Goal: Task Accomplishment & Management: Manage account settings

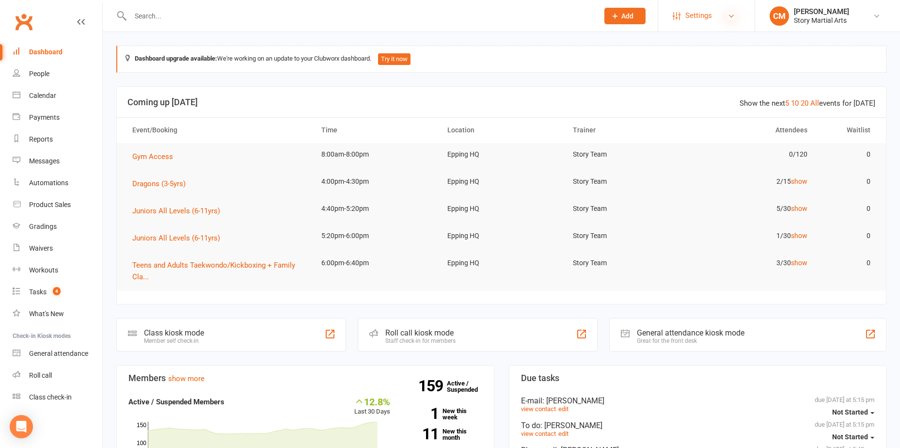
click at [731, 17] on icon at bounding box center [732, 16] width 8 height 8
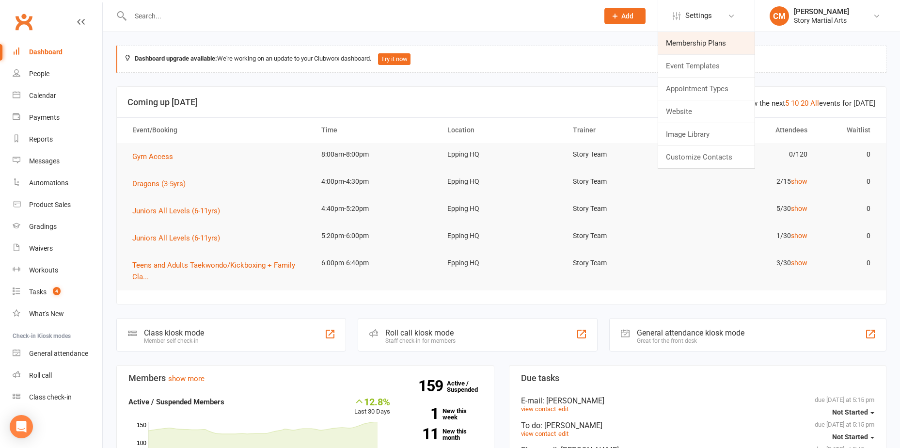
click at [686, 48] on link "Membership Plans" at bounding box center [706, 43] width 96 height 22
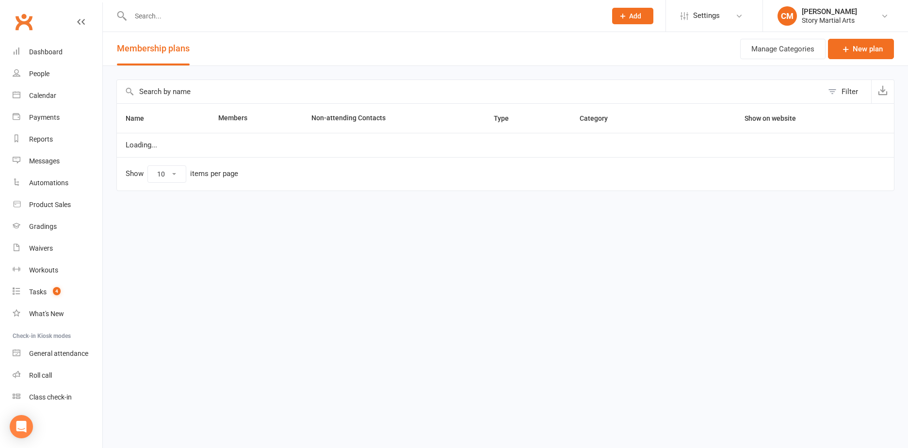
select select "25"
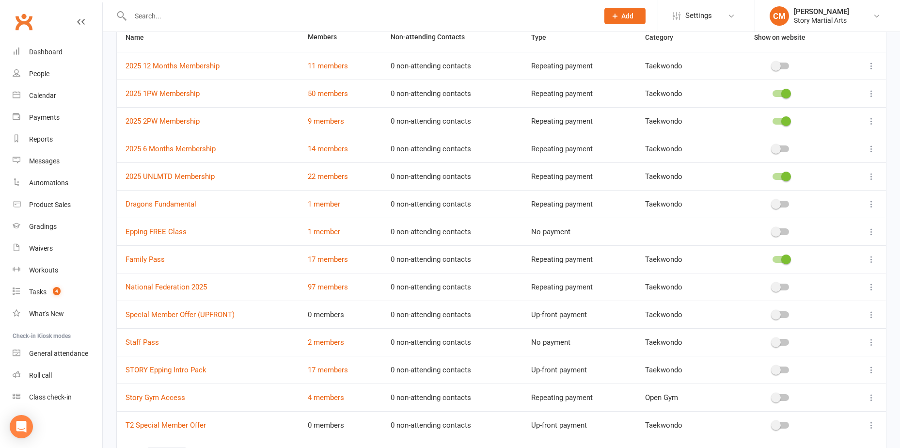
scroll to position [147, 0]
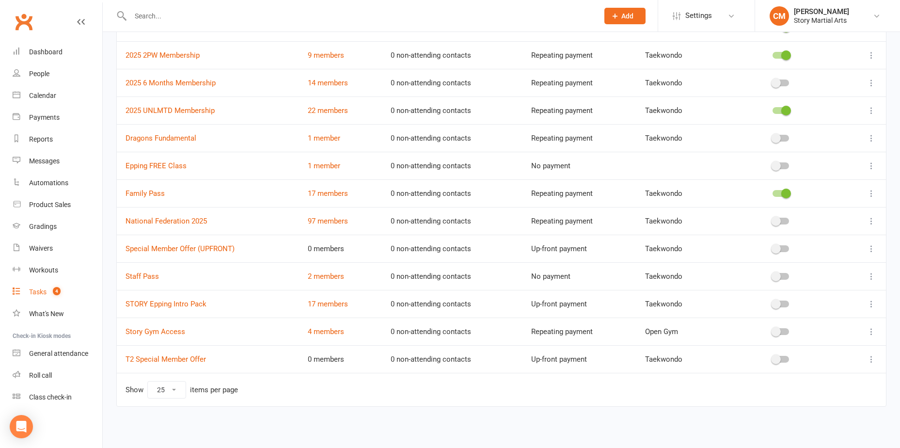
click at [50, 295] on count-badge "4" at bounding box center [54, 292] width 13 height 8
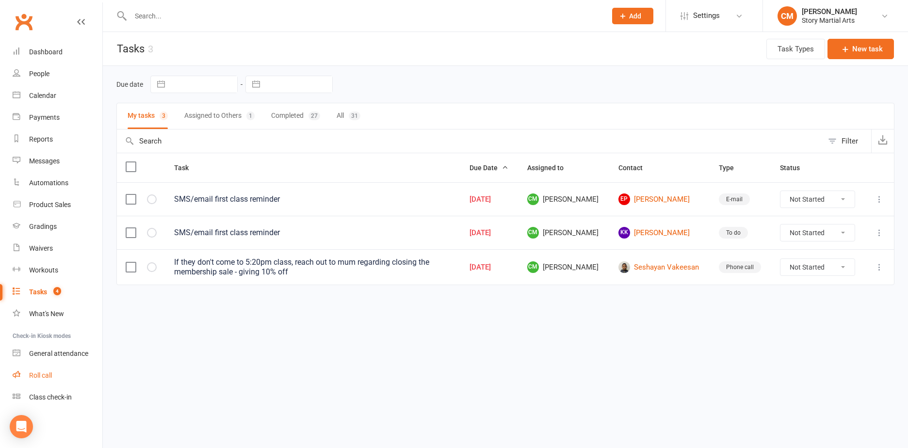
click at [41, 378] on div "Roll call" at bounding box center [40, 375] width 23 height 8
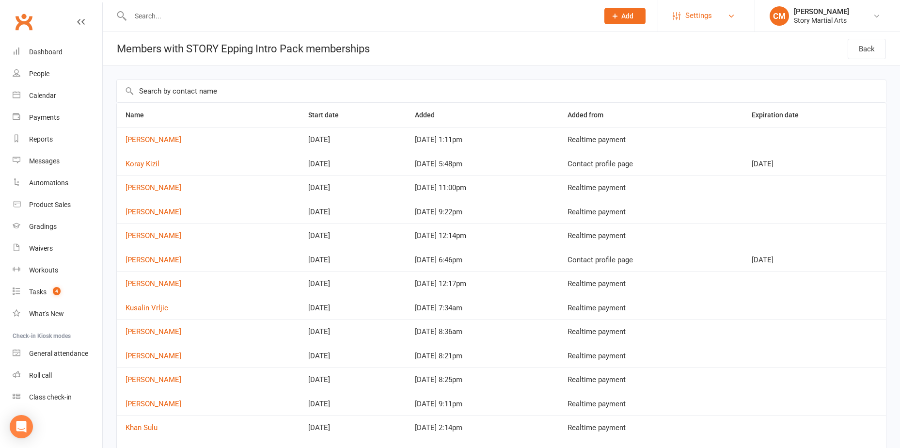
click at [719, 9] on link "Settings" at bounding box center [706, 16] width 67 height 22
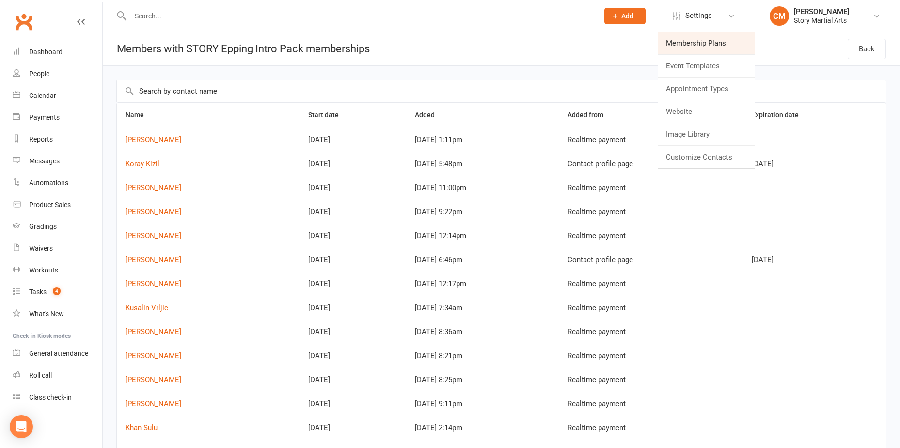
click at [732, 36] on link "Membership Plans" at bounding box center [706, 43] width 96 height 22
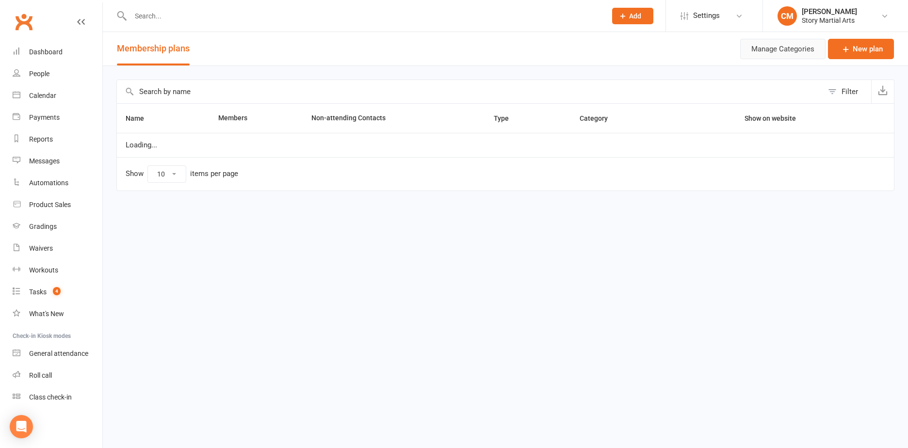
select select "25"
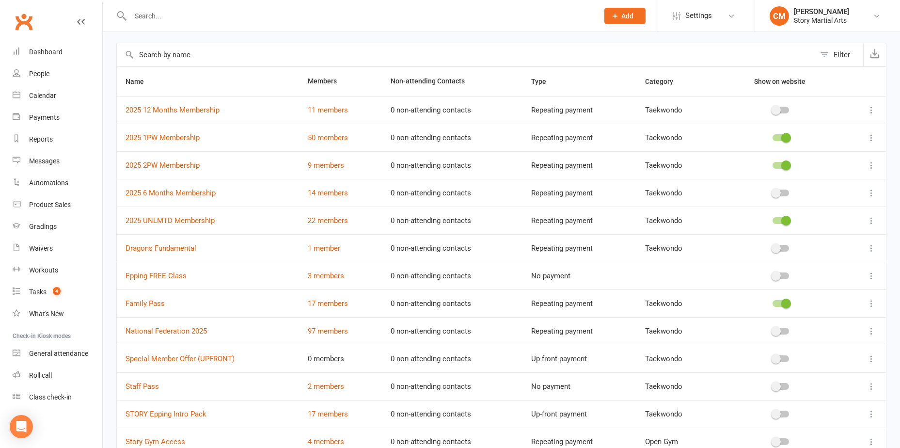
scroll to position [147, 0]
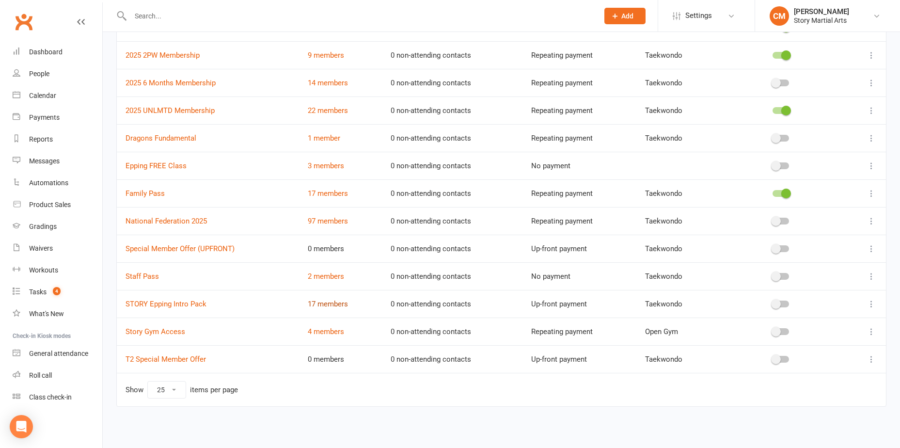
drag, startPoint x: 319, startPoint y: 307, endPoint x: 335, endPoint y: 209, distance: 99.7
click at [319, 307] on link "17 members" at bounding box center [328, 304] width 40 height 9
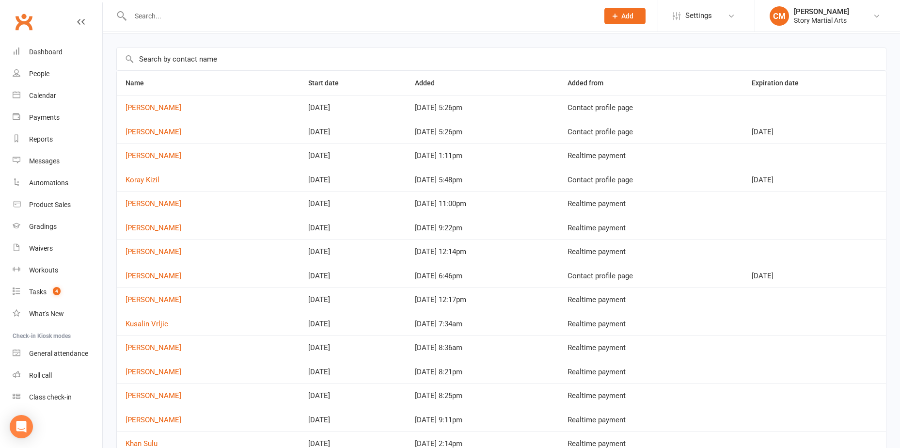
scroll to position [177, 0]
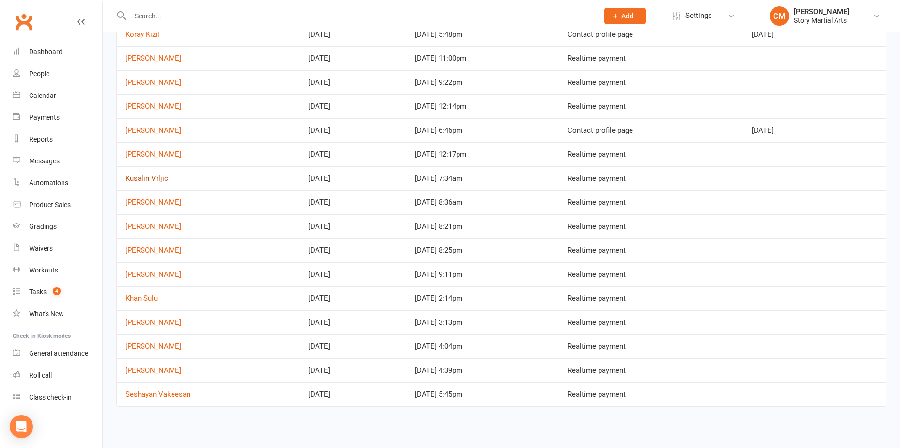
click at [153, 180] on link "Kusalin Vrljic" at bounding box center [147, 178] width 43 height 9
click at [213, 11] on input "text" at bounding box center [360, 16] width 464 height 14
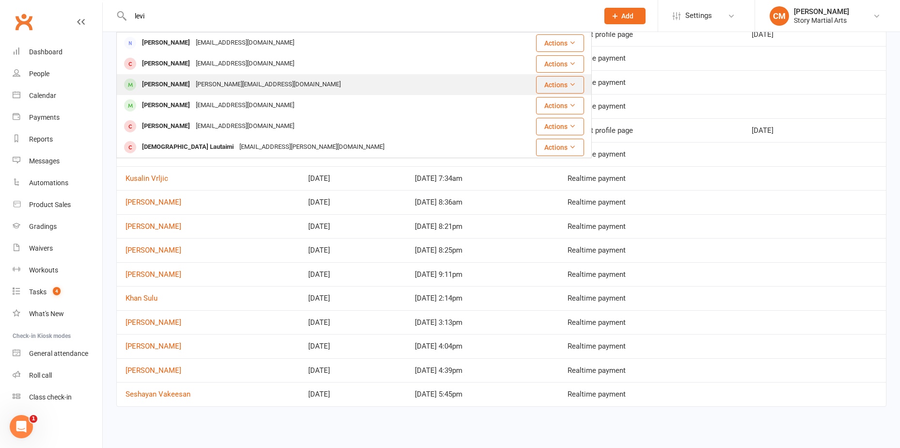
type input "levi"
click at [215, 89] on div "denise_vazz@yahoo.com" at bounding box center [268, 85] width 151 height 14
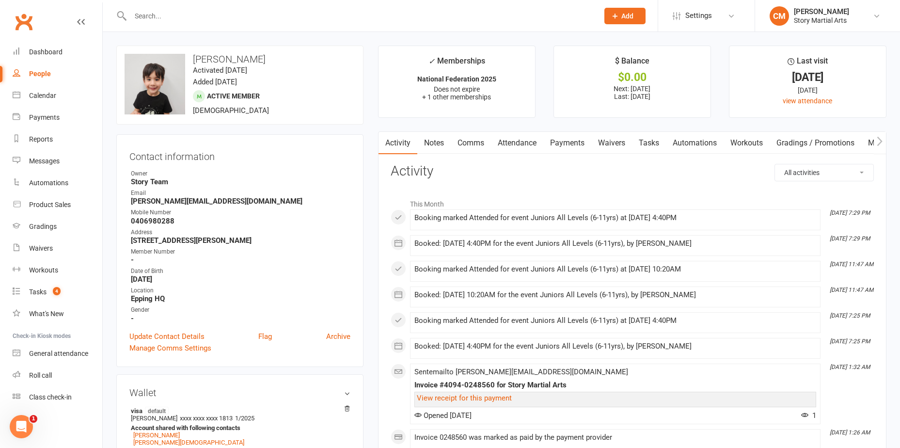
click at [211, 10] on input "text" at bounding box center [360, 16] width 464 height 14
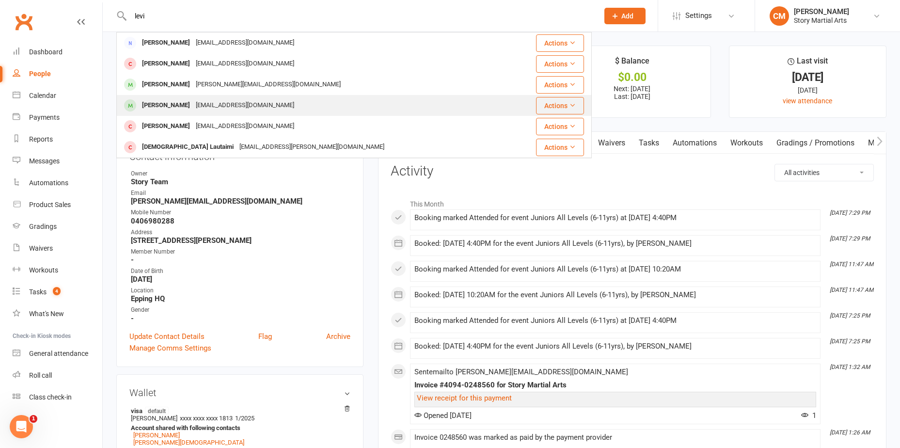
type input "levi"
click at [197, 104] on div "mhansen73@hotmail.com" at bounding box center [245, 105] width 104 height 14
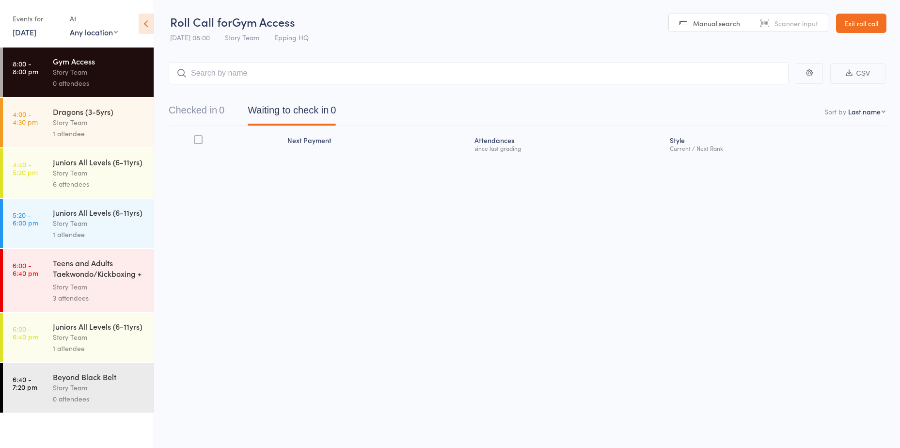
click at [51, 117] on link "4:00 - 4:30 pm Dragons (3-5yrs) Story Team 1 attendee" at bounding box center [78, 122] width 151 height 49
click at [82, 123] on div "Story Team" at bounding box center [99, 122] width 93 height 11
click at [81, 125] on div "Story Team" at bounding box center [99, 122] width 93 height 11
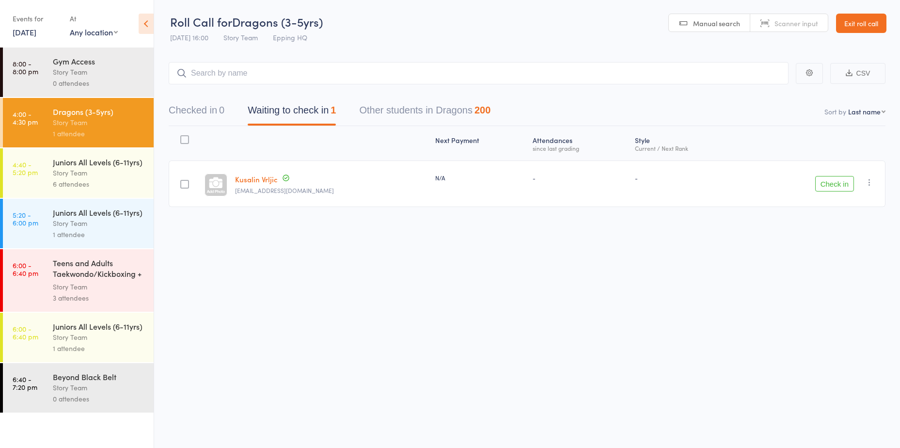
click at [869, 187] on button "button" at bounding box center [870, 182] width 12 height 12
click at [841, 276] on li "Mark absent" at bounding box center [835, 279] width 80 height 13
click at [119, 160] on div "Juniors All Levels (6-11yrs)" at bounding box center [99, 162] width 93 height 11
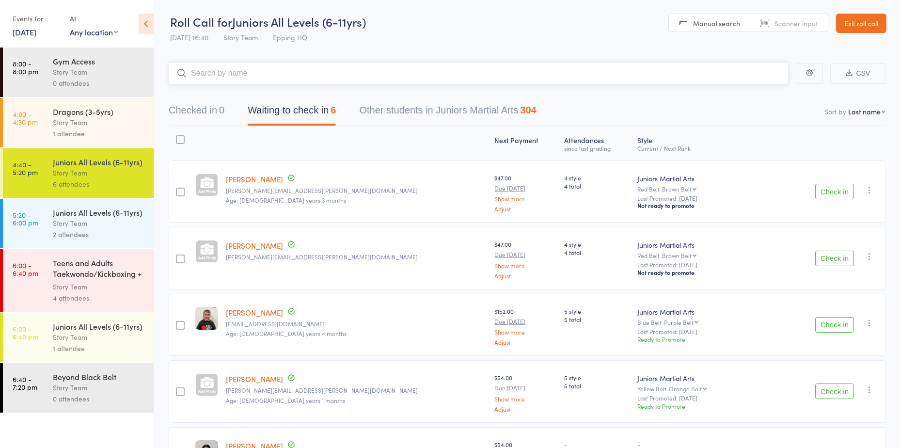
scroll to position [48, 0]
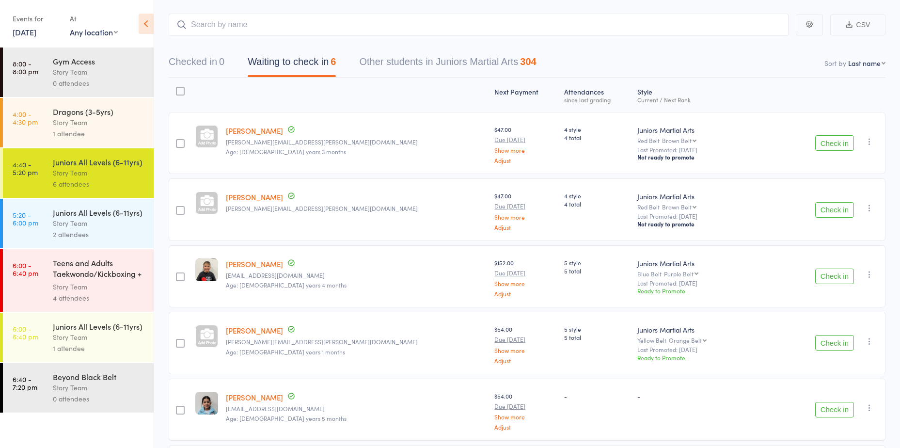
click at [827, 273] on button "Check in" at bounding box center [834, 277] width 39 height 16
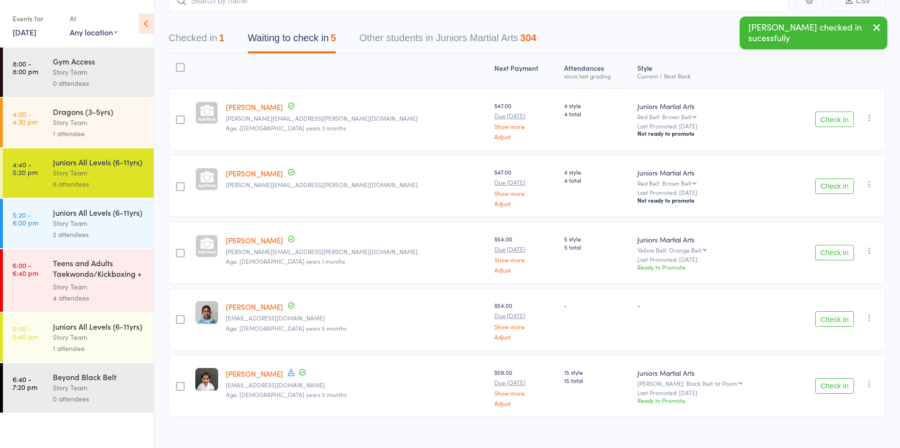
scroll to position [82, 0]
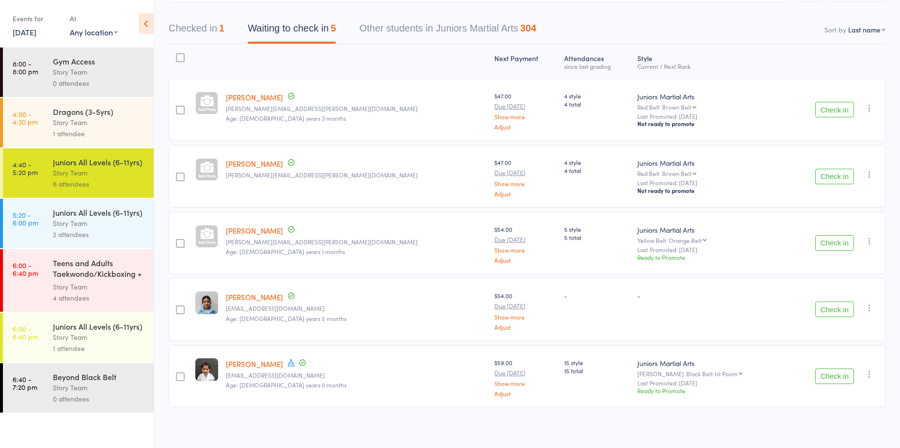
click at [201, 25] on button "Checked in 1" at bounding box center [197, 31] width 56 height 26
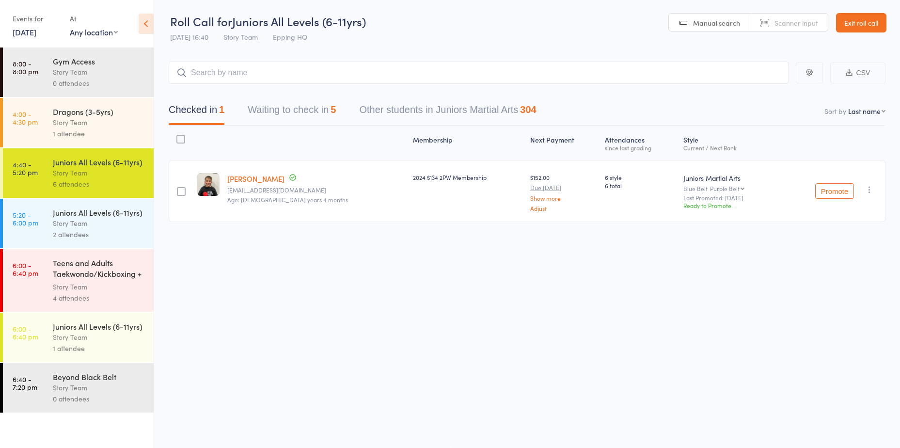
scroll to position [0, 0]
click at [295, 111] on button "Waiting to check in 5" at bounding box center [292, 112] width 88 height 26
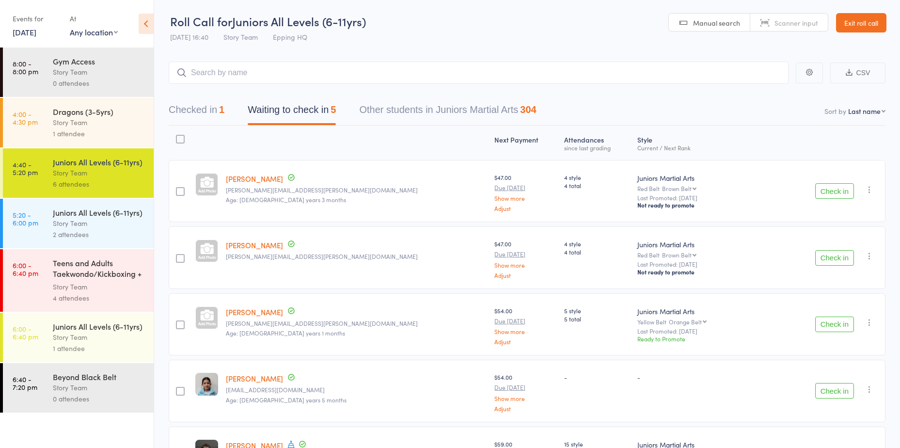
scroll to position [82, 0]
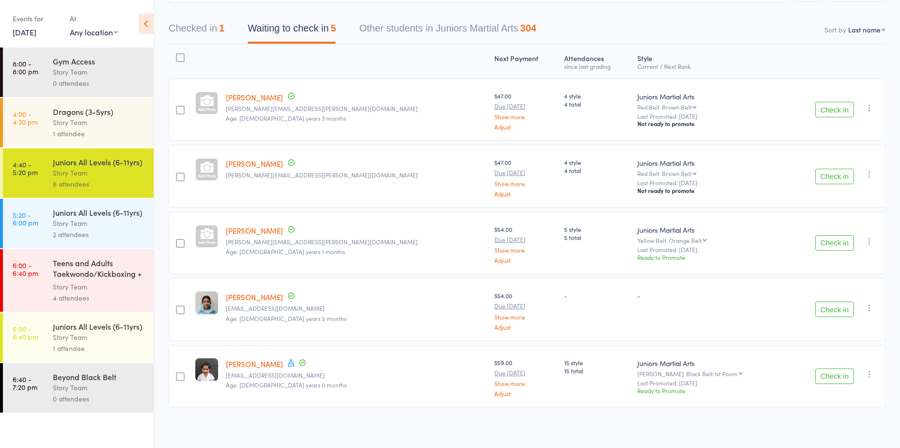
click at [839, 375] on button "Check in" at bounding box center [834, 376] width 39 height 16
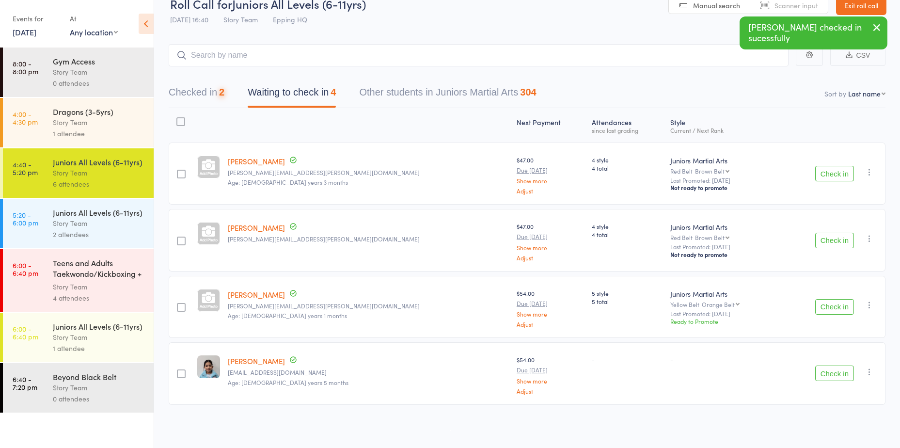
scroll to position [16, 0]
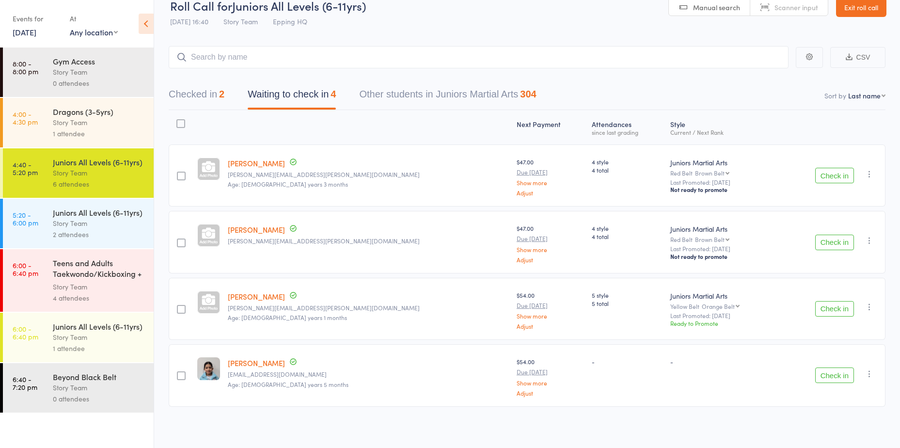
click at [835, 176] on button "Check in" at bounding box center [834, 176] width 39 height 16
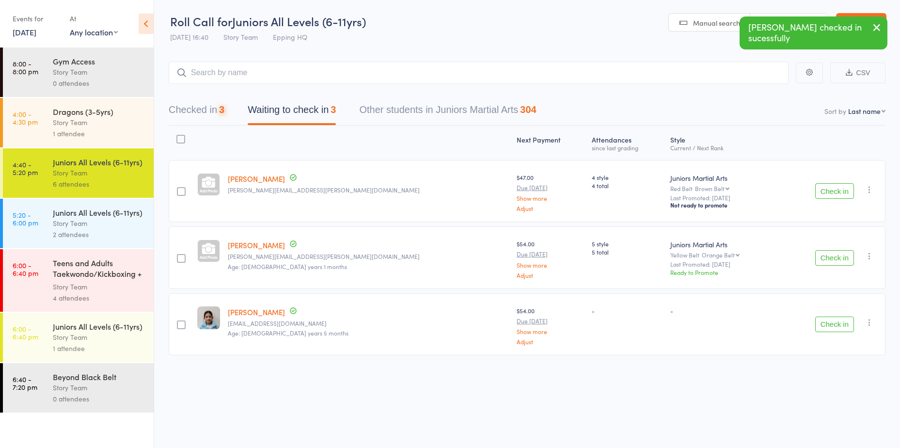
click at [830, 192] on button "Check in" at bounding box center [834, 191] width 39 height 16
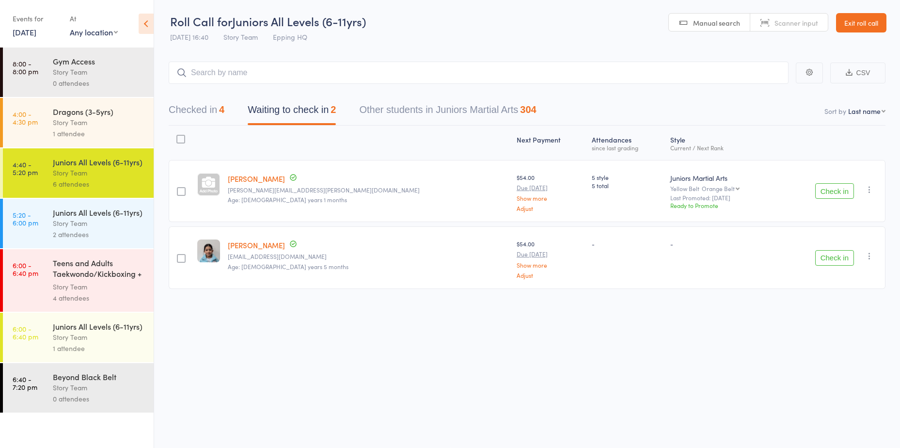
click at [210, 116] on button "Checked in 4" at bounding box center [197, 112] width 56 height 26
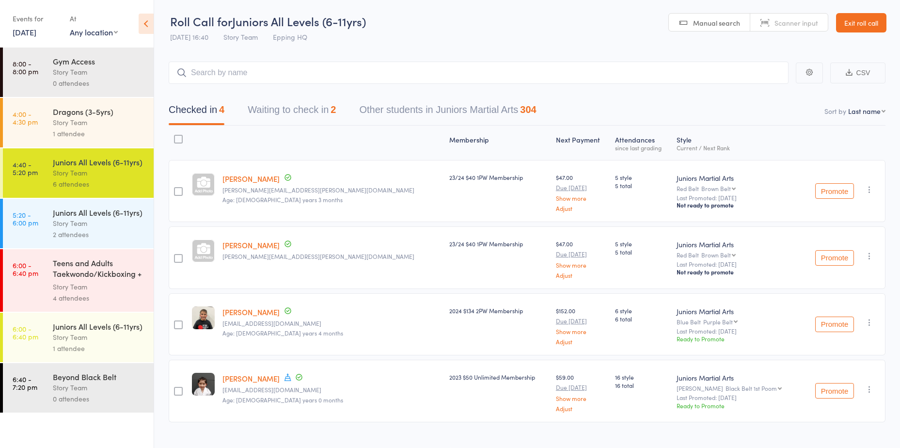
drag, startPoint x: 296, startPoint y: 110, endPoint x: 309, endPoint y: 117, distance: 15.0
click at [296, 110] on button "Waiting to check in 2" at bounding box center [292, 112] width 88 height 26
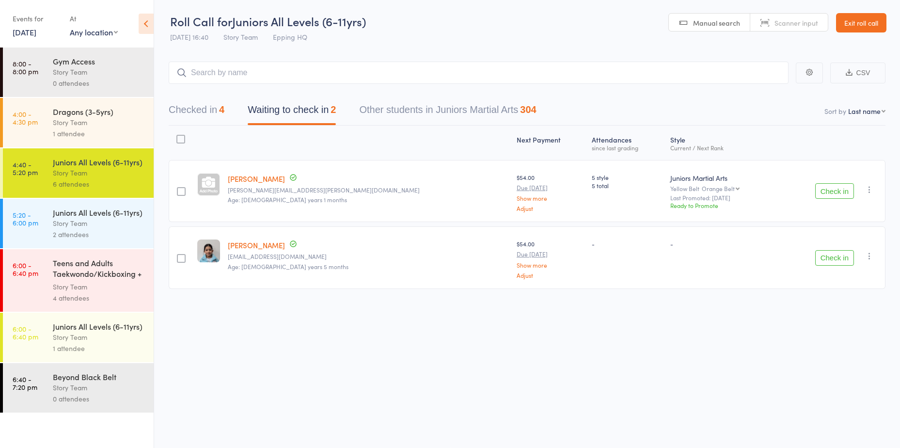
click at [846, 191] on button "Check in" at bounding box center [834, 191] width 39 height 16
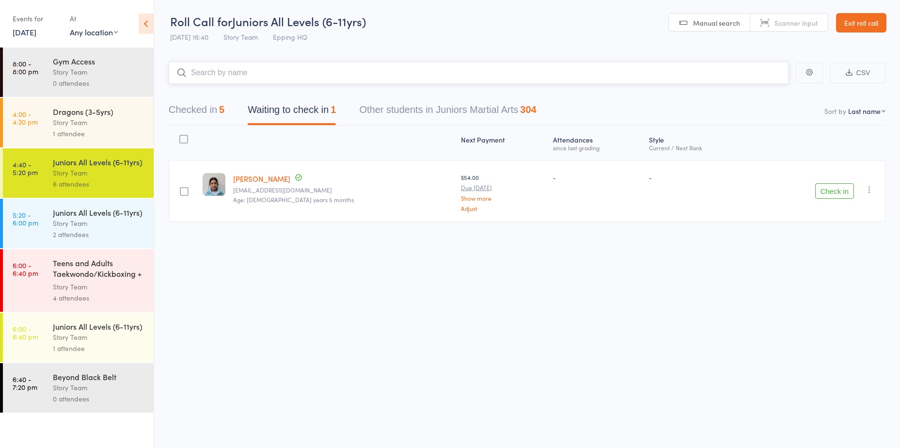
click at [245, 73] on input "search" at bounding box center [479, 73] width 620 height 22
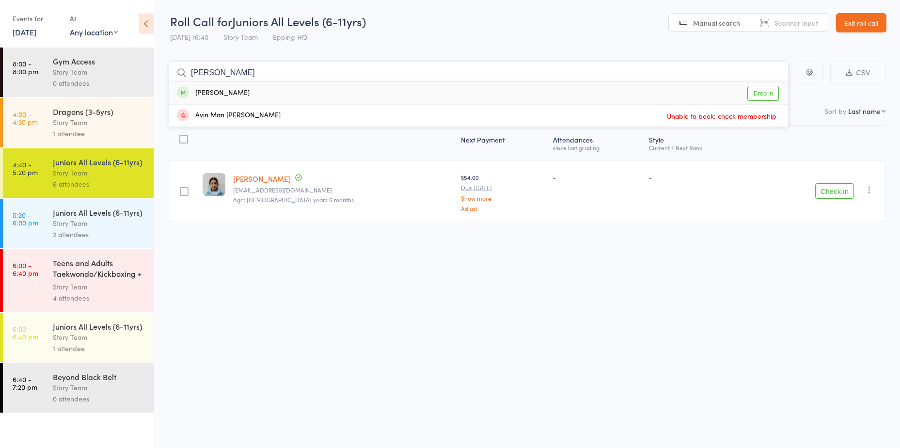
type input "gavin"
click at [757, 94] on link "Drop in" at bounding box center [764, 93] width 32 height 15
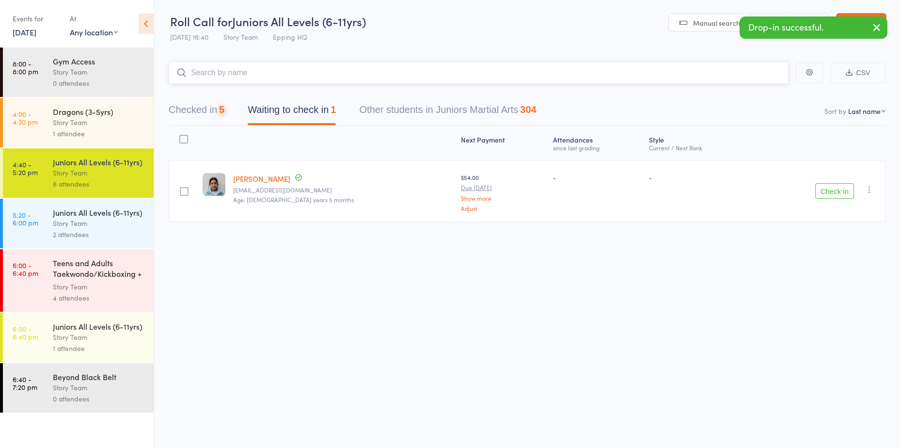
click at [236, 67] on input "search" at bounding box center [479, 73] width 620 height 22
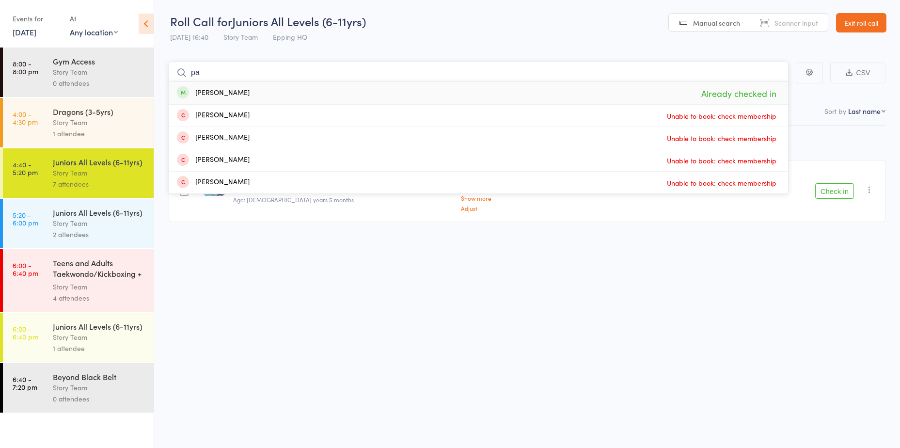
type input "p"
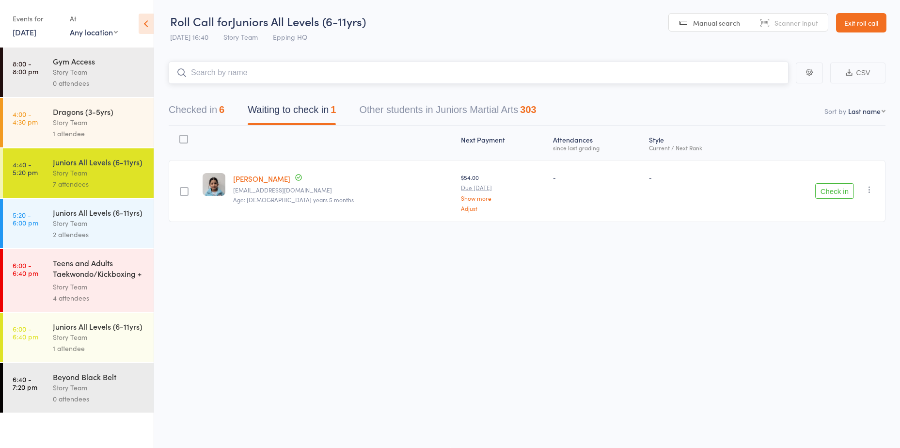
click at [229, 69] on input "search" at bounding box center [479, 73] width 620 height 22
click at [80, 213] on div "Juniors All Levels (6-11yrs)" at bounding box center [99, 212] width 93 height 11
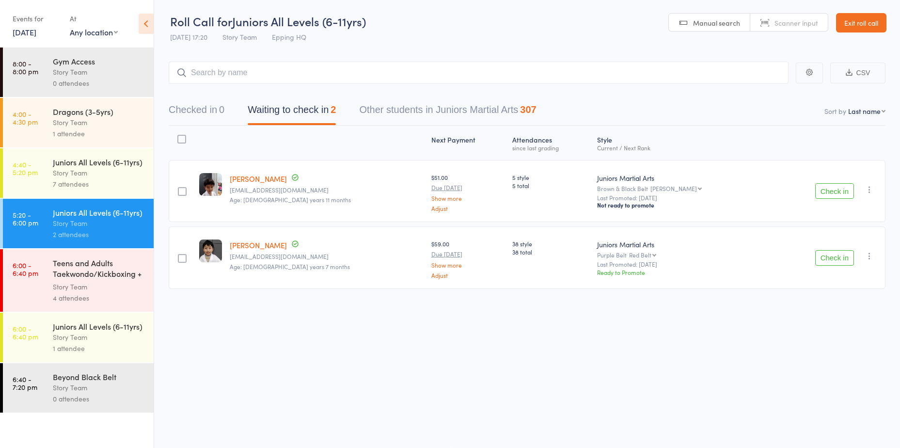
click at [310, 76] on input "search" at bounding box center [479, 73] width 620 height 22
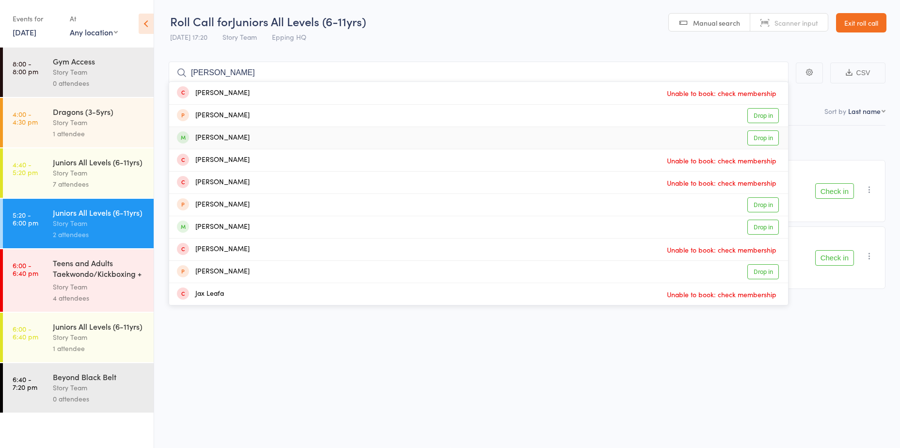
type input "jake"
click at [763, 142] on link "Drop in" at bounding box center [764, 137] width 32 height 15
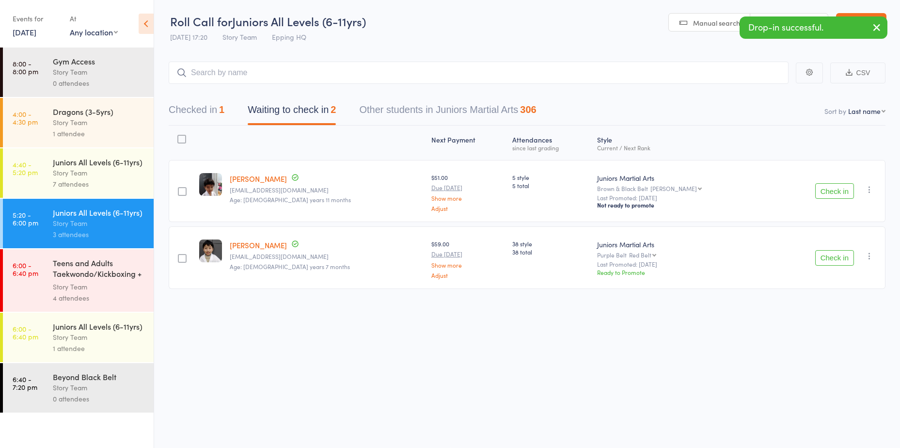
click at [96, 179] on div "7 attendees" at bounding box center [99, 183] width 93 height 11
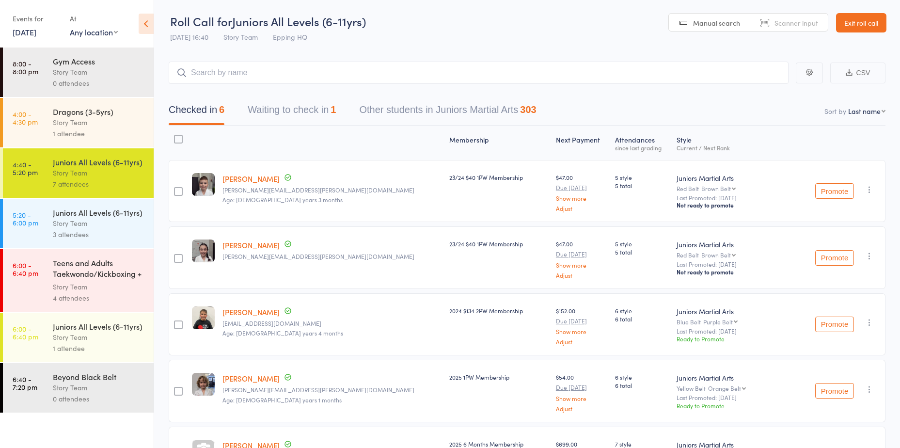
click at [230, 66] on input "search" at bounding box center [479, 73] width 620 height 22
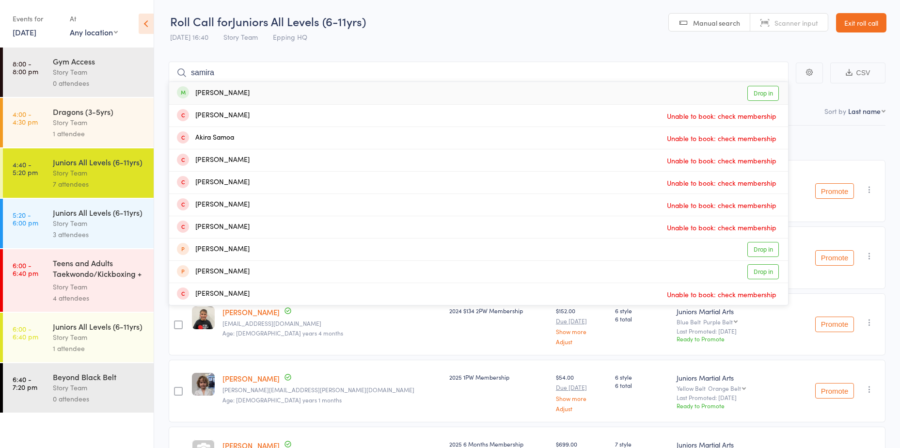
type input "samira"
click at [745, 95] on div "Samira Arpaci Drop in" at bounding box center [478, 93] width 619 height 22
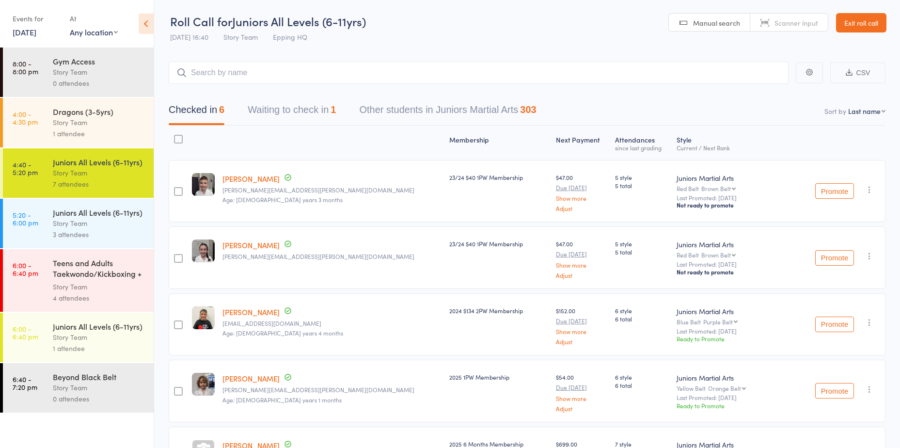
click at [753, 95] on div "Checked in 6 Waiting to check in 1 Other students in Juniors Martial Arts 303" at bounding box center [527, 105] width 717 height 42
click at [349, 81] on input "search" at bounding box center [479, 73] width 620 height 22
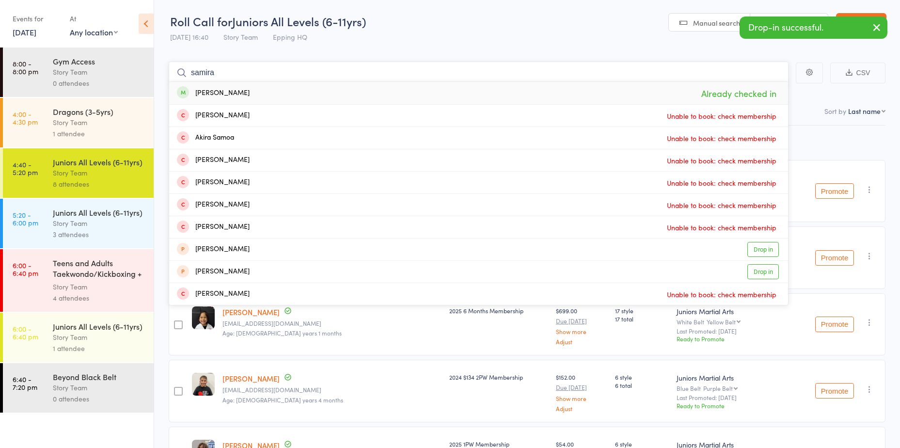
type input "samira"
click at [366, 52] on main "samira Samira Arpaci Already checked in Samira Bizimovski Unable to book: check…" at bounding box center [527, 356] width 746 height 618
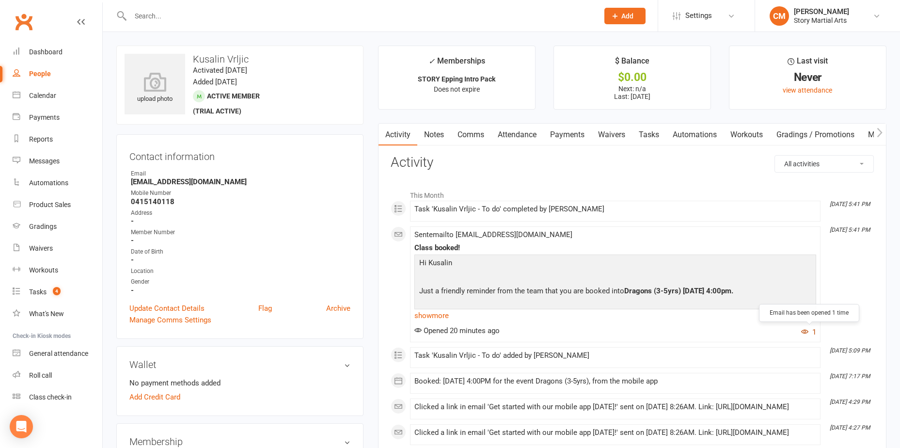
click at [809, 332] on button "1" at bounding box center [808, 332] width 15 height 12
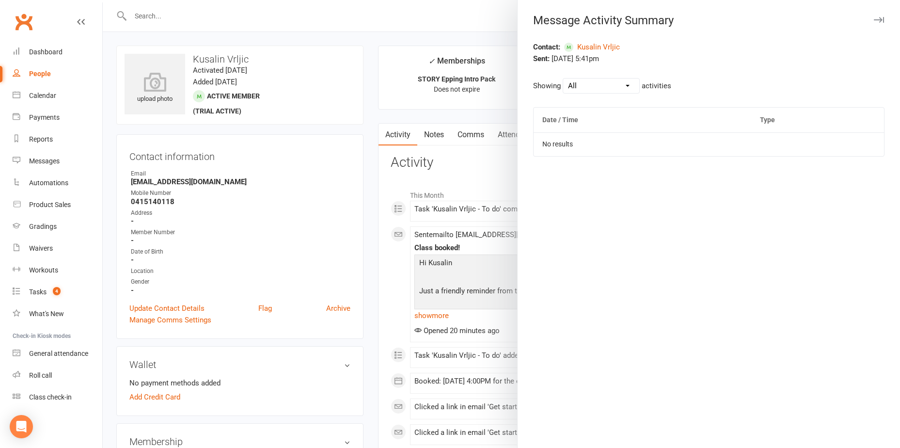
click at [484, 17] on div at bounding box center [502, 224] width 798 height 448
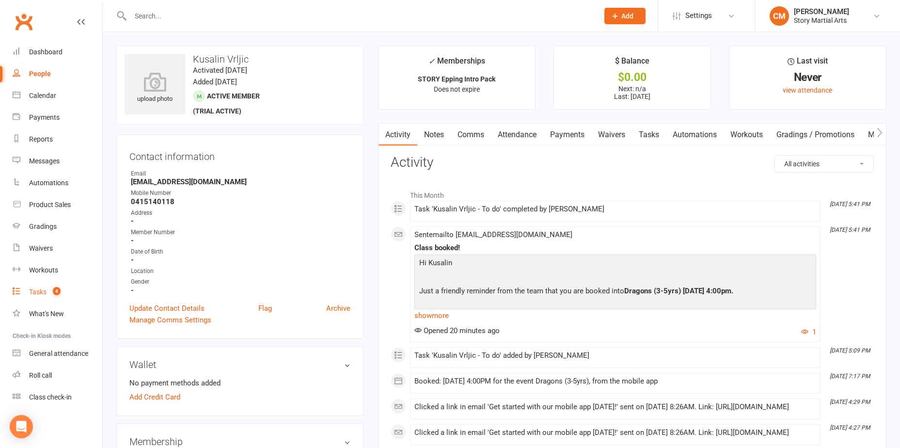
click at [58, 294] on span "4" at bounding box center [57, 291] width 8 height 8
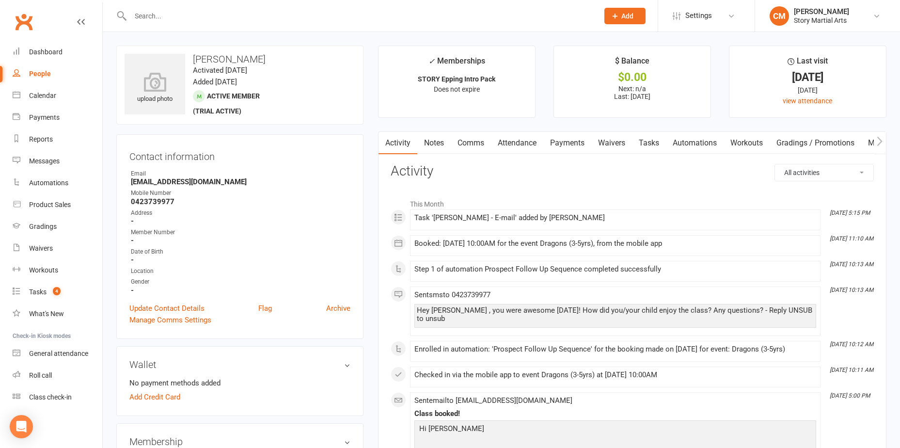
click at [471, 142] on link "Comms" at bounding box center [471, 143] width 40 height 22
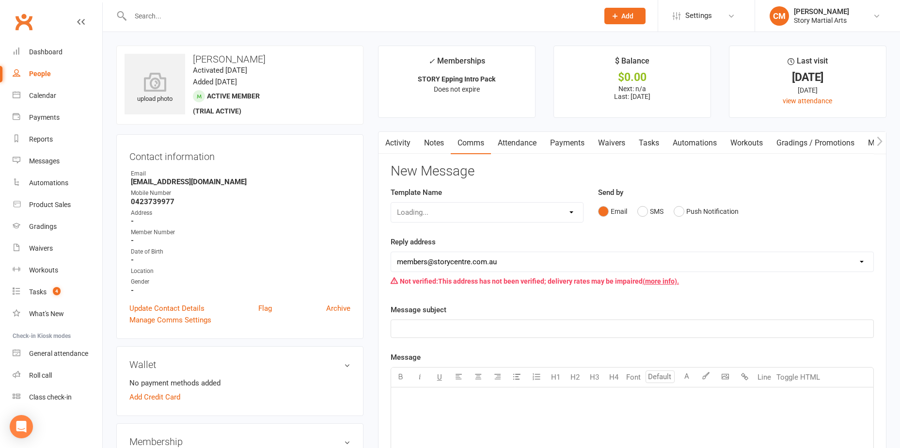
click at [511, 144] on link "Attendance" at bounding box center [517, 143] width 52 height 22
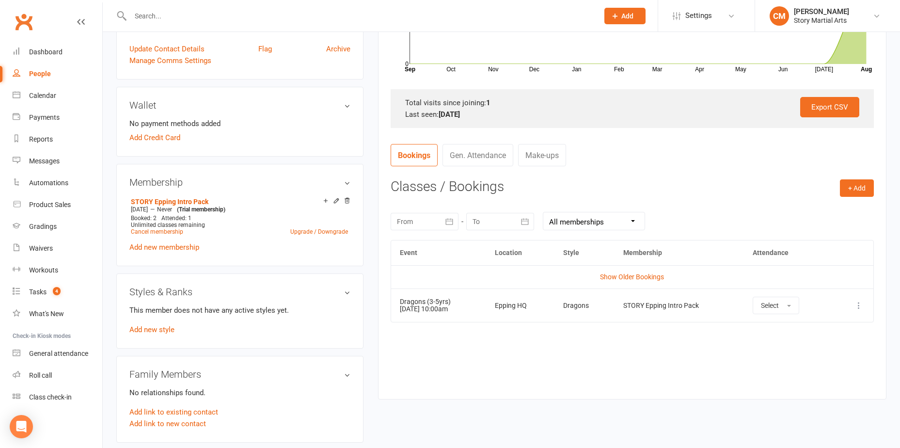
scroll to position [291, 0]
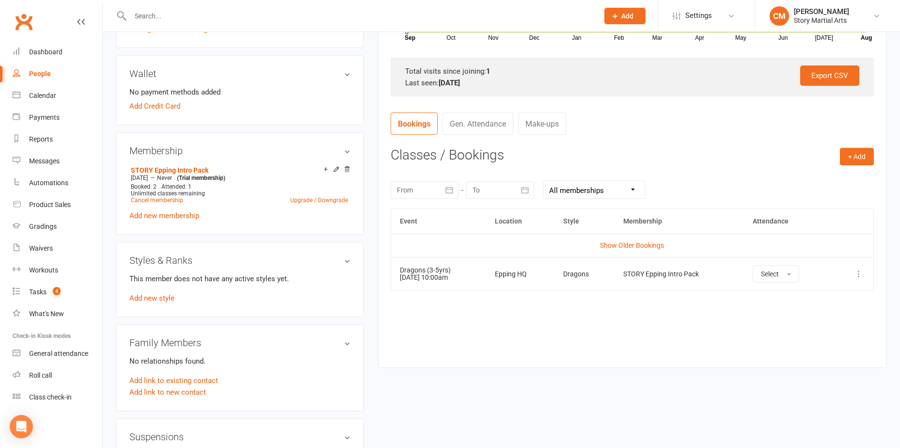
drag, startPoint x: 473, startPoint y: 280, endPoint x: 391, endPoint y: 269, distance: 82.8
click at [391, 269] on td "Dragons (3-5yrs) 16 Aug 2025 10:00am" at bounding box center [438, 273] width 95 height 33
copy td "Dragons (3-5yrs) 16 Aug 2025 10:00am"
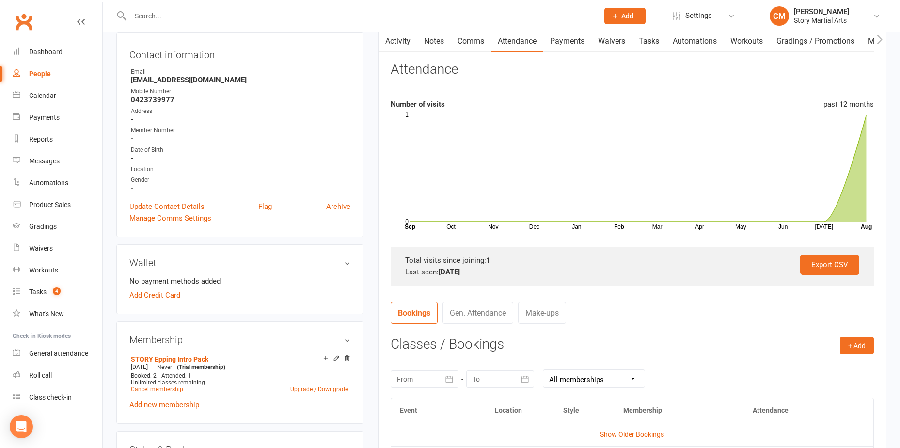
scroll to position [0, 0]
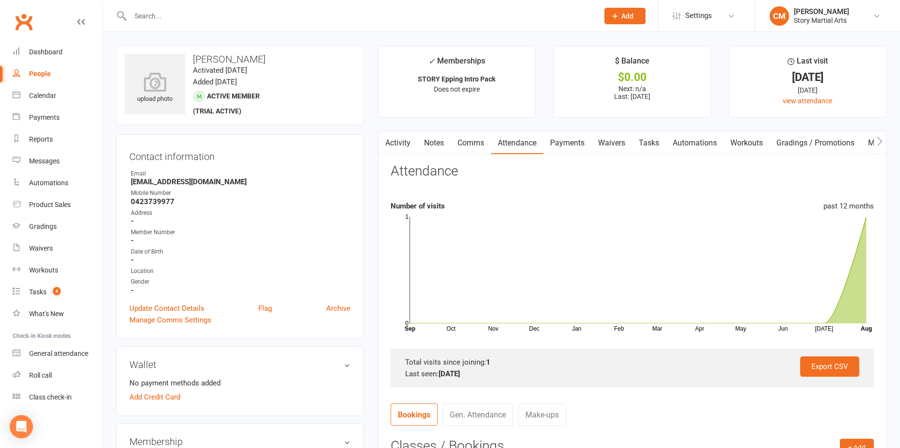
click at [433, 147] on link "Notes" at bounding box center [433, 143] width 33 height 22
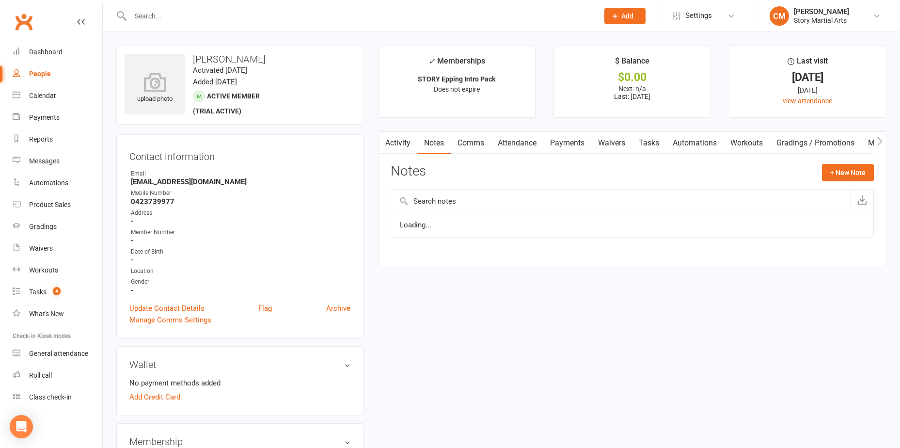
click at [413, 144] on link "Activity" at bounding box center [398, 143] width 39 height 22
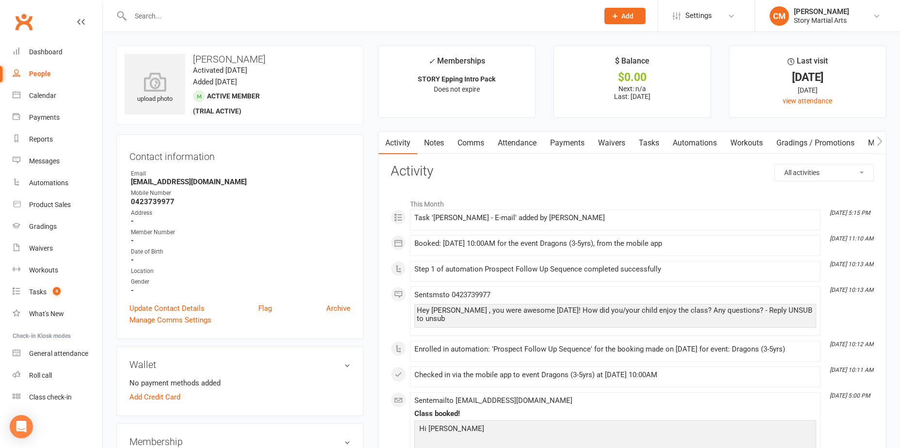
click at [463, 138] on link "Comms" at bounding box center [471, 143] width 40 height 22
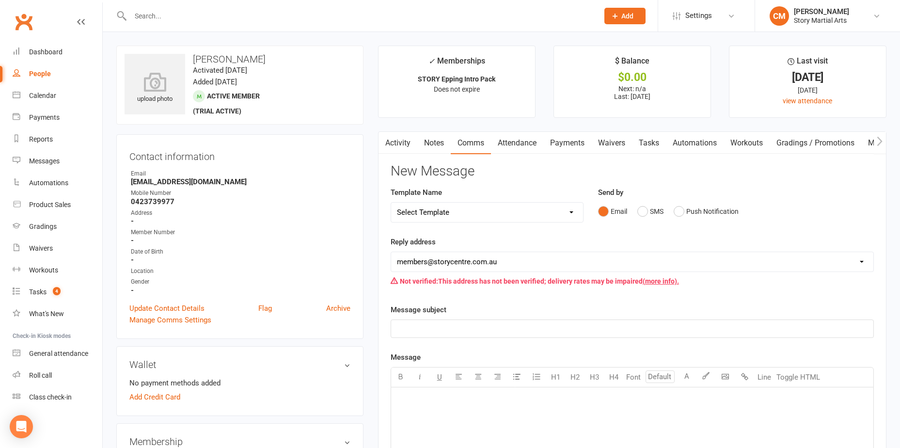
click at [548, 210] on select "Select Template [Email] Class Reminder (Trial)2025 [SMS] MIA SMS [Email] Paid t…" at bounding box center [487, 212] width 192 height 19
select select "0"
click at [391, 203] on select "Select Template [Email] Class Reminder (Trial)2025 [SMS] MIA SMS [Email] Paid t…" at bounding box center [487, 212] width 192 height 19
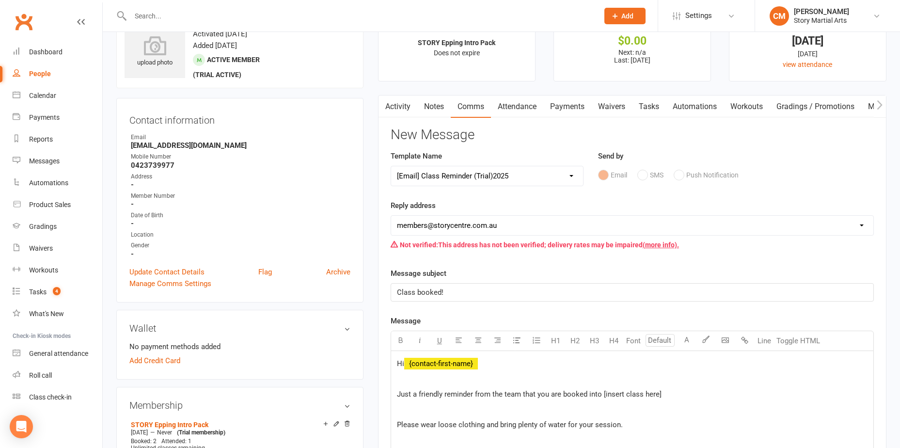
scroll to position [97, 0]
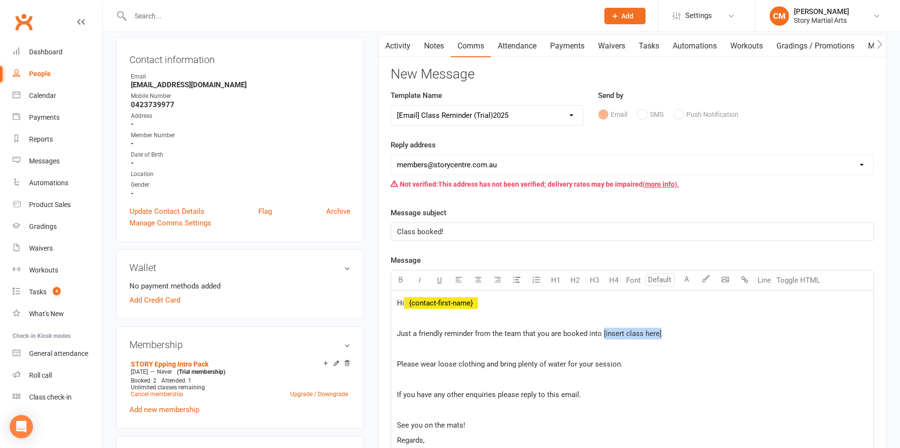
drag, startPoint x: 620, startPoint y: 334, endPoint x: 602, endPoint y: 331, distance: 18.2
click at [602, 331] on p "Just a friendly reminder from the team that you are booked into [insert class h…" at bounding box center [632, 334] width 471 height 12
paste div
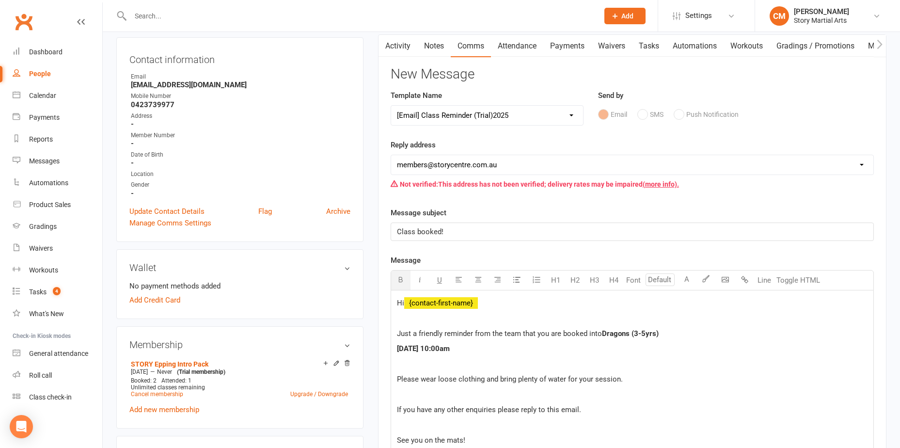
click at [689, 333] on p "Just a friendly reminder from the team that you are booked into Dragons (3-5yrs)" at bounding box center [632, 334] width 471 height 12
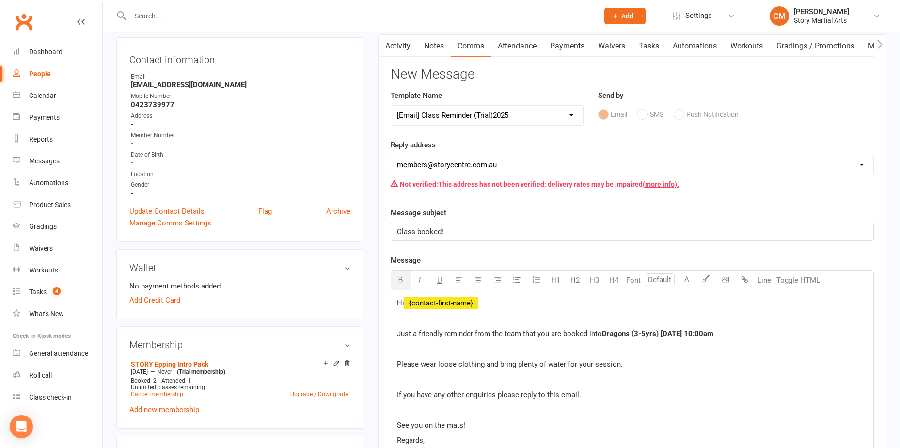
click at [758, 334] on p "Just a friendly reminder from the team that you are booked into Dragons (3-5yrs…" at bounding box center [632, 334] width 471 height 12
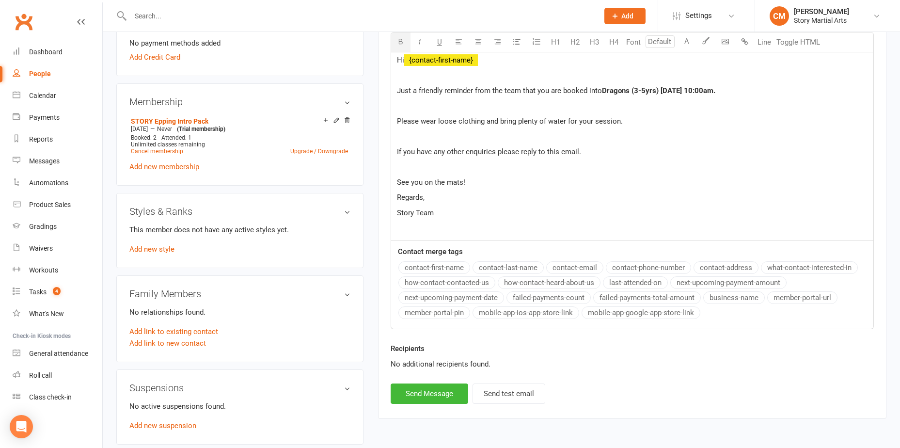
scroll to position [388, 0]
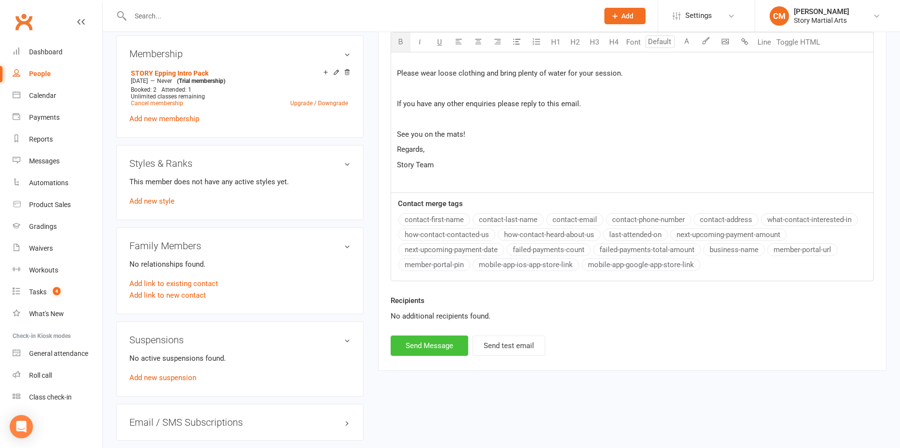
click at [447, 341] on button "Send Message" at bounding box center [430, 345] width 78 height 20
select select
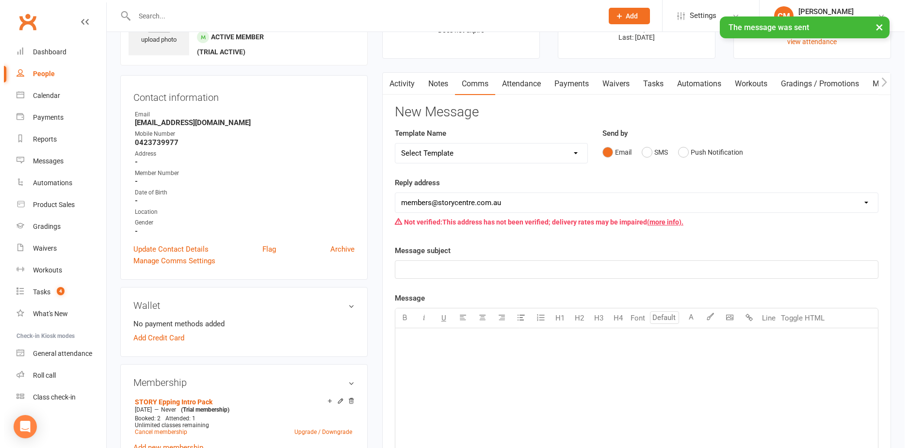
scroll to position [0, 0]
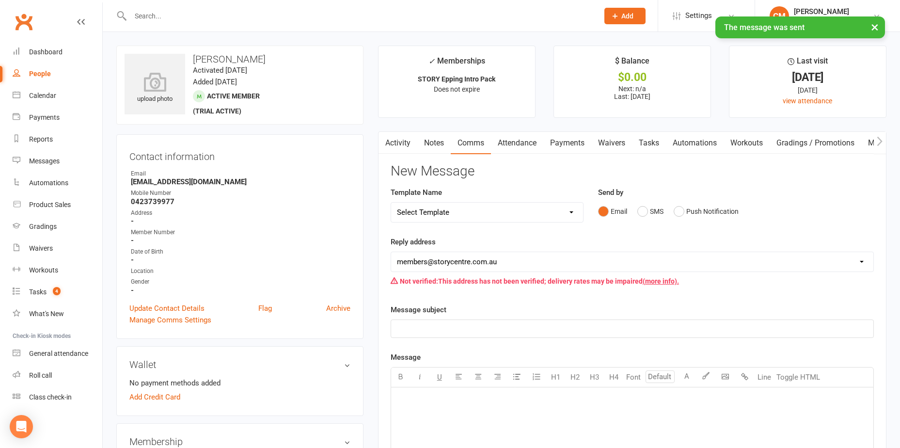
click at [646, 140] on link "Tasks" at bounding box center [649, 143] width 34 height 22
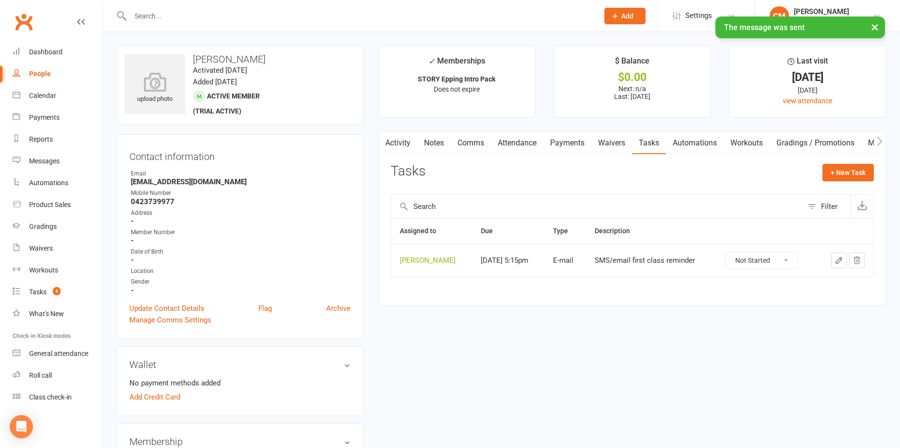
click at [766, 260] on select "Not Started In Progress Waiting Complete" at bounding box center [762, 260] width 72 height 16
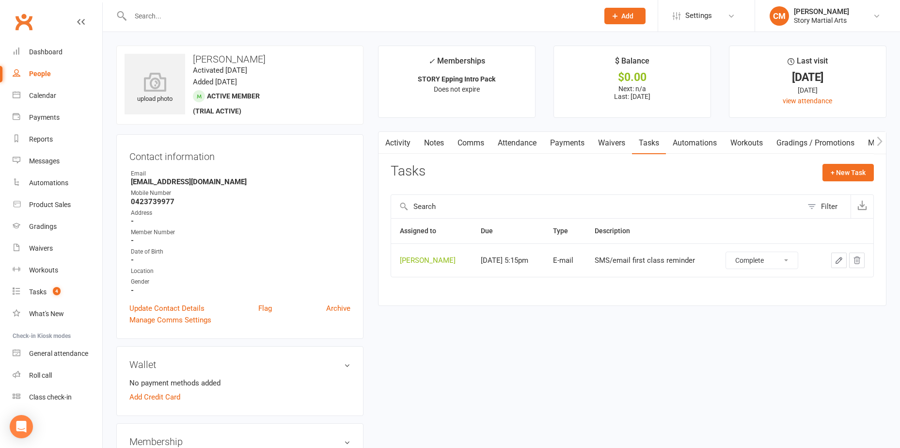
click at [728, 252] on select "Not Started In Progress Waiting Complete" at bounding box center [762, 260] width 72 height 16
select select "unstarted"
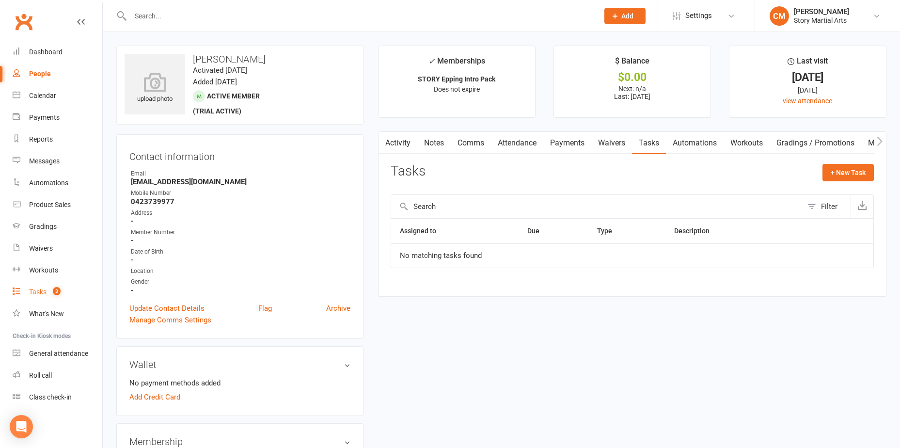
click at [44, 300] on link "Tasks 3" at bounding box center [58, 292] width 90 height 22
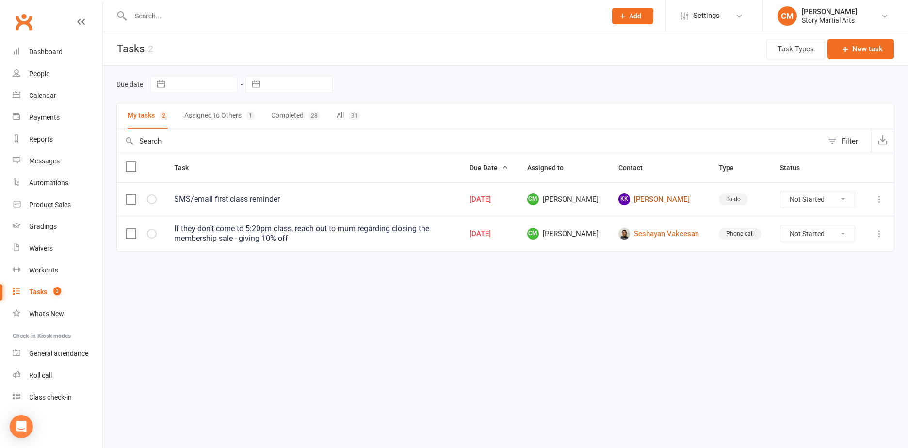
click at [638, 198] on link "[PERSON_NAME]" at bounding box center [659, 199] width 83 height 12
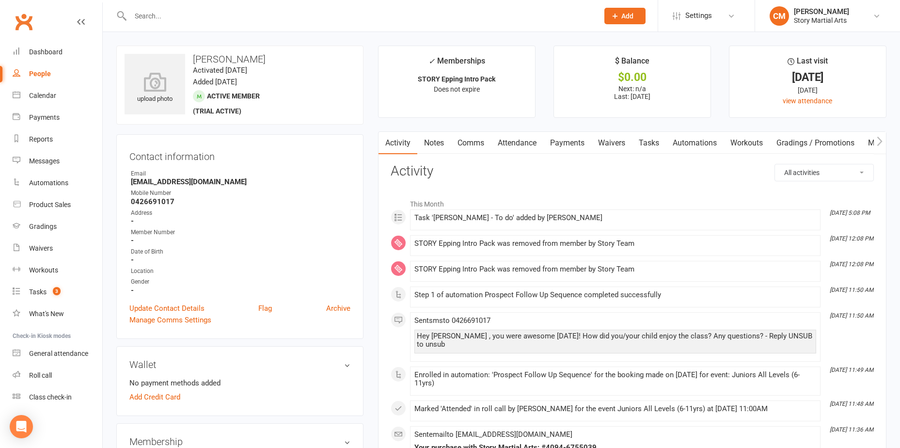
click at [472, 145] on link "Comms" at bounding box center [471, 143] width 40 height 22
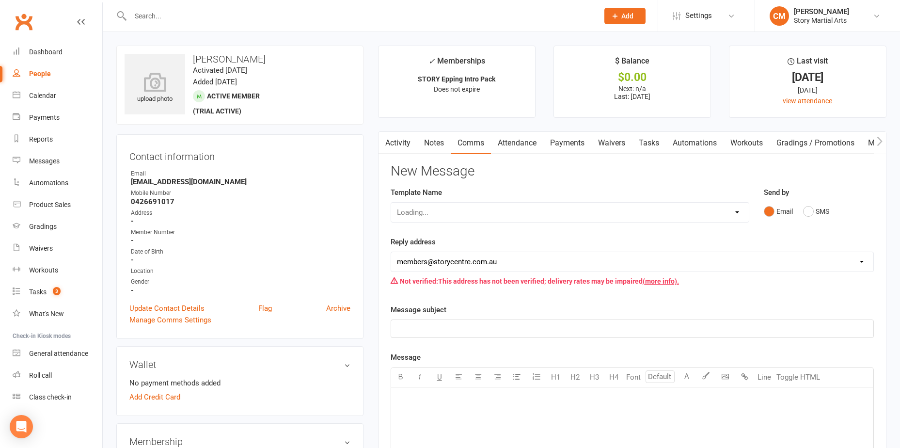
click at [524, 144] on link "Attendance" at bounding box center [517, 143] width 52 height 22
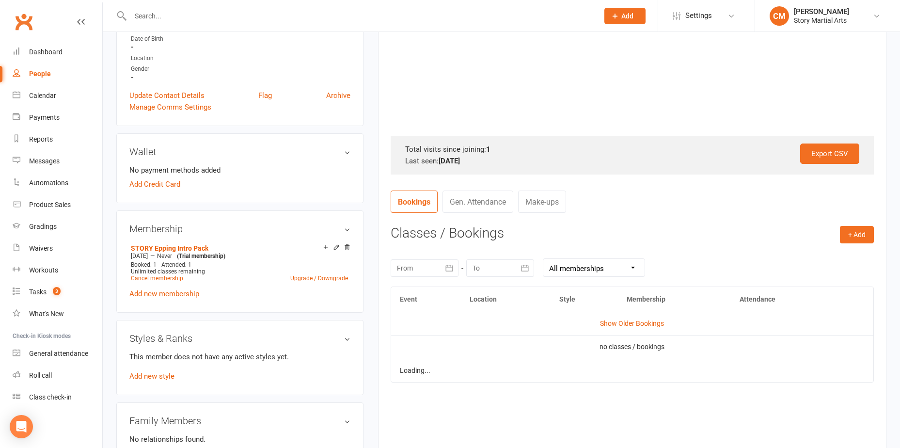
scroll to position [291, 0]
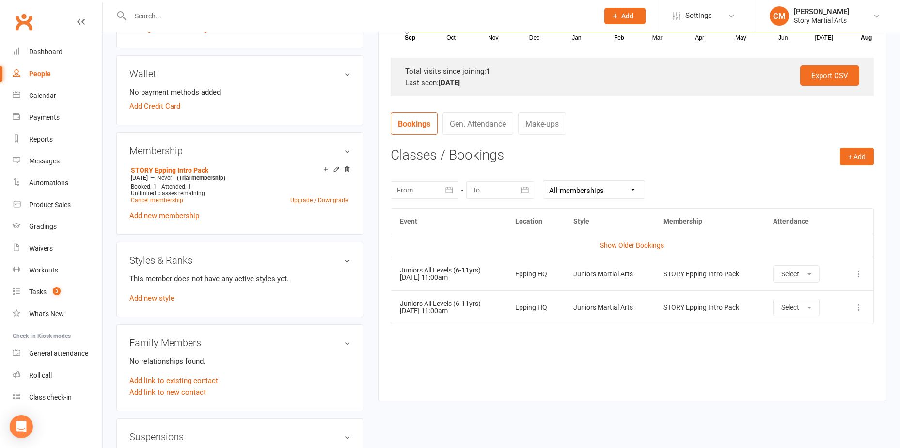
drag, startPoint x: 472, startPoint y: 278, endPoint x: 391, endPoint y: 262, distance: 82.5
click at [391, 262] on td "Juniors All Levels (6-11yrs) 16 Aug 2025 11:00am" at bounding box center [448, 273] width 115 height 33
copy td "Juniors All Levels (6-11yrs) 16 Aug 2025 11:00am"
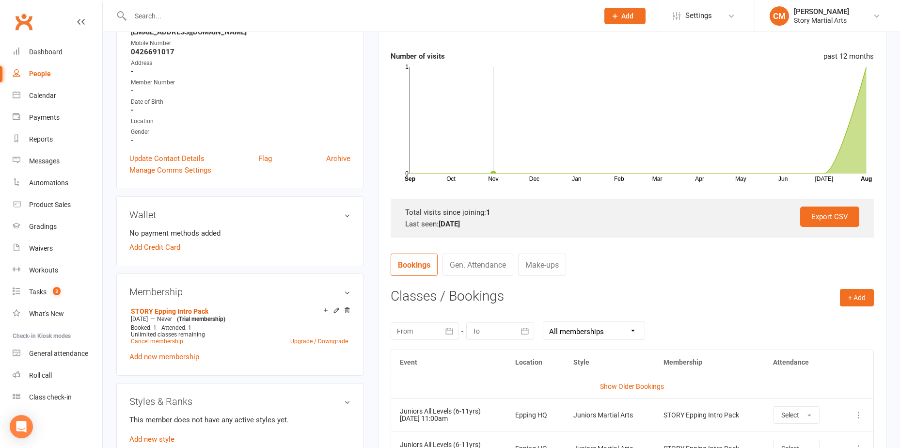
scroll to position [0, 0]
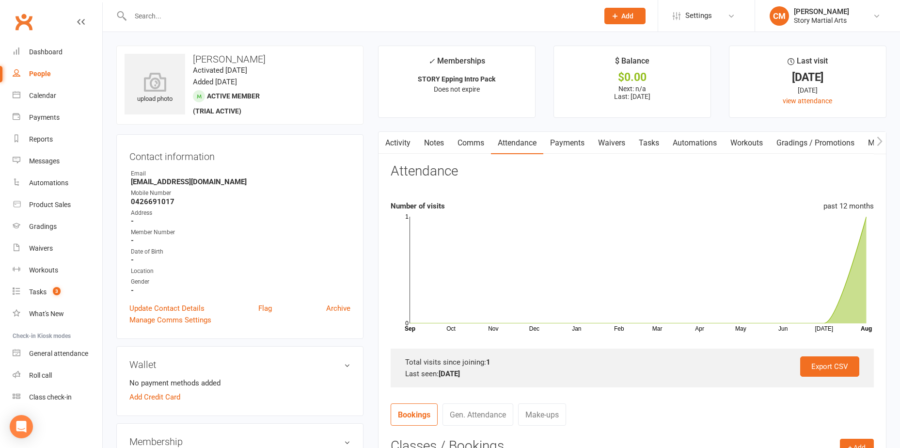
click at [465, 140] on link "Comms" at bounding box center [471, 143] width 40 height 22
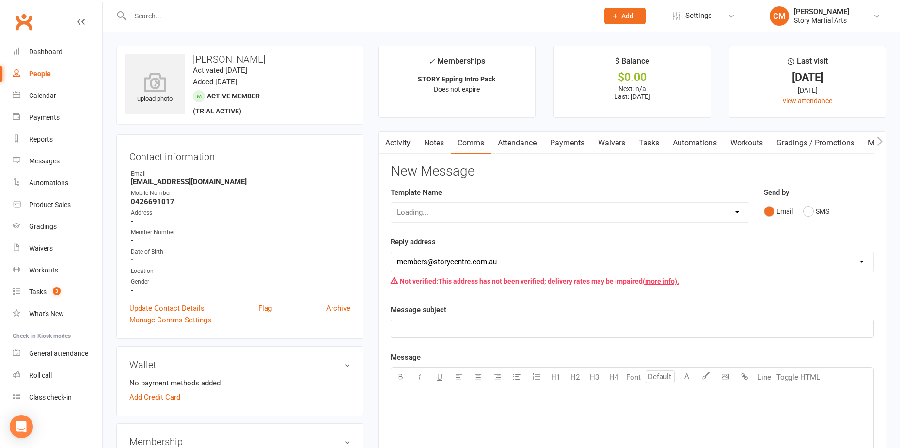
click at [709, 212] on div "Loading..." at bounding box center [570, 212] width 359 height 20
drag, startPoint x: 448, startPoint y: 209, endPoint x: 452, endPoint y: 213, distance: 5.2
click at [448, 209] on select "Select Template [Email] Class Reminder (Trial)2025 [SMS] MIA SMS [Email] Paid t…" at bounding box center [570, 212] width 358 height 19
select select "0"
click at [391, 203] on select "Select Template [Email] Class Reminder (Trial)2025 [SMS] MIA SMS [Email] Paid t…" at bounding box center [570, 212] width 358 height 19
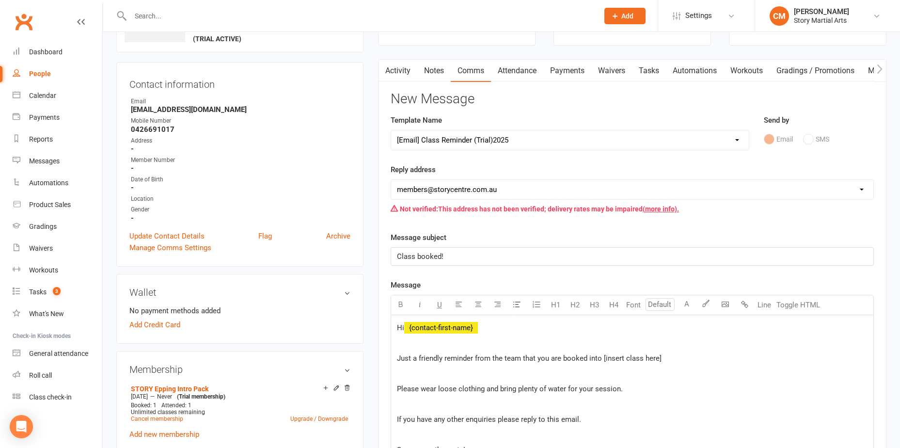
scroll to position [145, 0]
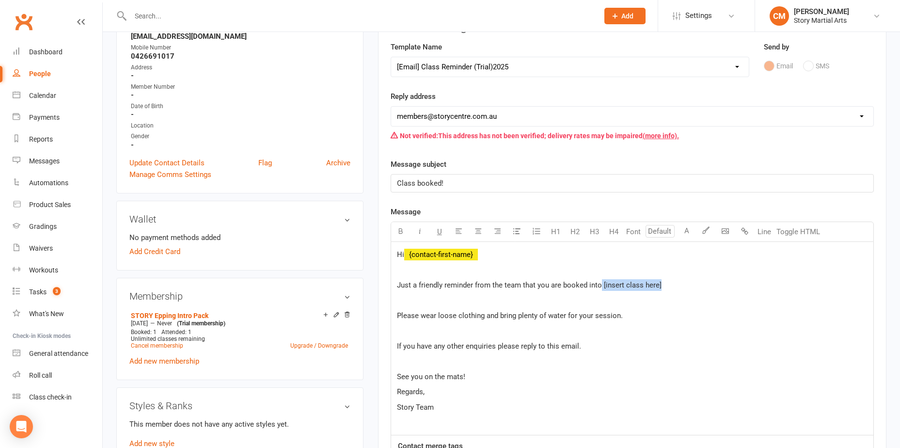
drag, startPoint x: 670, startPoint y: 286, endPoint x: 601, endPoint y: 283, distance: 68.9
click at [601, 283] on p "Just a friendly reminder from the team that you are booked into [insert class h…" at bounding box center [632, 285] width 471 height 12
paste div
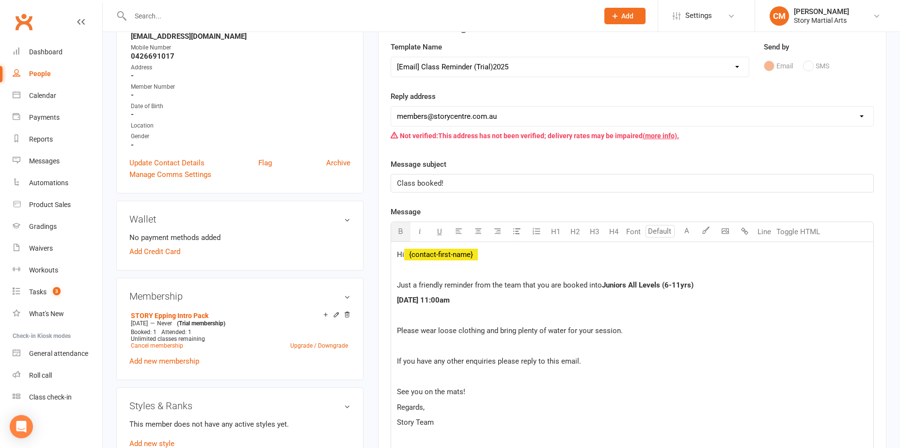
click at [702, 284] on p "Just a friendly reminder from the team that you are booked into Juniors All Lev…" at bounding box center [632, 285] width 471 height 12
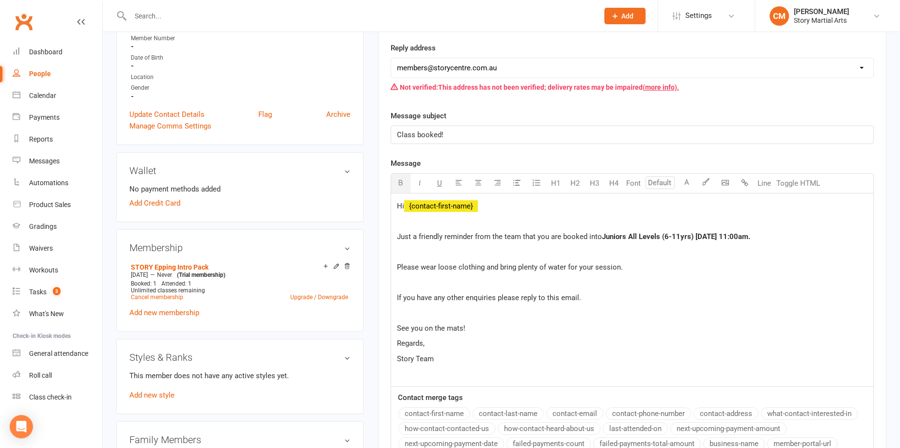
scroll to position [339, 0]
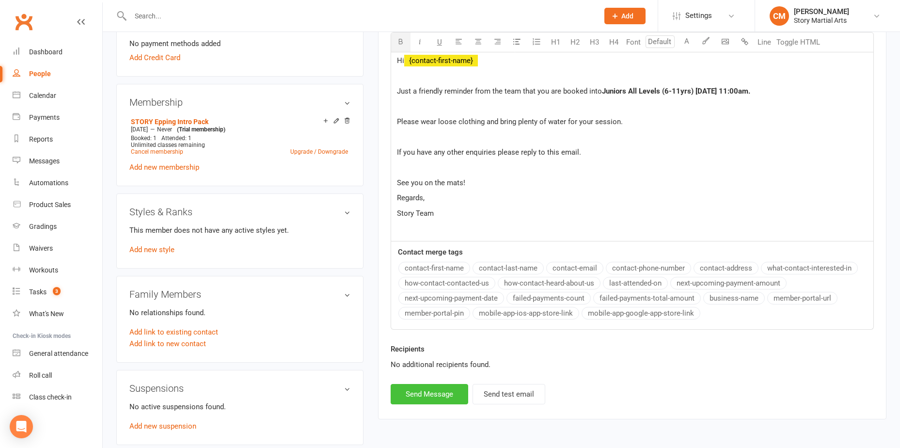
click at [427, 396] on button "Send Message" at bounding box center [430, 394] width 78 height 20
select select
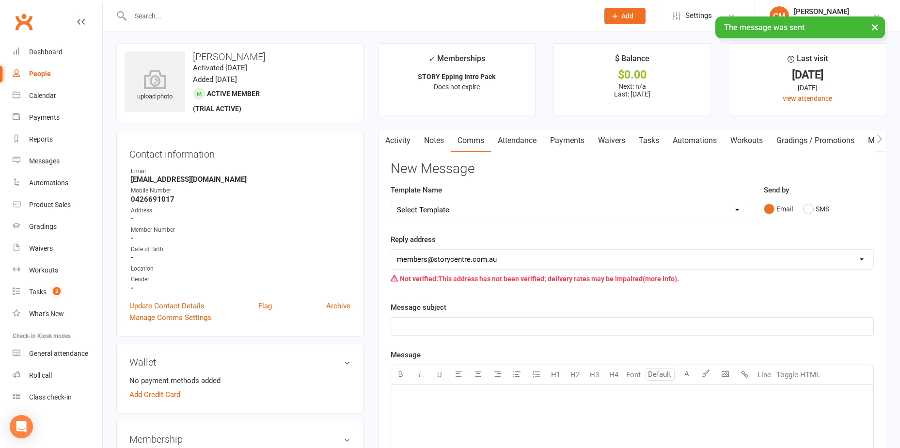
scroll to position [0, 0]
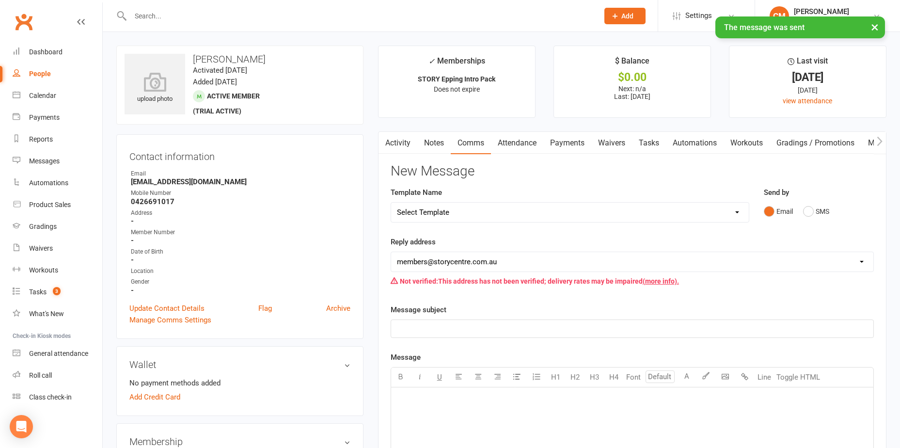
click at [398, 141] on link "Activity" at bounding box center [398, 143] width 39 height 22
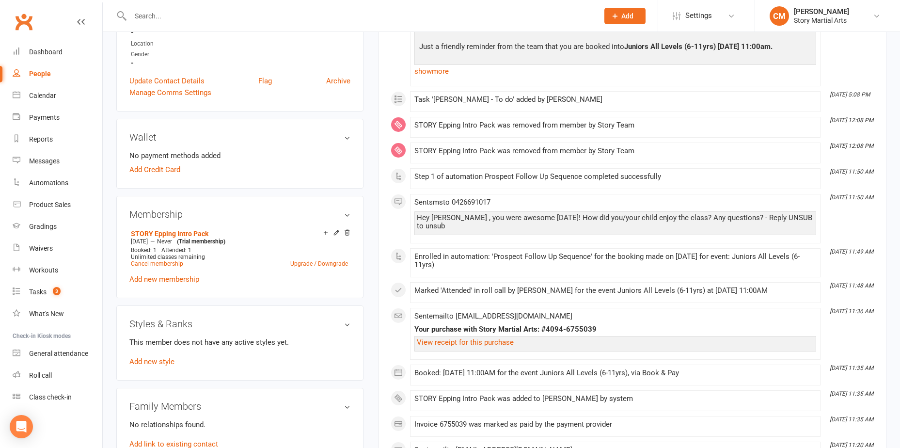
scroll to position [97, 0]
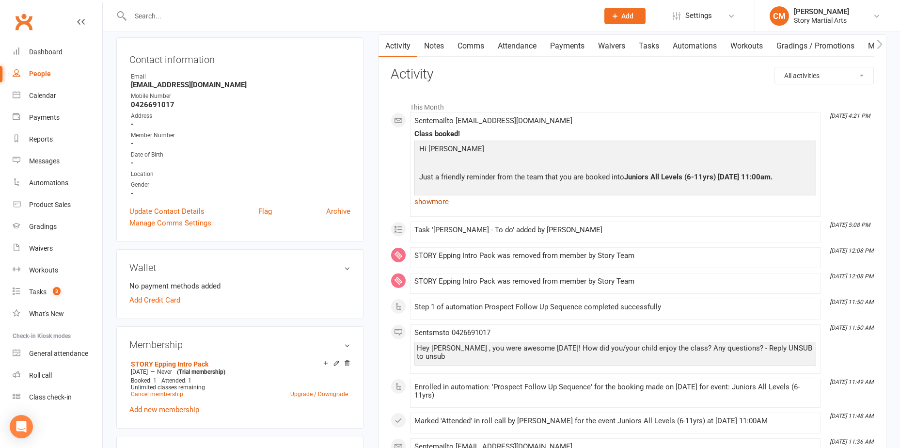
click at [445, 202] on link "show more" at bounding box center [616, 202] width 402 height 14
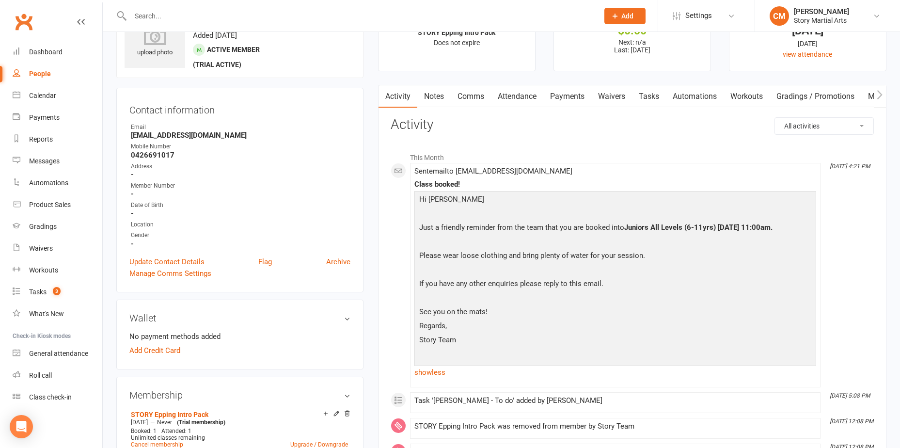
scroll to position [0, 0]
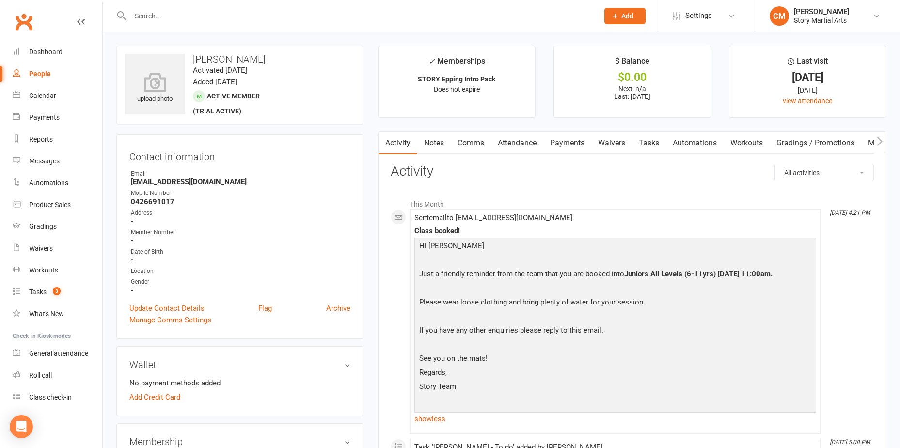
click at [665, 142] on link "Tasks" at bounding box center [649, 143] width 34 height 22
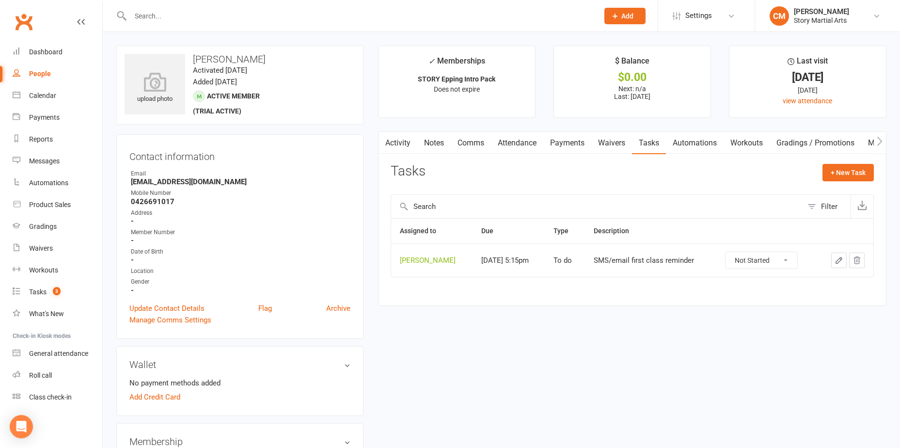
drag, startPoint x: 755, startPoint y: 263, endPoint x: 757, endPoint y: 268, distance: 5.1
click at [755, 263] on select "Not Started In Progress Waiting Complete" at bounding box center [762, 260] width 72 height 16
click at [728, 252] on select "Not Started In Progress Waiting Complete" at bounding box center [762, 260] width 72 height 16
select select "unstarted"
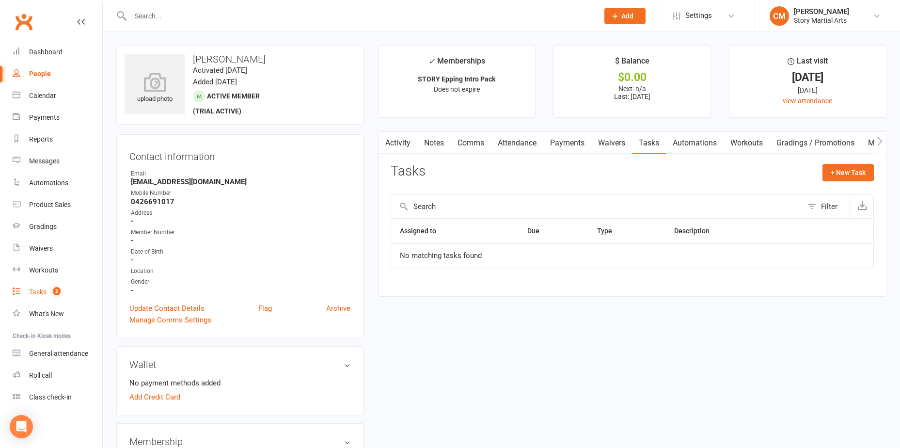
click at [61, 297] on link "Tasks 2" at bounding box center [58, 292] width 90 height 22
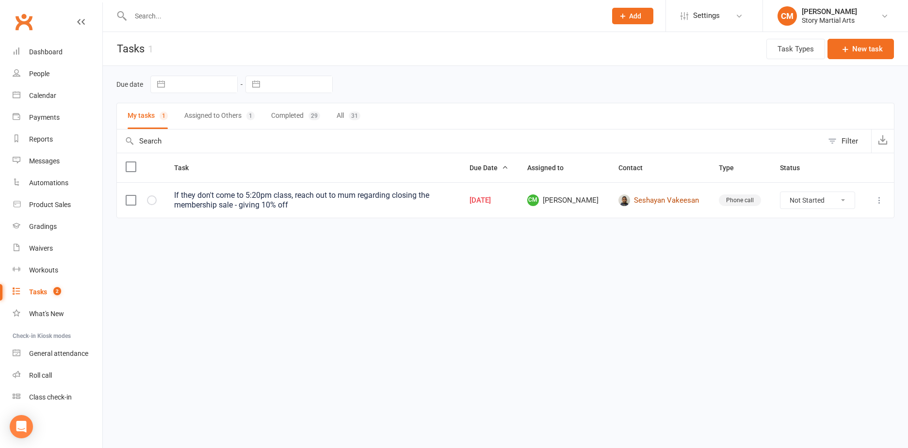
click at [664, 203] on link "Seshayan Vakeesan" at bounding box center [659, 200] width 83 height 12
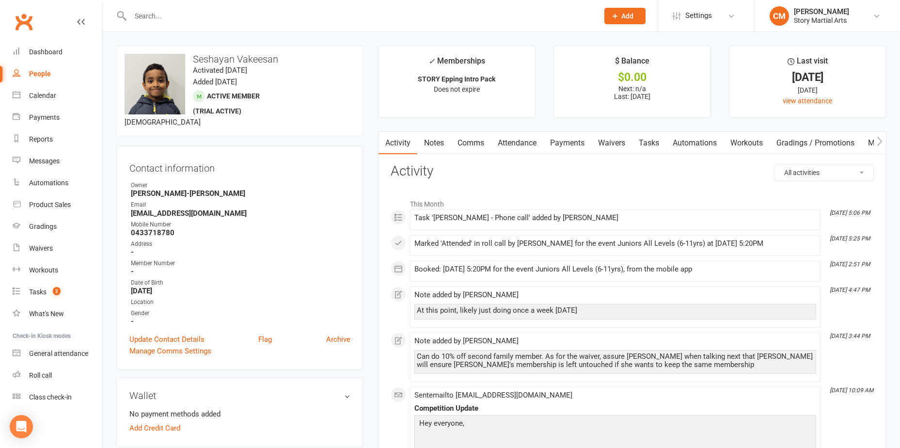
click at [532, 148] on link "Attendance" at bounding box center [517, 143] width 52 height 22
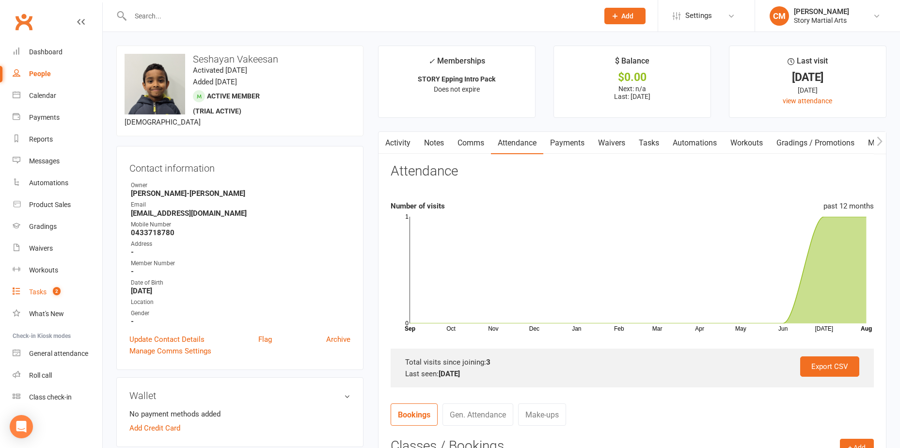
click at [58, 300] on link "Tasks 2" at bounding box center [58, 292] width 90 height 22
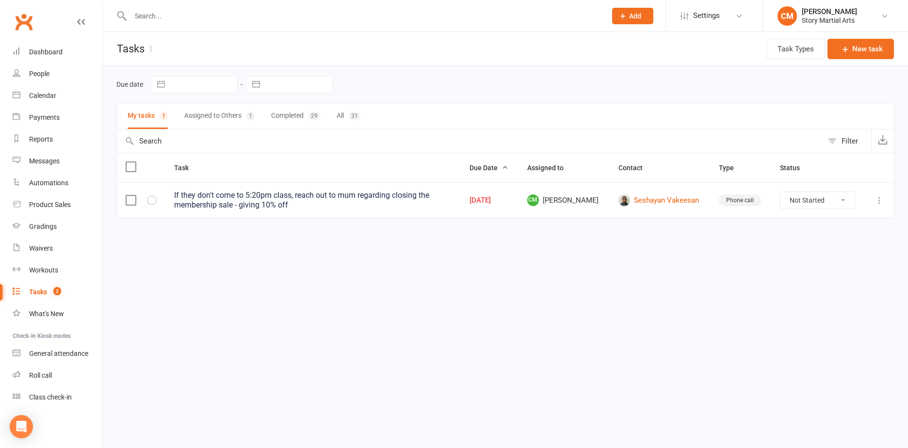
click at [752, 16] on li "Settings Membership Plans Event Templates Appointment Types Website Image Libra…" at bounding box center [713, 16] width 97 height 32
click at [722, 16] on link "Settings" at bounding box center [713, 16] width 67 height 22
click at [702, 46] on link "Membership Plans" at bounding box center [714, 43] width 96 height 22
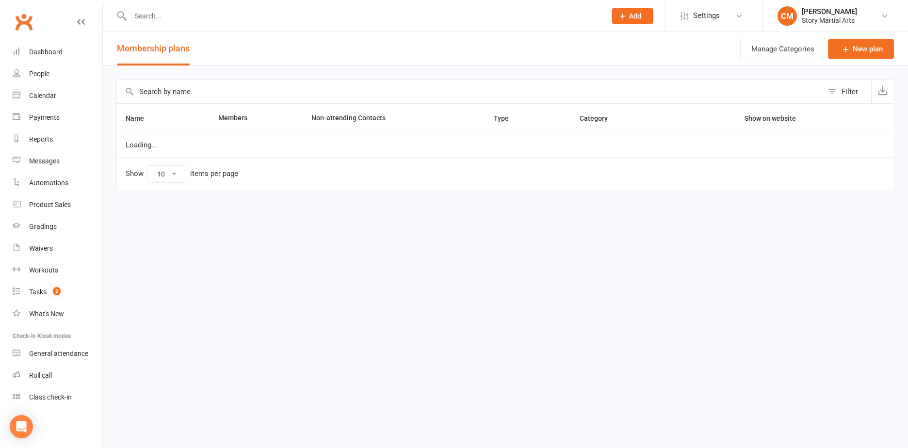
select select "25"
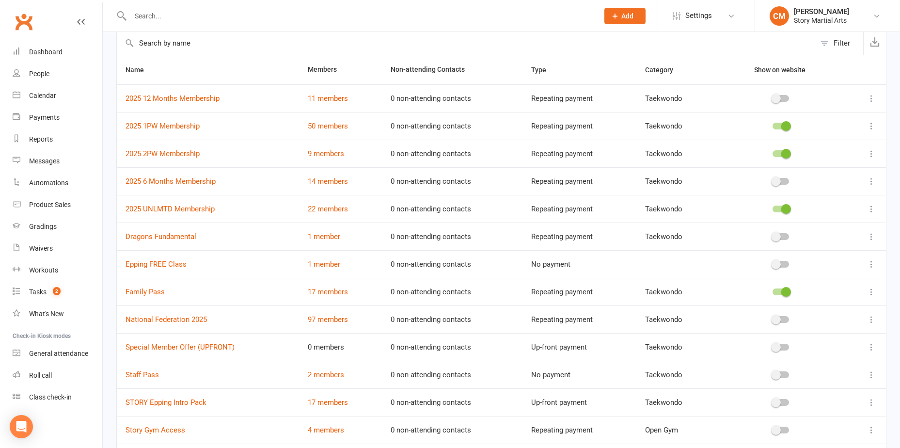
scroll to position [97, 0]
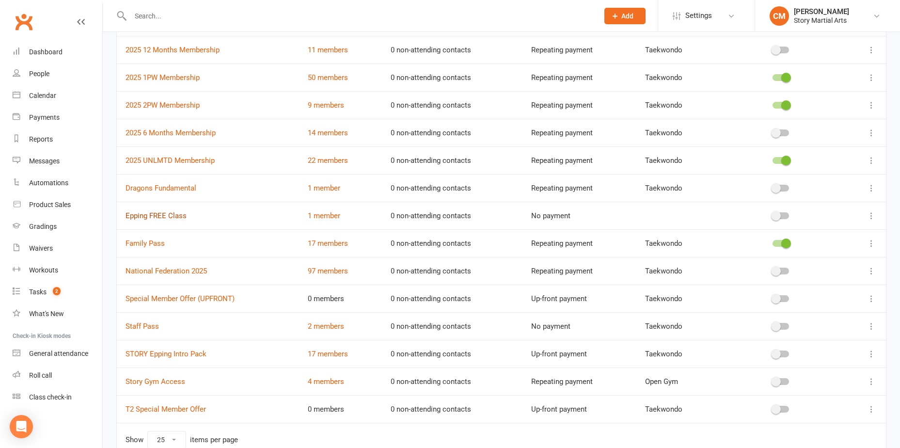
click at [169, 217] on link "Epping FREE Class" at bounding box center [156, 215] width 61 height 9
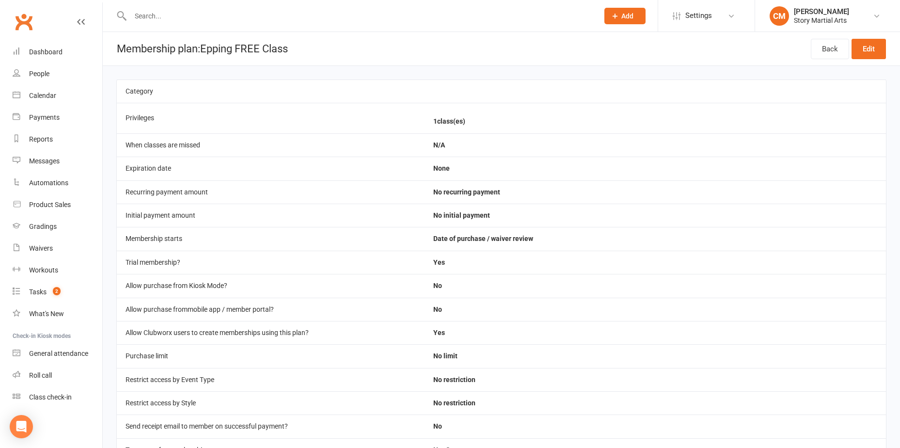
select select "25"
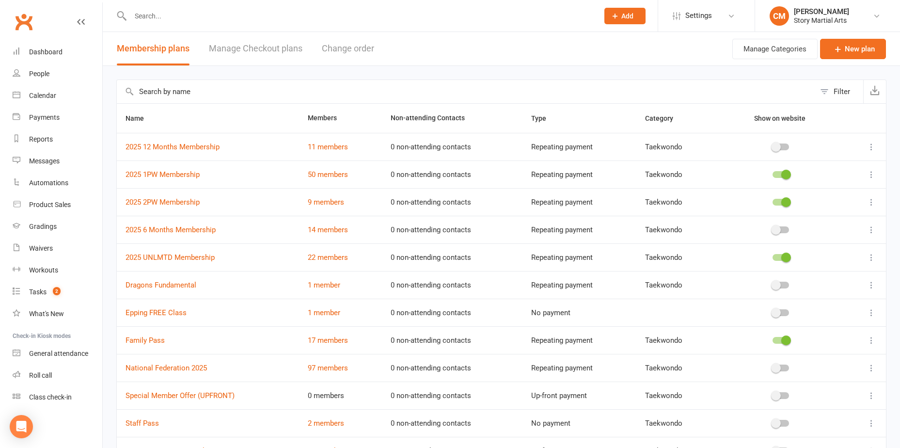
click at [625, 16] on span "Add" at bounding box center [628, 16] width 12 height 8
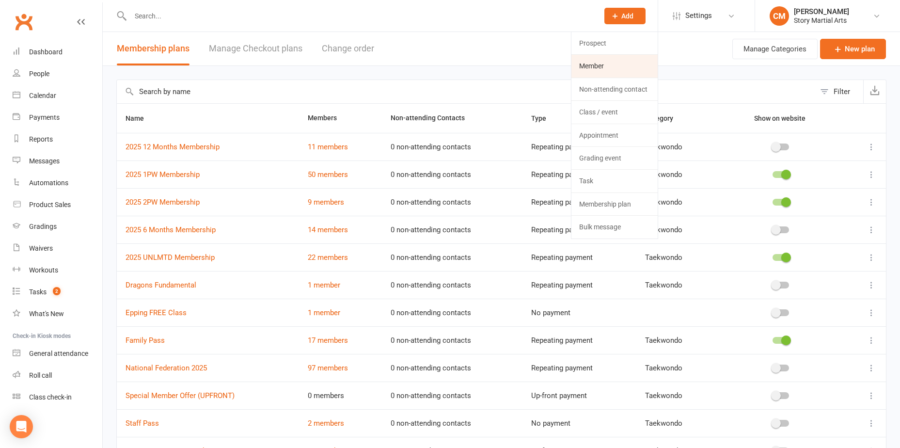
click at [618, 61] on link "Member" at bounding box center [615, 66] width 86 height 22
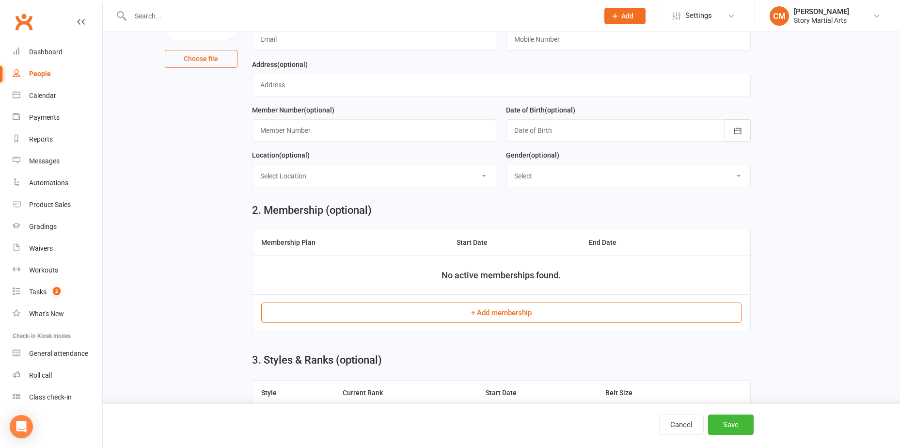
scroll to position [145, 0]
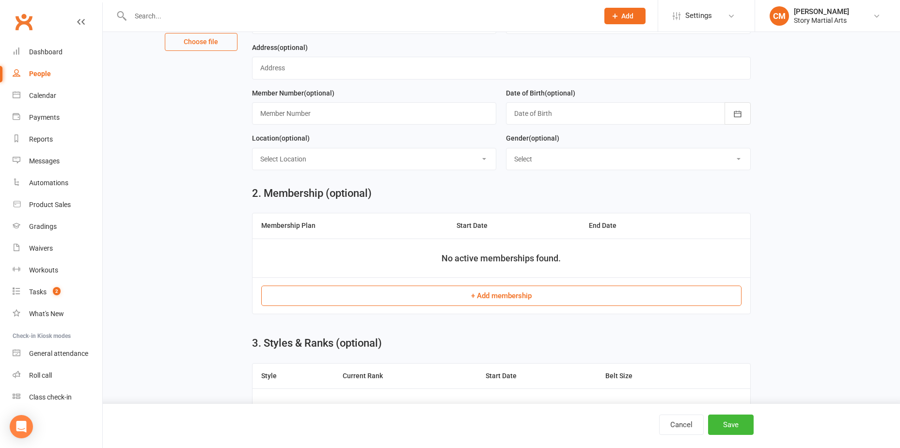
click at [474, 294] on button "+ Add membership" at bounding box center [501, 296] width 480 height 20
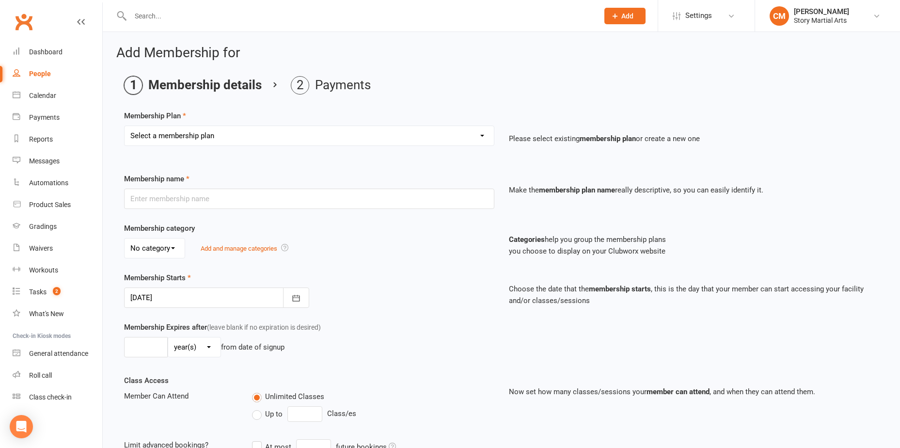
click at [241, 130] on select "Select a membership plan Create new Membership Plan STORY Epping Intro Pack Fam…" at bounding box center [309, 135] width 369 height 19
select select "14"
click at [125, 126] on select "Select a membership plan Create new Membership Plan STORY Epping Intro Pack Fam…" at bounding box center [309, 135] width 369 height 19
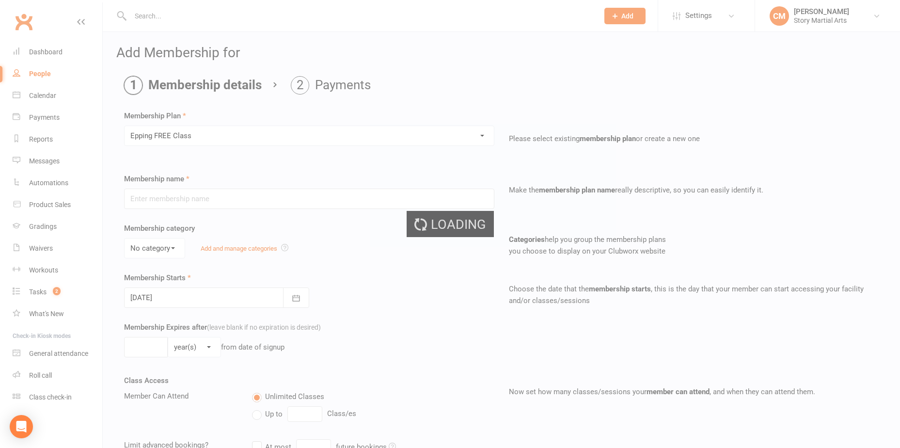
type input "Epping FREE Class"
type input "0"
type input "1"
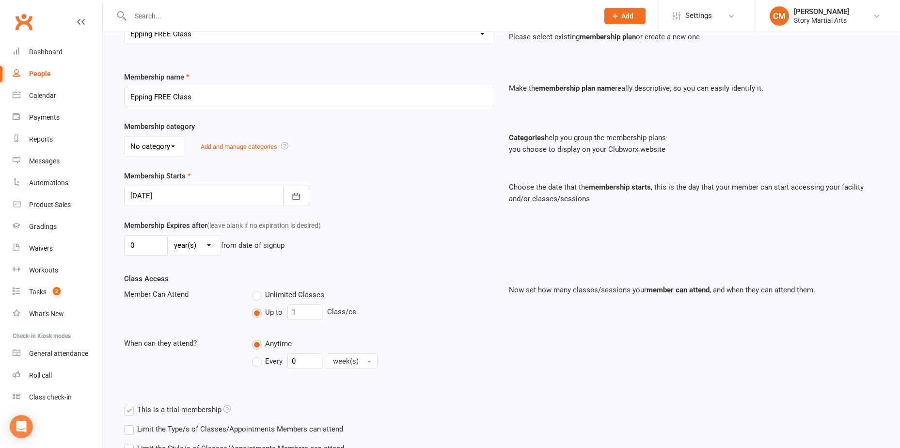
scroll to position [176, 0]
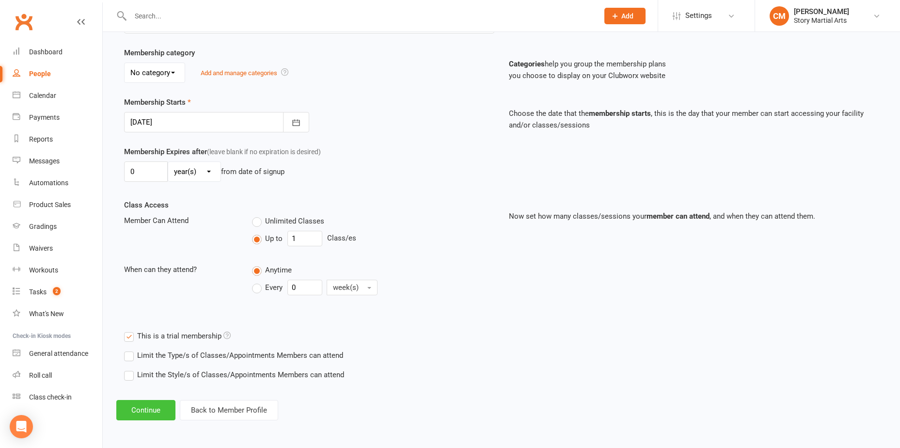
click at [151, 405] on button "Continue" at bounding box center [145, 410] width 59 height 20
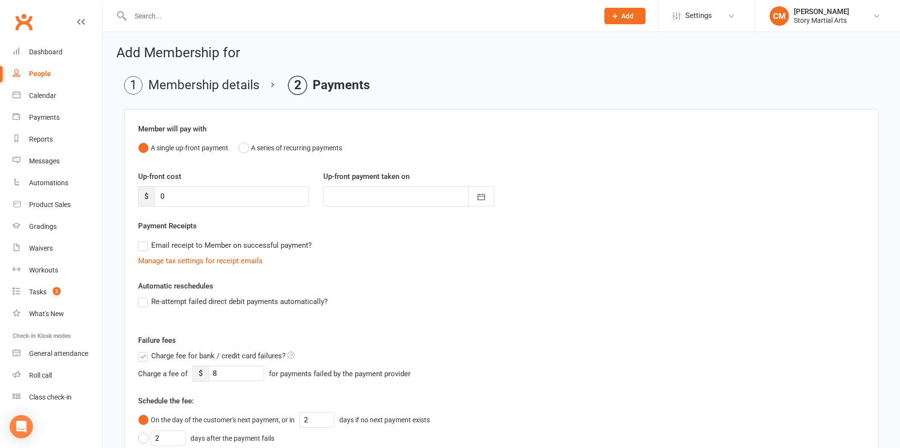
scroll to position [208, 0]
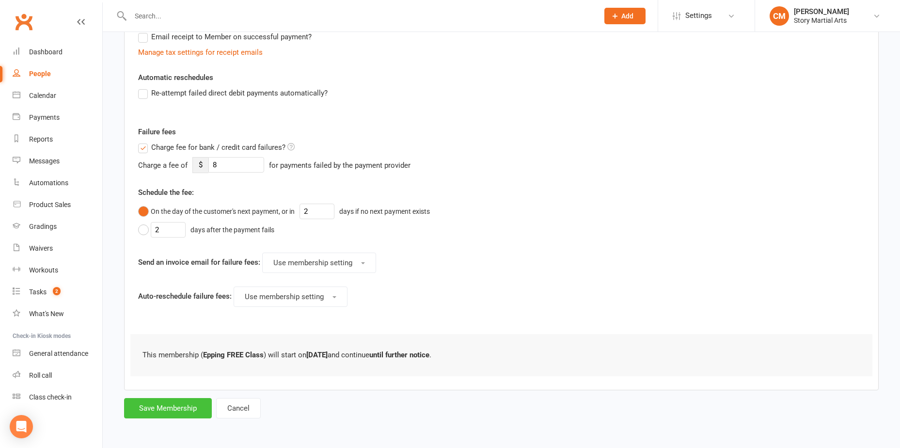
click at [149, 410] on button "Save Membership" at bounding box center [168, 408] width 88 height 20
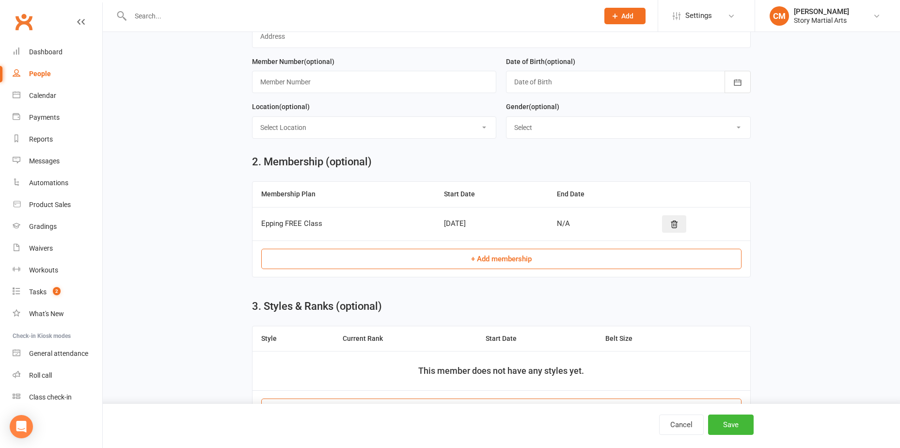
scroll to position [35, 0]
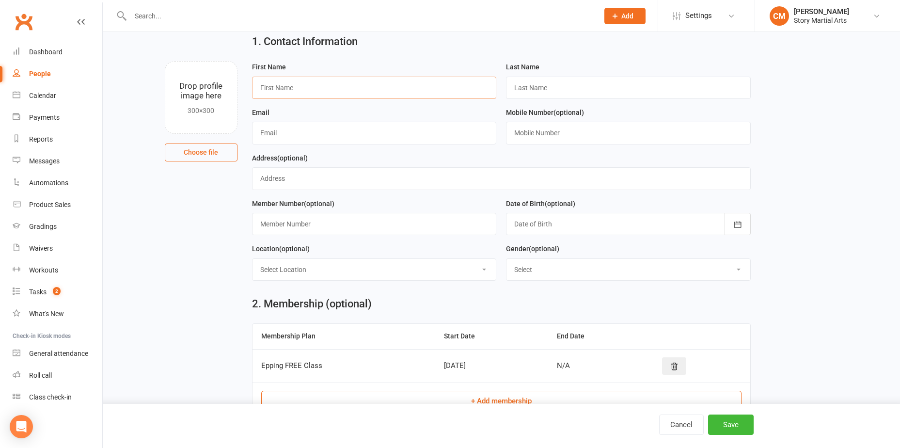
click at [320, 87] on input "text" at bounding box center [374, 88] width 245 height 22
type input "Reshan"
type input "Dissanayake"
click at [287, 133] on input "text" at bounding box center [374, 133] width 245 height 22
type input "[EMAIL_ADDRESS][DOMAIN_NAME]"
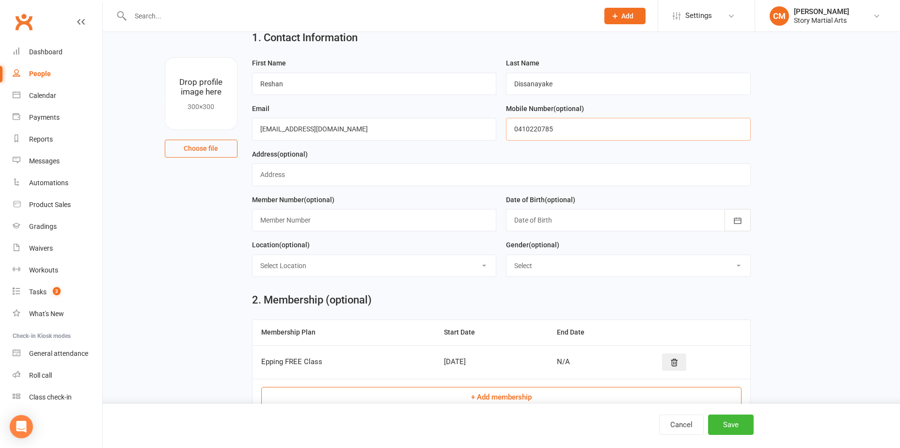
scroll to position [0, 0]
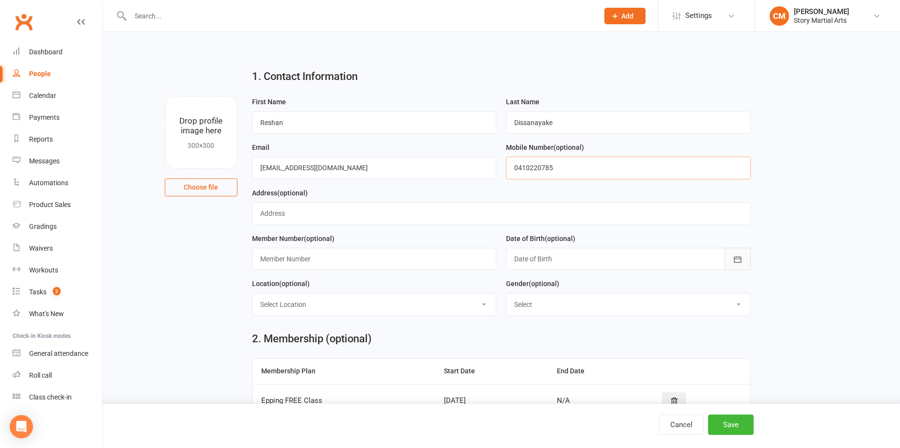
type input "0410220785"
click at [738, 264] on icon "button" at bounding box center [738, 260] width 10 height 10
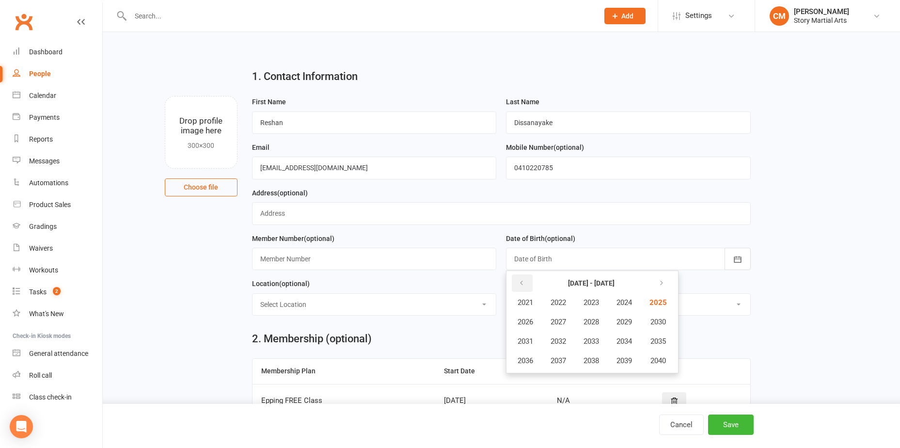
click at [517, 286] on button "button" at bounding box center [522, 282] width 21 height 17
click at [594, 364] on span "2018" at bounding box center [592, 360] width 16 height 9
click at [544, 325] on button "April" at bounding box center [531, 322] width 42 height 18
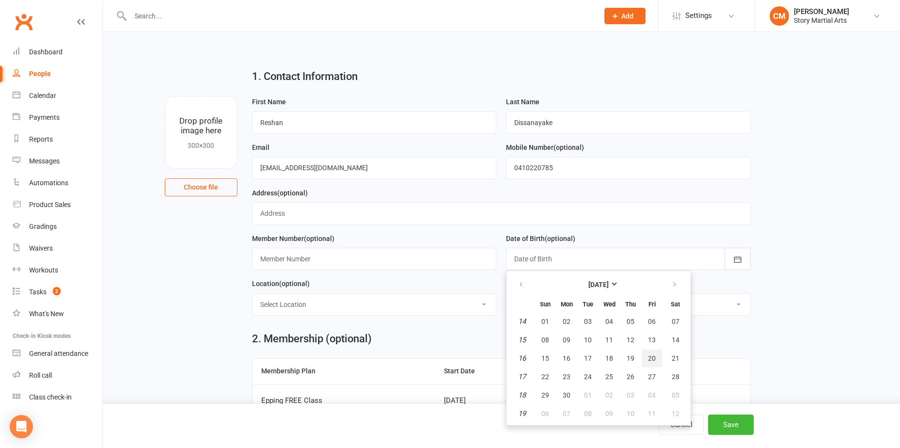
click at [654, 362] on span "20" at bounding box center [652, 358] width 8 height 8
type input "20 Apr 2018"
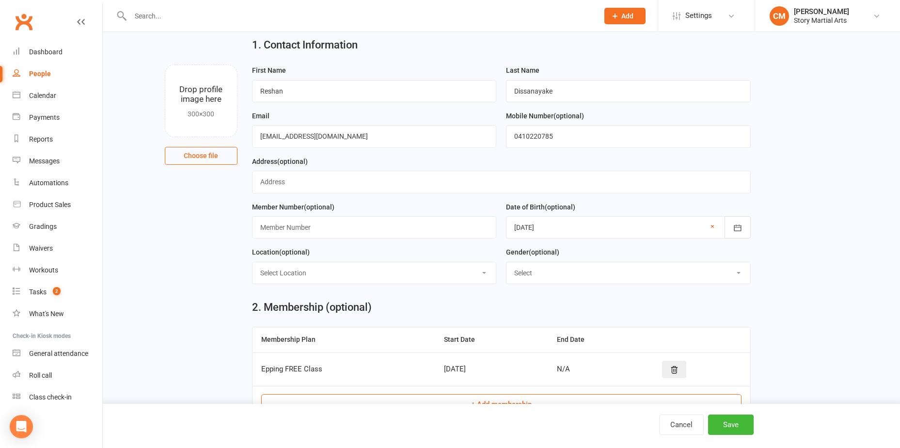
scroll to position [48, 0]
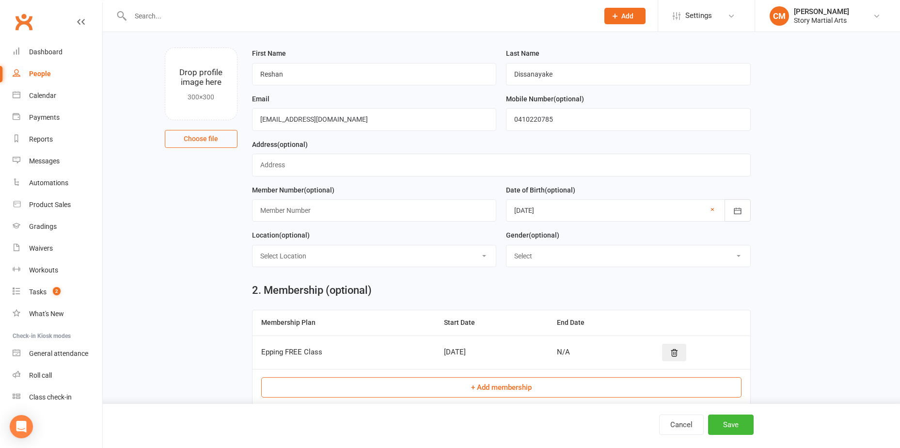
click at [538, 261] on select "Select" at bounding box center [629, 255] width 244 height 21
click at [538, 259] on select "Select" at bounding box center [629, 255] width 244 height 21
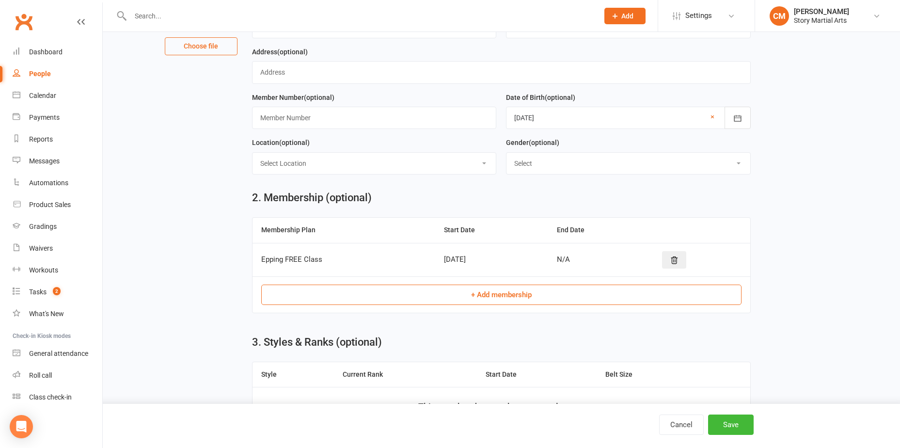
scroll to position [145, 0]
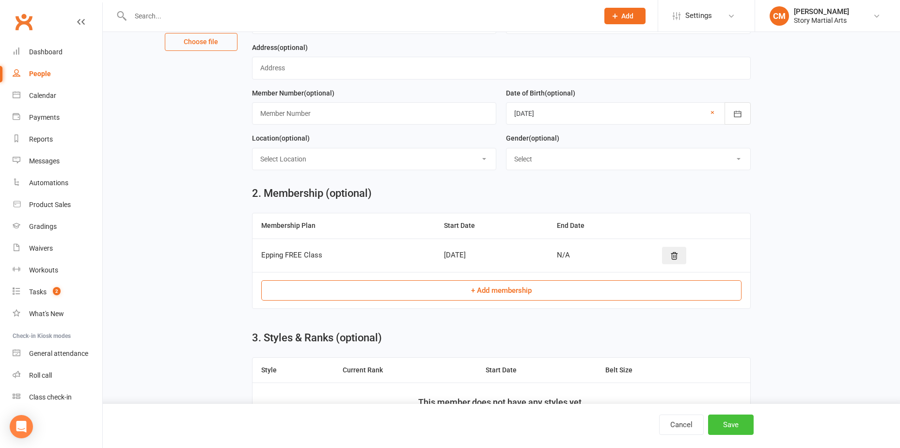
click at [729, 427] on button "Save" at bounding box center [731, 425] width 46 height 20
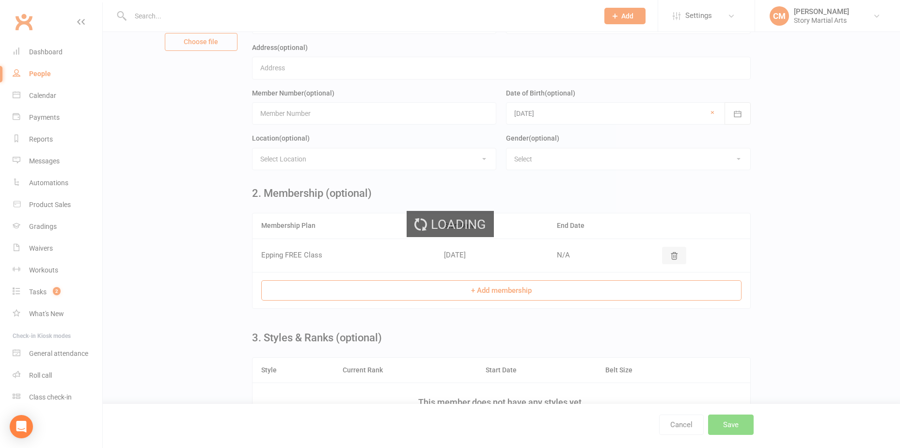
scroll to position [0, 0]
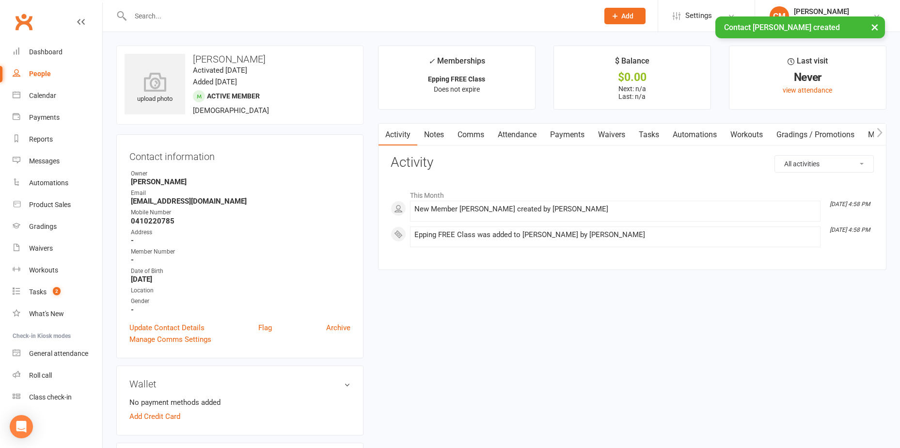
click at [612, 134] on link "Waivers" at bounding box center [611, 135] width 41 height 22
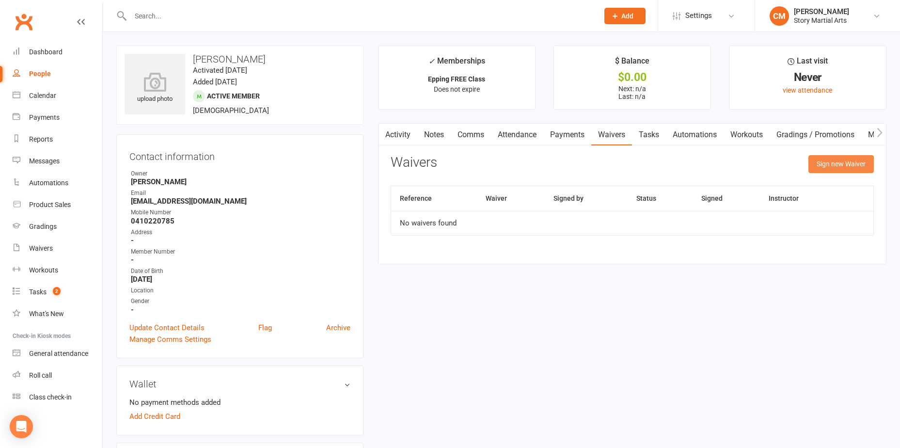
click at [840, 166] on button "Sign new Waiver" at bounding box center [841, 163] width 65 height 17
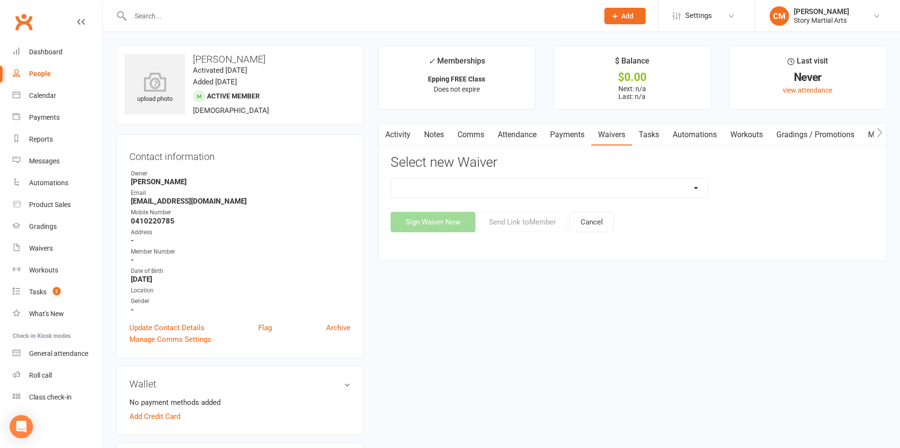
drag, startPoint x: 487, startPoint y: 190, endPoint x: 492, endPoint y: 178, distance: 12.8
click at [487, 190] on select "Story. Fitness Membership Waiver Story Little Ninjas Waiver Story MA New Member…" at bounding box center [549, 187] width 317 height 19
click at [376, 155] on main "✓ Memberships Epping FREE Class Does not expire $ Balance $0.00 Next: n/a Last:…" at bounding box center [632, 158] width 523 height 225
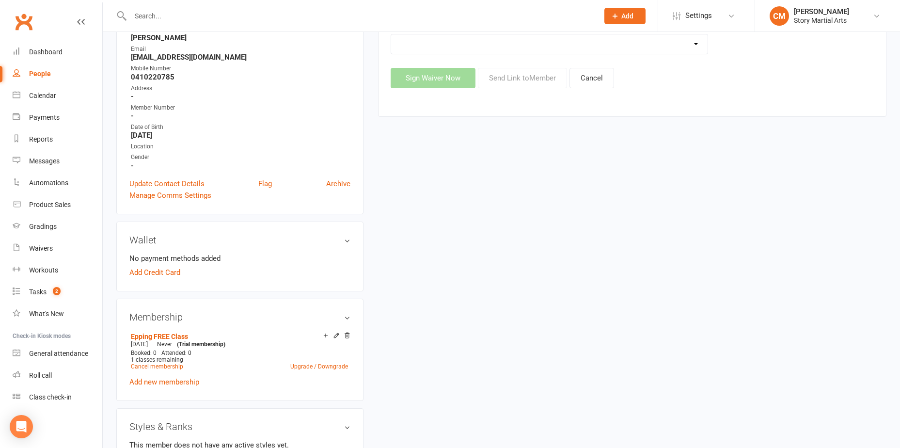
scroll to position [291, 0]
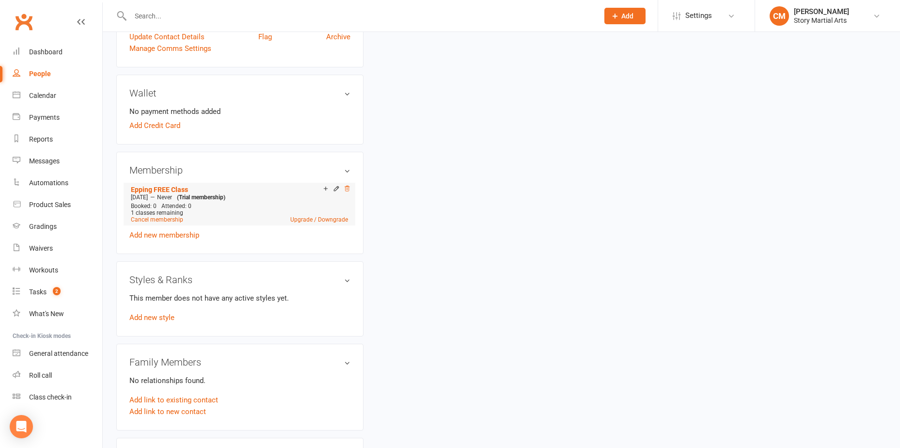
click at [348, 188] on icon at bounding box center [347, 188] width 5 height 5
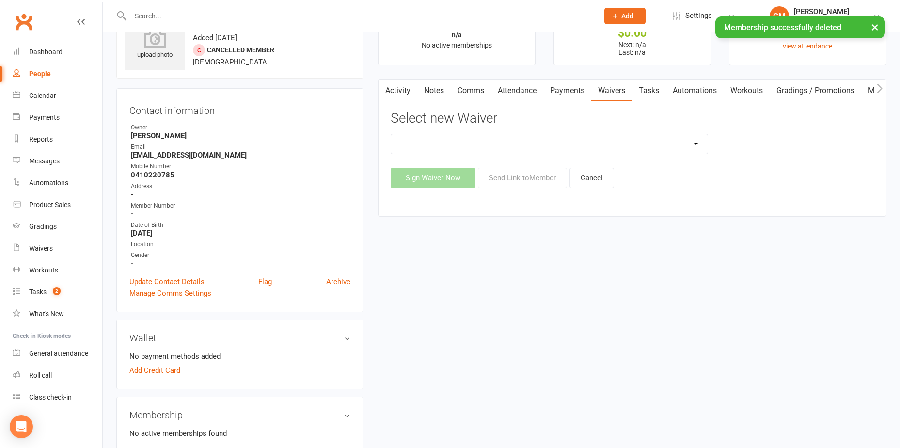
scroll to position [0, 0]
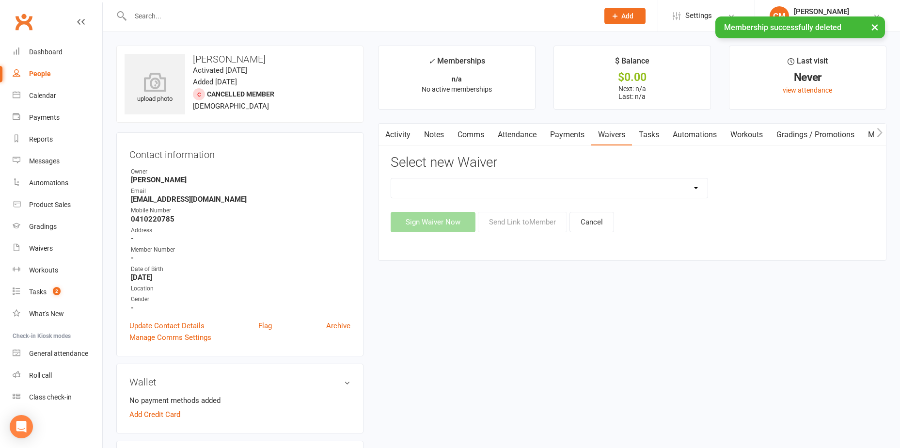
click at [448, 193] on select "Story. Fitness Membership Waiver Story Little Ninjas Waiver Story MA New Member…" at bounding box center [549, 187] width 317 height 19
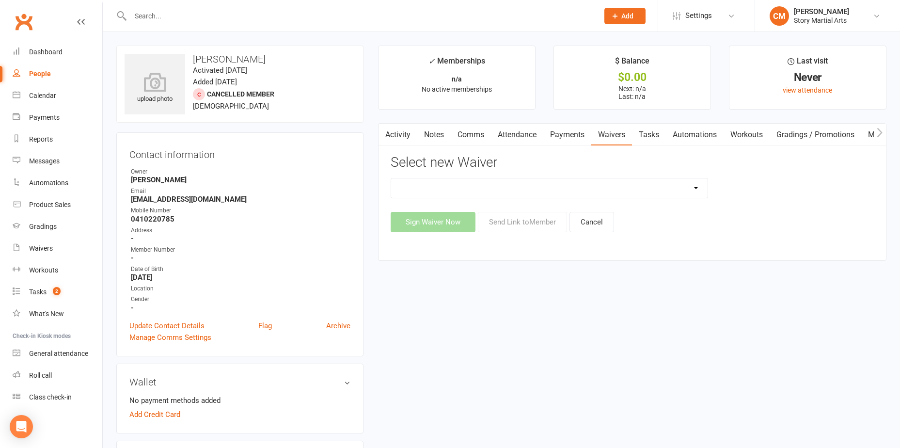
select select "3792"
click at [391, 178] on select "Story. Fitness Membership Waiver Story Little Ninjas Waiver Story MA New Member…" at bounding box center [549, 187] width 317 height 19
click at [528, 189] on select "Story. Fitness Membership Waiver Story Little Ninjas Waiver Story MA New Member…" at bounding box center [549, 187] width 317 height 19
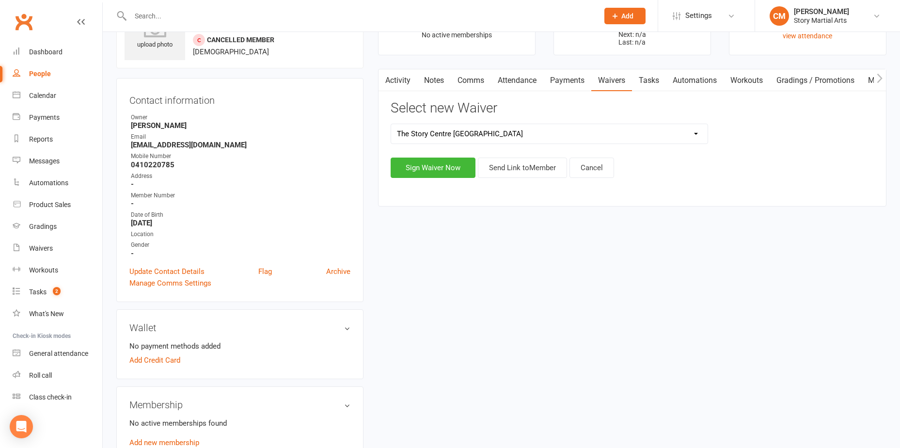
scroll to position [194, 0]
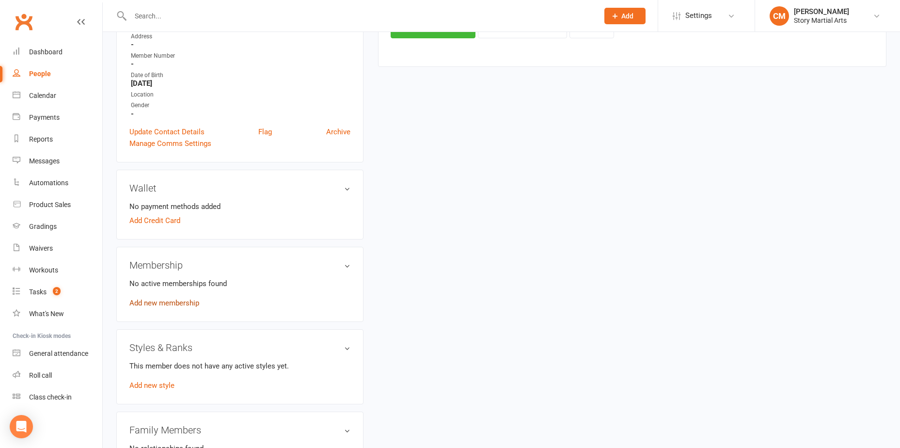
click at [154, 301] on link "Add new membership" at bounding box center [164, 303] width 70 height 9
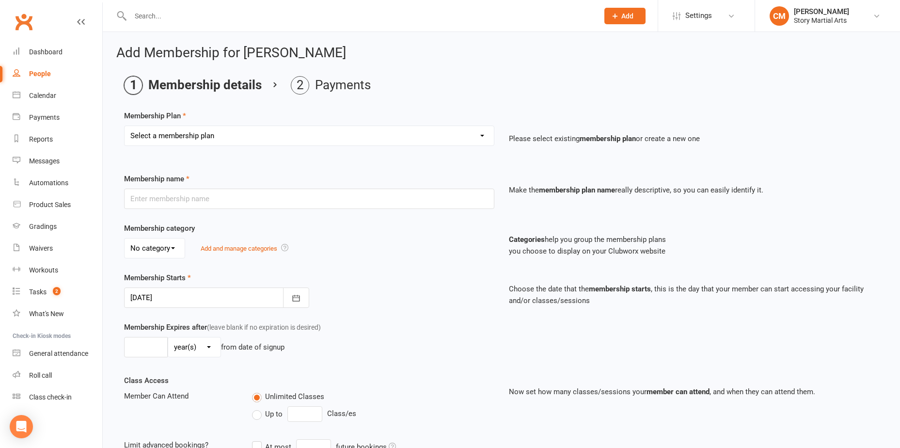
click at [205, 131] on select "Select a membership plan Create new Membership Plan STORY Epping Intro Pack Fam…" at bounding box center [309, 135] width 369 height 19
select select "14"
click at [125, 126] on select "Select a membership plan Create new Membership Plan STORY Epping Intro Pack Fam…" at bounding box center [309, 135] width 369 height 19
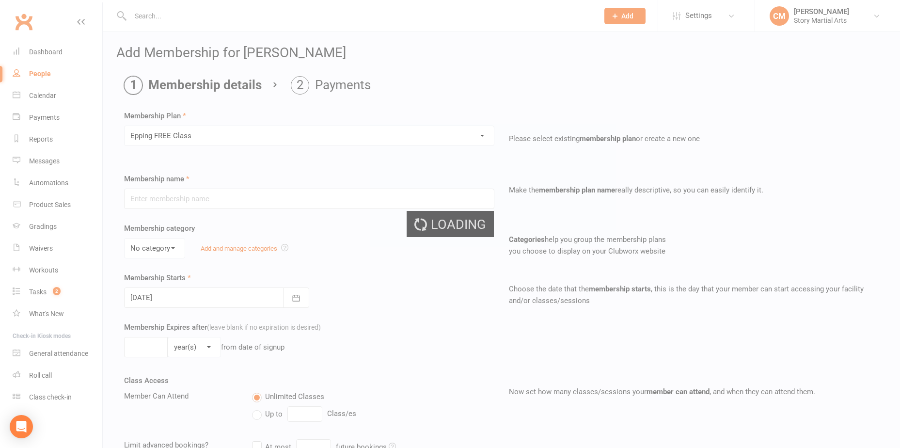
type input "Epping FREE Class"
type input "0"
type input "1"
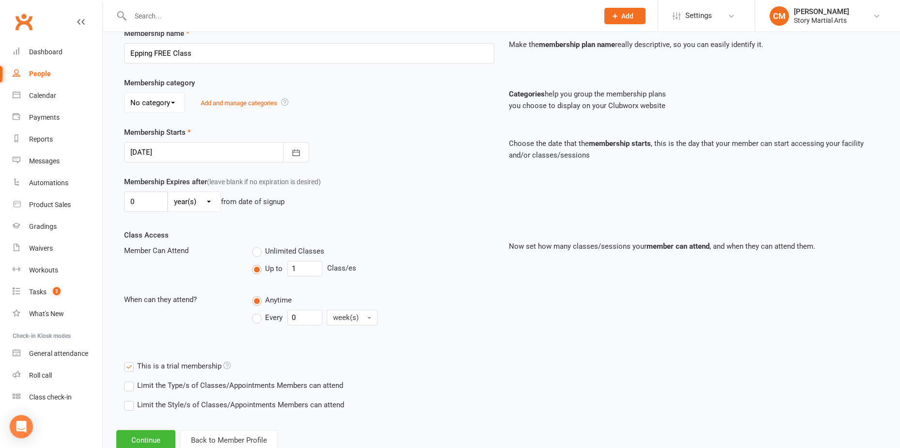
scroll to position [176, 0]
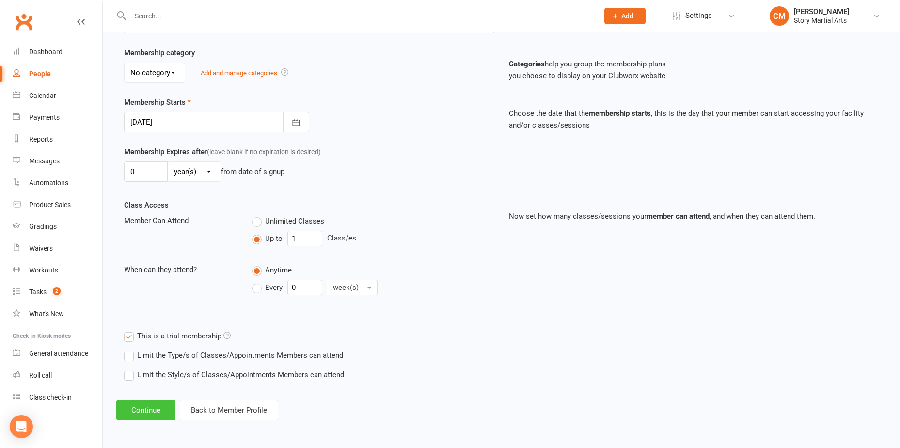
click at [163, 410] on button "Continue" at bounding box center [145, 410] width 59 height 20
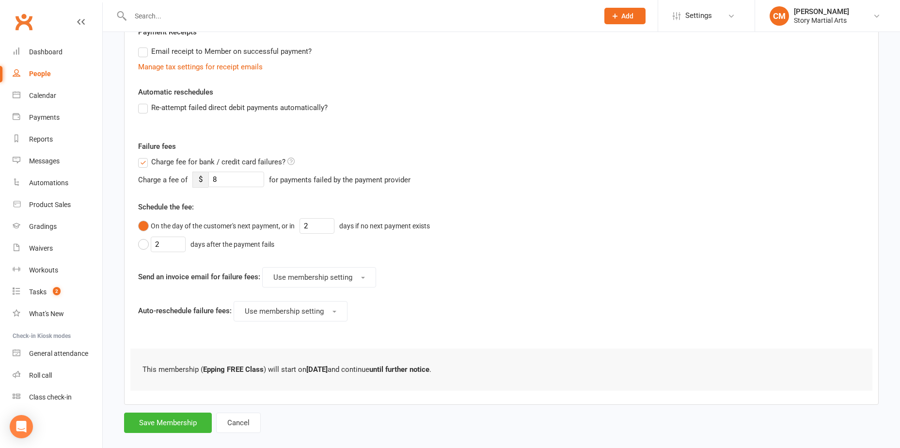
scroll to position [208, 0]
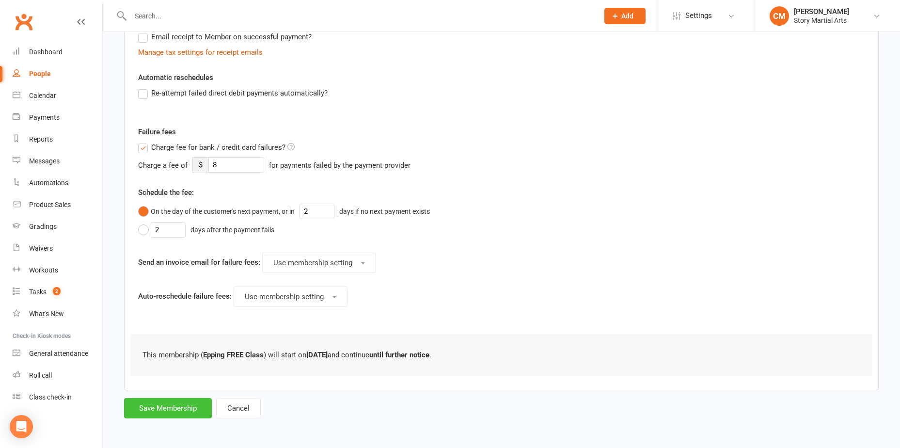
click at [185, 407] on button "Save Membership" at bounding box center [168, 408] width 88 height 20
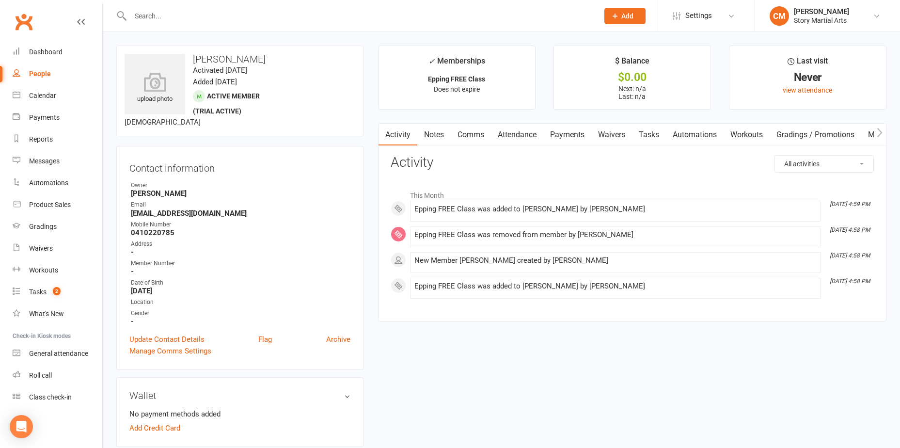
click at [561, 133] on link "Payments" at bounding box center [567, 135] width 48 height 22
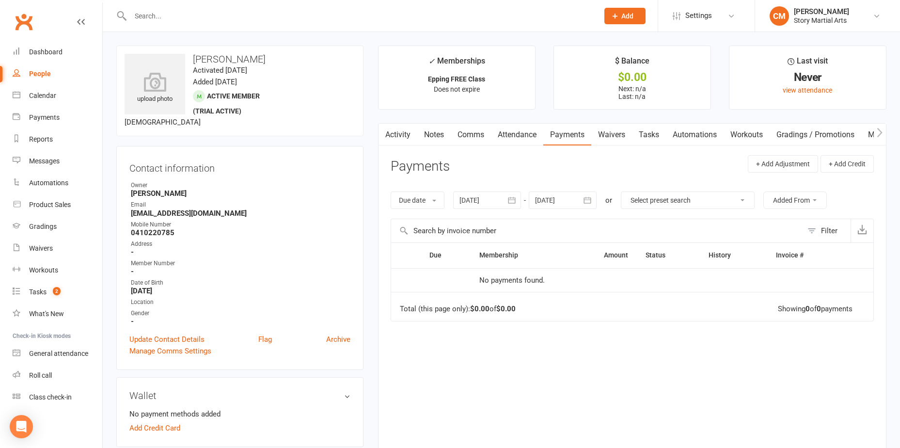
click at [613, 135] on link "Waivers" at bounding box center [611, 135] width 41 height 22
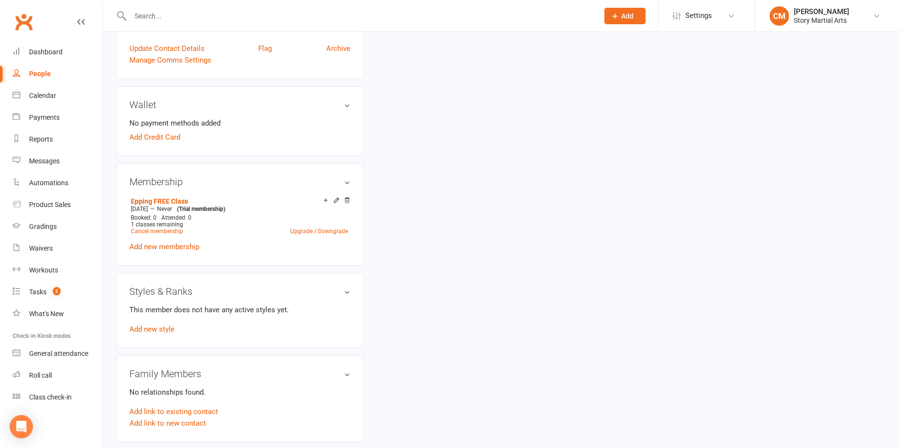
scroll to position [388, 0]
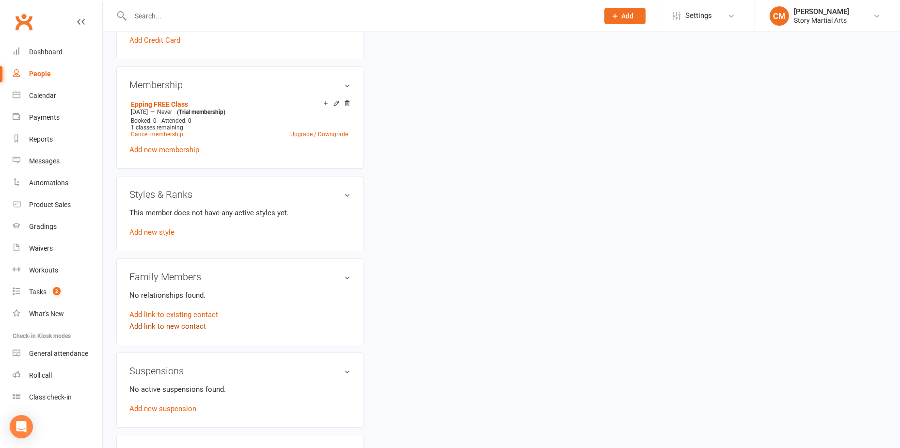
click at [176, 327] on link "Add link to new contact" at bounding box center [167, 326] width 77 height 12
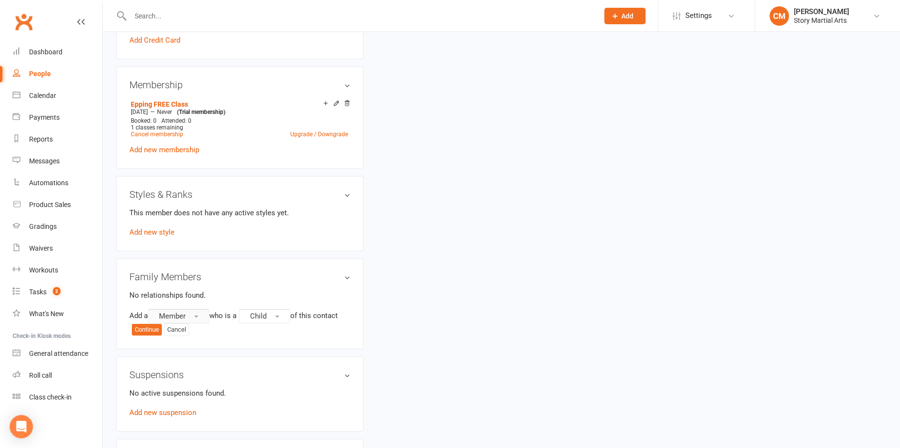
click at [186, 319] on span "Member" at bounding box center [172, 316] width 27 height 9
click at [192, 315] on button "Member" at bounding box center [179, 316] width 62 height 15
click at [178, 313] on span "Member" at bounding box center [172, 316] width 27 height 9
drag, startPoint x: 480, startPoint y: 293, endPoint x: 349, endPoint y: 309, distance: 132.4
click at [480, 293] on div "upload photo Reshan Dissanayake Activated 14 August, 2025 Added 14 August, 2025…" at bounding box center [501, 170] width 785 height 1025
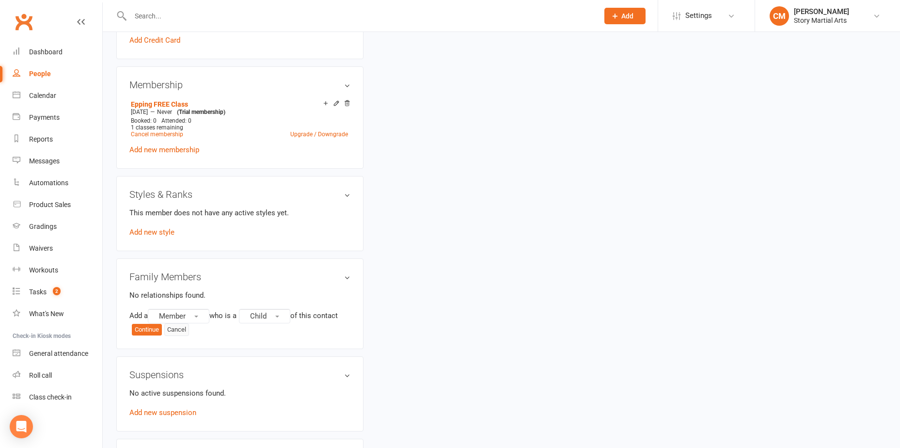
click at [189, 328] on button "Cancel" at bounding box center [176, 329] width 25 height 13
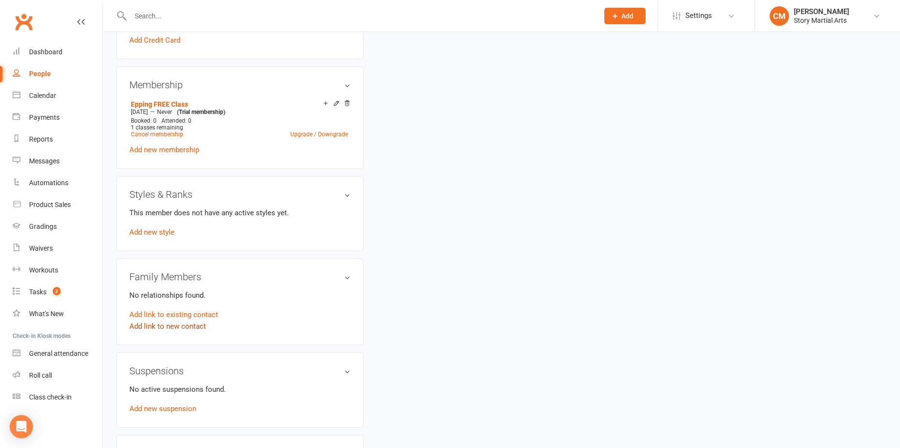
click at [183, 325] on link "Add link to new contact" at bounding box center [167, 326] width 77 height 12
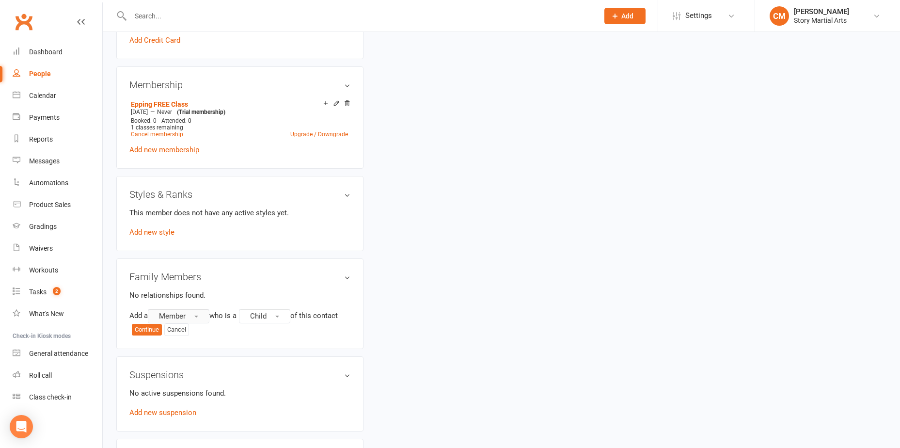
click at [190, 318] on button "Member" at bounding box center [179, 316] width 62 height 15
click at [195, 372] on span "Non-attending contact" at bounding box center [192, 375] width 72 height 9
click at [302, 318] on span "Child" at bounding box center [304, 316] width 16 height 9
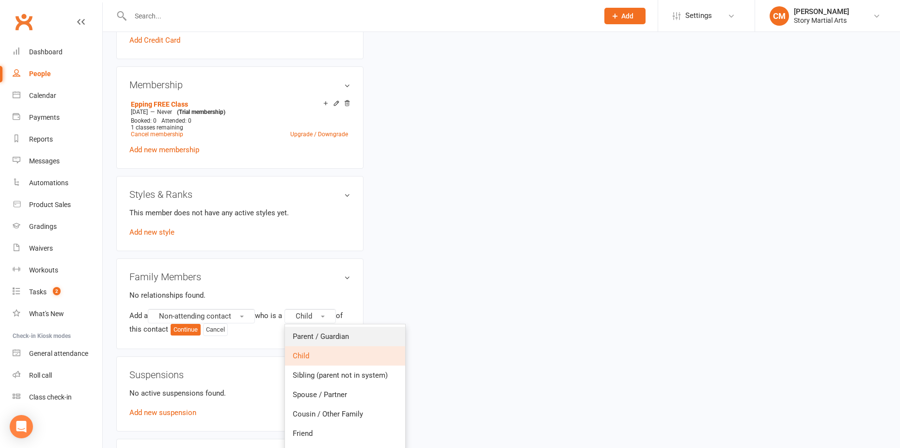
click at [341, 338] on span "Parent / Guardian" at bounding box center [321, 336] width 56 height 9
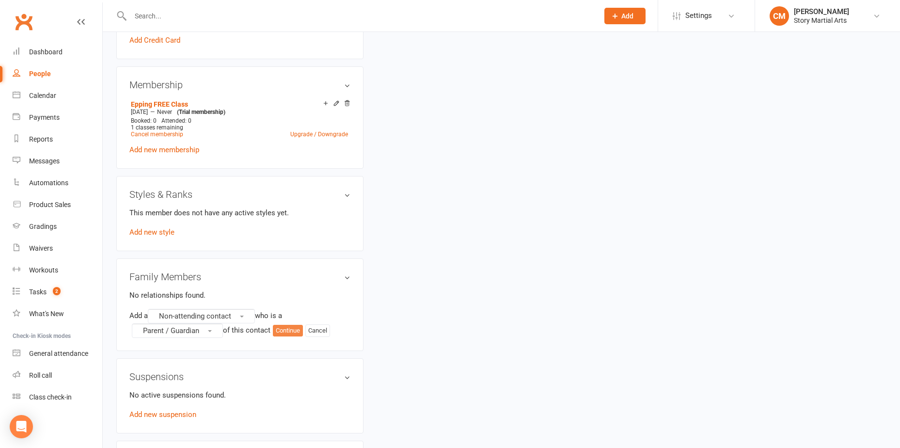
click at [283, 330] on button "Continue" at bounding box center [288, 331] width 30 height 12
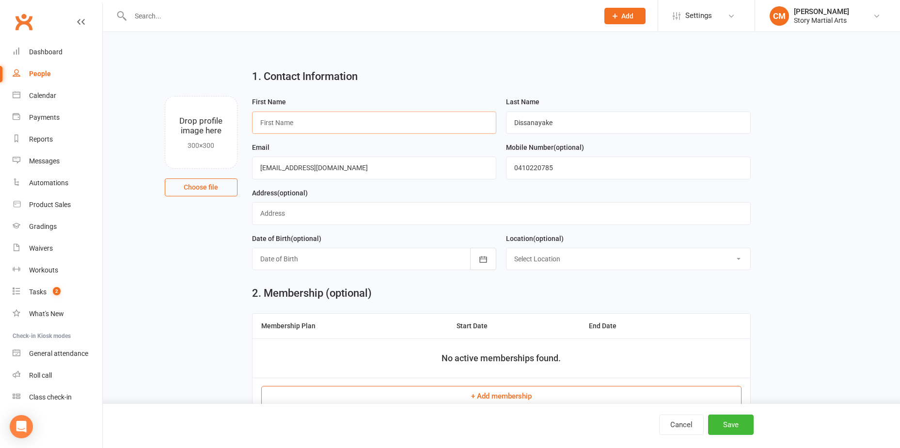
click at [319, 119] on input "text" at bounding box center [374, 123] width 245 height 22
type input "Kesara"
drag, startPoint x: 612, startPoint y: 128, endPoint x: 355, endPoint y: 132, distance: 257.5
click at [355, 132] on form "First Name Kesara Last Name Dissanayake Email kesara2000@yahoo.com Mobile Numbe…" at bounding box center [501, 187] width 509 height 182
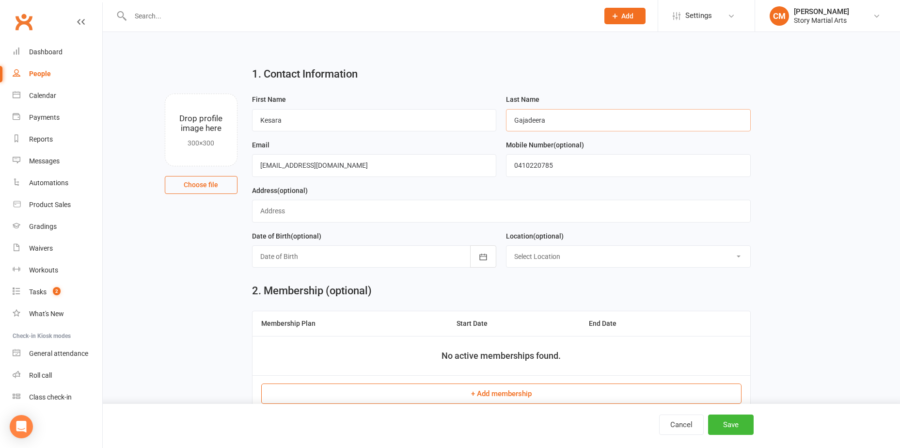
scroll to position [36, 0]
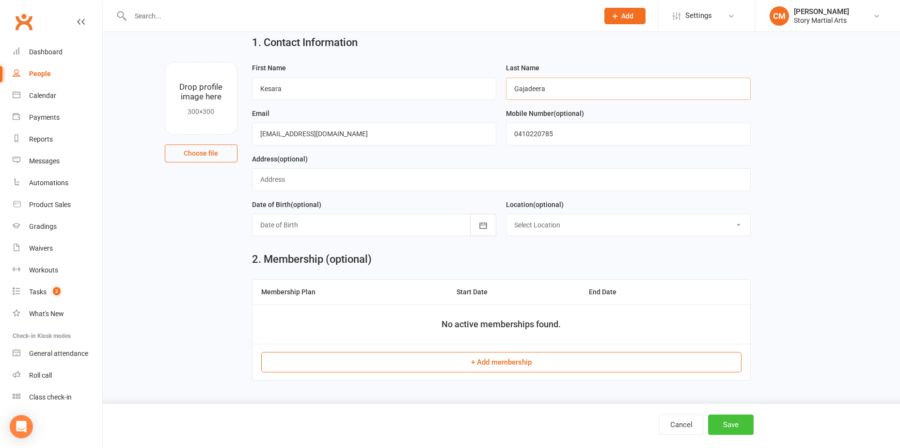
type input "Gajadeera"
click at [724, 419] on button "Save" at bounding box center [731, 425] width 46 height 20
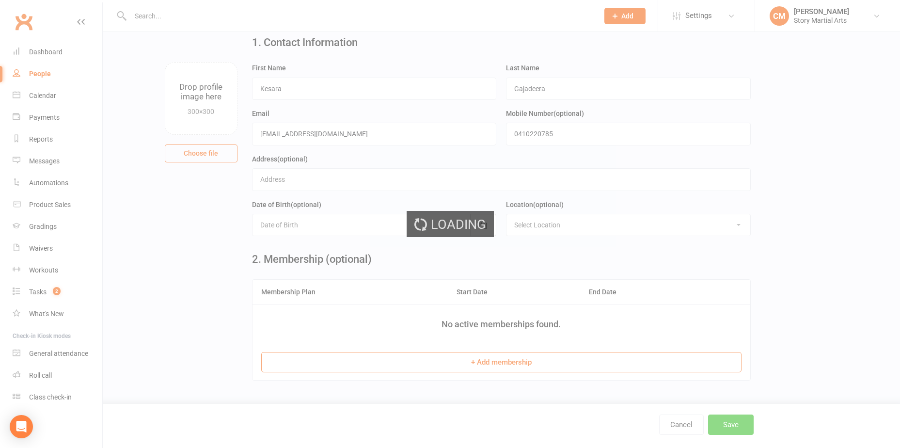
scroll to position [0, 0]
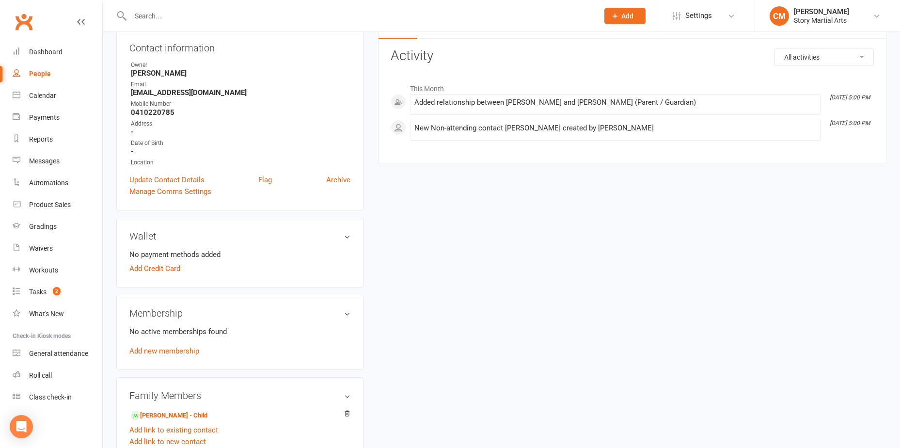
scroll to position [242, 0]
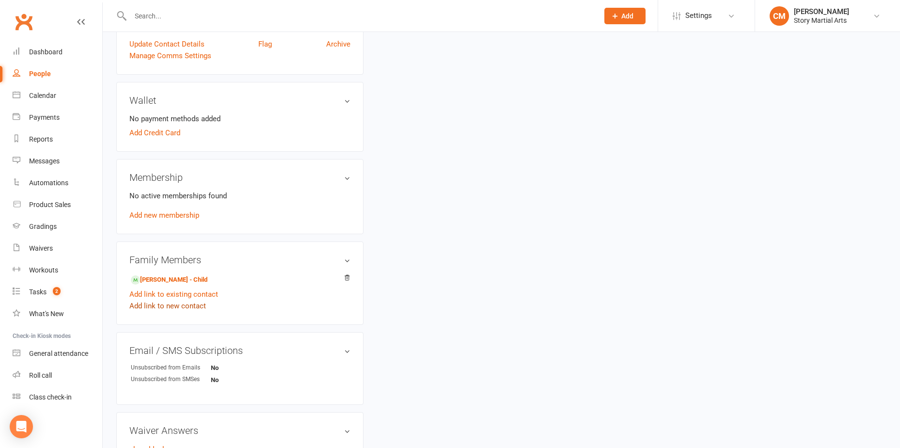
click at [185, 305] on link "Add link to new contact" at bounding box center [167, 306] width 77 height 12
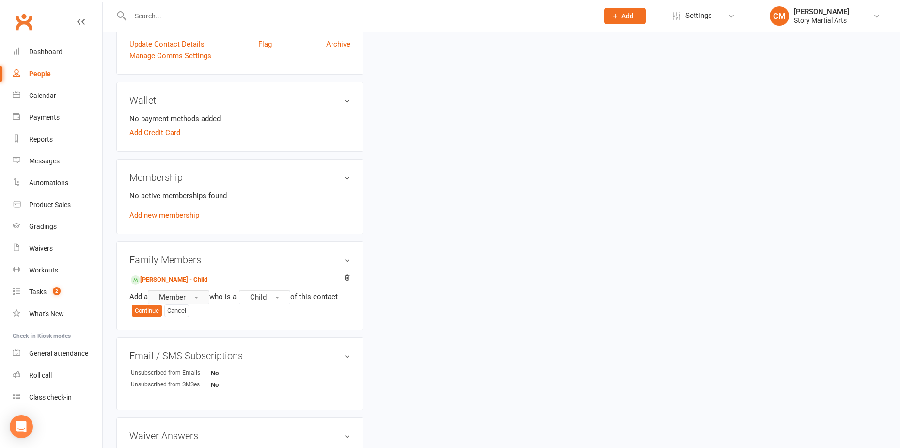
click at [199, 296] on button "Member" at bounding box center [179, 297] width 62 height 15
click at [195, 337] on link "Prospect" at bounding box center [196, 336] width 96 height 19
click at [144, 313] on button "Continue" at bounding box center [147, 311] width 30 height 12
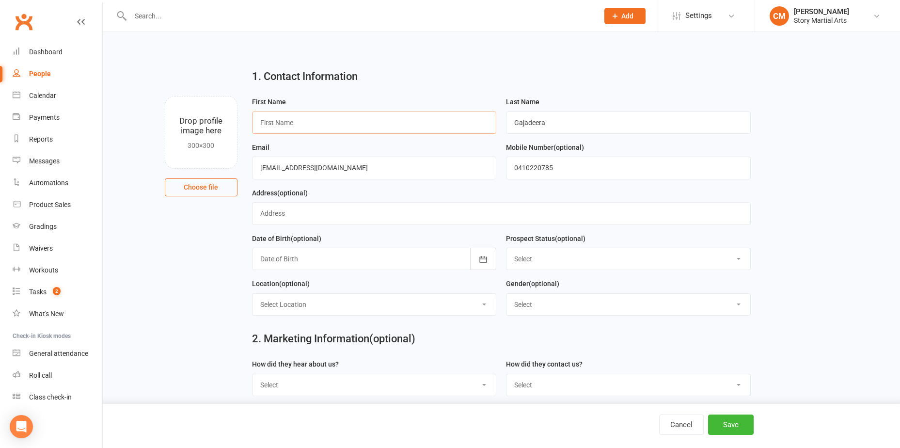
click at [332, 119] on input "text" at bounding box center [374, 123] width 245 height 22
type input "Shevan"
type input "Dissanayake"
click at [877, 145] on main "1. Contact Information Drop profile image here 300×300 Choose file First Name S…" at bounding box center [501, 272] width 770 height 423
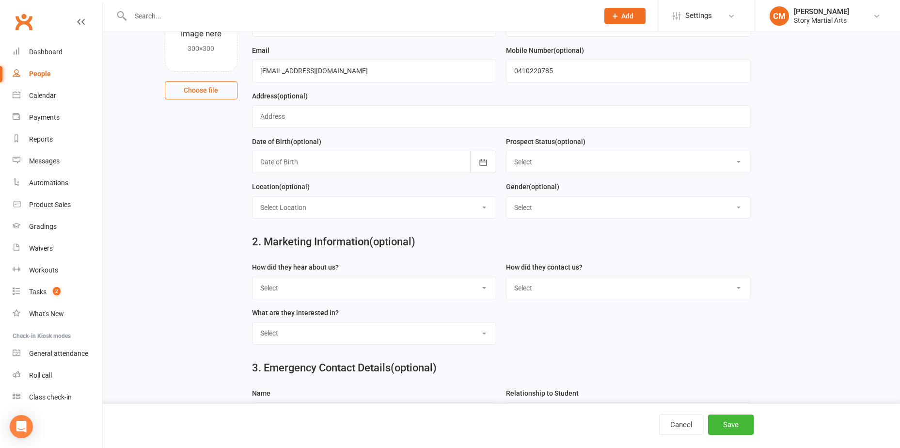
click at [558, 158] on select "Select Initial Contact Follow-up Call Follow-up Email Almost Ready Not Ready No…" at bounding box center [629, 161] width 244 height 21
click at [786, 115] on main "1. Contact Information Drop profile image here 300×300 Choose file First Name S…" at bounding box center [501, 175] width 770 height 423
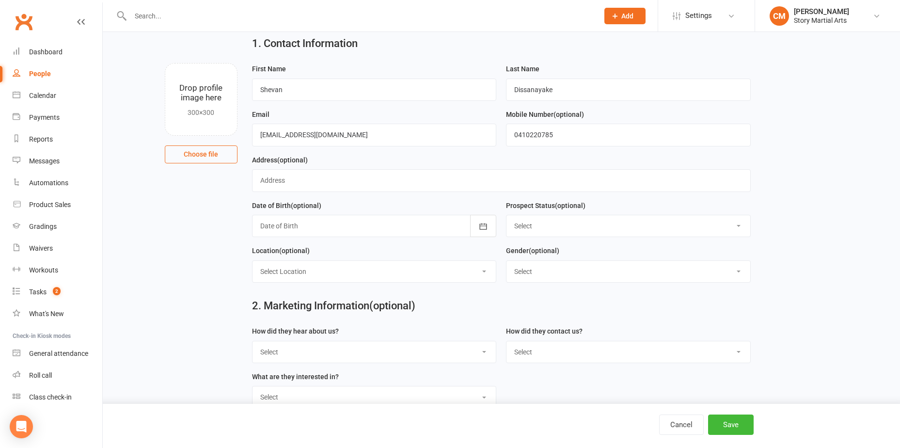
scroll to position [48, 0]
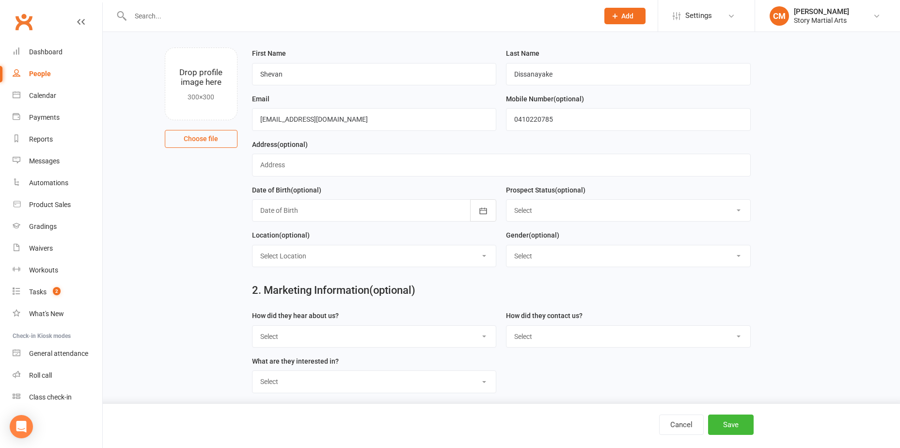
click at [338, 210] on div at bounding box center [374, 210] width 245 height 22
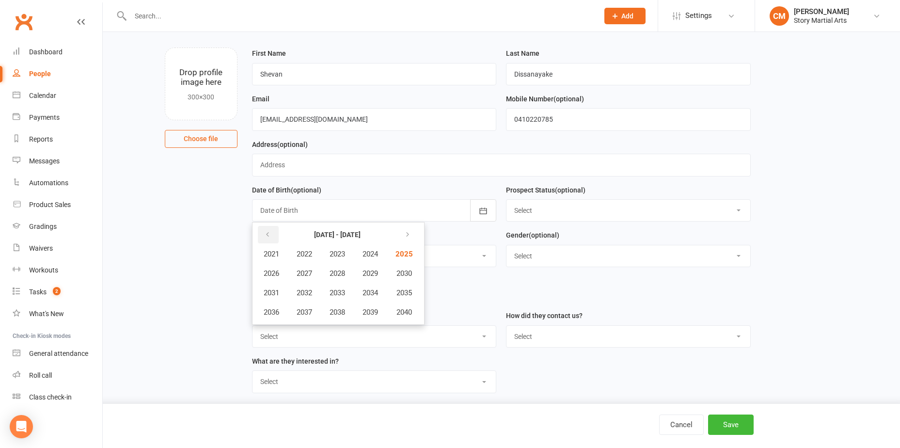
click at [266, 233] on icon "button" at bounding box center [267, 235] width 7 height 8
click at [271, 312] on span "2016" at bounding box center [272, 312] width 16 height 9
click at [329, 314] on span "November" at bounding box center [323, 312] width 33 height 9
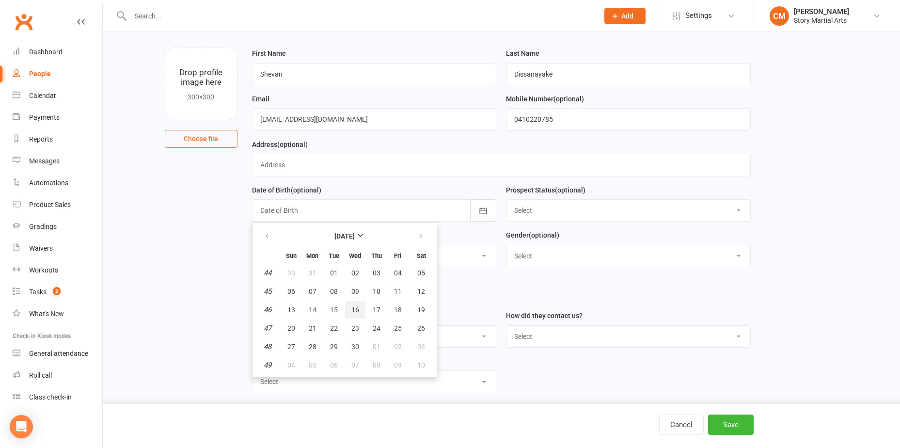
click at [351, 314] on span "16" at bounding box center [355, 310] width 8 height 8
type input "16 Nov 2016"
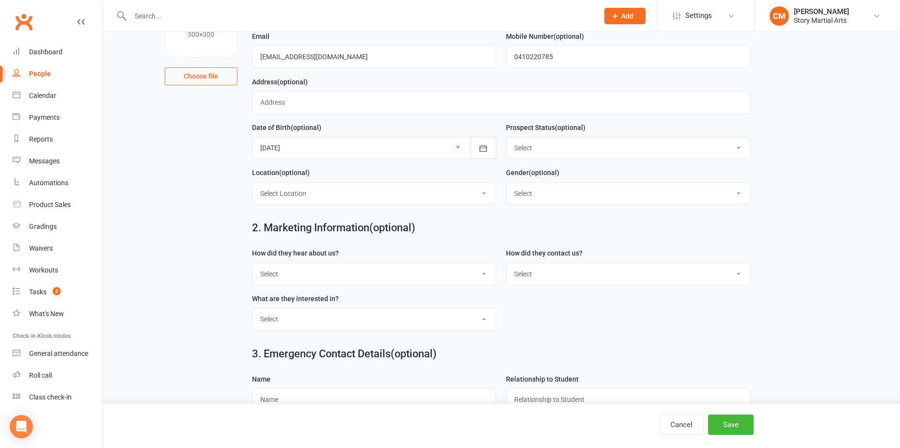
scroll to position [0, 0]
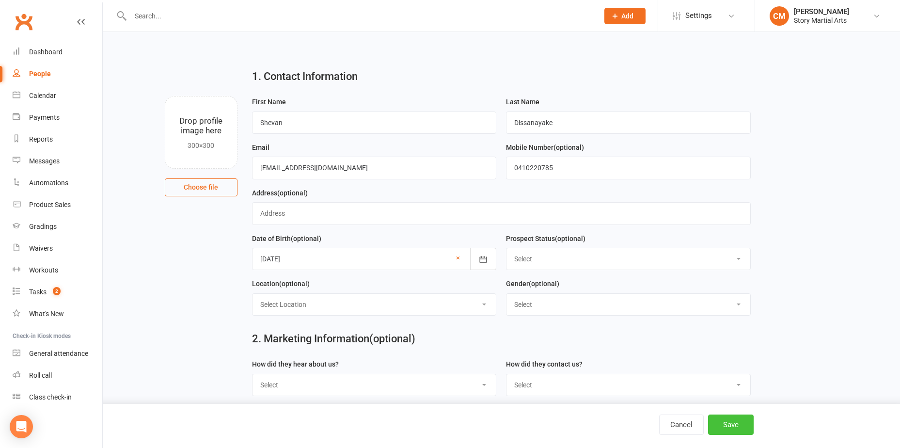
click at [734, 420] on button "Save" at bounding box center [731, 425] width 46 height 20
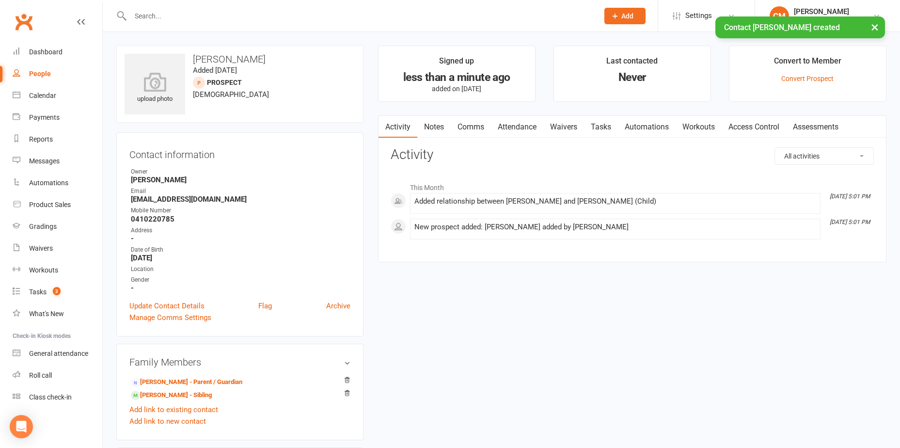
click at [571, 130] on link "Waivers" at bounding box center [563, 127] width 41 height 22
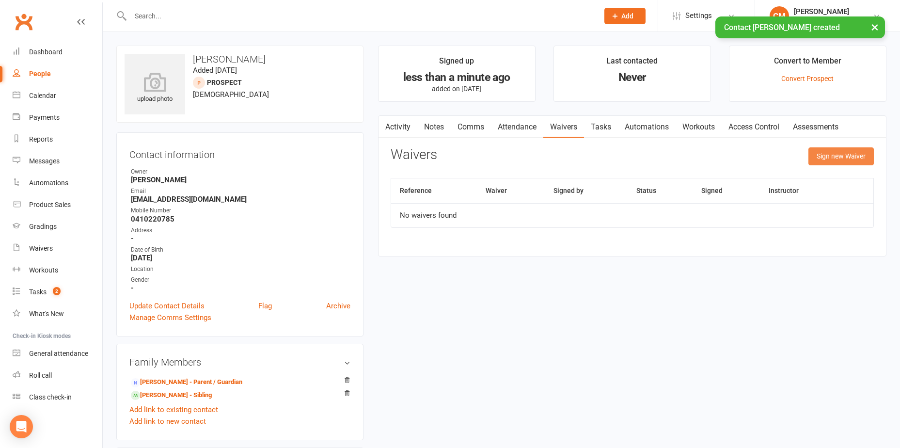
click at [826, 157] on button "Sign new Waiver" at bounding box center [841, 155] width 65 height 17
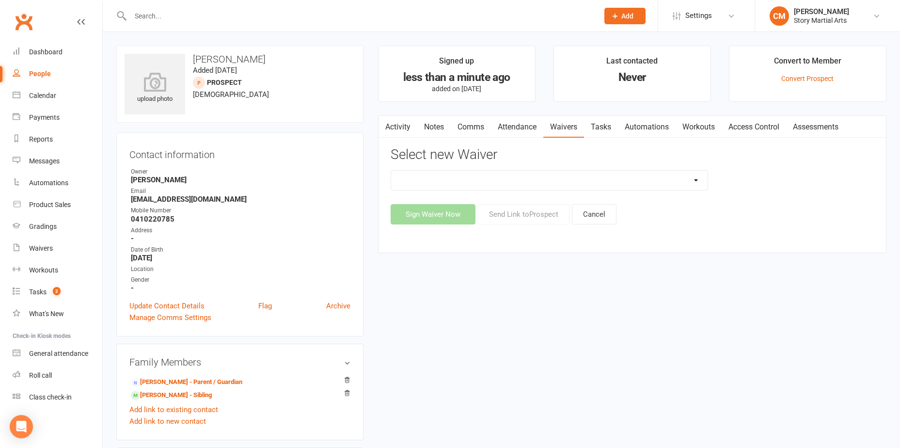
click at [520, 182] on select "Story. Fitness Membership Waiver Story Little Ninjas Waiver Story MA New Member…" at bounding box center [549, 180] width 317 height 19
select select "3792"
click at [391, 171] on select "Story. Fitness Membership Waiver Story Little Ninjas Waiver Story MA New Member…" at bounding box center [549, 180] width 317 height 19
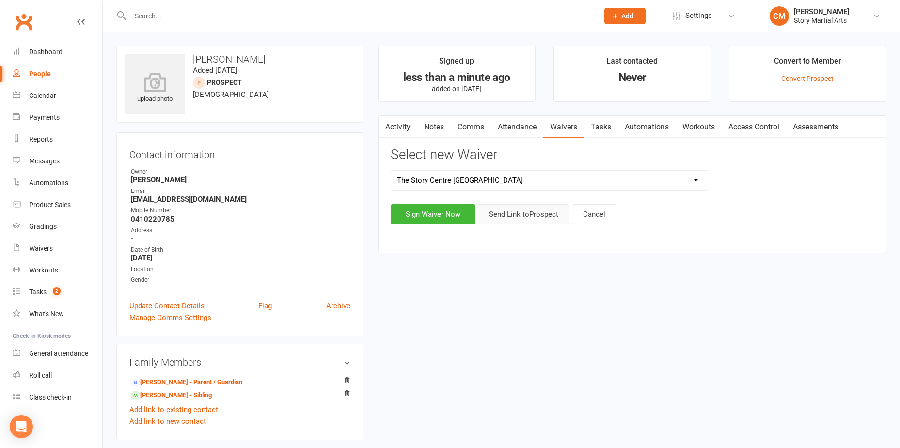
click at [545, 217] on button "Send Link to Prospect" at bounding box center [524, 214] width 92 height 20
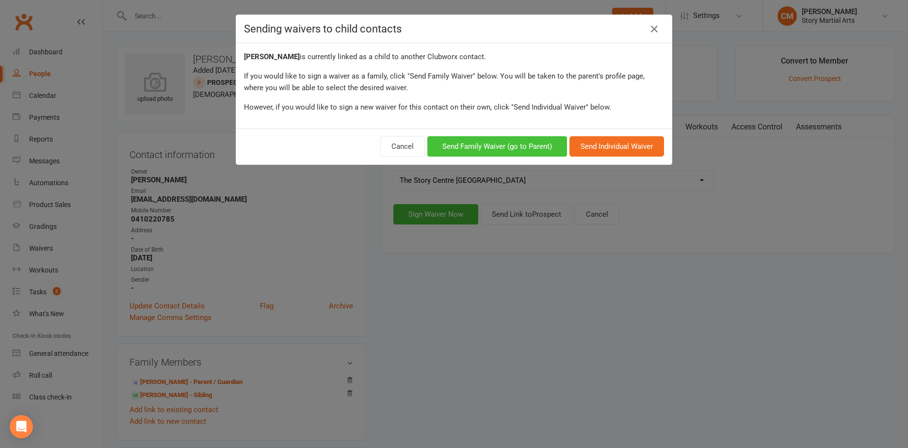
click at [470, 147] on button "Send Family Waiver (go to Parent)" at bounding box center [497, 146] width 140 height 20
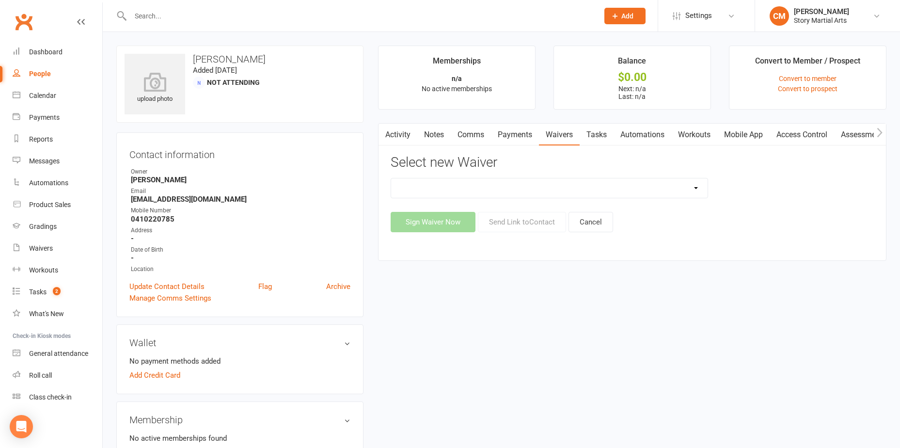
click at [512, 185] on select "Story. Fitness Membership Waiver Story Little Ninjas Waiver Story MA New Member…" at bounding box center [549, 187] width 317 height 19
select select "3792"
click at [391, 178] on select "Story. Fitness Membership Waiver Story Little Ninjas Waiver Story MA New Member…" at bounding box center [549, 187] width 317 height 19
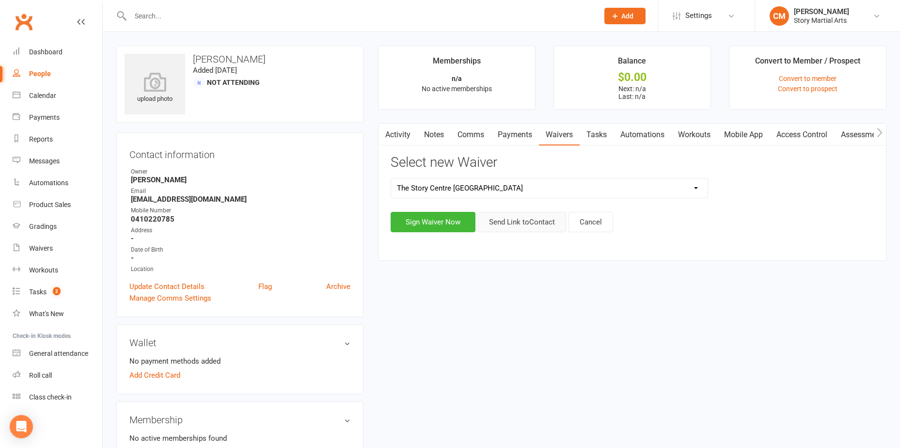
click at [521, 222] on button "Send Link to Contact" at bounding box center [522, 222] width 88 height 20
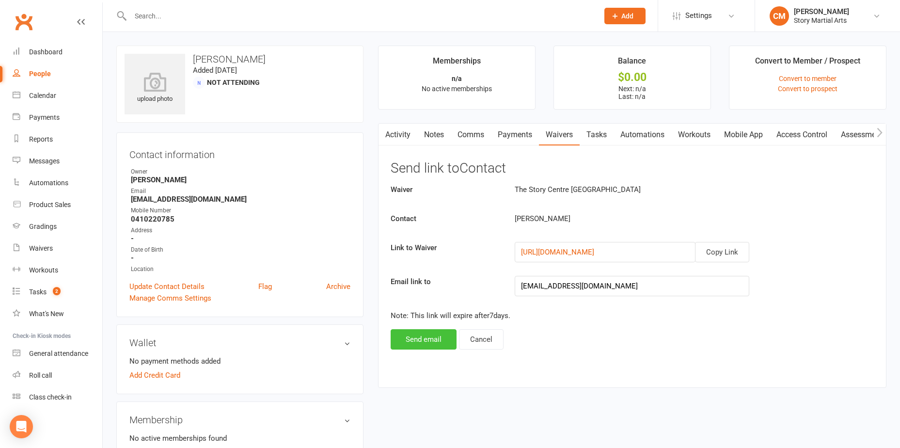
click at [420, 339] on button "Send email" at bounding box center [424, 339] width 66 height 20
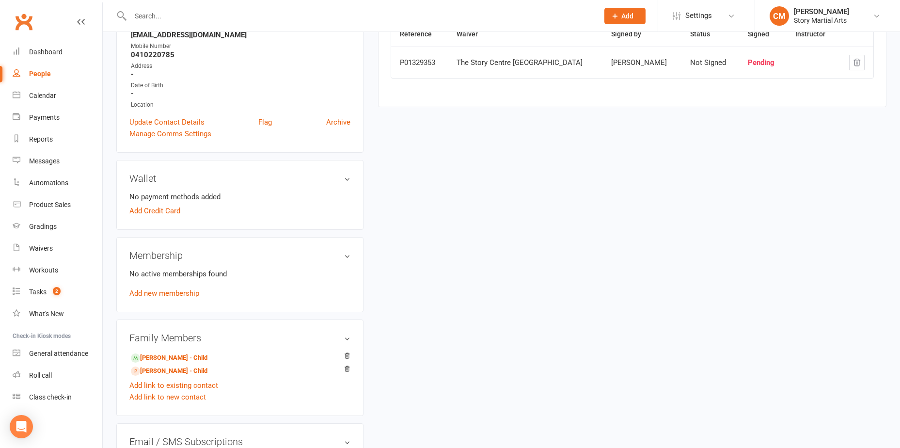
scroll to position [377, 0]
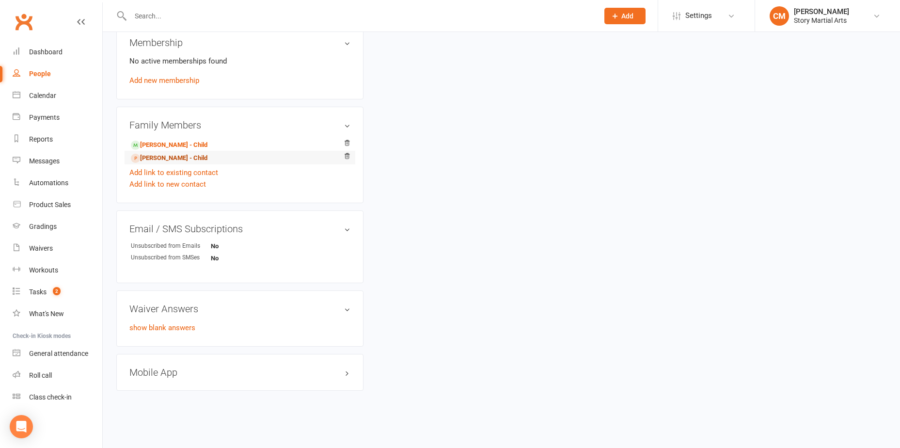
click at [182, 160] on link "Shevan Dissanayake - Child" at bounding box center [169, 158] width 77 height 10
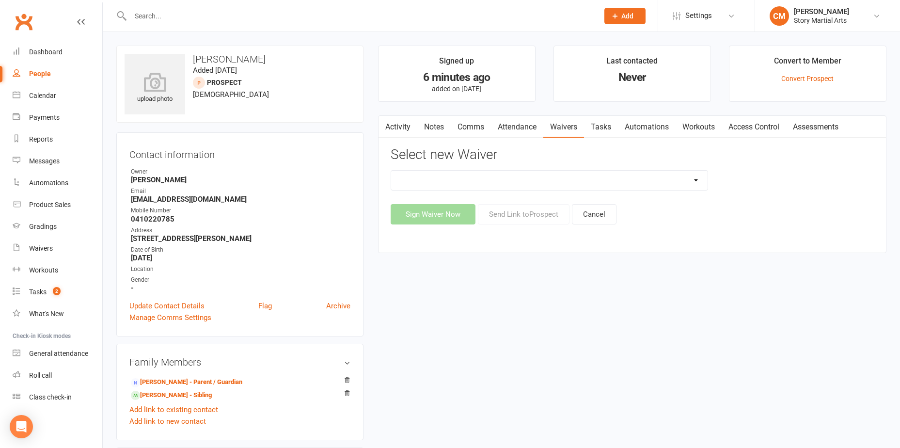
click at [395, 128] on link "Activity" at bounding box center [398, 127] width 39 height 22
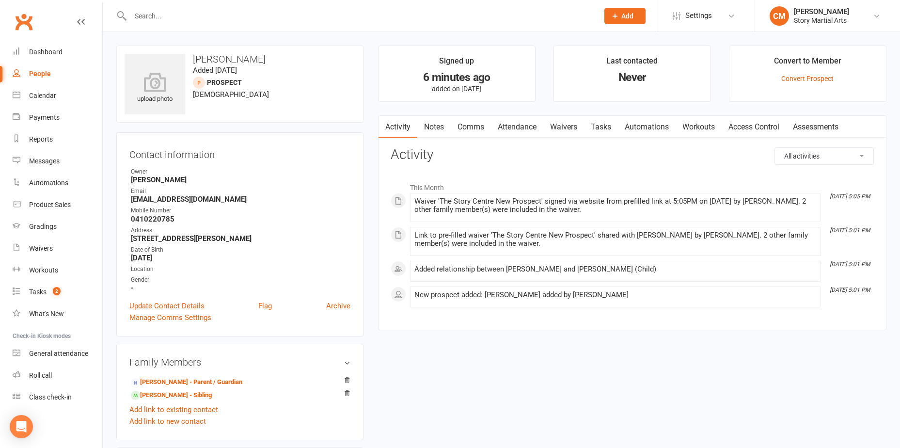
click at [787, 62] on div "Convert to Member" at bounding box center [807, 63] width 67 height 17
click at [803, 76] on link "Convert Prospect" at bounding box center [808, 79] width 52 height 8
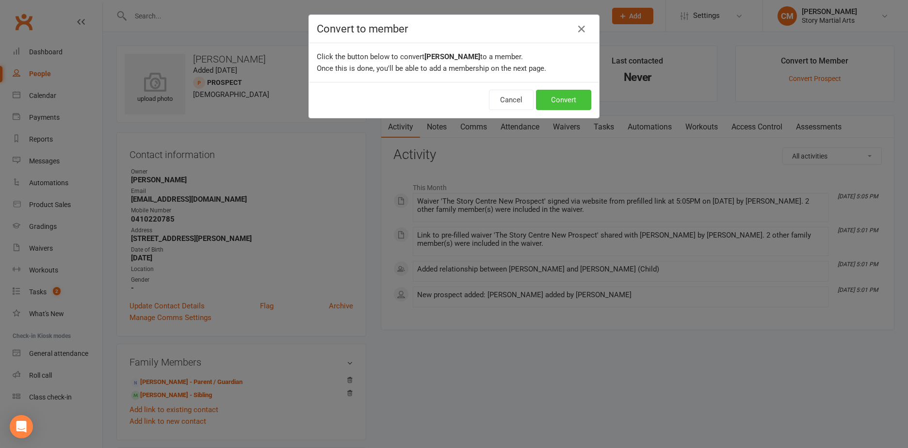
click at [557, 96] on button "Convert" at bounding box center [563, 100] width 55 height 20
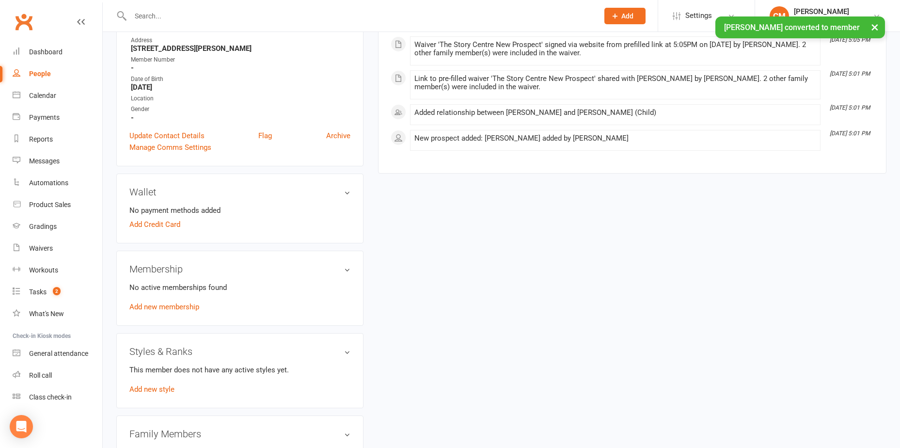
scroll to position [242, 0]
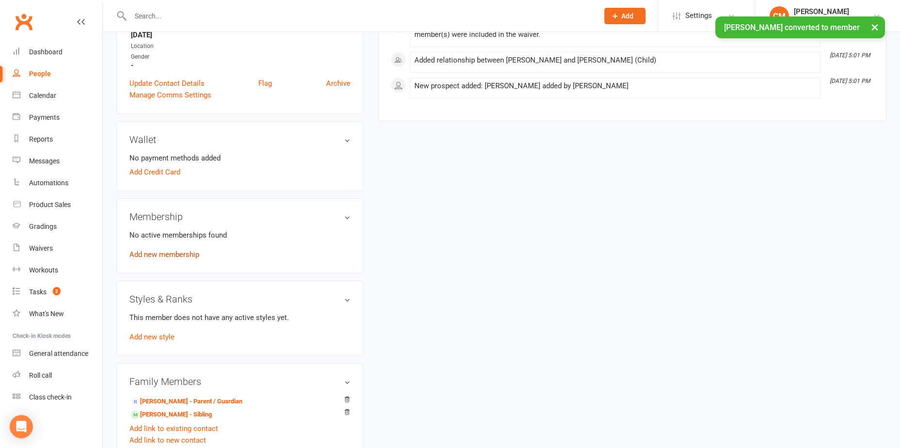
click at [176, 257] on link "Add new membership" at bounding box center [164, 254] width 70 height 9
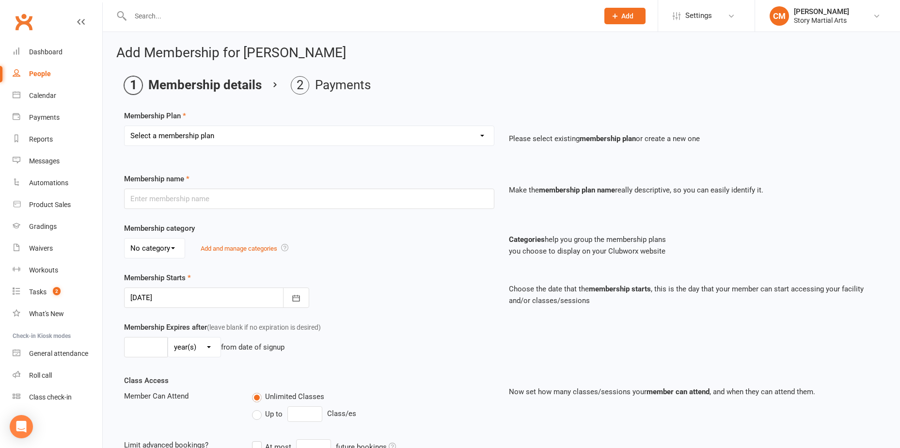
drag, startPoint x: 242, startPoint y: 119, endPoint x: 242, endPoint y: 126, distance: 6.8
click at [242, 124] on div "Membership Plan Select a membership plan Create new Membership Plan STORY Eppin…" at bounding box center [501, 134] width 755 height 49
click at [243, 127] on select "Select a membership plan Create new Membership Plan STORY Epping Intro Pack Fam…" at bounding box center [309, 135] width 369 height 19
select select "14"
click at [125, 126] on select "Select a membership plan Create new Membership Plan STORY Epping Intro Pack Fam…" at bounding box center [309, 135] width 369 height 19
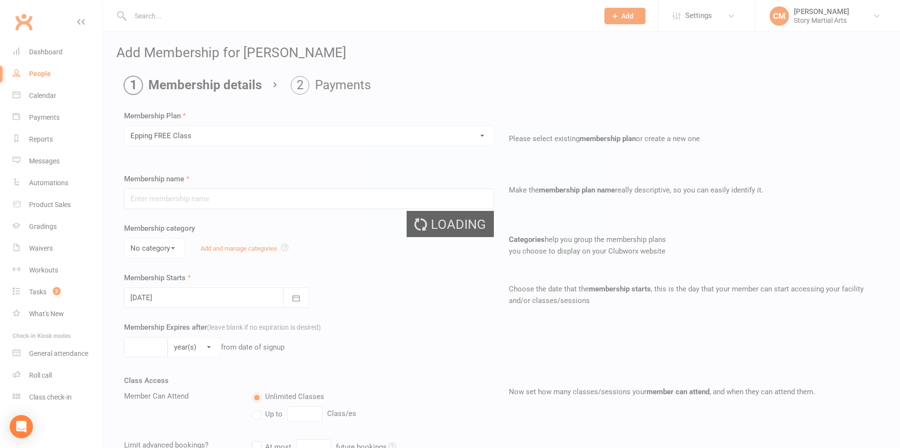
type input "Epping FREE Class"
type input "0"
type input "1"
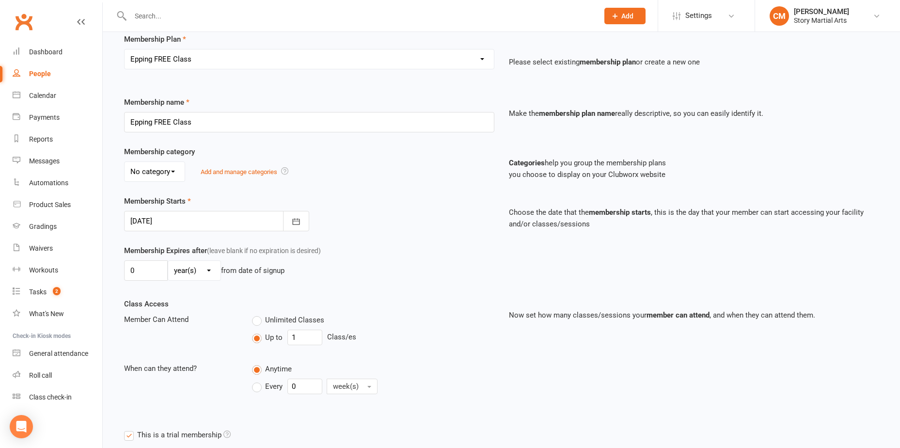
scroll to position [176, 0]
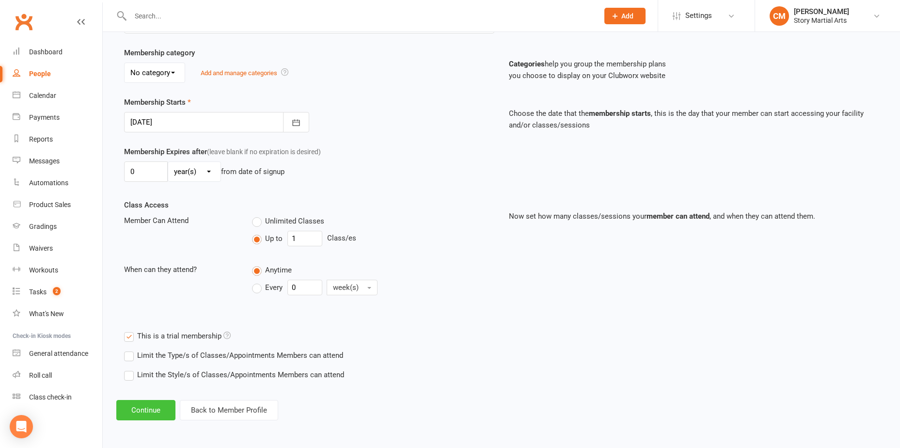
click at [165, 405] on button "Continue" at bounding box center [145, 410] width 59 height 20
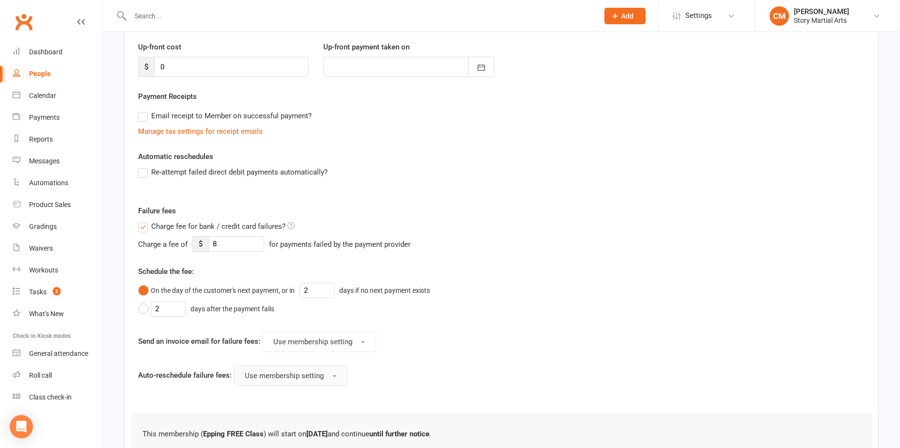
scroll to position [208, 0]
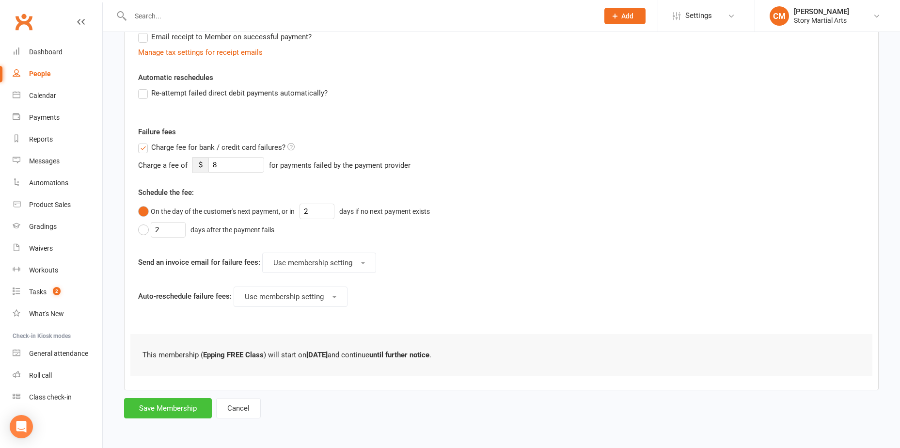
click at [177, 411] on button "Save Membership" at bounding box center [168, 408] width 88 height 20
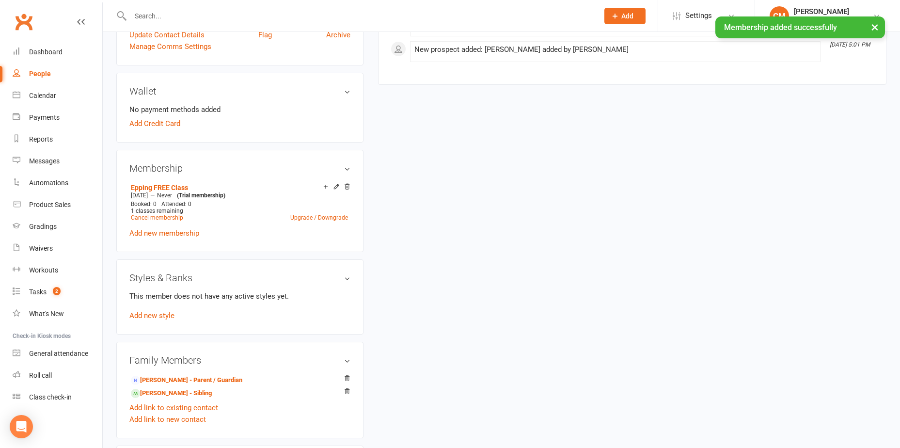
scroll to position [339, 0]
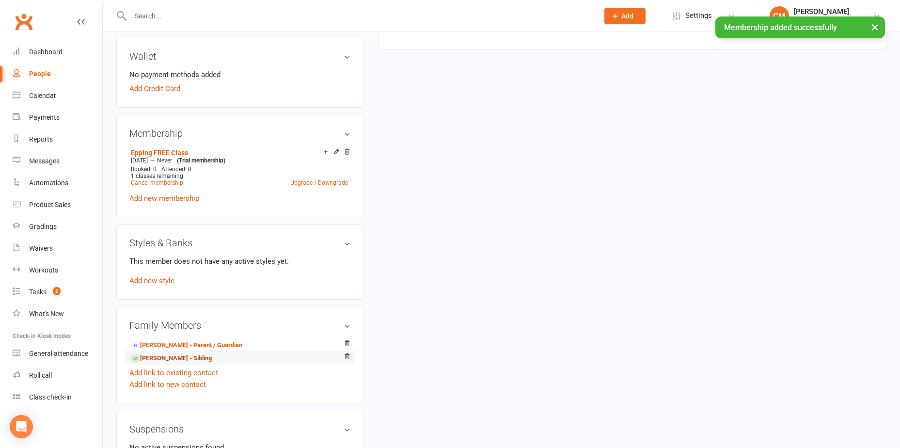
click at [162, 361] on link "Reshan Dissanayake - Sibling" at bounding box center [171, 358] width 81 height 10
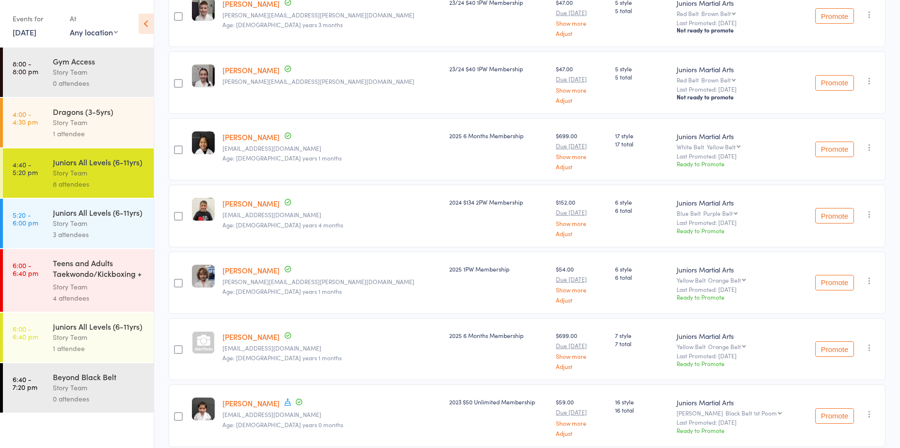
scroll to position [214, 0]
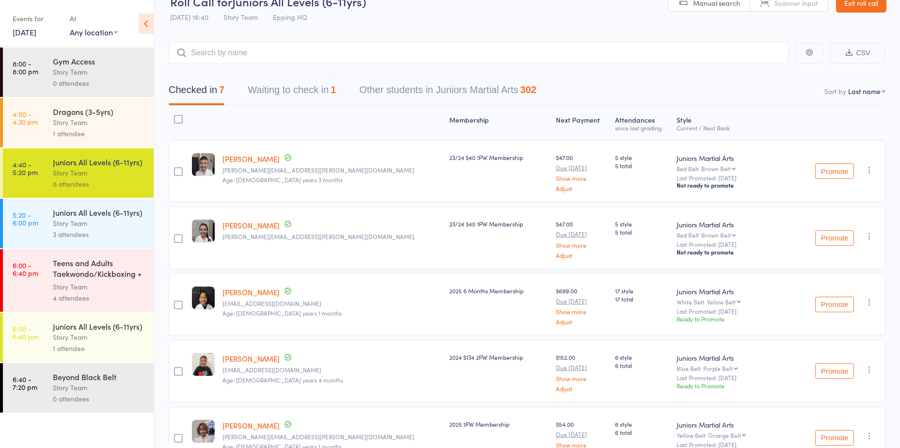
click at [289, 91] on button "Waiting to check in 1" at bounding box center [292, 93] width 88 height 26
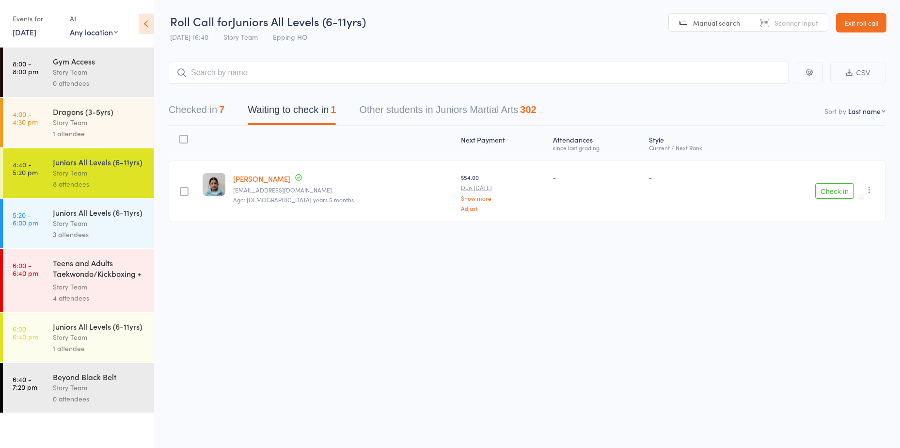
click at [190, 111] on button "Checked in 7" at bounding box center [197, 112] width 56 height 26
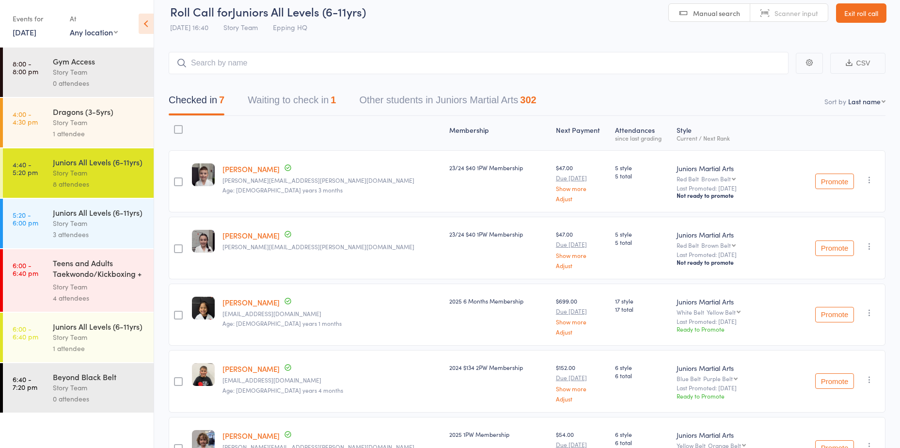
scroll to position [0, 0]
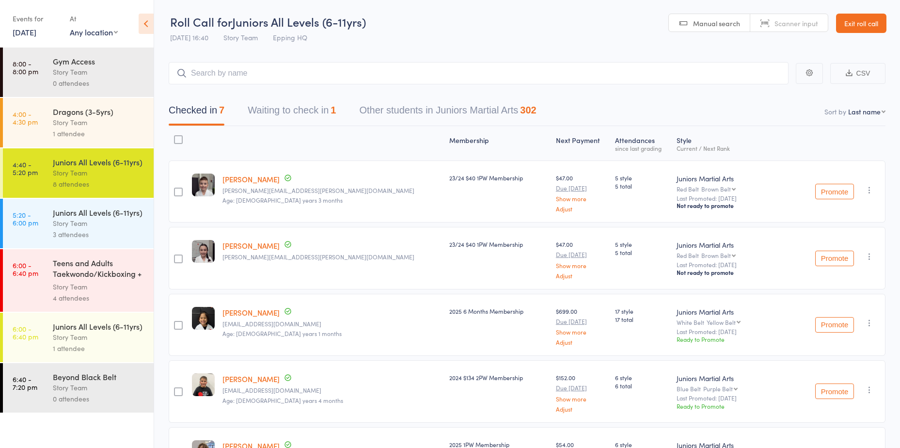
click at [130, 133] on div "1 attendee" at bounding box center [99, 133] width 93 height 11
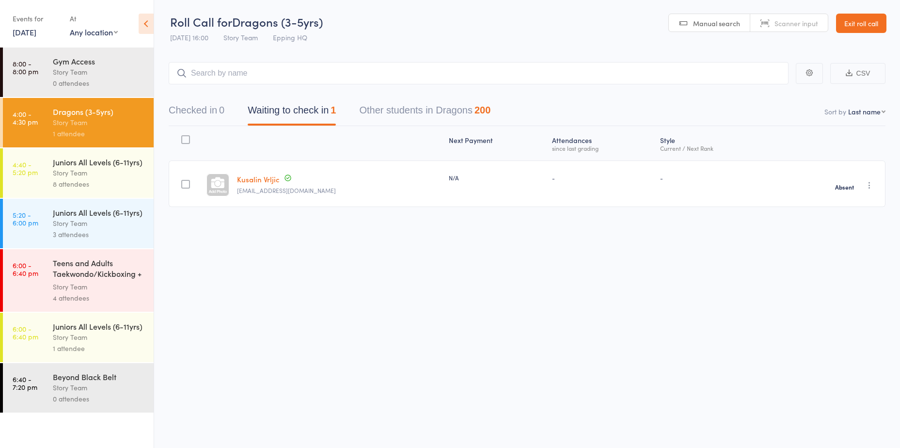
click at [120, 184] on div "8 attendees" at bounding box center [99, 183] width 93 height 11
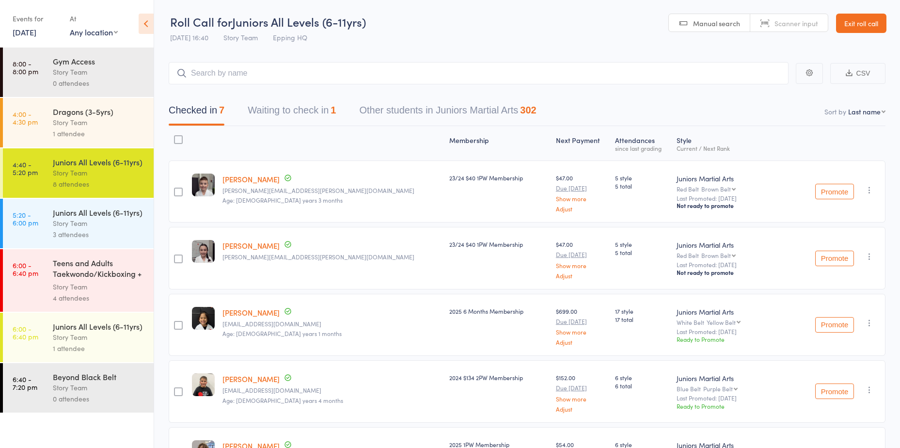
click at [303, 114] on button "Waiting to check in 1" at bounding box center [292, 113] width 88 height 26
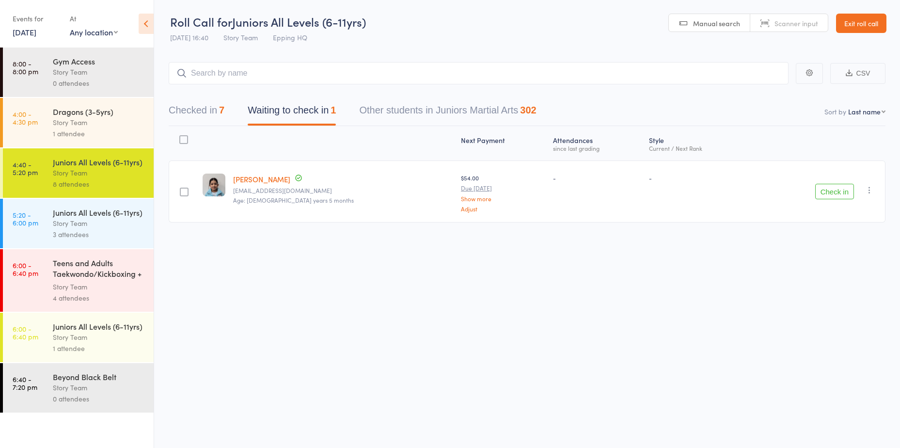
click at [827, 193] on button "Check in" at bounding box center [834, 192] width 39 height 16
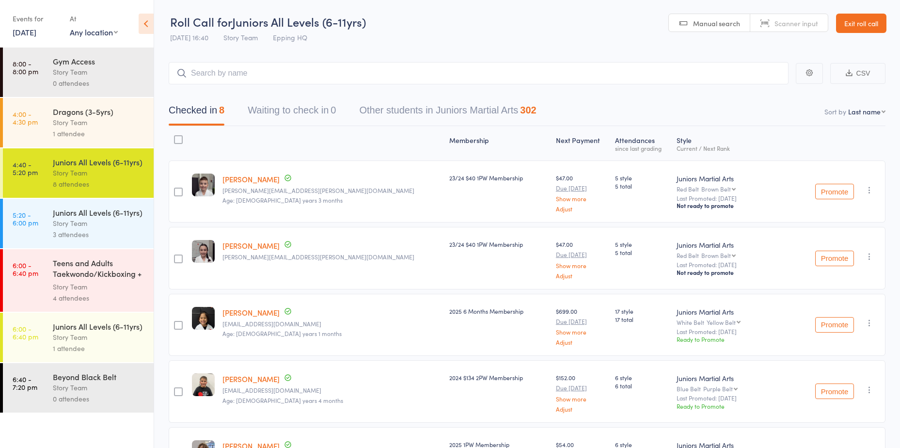
click at [80, 129] on div "1 attendee" at bounding box center [99, 133] width 93 height 11
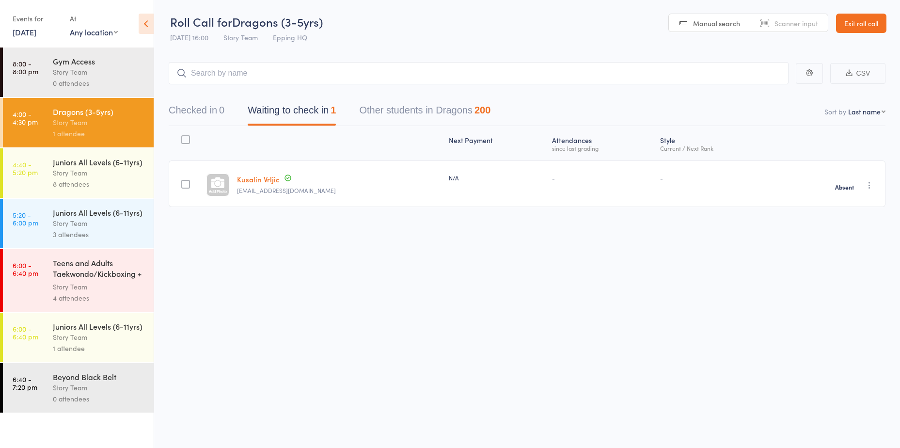
click at [76, 177] on div "Story Team" at bounding box center [99, 172] width 93 height 11
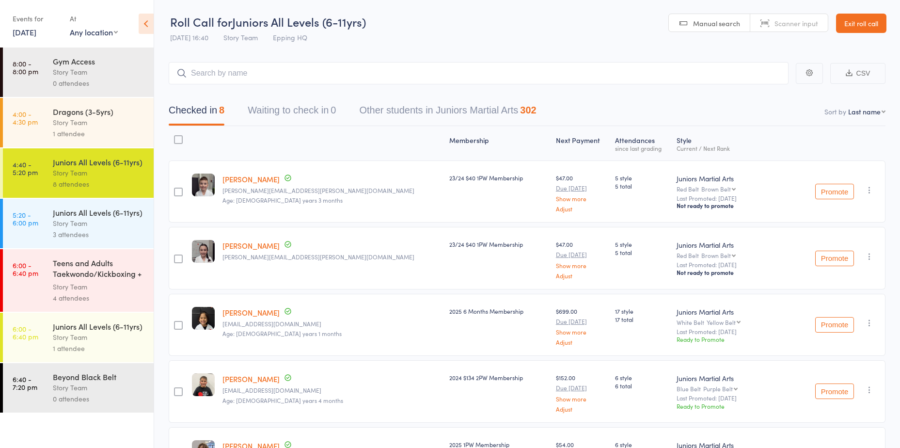
click at [246, 72] on input "search" at bounding box center [479, 73] width 620 height 22
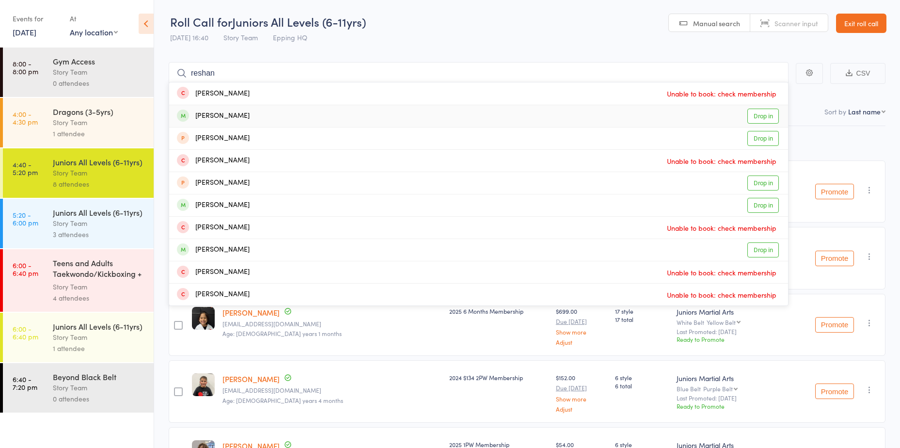
type input "reshan"
click at [767, 114] on link "Drop in" at bounding box center [764, 116] width 32 height 15
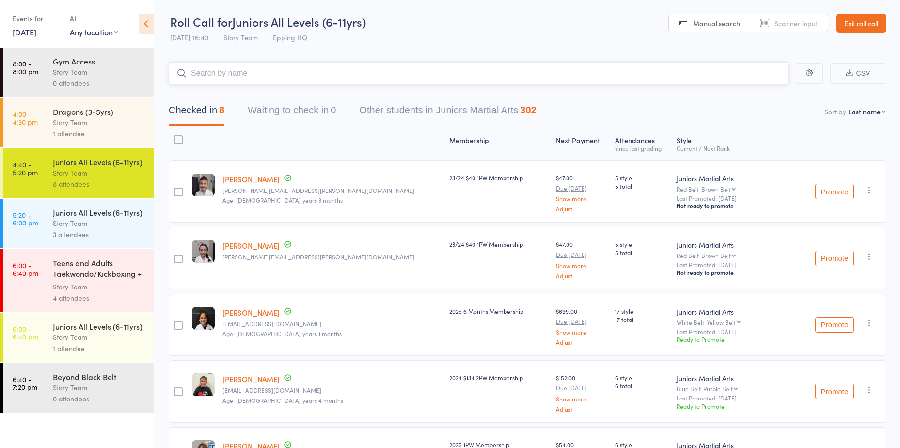
click at [216, 70] on input "search" at bounding box center [479, 73] width 620 height 22
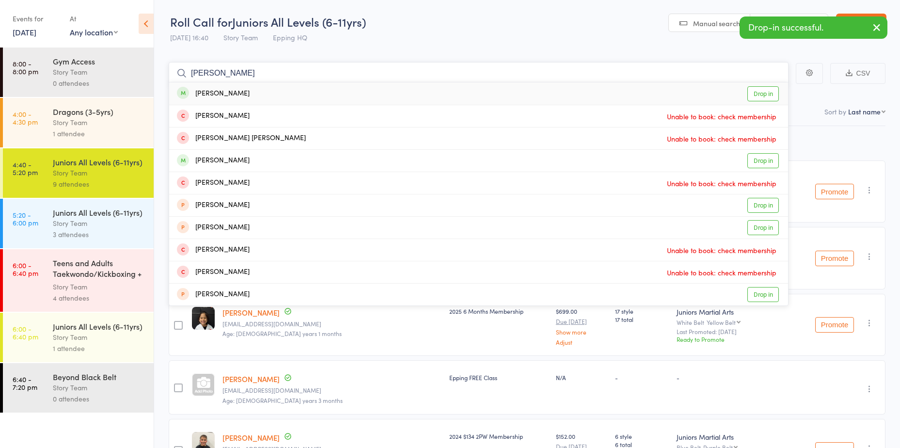
type input "[PERSON_NAME]"
click at [753, 93] on link "Drop in" at bounding box center [764, 93] width 32 height 15
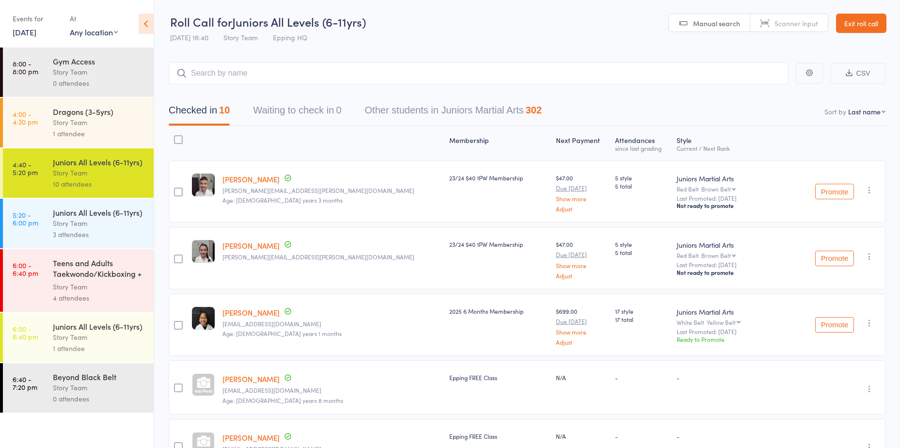
click at [63, 226] on div "Story Team" at bounding box center [99, 223] width 93 height 11
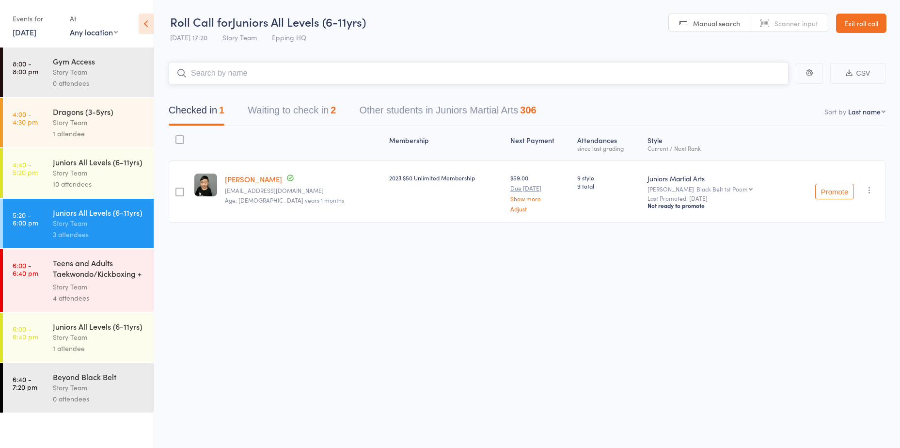
click at [297, 115] on button "Waiting to check in 2" at bounding box center [292, 113] width 88 height 26
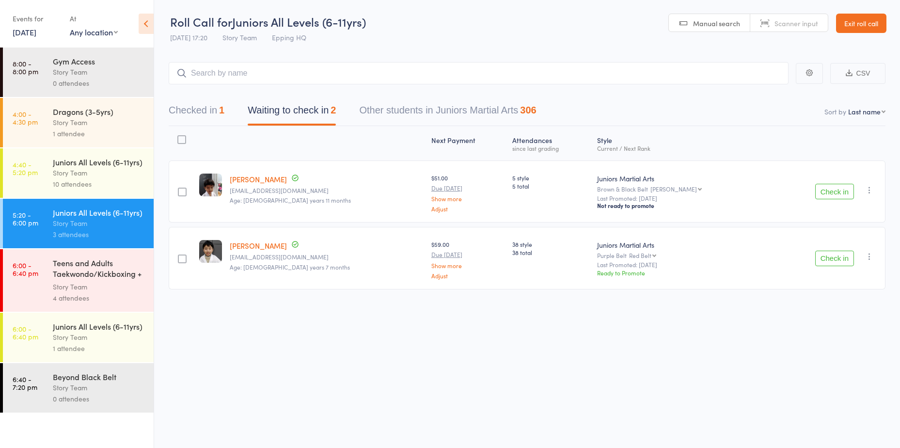
click at [842, 191] on button "Check in" at bounding box center [834, 192] width 39 height 16
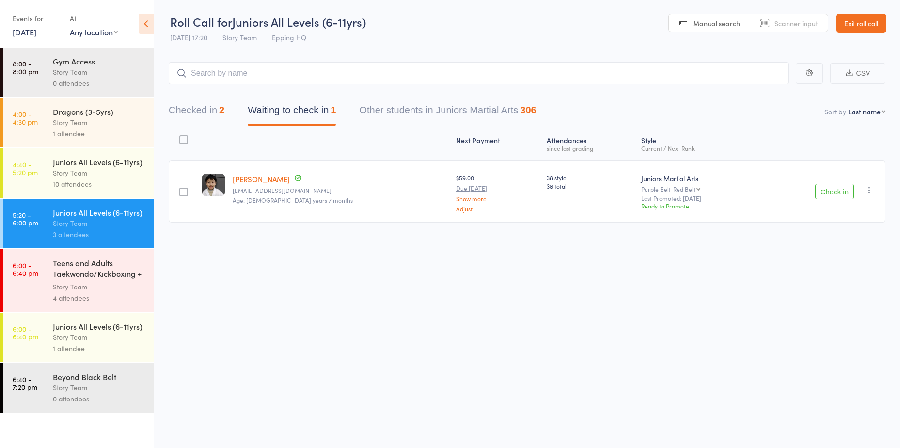
click at [224, 120] on button "Checked in 2" at bounding box center [197, 113] width 56 height 26
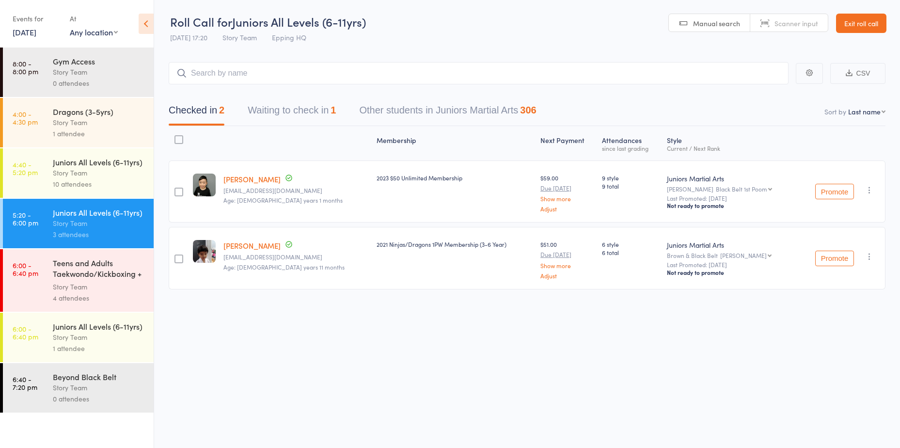
click at [276, 111] on button "Waiting to check in 1" at bounding box center [292, 113] width 88 height 26
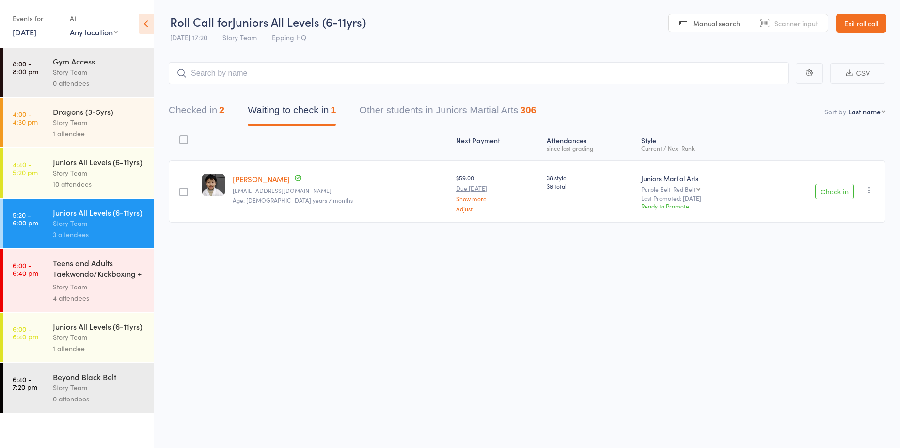
click at [200, 117] on button "Checked in 2" at bounding box center [197, 113] width 56 height 26
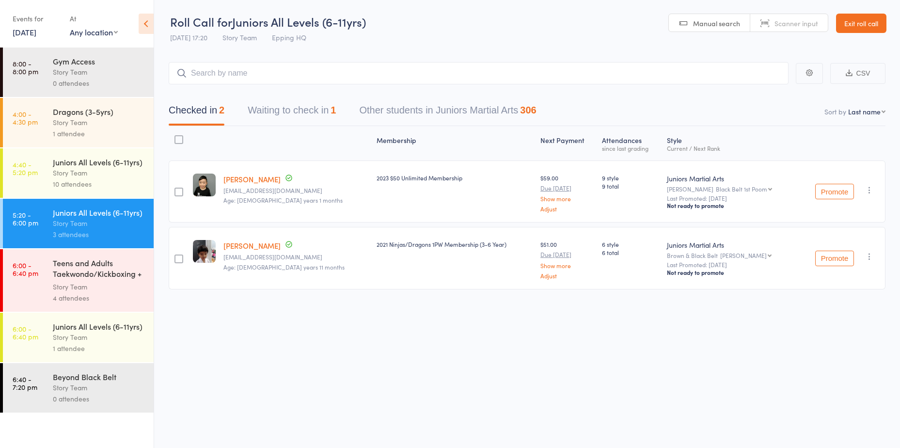
click at [283, 116] on button "Waiting to check in 1" at bounding box center [292, 113] width 88 height 26
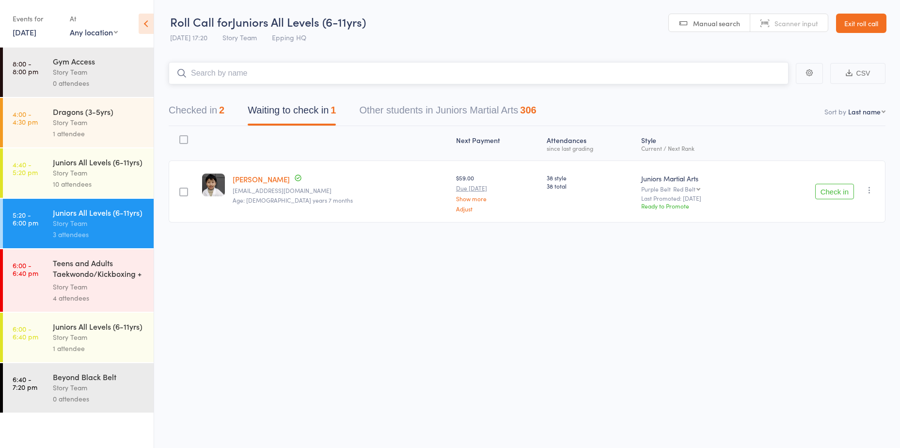
click at [313, 76] on input "search" at bounding box center [479, 73] width 620 height 22
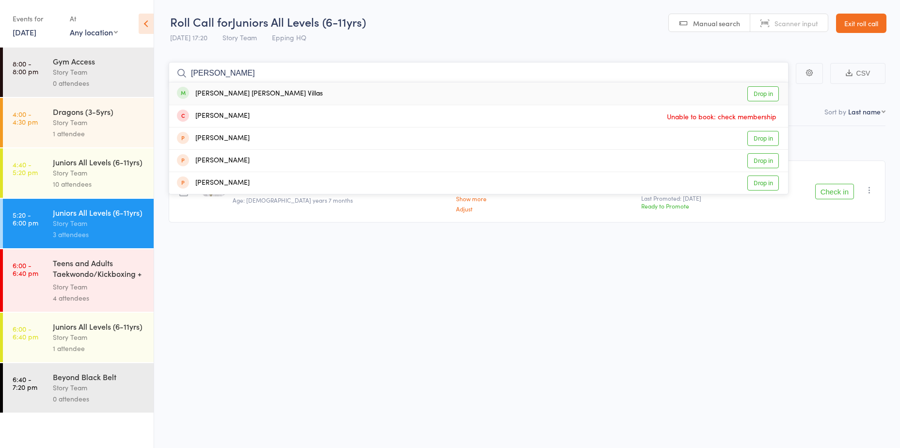
type input "[PERSON_NAME]"
click at [755, 94] on link "Drop in" at bounding box center [764, 93] width 32 height 15
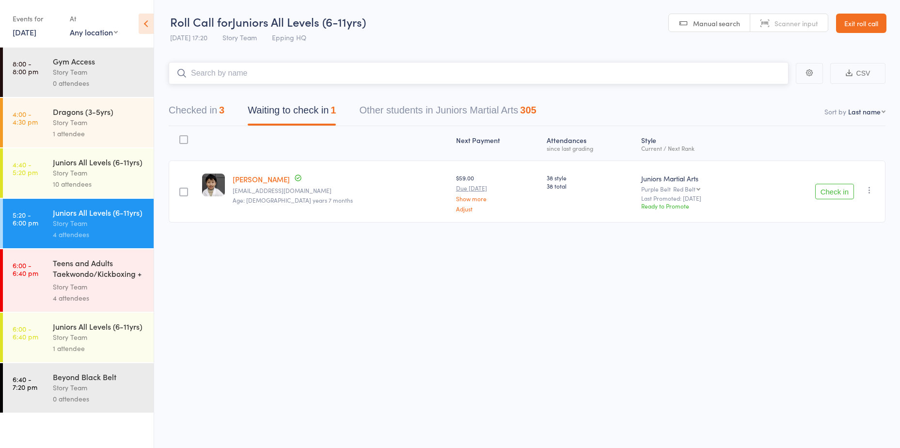
click at [245, 72] on input "search" at bounding box center [479, 73] width 620 height 22
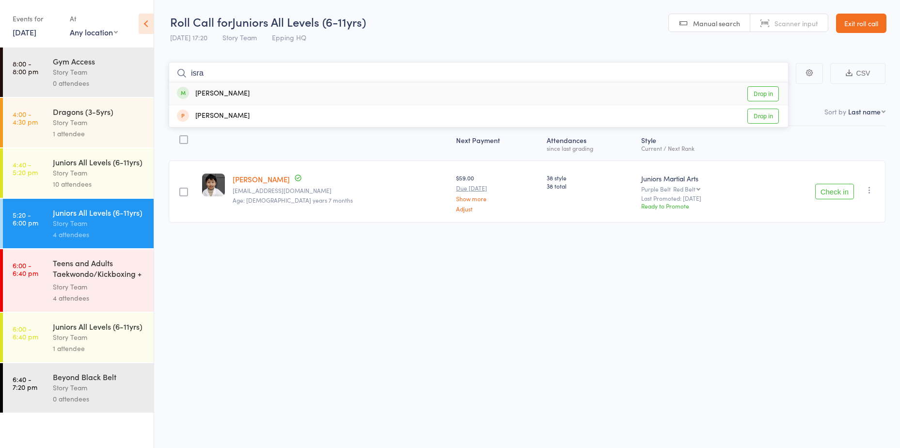
type input "isra"
click at [764, 91] on link "Drop in" at bounding box center [764, 93] width 32 height 15
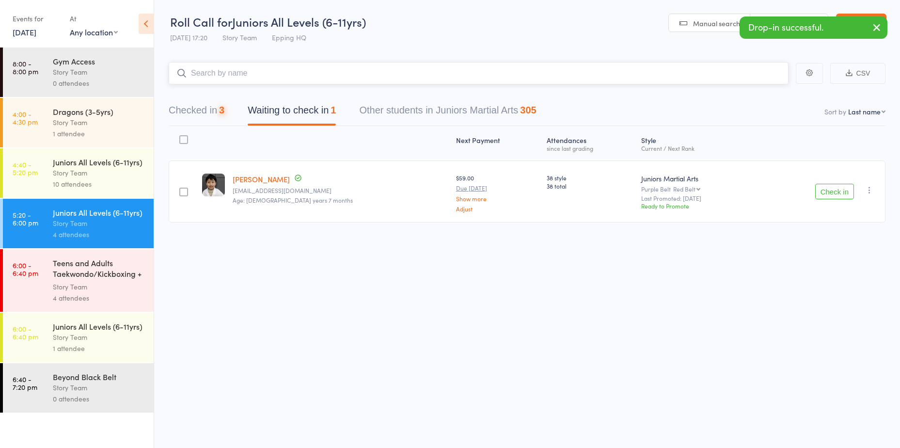
click at [248, 78] on input "search" at bounding box center [479, 73] width 620 height 22
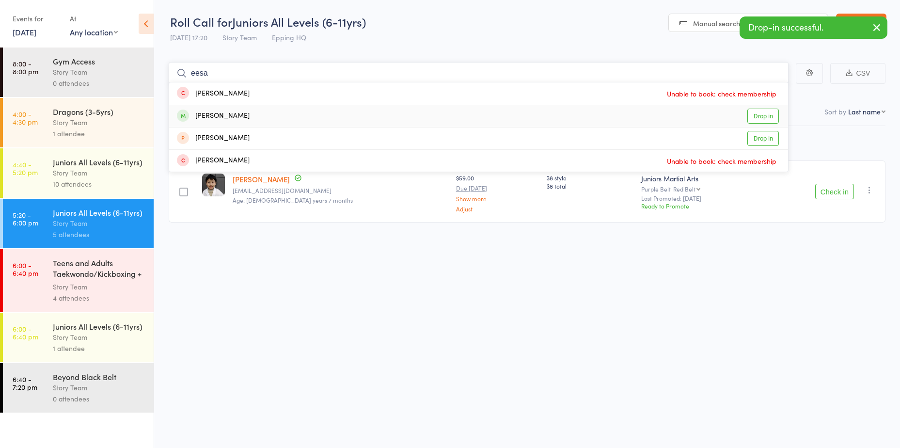
type input "eesa"
click at [764, 116] on link "Drop in" at bounding box center [764, 116] width 32 height 15
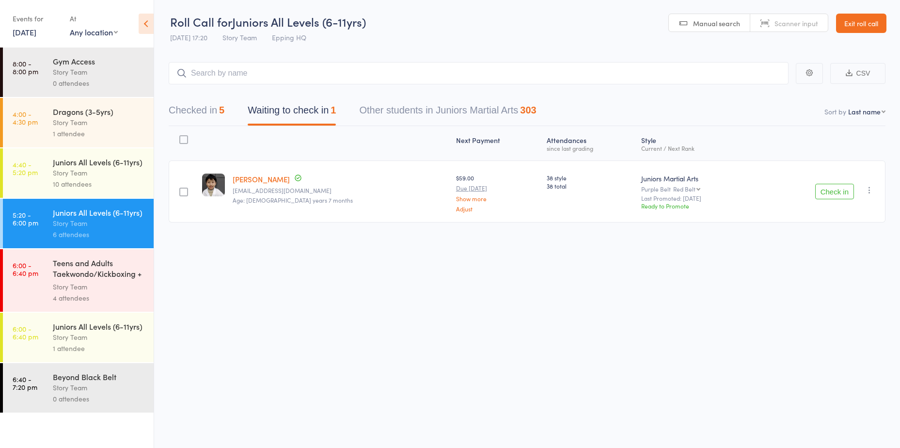
click at [25, 25] on div "Events for" at bounding box center [37, 19] width 48 height 16
click at [29, 33] on link "[DATE]" at bounding box center [25, 32] width 24 height 11
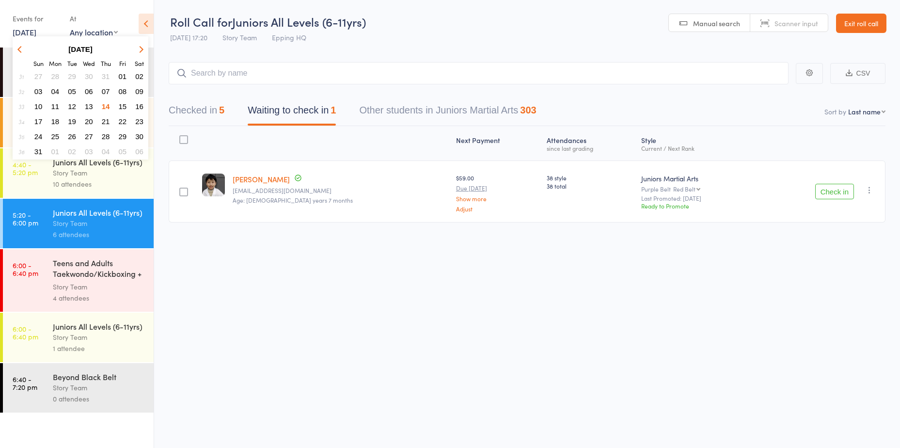
click at [87, 103] on span "13" at bounding box center [89, 106] width 8 height 8
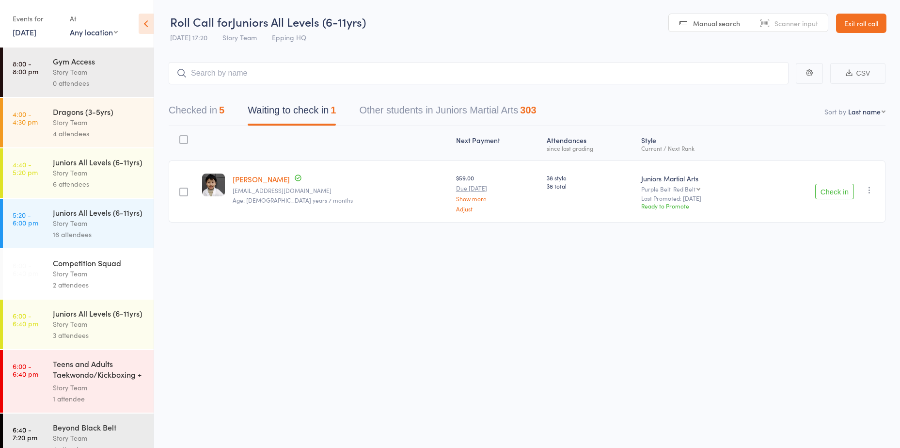
click at [73, 218] on div "Juniors All Levels (6-11yrs)" at bounding box center [99, 212] width 93 height 11
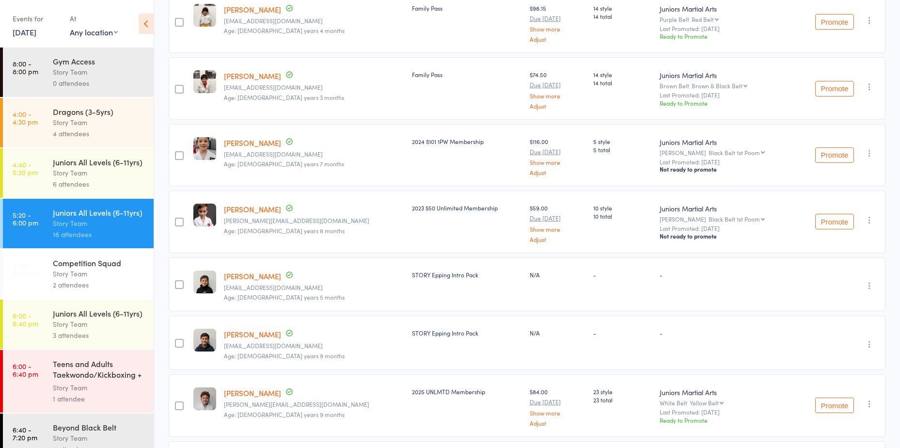
scroll to position [48, 0]
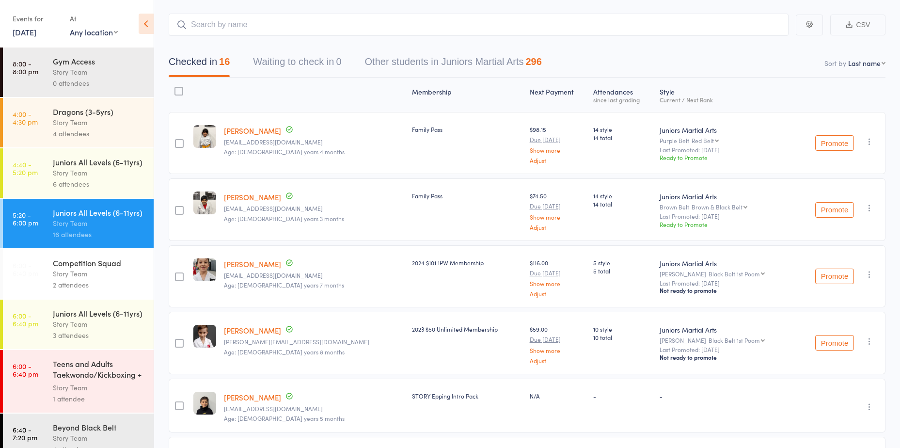
click at [33, 39] on div "Events for [DATE] [DATE] [DATE] Sun Mon Tue Wed Thu Fri Sat 31 27 28 29 30 31 0…" at bounding box center [37, 25] width 48 height 29
click at [25, 31] on link "[DATE]" at bounding box center [25, 32] width 24 height 11
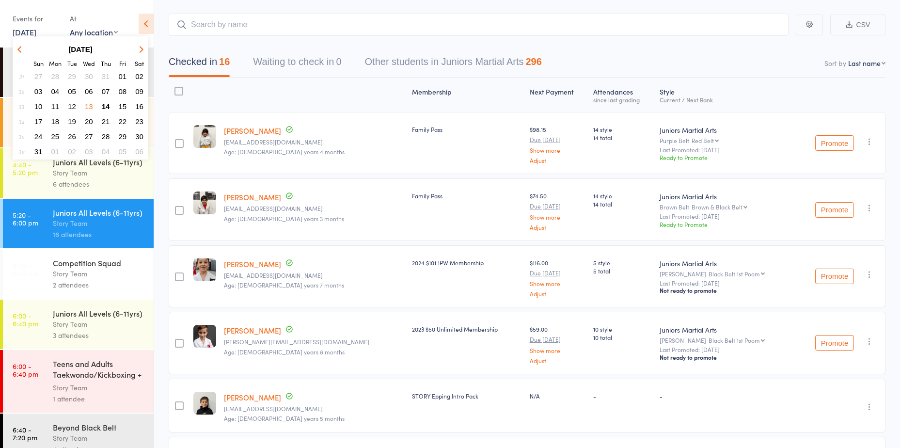
click at [105, 105] on span "14" at bounding box center [106, 106] width 8 height 8
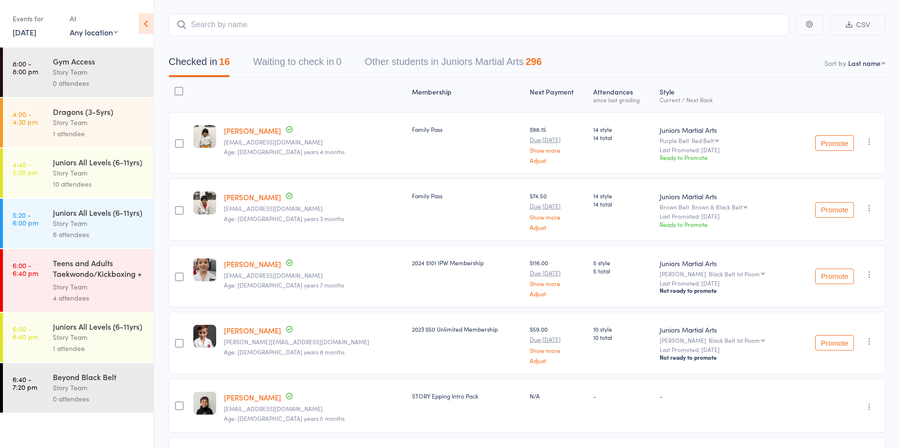
click at [68, 209] on div "Juniors All Levels (6-11yrs)" at bounding box center [99, 212] width 93 height 11
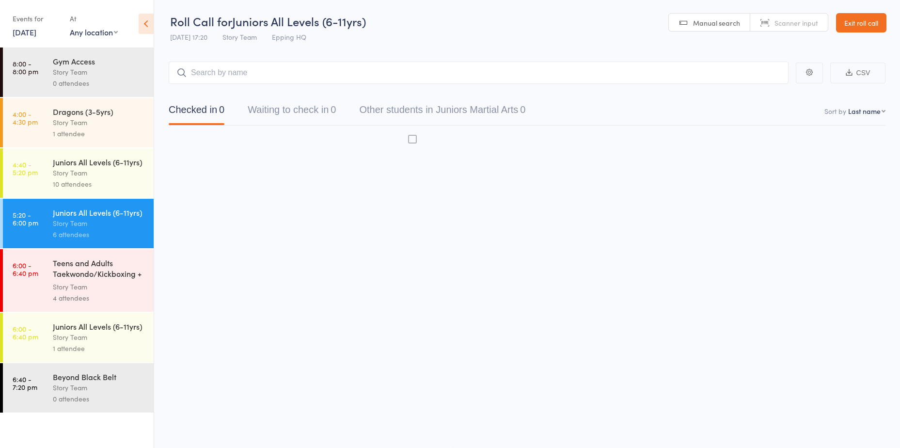
scroll to position [0, 0]
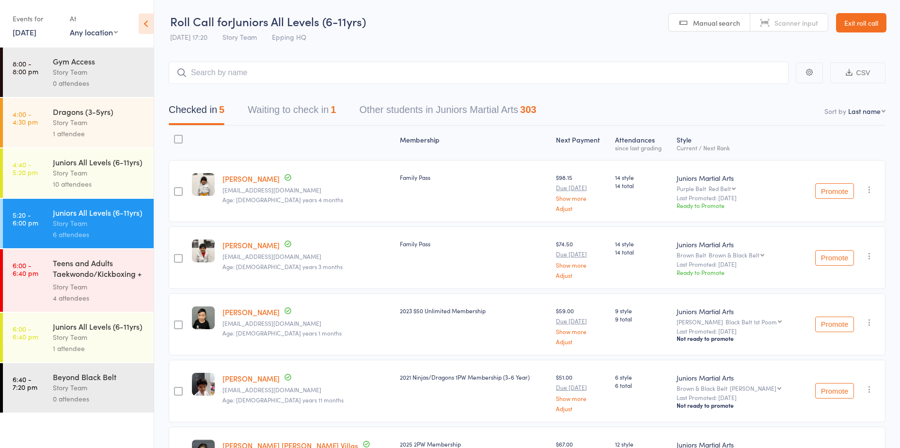
click at [221, 76] on input "search" at bounding box center [479, 73] width 620 height 22
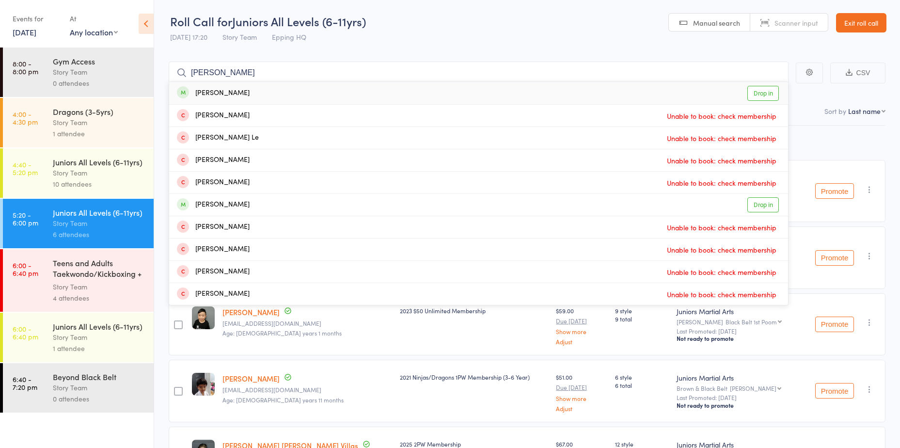
type input "[PERSON_NAME]"
click at [748, 91] on link "Drop in" at bounding box center [764, 93] width 32 height 15
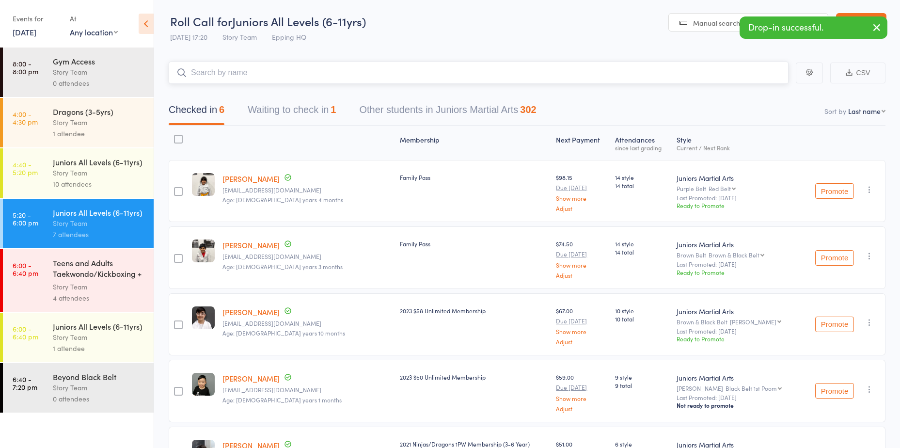
click at [278, 76] on input "search" at bounding box center [479, 73] width 620 height 22
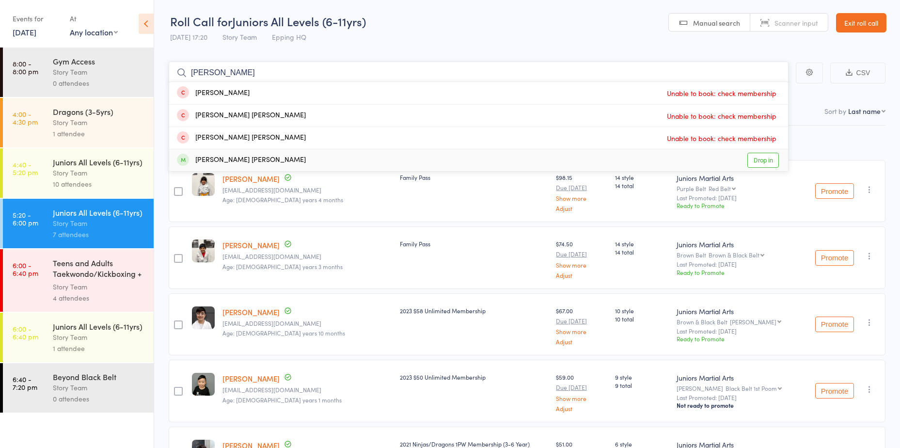
type input "[PERSON_NAME]"
click at [762, 159] on link "Drop in" at bounding box center [764, 160] width 32 height 15
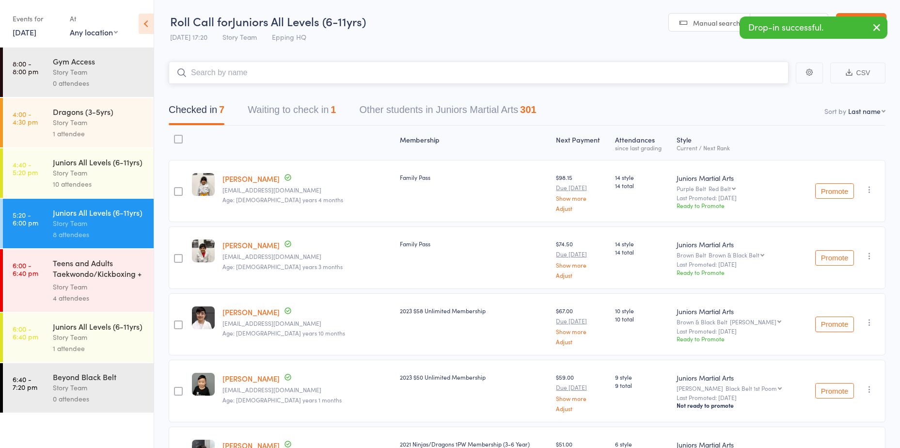
click at [218, 70] on input "search" at bounding box center [479, 73] width 620 height 22
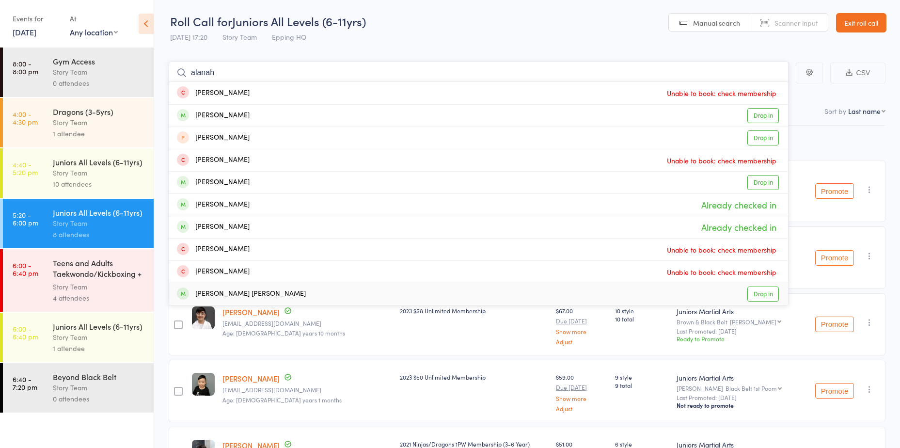
type input "alanah"
click at [752, 295] on link "Drop in" at bounding box center [764, 294] width 32 height 15
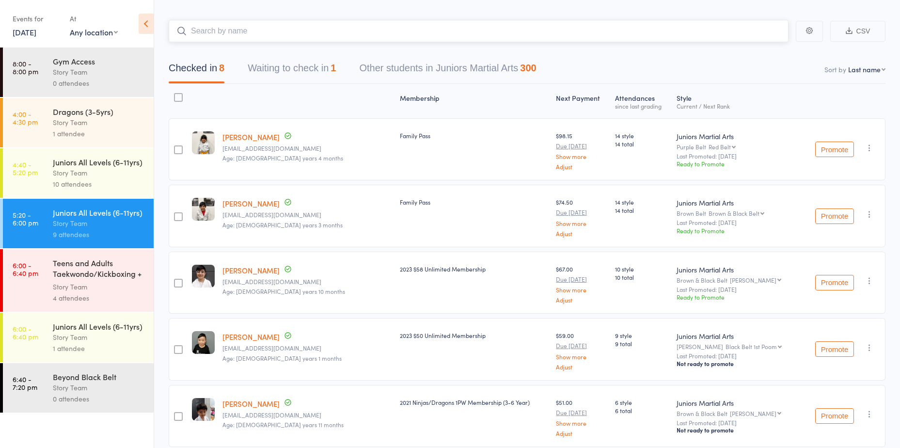
scroll to position [0, 0]
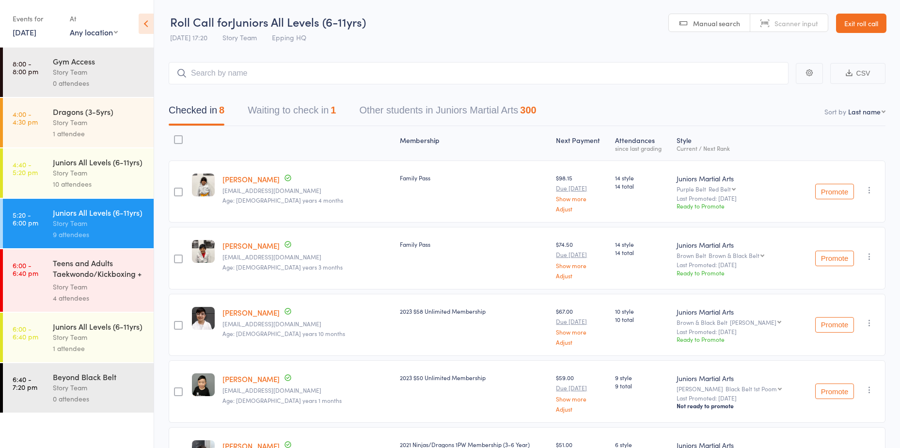
click at [68, 154] on div "Juniors All Levels (6-11yrs) Story Team 10 attendees" at bounding box center [103, 172] width 101 height 49
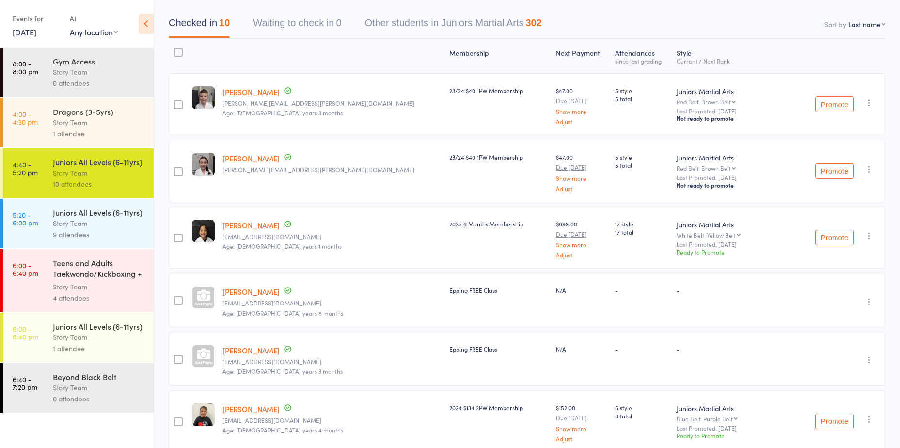
scroll to position [194, 0]
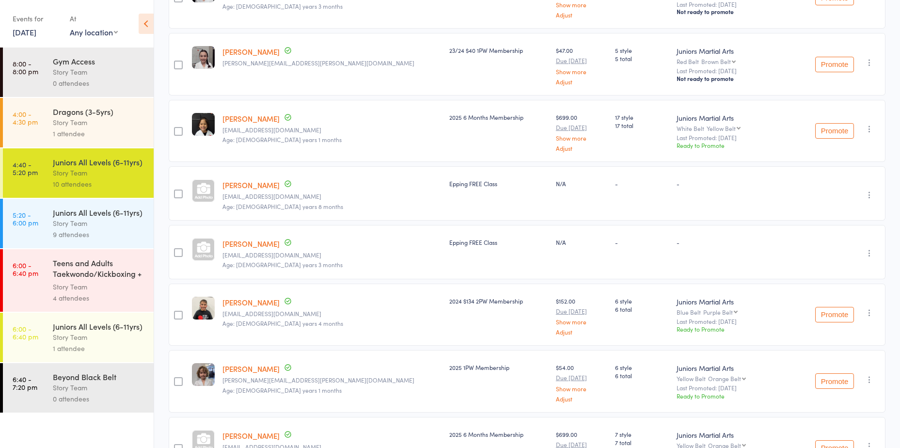
click at [247, 185] on link "[PERSON_NAME]" at bounding box center [251, 185] width 57 height 10
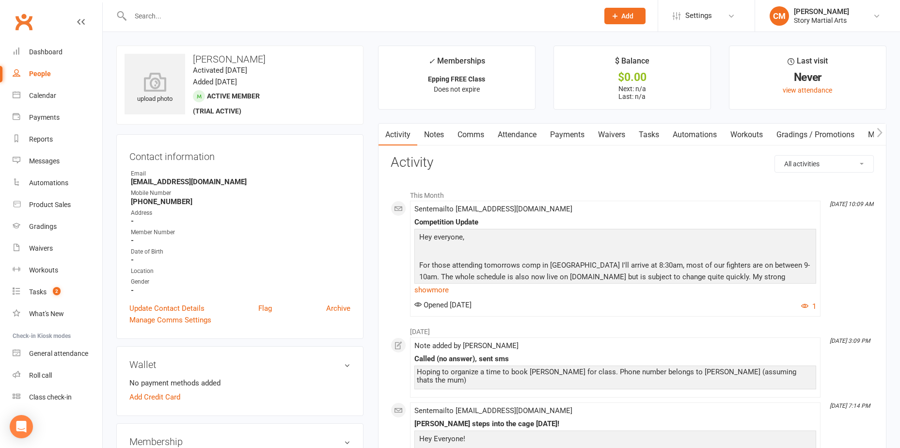
click at [531, 135] on link "Attendance" at bounding box center [517, 135] width 52 height 22
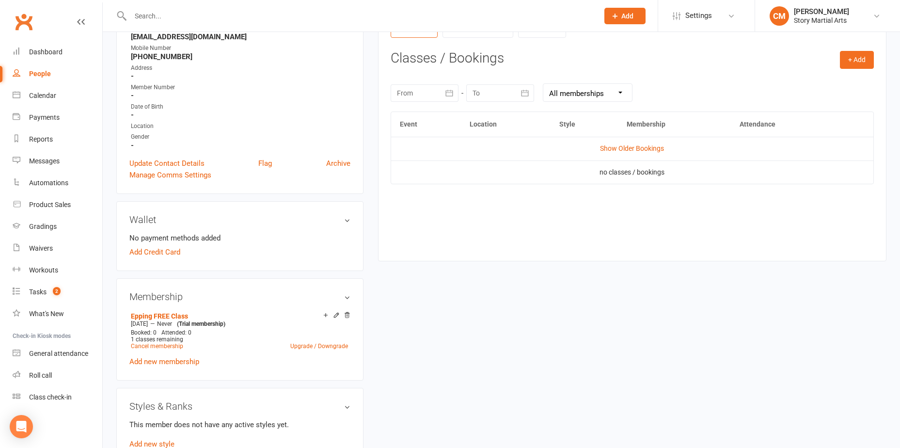
scroll to position [145, 0]
click at [621, 152] on link "Show Older Bookings" at bounding box center [632, 148] width 64 height 8
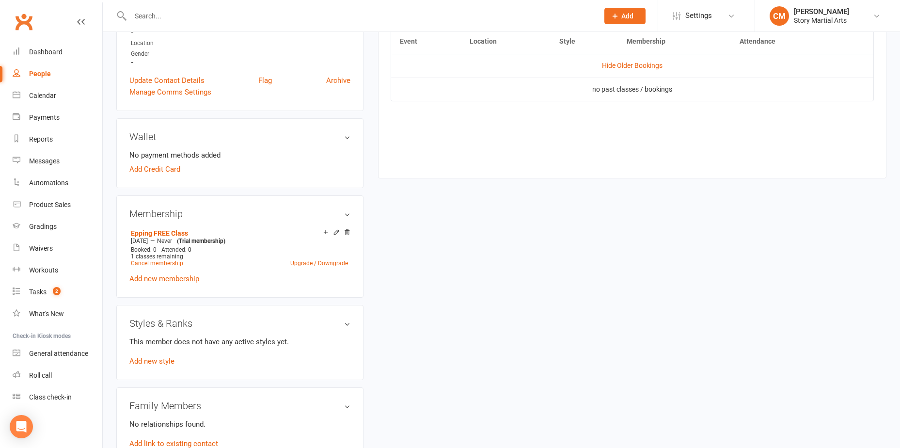
scroll to position [0, 0]
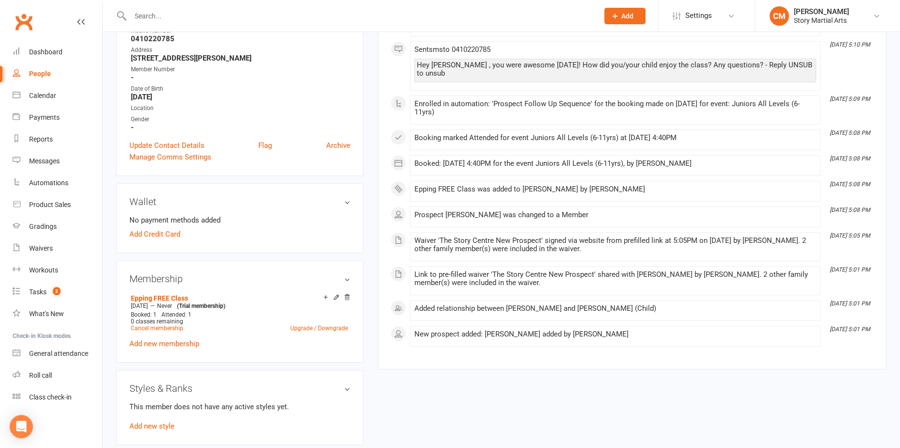
scroll to position [388, 0]
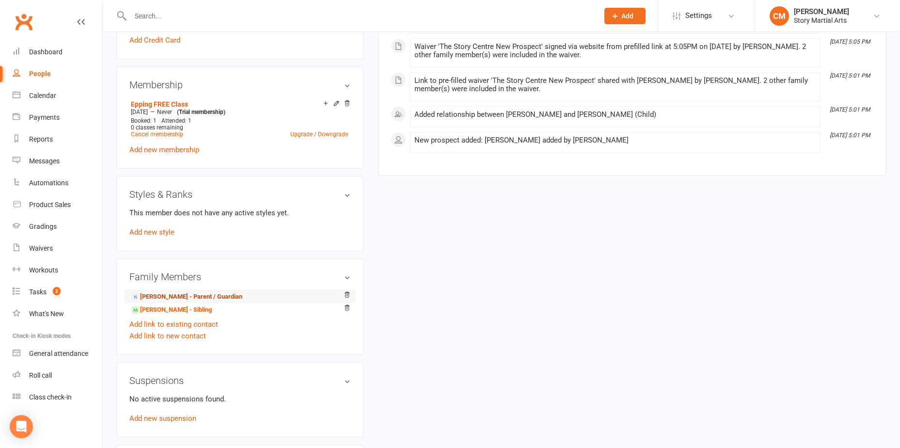
click at [178, 298] on link "[PERSON_NAME] - Parent / Guardian" at bounding box center [187, 297] width 112 height 10
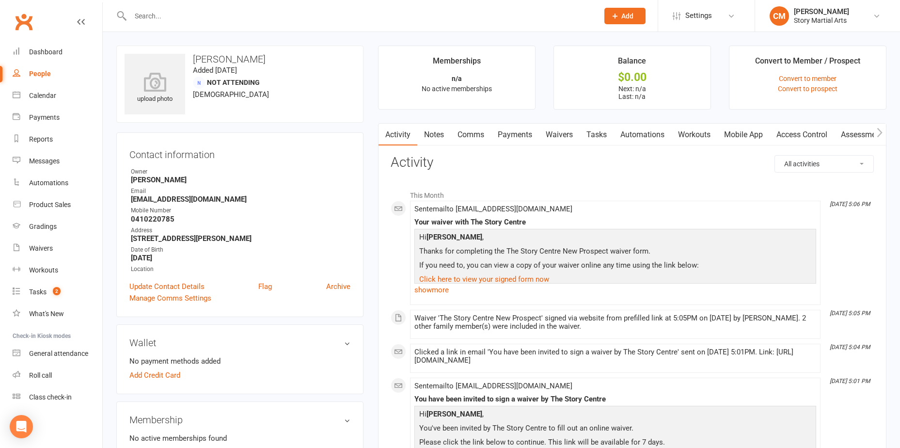
click at [568, 141] on link "Waivers" at bounding box center [559, 135] width 41 height 22
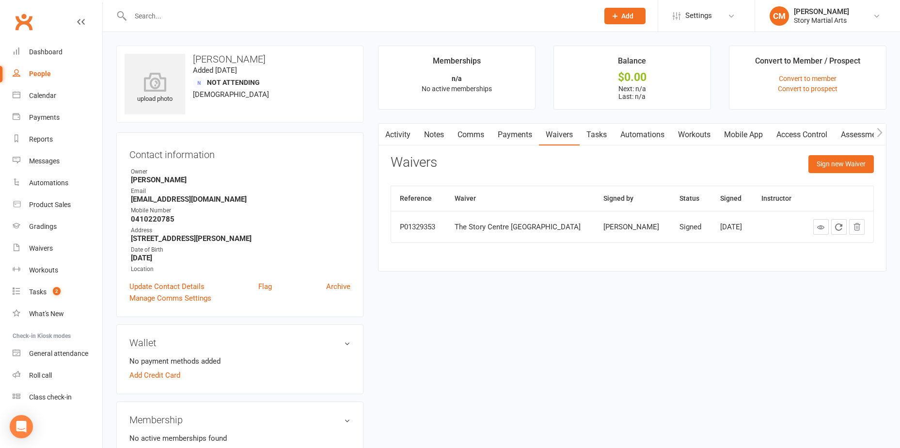
click at [509, 135] on link "Payments" at bounding box center [515, 135] width 48 height 22
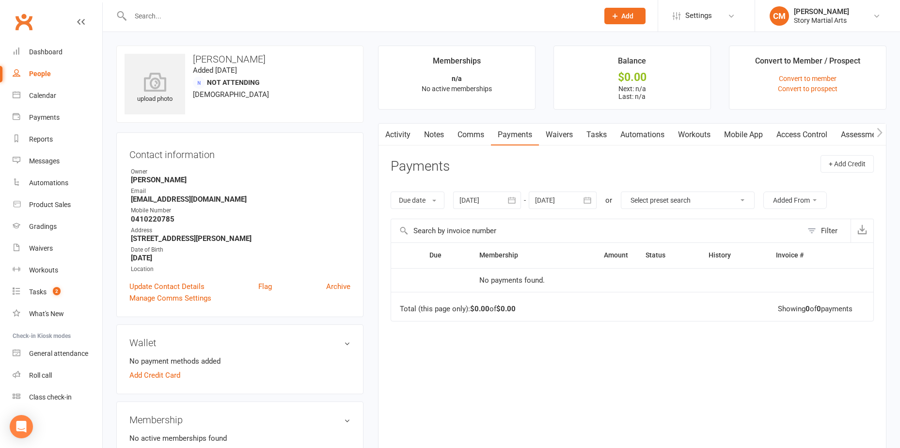
click at [568, 137] on link "Waivers" at bounding box center [559, 135] width 41 height 22
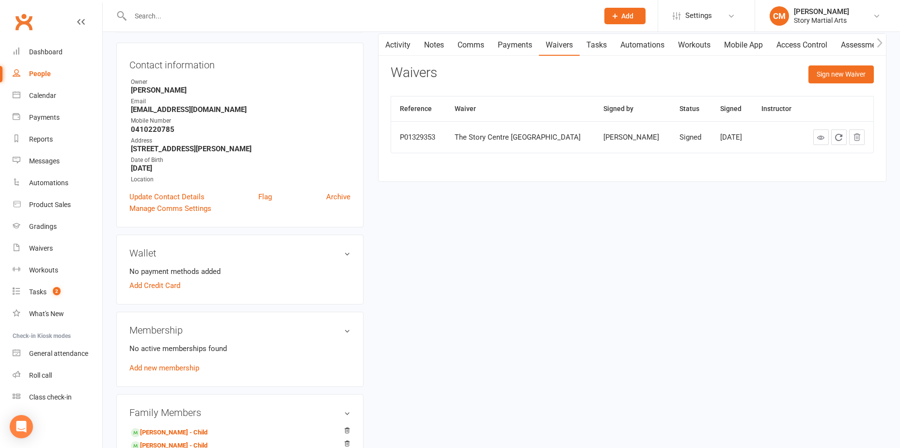
scroll to position [194, 0]
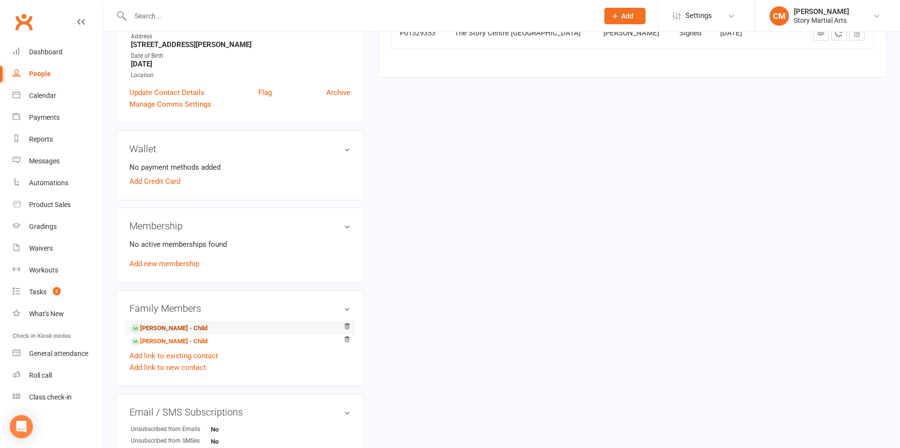
click at [166, 325] on link "[PERSON_NAME] - Child" at bounding box center [169, 328] width 77 height 10
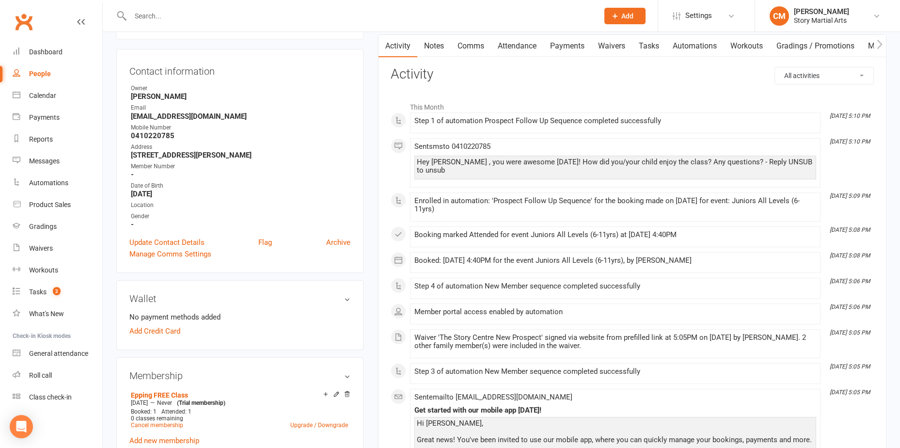
scroll to position [291, 0]
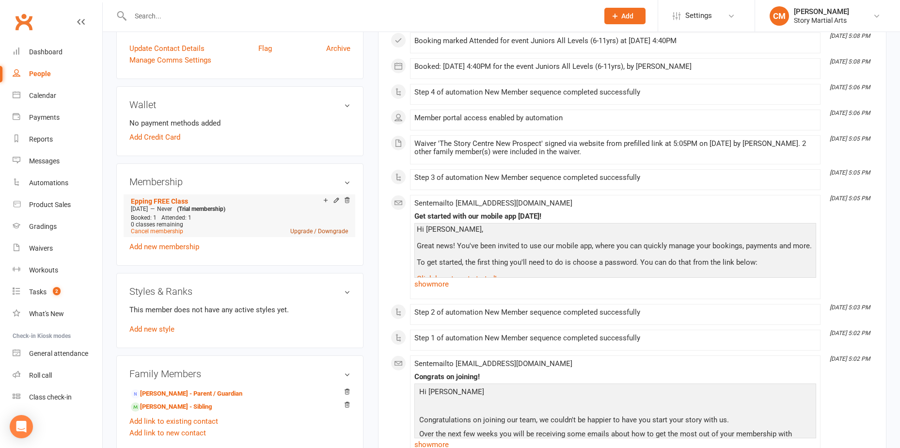
click at [304, 233] on link "Upgrade / Downgrade" at bounding box center [319, 231] width 58 height 7
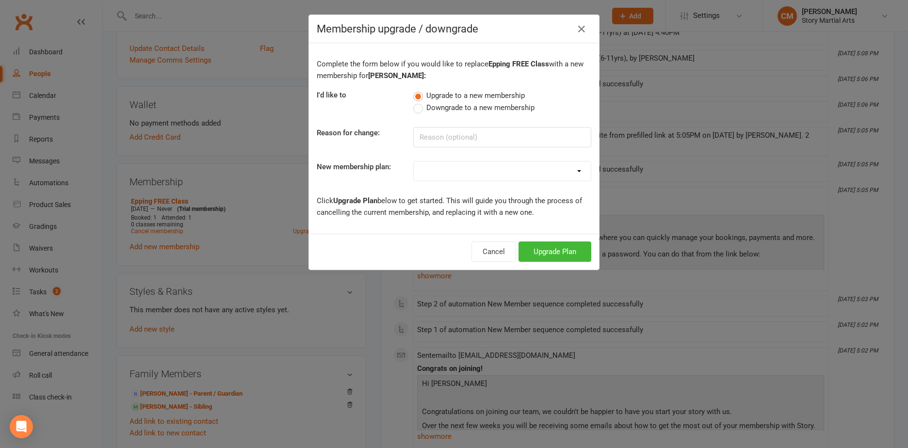
click at [441, 173] on select "STORY Epping Intro Pack Family Pass Story Gym Access 2025 1PW Membership 2025 6…" at bounding box center [502, 170] width 177 height 19
select select "0"
click at [414, 161] on select "STORY Epping Intro Pack Family Pass Story Gym Access 2025 1PW Membership 2025 6…" at bounding box center [502, 170] width 177 height 19
click at [463, 134] on input at bounding box center [502, 137] width 178 height 20
click at [549, 252] on button "Upgrade Plan" at bounding box center [554, 251] width 73 height 20
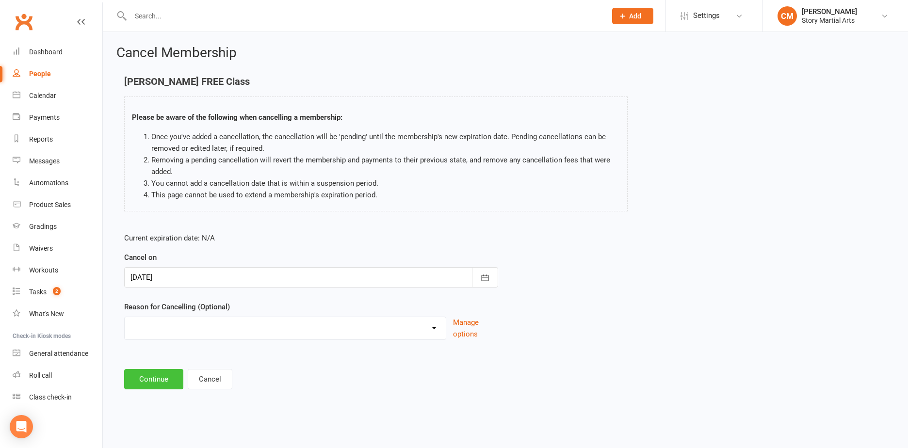
click at [160, 381] on button "Continue" at bounding box center [153, 379] width 59 height 20
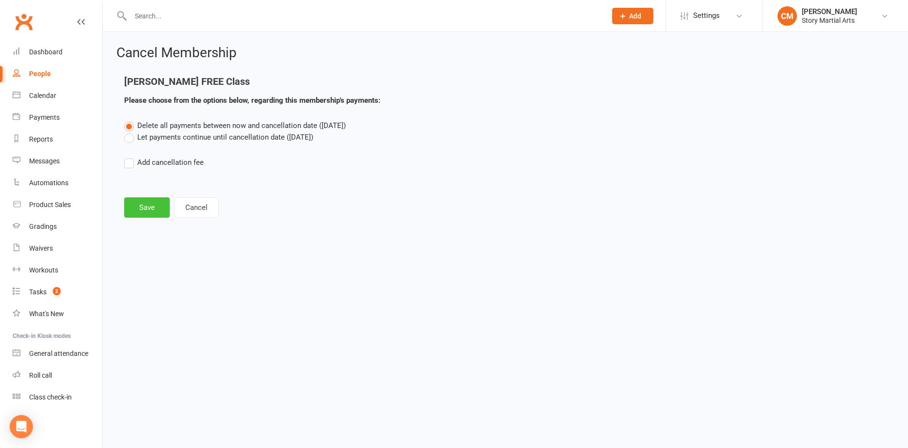
click at [150, 206] on button "Save" at bounding box center [147, 207] width 46 height 20
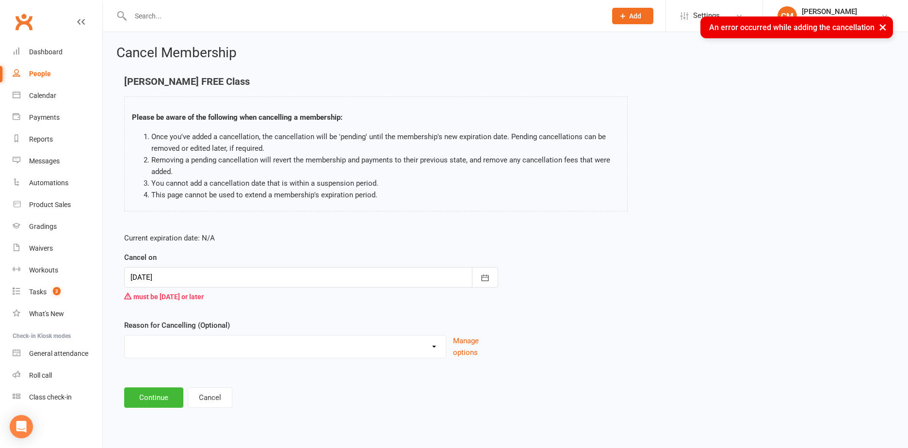
click at [209, 276] on div at bounding box center [311, 277] width 374 height 20
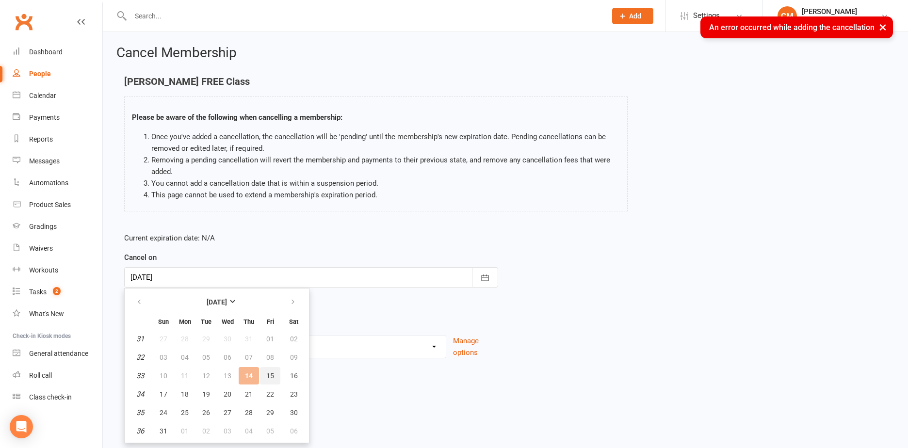
click at [266, 377] on span "15" at bounding box center [270, 376] width 8 height 8
type input "[DATE]"
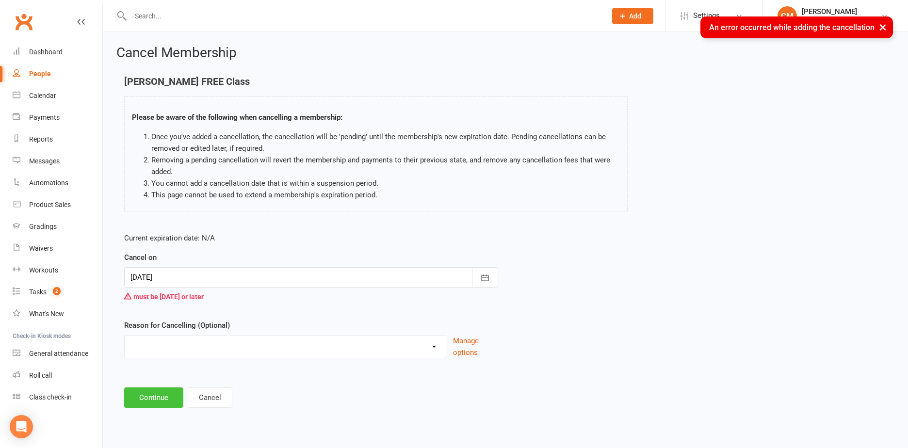
click at [158, 392] on button "Continue" at bounding box center [153, 397] width 59 height 20
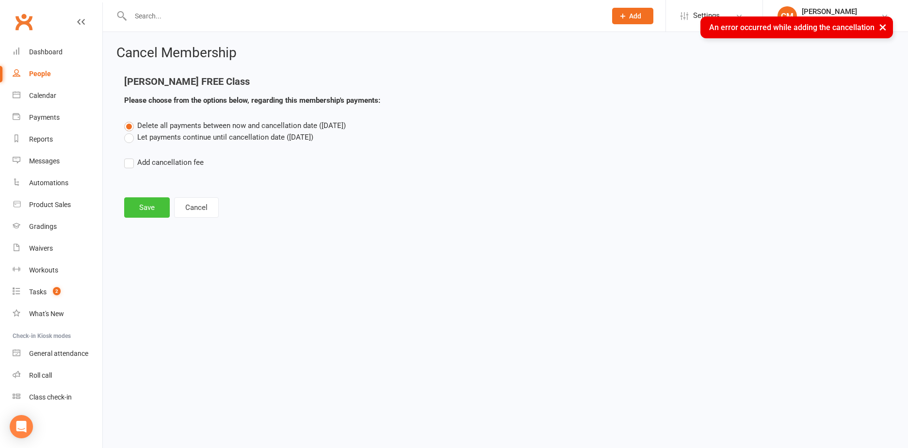
click at [153, 208] on button "Save" at bounding box center [147, 207] width 46 height 20
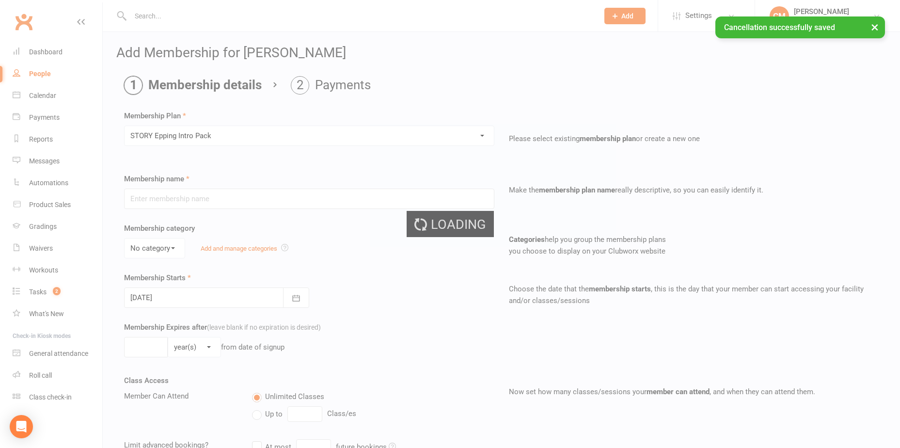
type input "STORY Epping Intro Pack"
select select "8"
select select "1"
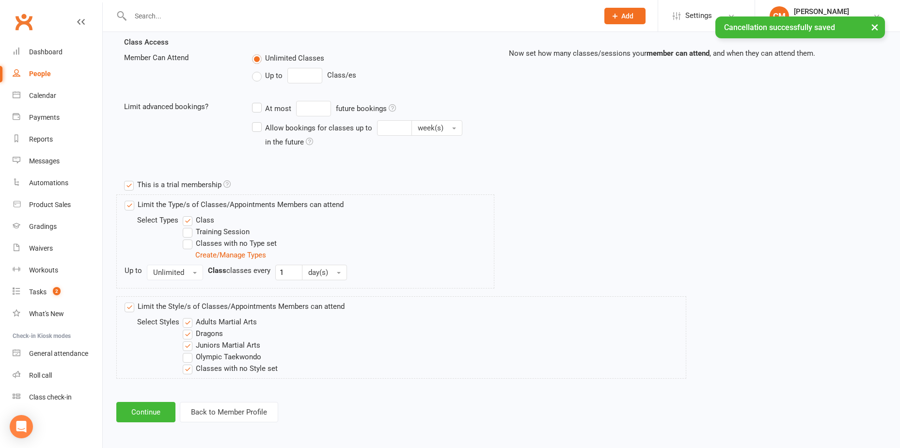
scroll to position [340, 0]
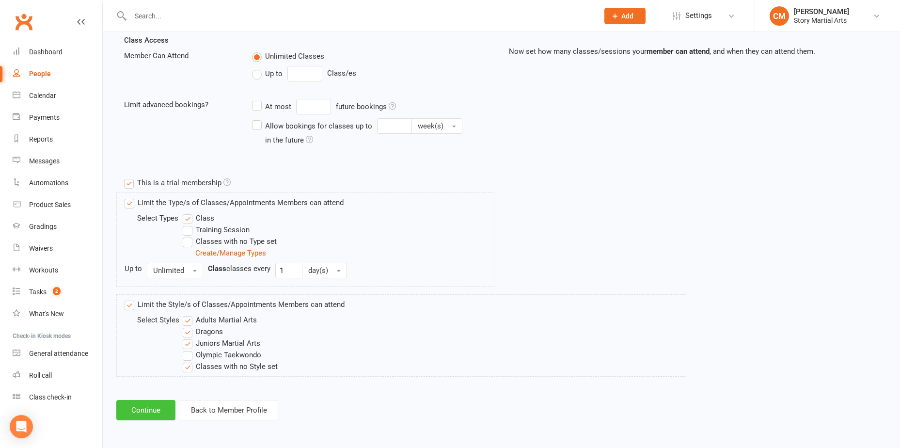
click at [148, 408] on button "Continue" at bounding box center [145, 410] width 59 height 20
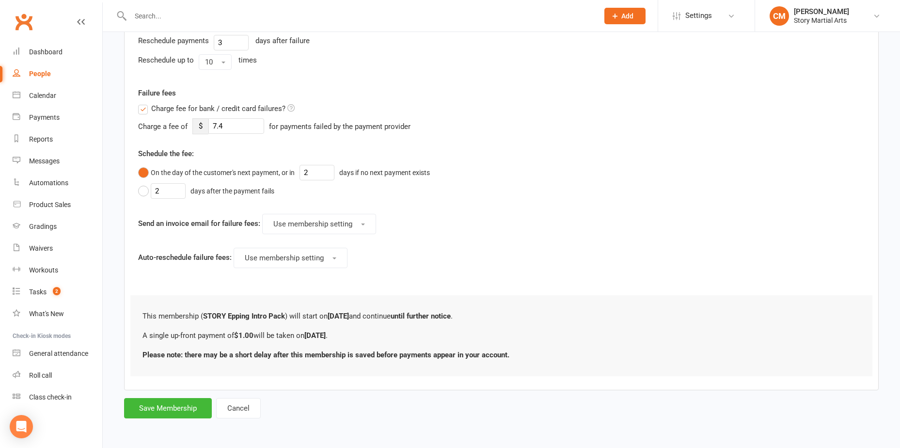
scroll to position [0, 0]
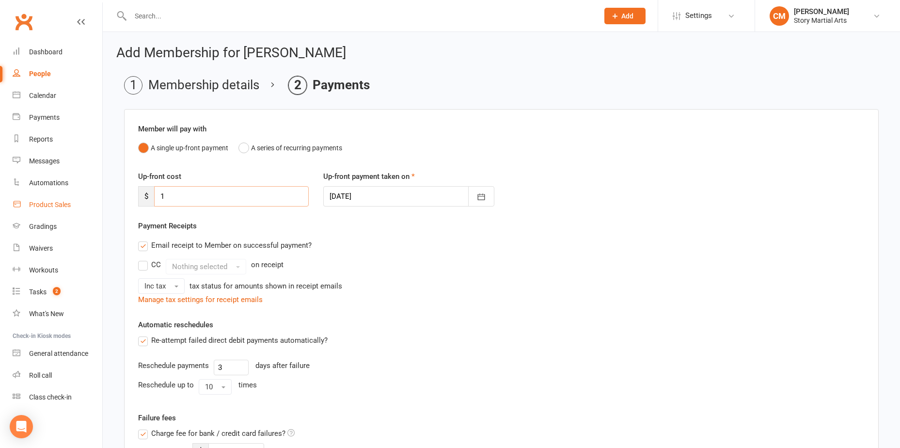
drag, startPoint x: 190, startPoint y: 192, endPoint x: 94, endPoint y: 196, distance: 96.5
click at [94, 196] on ui-view "Prospect Member Non-attending contact Class / event Appointment Grading event T…" at bounding box center [450, 380] width 900 height 756
type input "0"
click at [394, 274] on div "CC Nothing selected on receipt" at bounding box center [501, 267] width 727 height 16
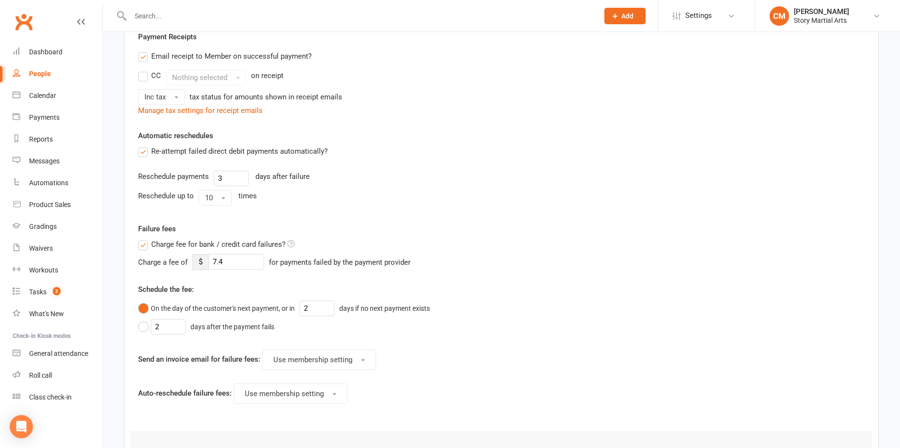
scroll to position [286, 0]
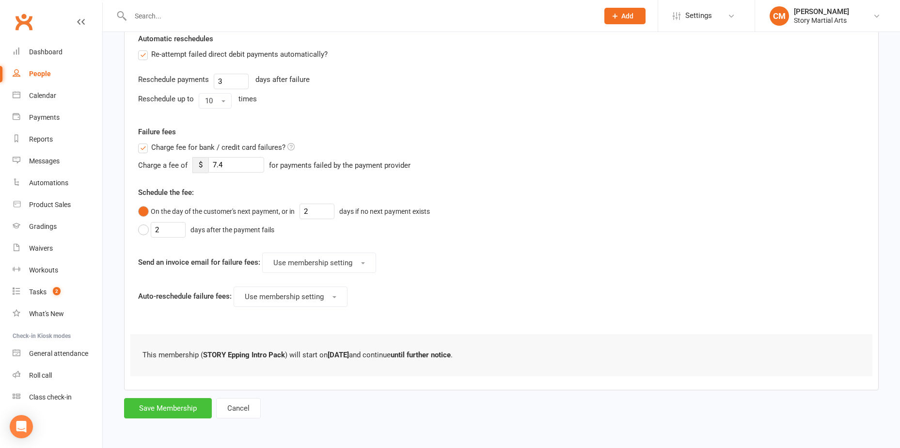
click at [176, 409] on button "Save Membership" at bounding box center [168, 408] width 88 height 20
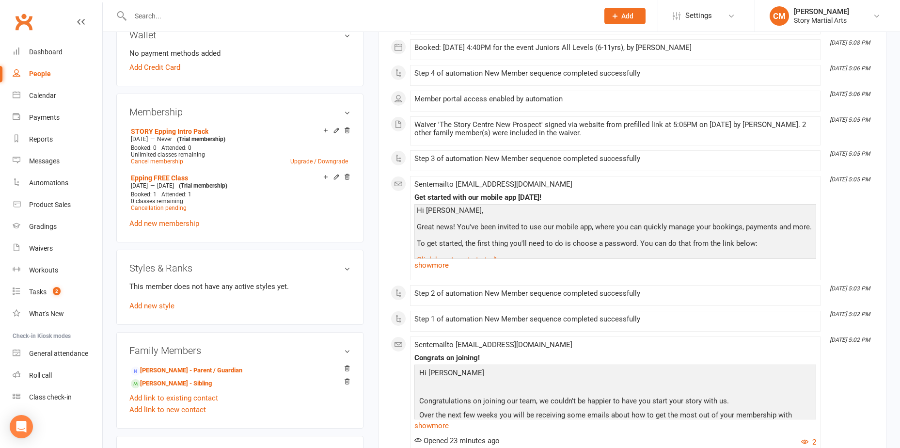
scroll to position [485, 0]
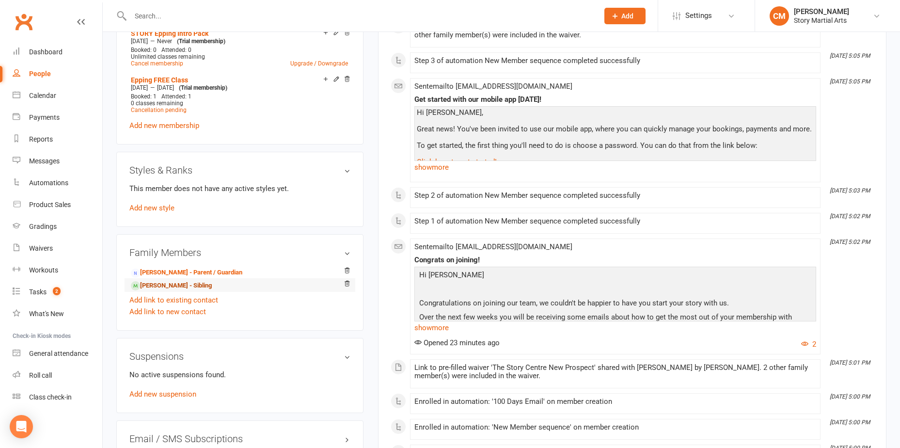
click at [204, 286] on link "[PERSON_NAME] - Sibling" at bounding box center [171, 286] width 81 height 10
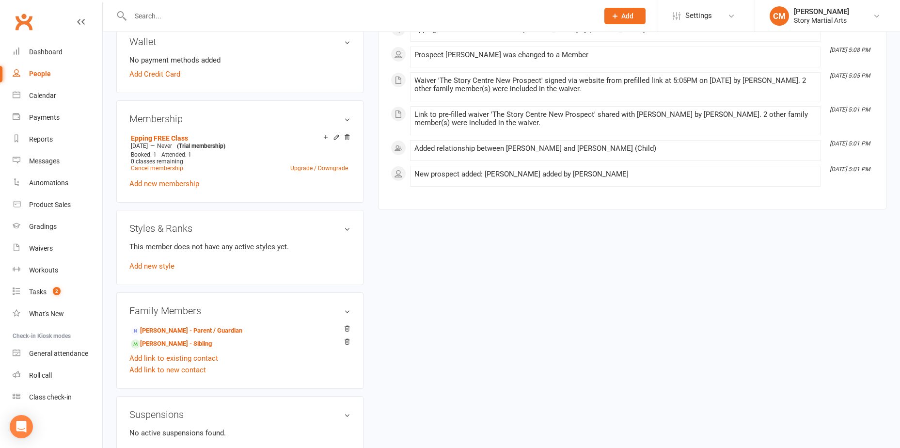
scroll to position [436, 0]
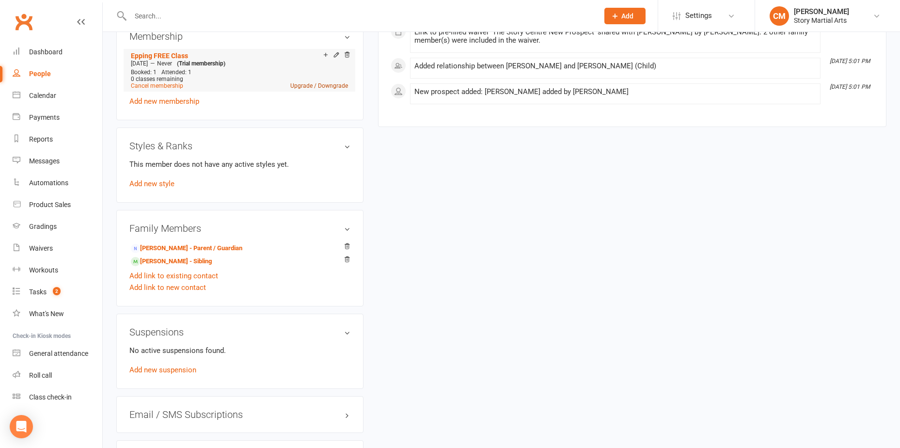
click at [302, 85] on link "Upgrade / Downgrade" at bounding box center [319, 85] width 58 height 7
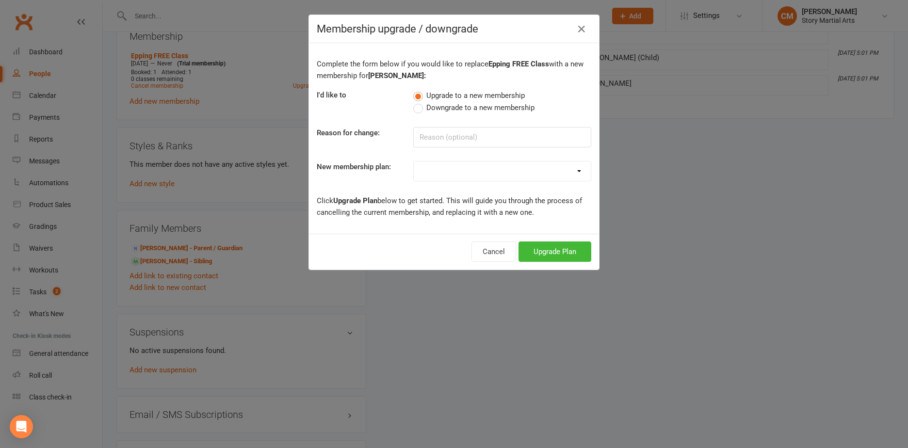
click at [433, 170] on select at bounding box center [502, 170] width 177 height 19
select select "0"
click at [414, 161] on select "STORY Epping Intro Pack Family Pass Story Gym Access 2025 1PW Membership 2025 6…" at bounding box center [502, 170] width 177 height 19
click at [540, 250] on button "Upgrade Plan" at bounding box center [554, 251] width 73 height 20
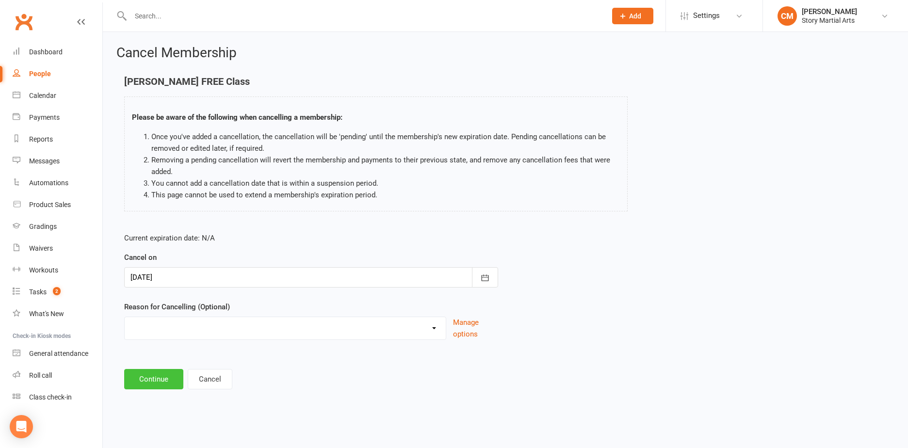
click at [157, 383] on button "Continue" at bounding box center [153, 379] width 59 height 20
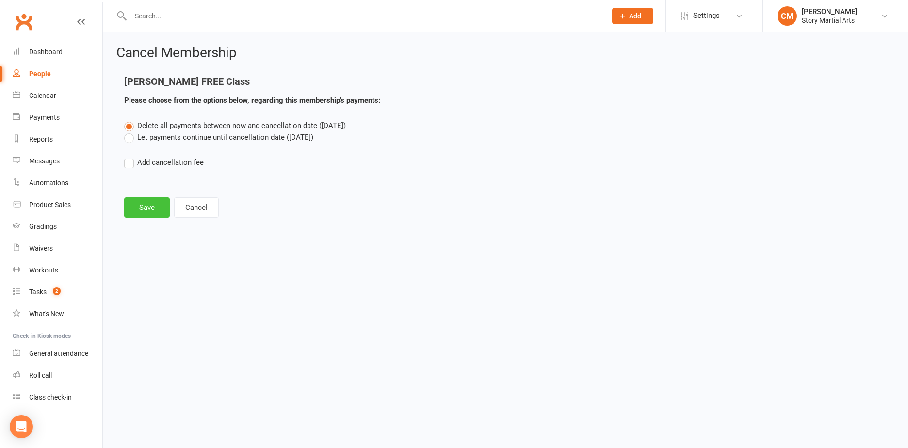
click at [143, 211] on button "Save" at bounding box center [147, 207] width 46 height 20
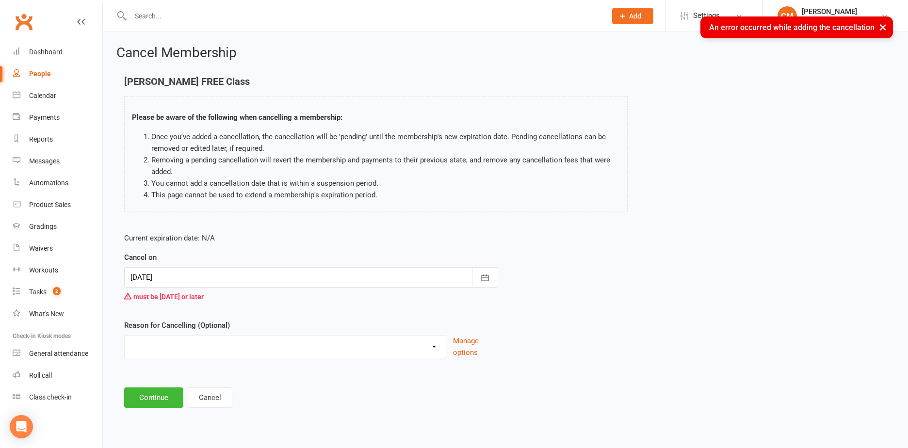
click at [226, 278] on div at bounding box center [311, 277] width 374 height 20
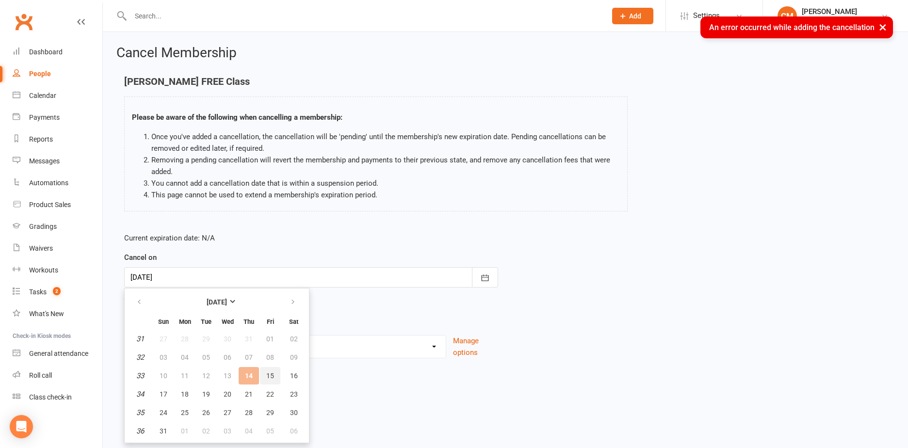
click at [275, 376] on button "15" at bounding box center [270, 375] width 20 height 17
type input "[DATE]"
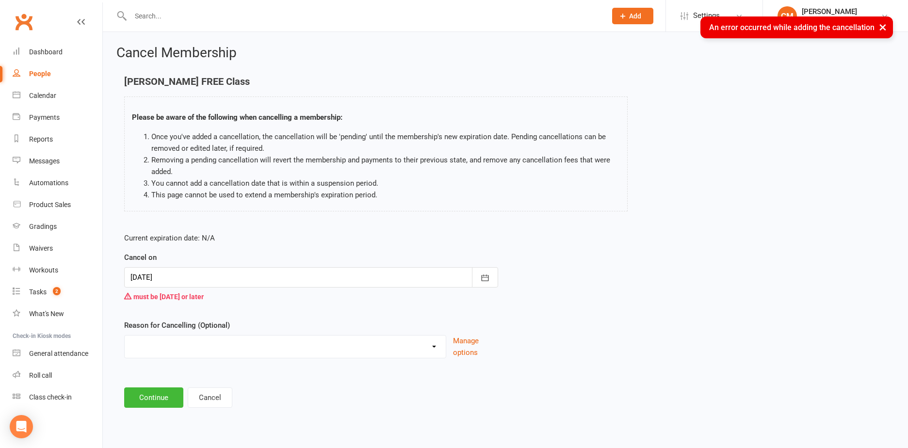
click at [164, 385] on main "[PERSON_NAME] FREE Class Please be aware of the following when cancelling a mem…" at bounding box center [505, 242] width 778 height 332
click at [166, 386] on main "[PERSON_NAME] FREE Class Please be aware of the following when cancelling a mem…" at bounding box center [505, 242] width 778 height 332
click at [168, 389] on button "Continue" at bounding box center [153, 397] width 59 height 20
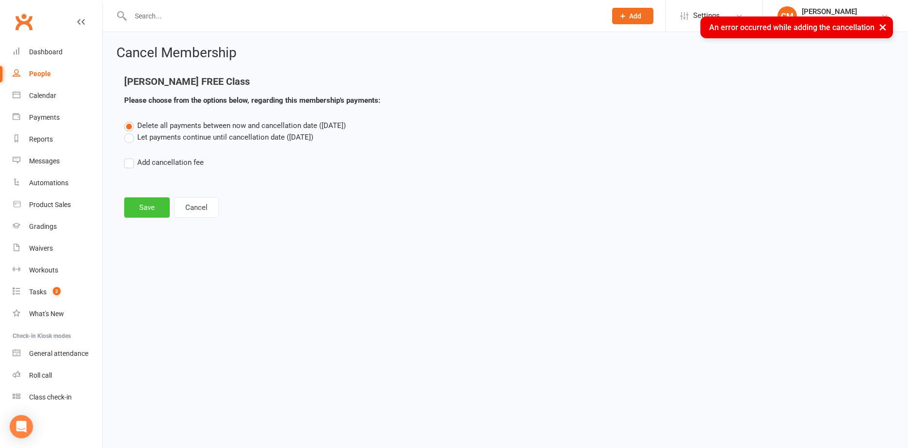
click at [144, 206] on button "Save" at bounding box center [147, 207] width 46 height 20
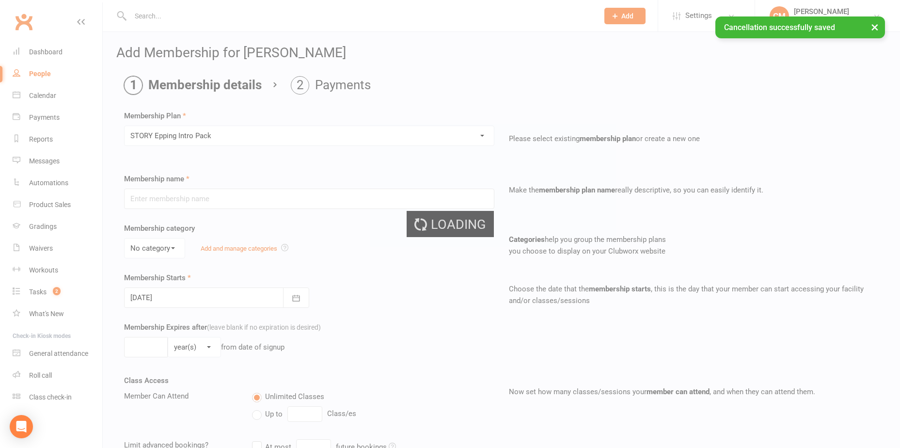
type input "STORY Epping Intro Pack"
select select "8"
select select "1"
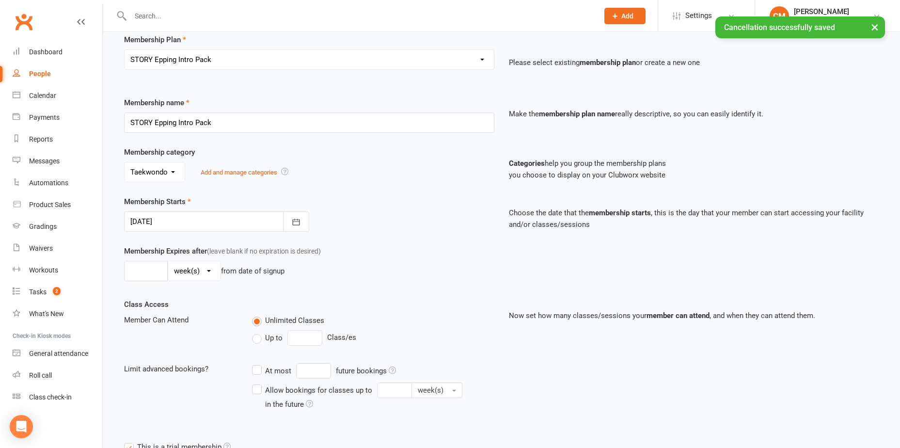
scroll to position [97, 0]
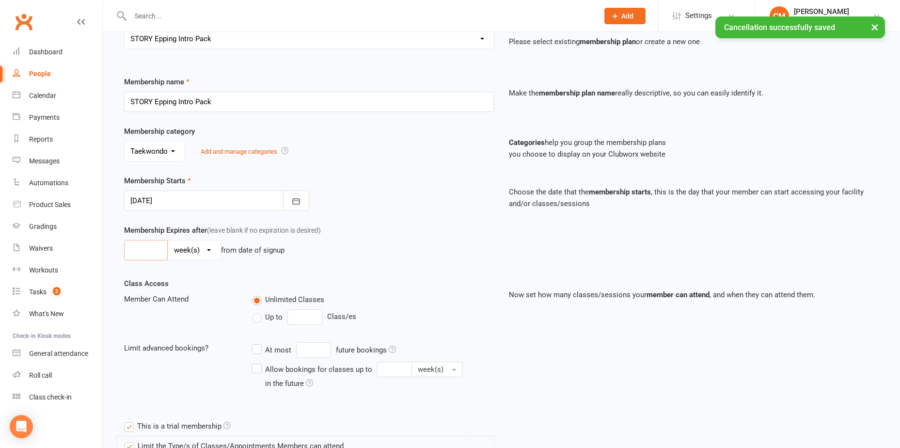
click at [129, 246] on input "number" at bounding box center [146, 250] width 44 height 20
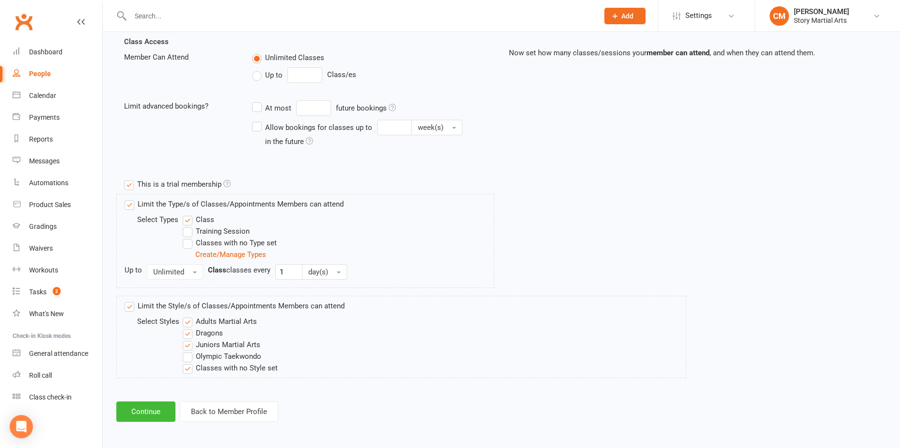
scroll to position [340, 0]
type input "4"
click at [145, 402] on button "Continue" at bounding box center [145, 410] width 59 height 20
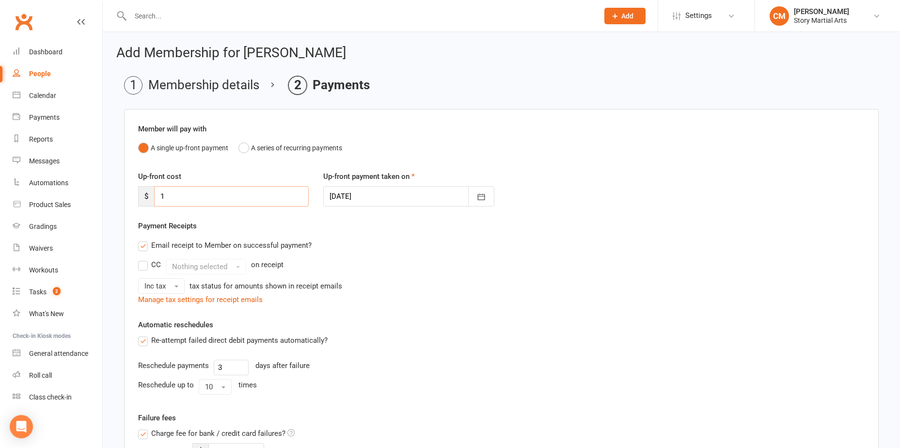
drag, startPoint x: 212, startPoint y: 188, endPoint x: 116, endPoint y: 187, distance: 96.5
click at [116, 187] on div "Add Membership for [PERSON_NAME] Membership details Payments Member will pay wi…" at bounding box center [502, 395] width 798 height 727
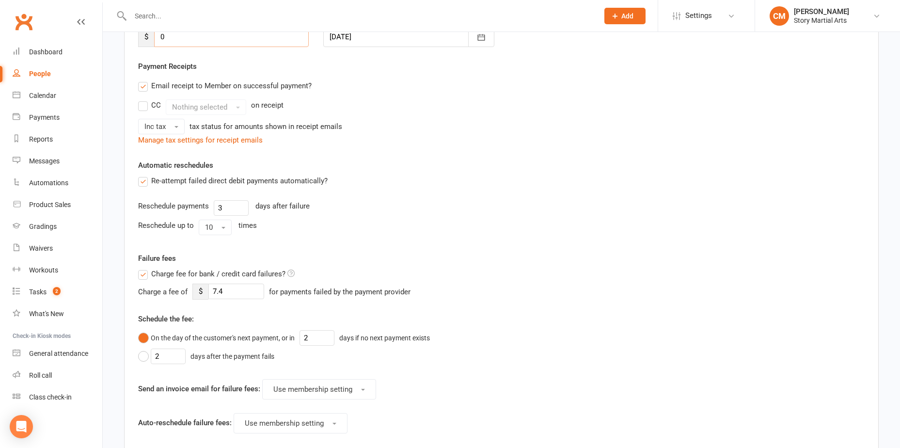
scroll to position [286, 0]
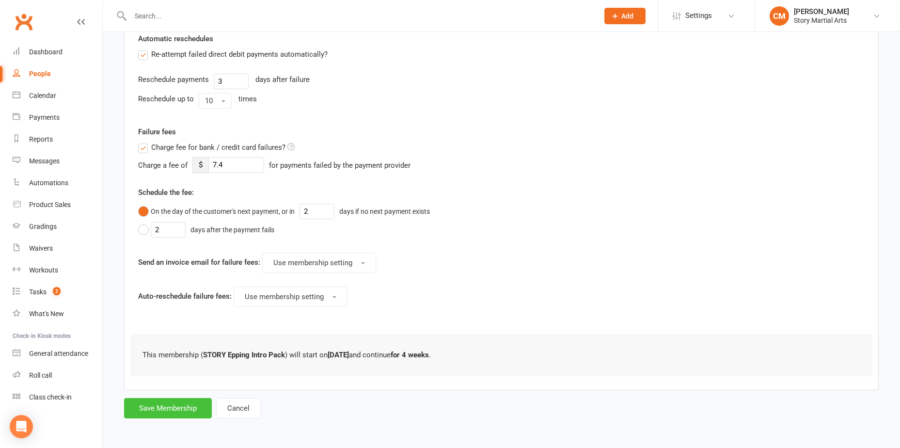
type input "0"
click at [175, 407] on button "Save Membership" at bounding box center [168, 408] width 88 height 20
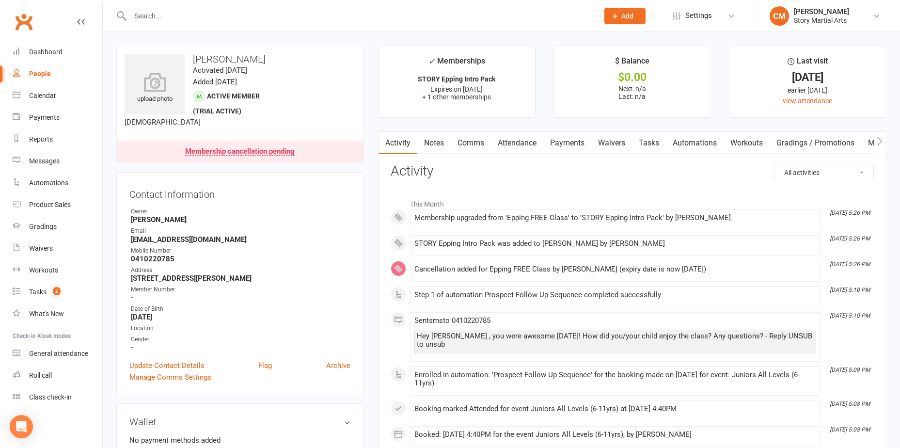
click at [428, 139] on link "Notes" at bounding box center [433, 143] width 33 height 22
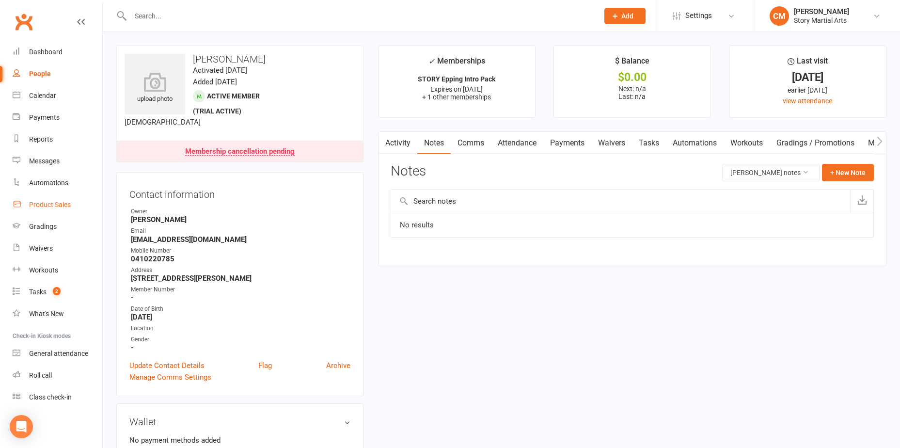
click at [50, 203] on div "Product Sales" at bounding box center [50, 205] width 42 height 8
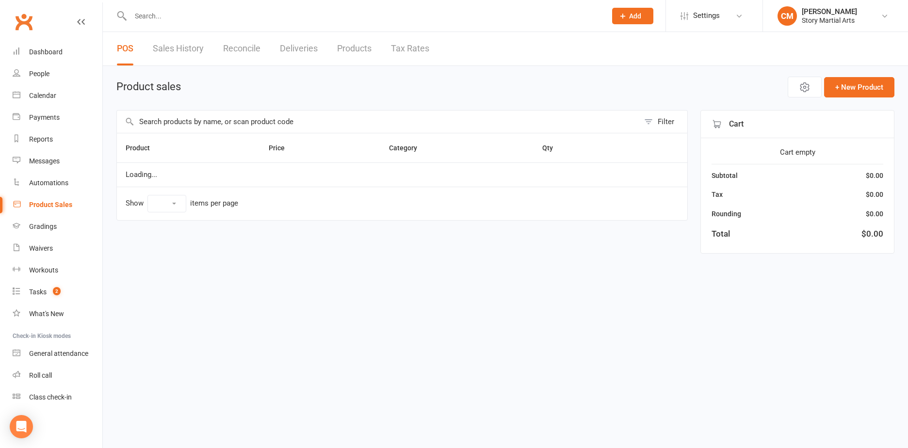
select select "10"
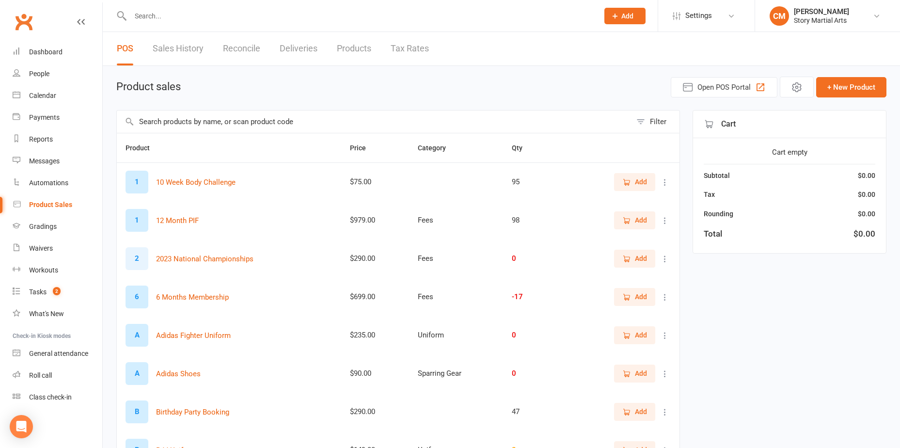
click at [200, 118] on input "text" at bounding box center [374, 122] width 515 height 22
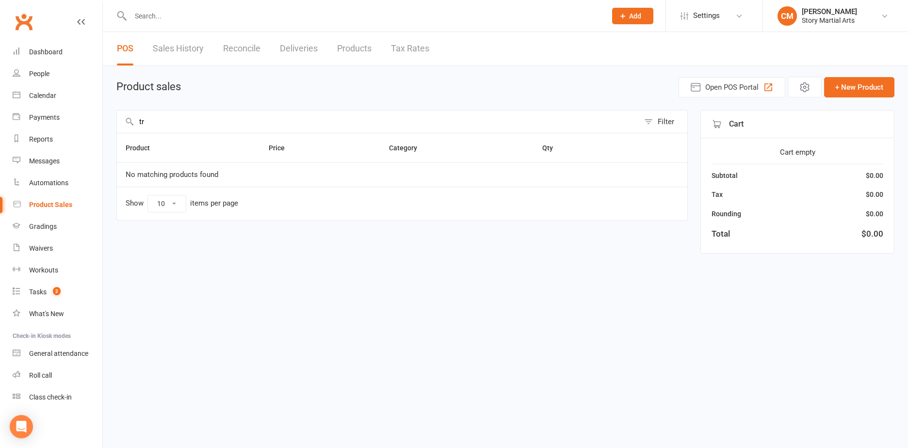
type input "t"
type input "e"
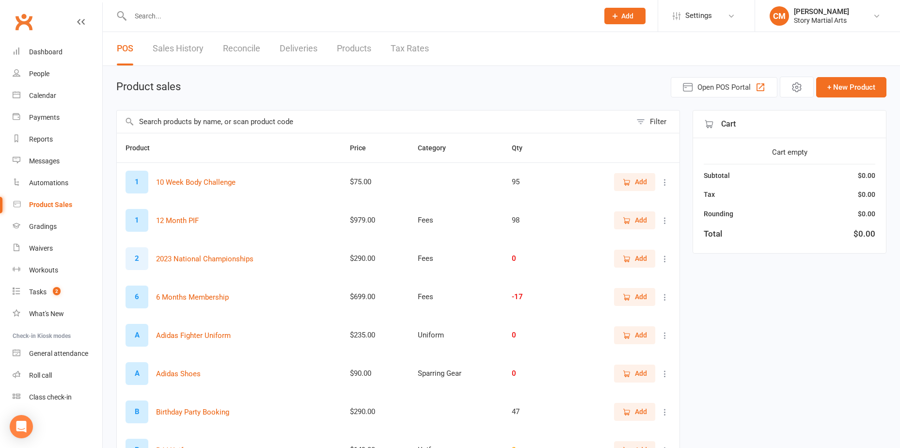
click at [194, 119] on input "text" at bounding box center [374, 122] width 515 height 22
type input "intro pack"
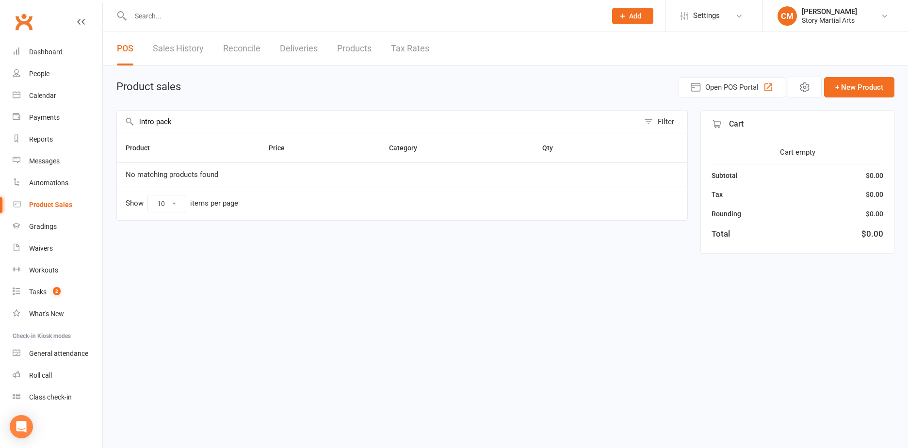
drag, startPoint x: 210, startPoint y: 115, endPoint x: 8, endPoint y: 104, distance: 202.5
click at [8, 104] on ui-view "Prospect Member Non-attending contact Class / event Appointment Grading event T…" at bounding box center [454, 134] width 908 height 265
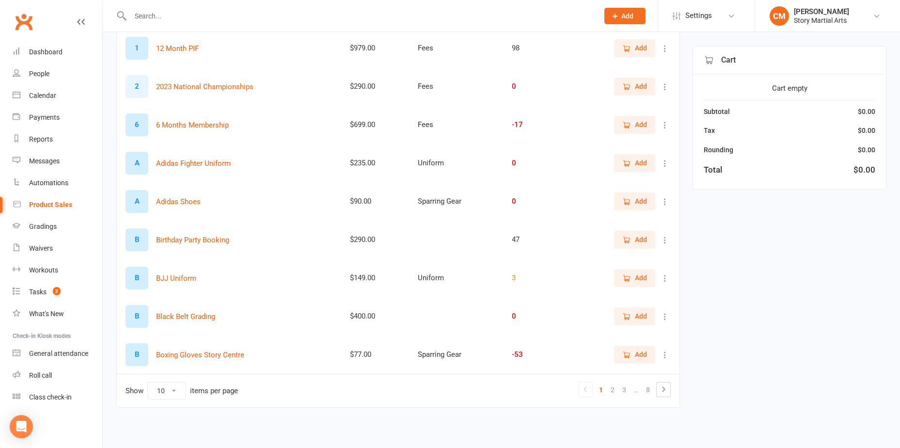
scroll to position [173, 0]
click at [611, 390] on link "2" at bounding box center [613, 389] width 12 height 14
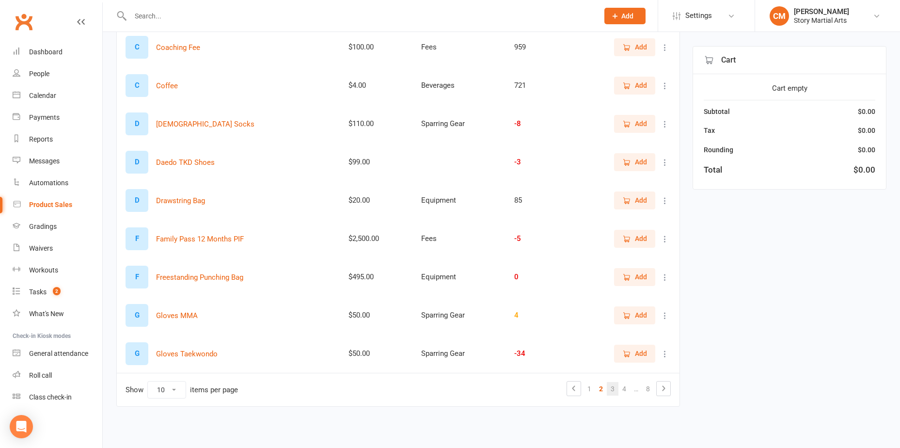
click at [615, 393] on link "3" at bounding box center [613, 389] width 12 height 14
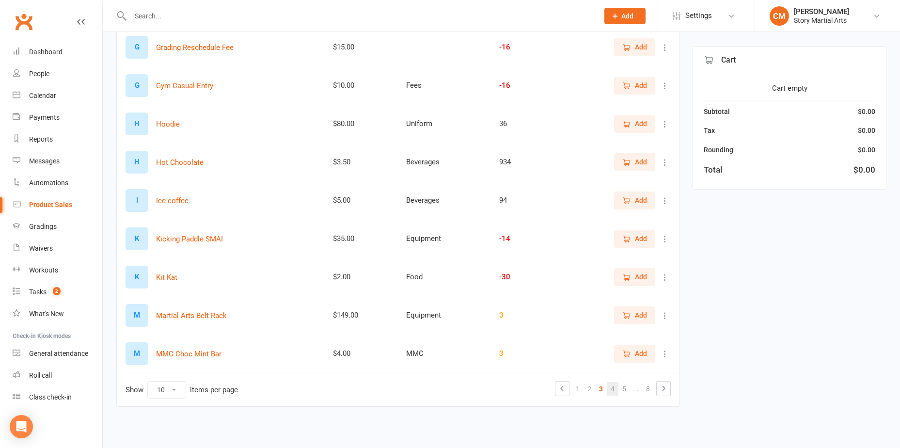
click at [614, 392] on link "4" at bounding box center [613, 389] width 12 height 14
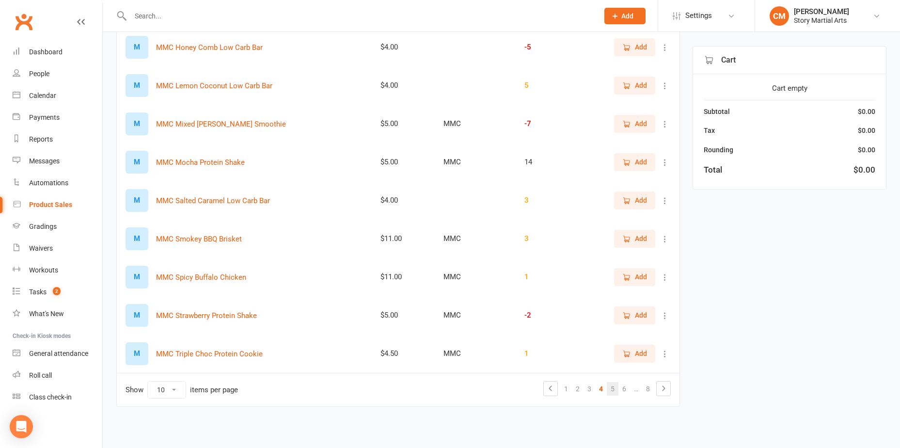
click at [614, 388] on link "5" at bounding box center [613, 389] width 12 height 14
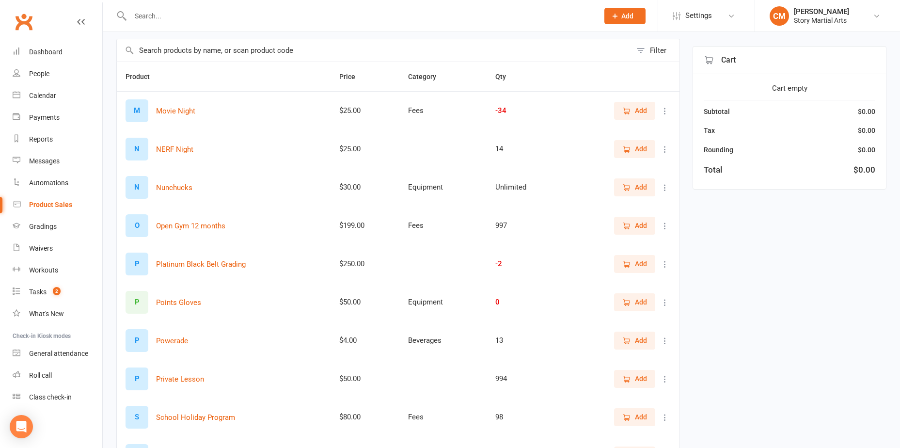
scroll to position [0, 0]
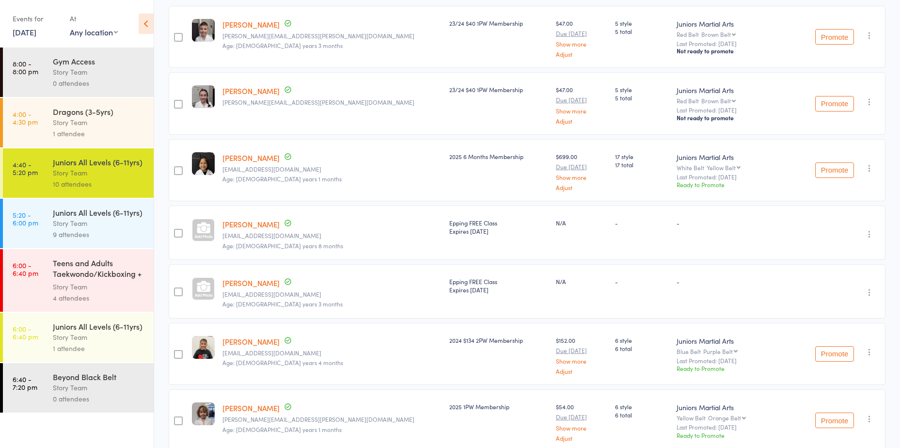
scroll to position [194, 0]
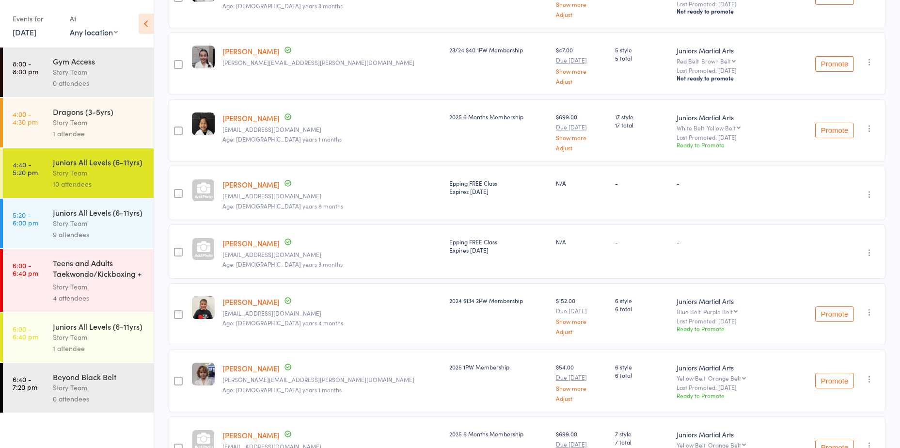
click at [72, 232] on div "9 attendees" at bounding box center [99, 234] width 93 height 11
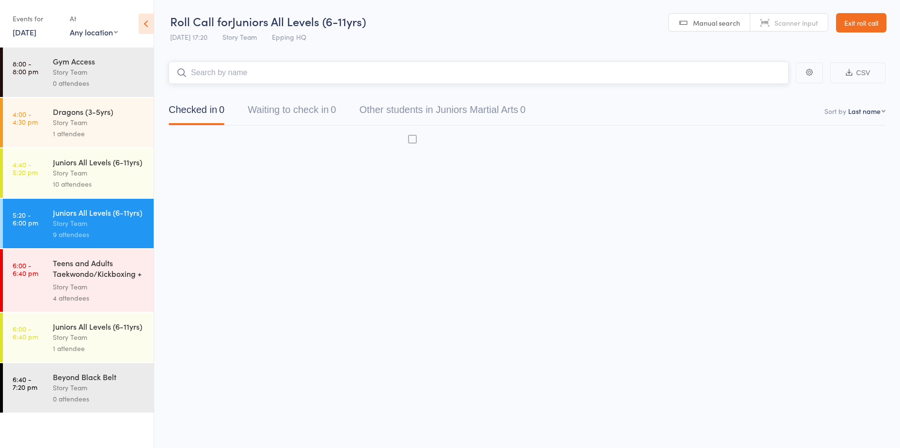
scroll to position [0, 0]
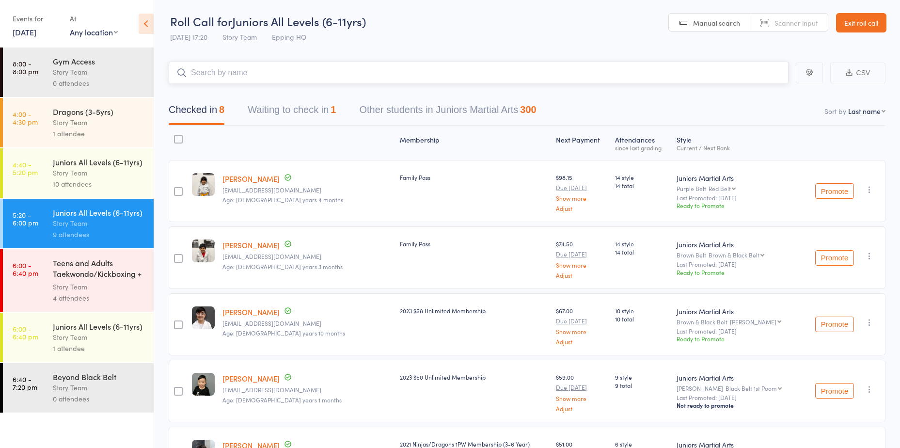
click at [310, 112] on button "Waiting to check in 1" at bounding box center [292, 112] width 88 height 26
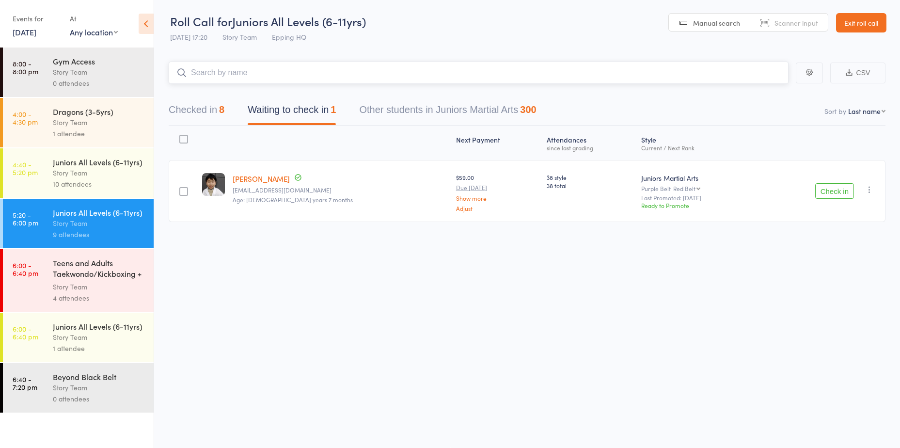
click at [224, 110] on div "8" at bounding box center [221, 109] width 5 height 11
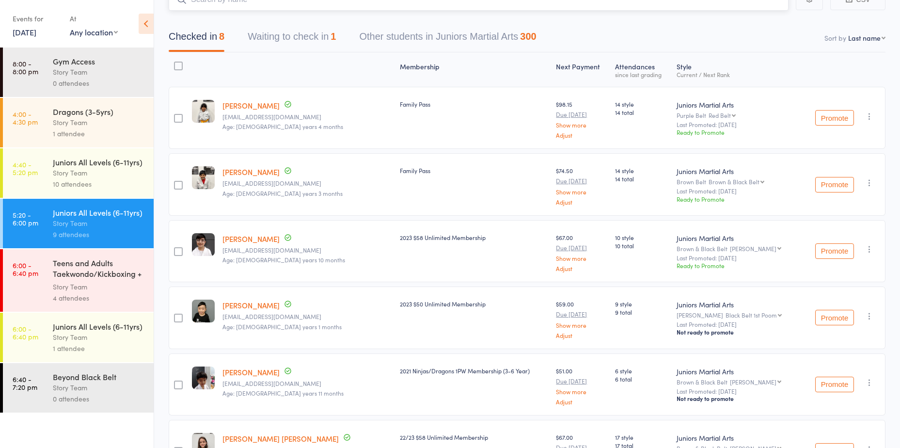
scroll to position [0, 0]
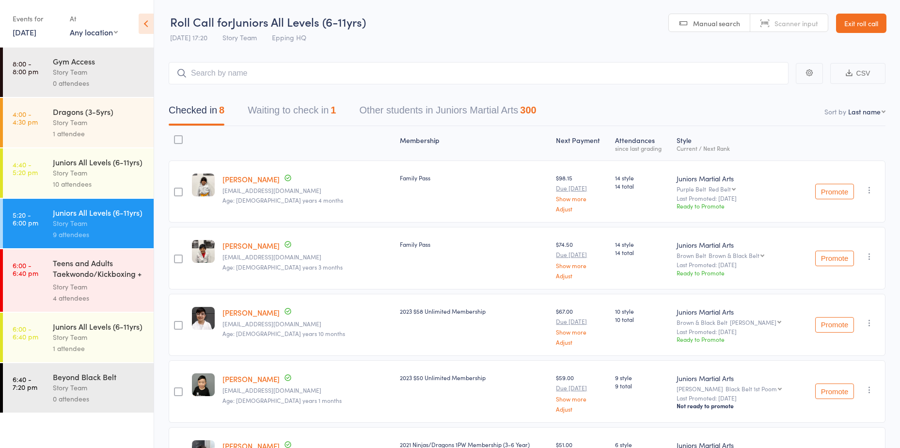
click at [35, 28] on link "[DATE]" at bounding box center [25, 32] width 24 height 11
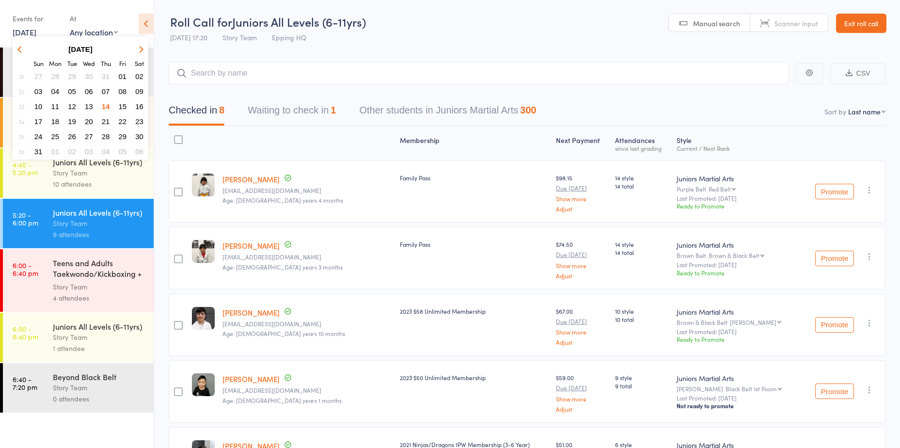
click at [73, 107] on span "12" at bounding box center [72, 106] width 8 height 8
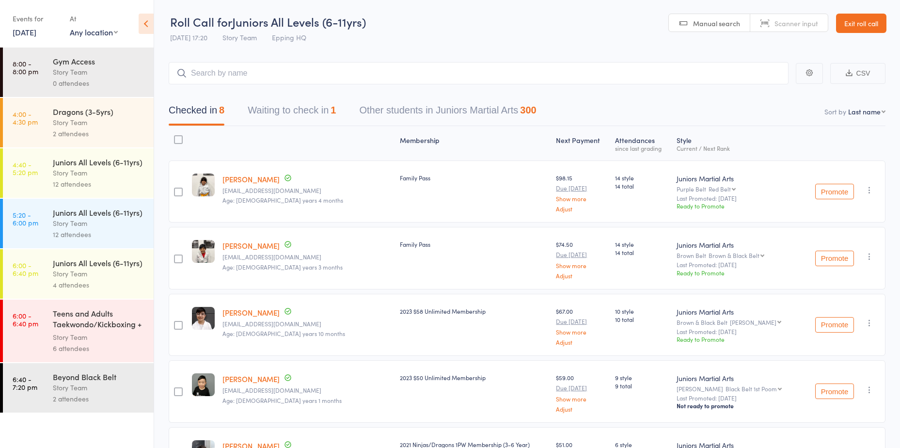
click at [96, 188] on div "12 attendees" at bounding box center [99, 183] width 93 height 11
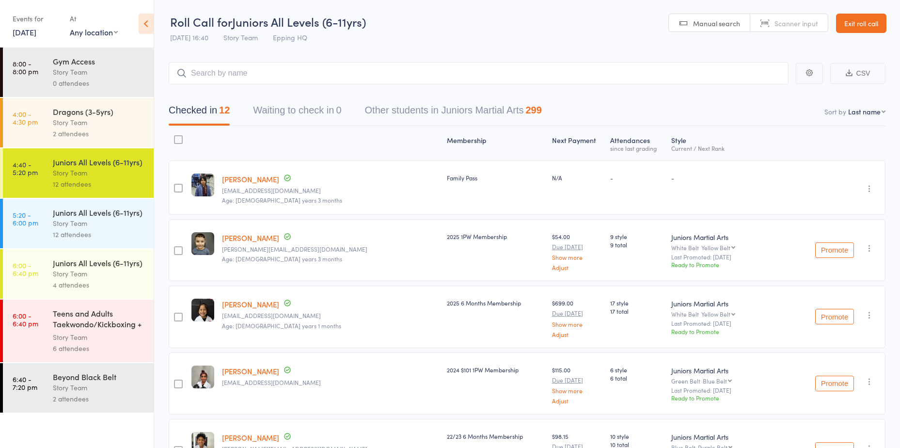
click at [41, 40] on div "Events for [DATE] [DATE] [DATE] Sun Mon Tue Wed Thu Fri Sat 31 27 28 29 30 31 0…" at bounding box center [77, 24] width 154 height 49
click at [35, 39] on div "Events for [DATE] [DATE] [DATE] Sun Mon Tue Wed Thu Fri Sat 31 27 28 29 30 31 0…" at bounding box center [77, 24] width 154 height 49
click at [28, 35] on link "[DATE]" at bounding box center [25, 32] width 24 height 11
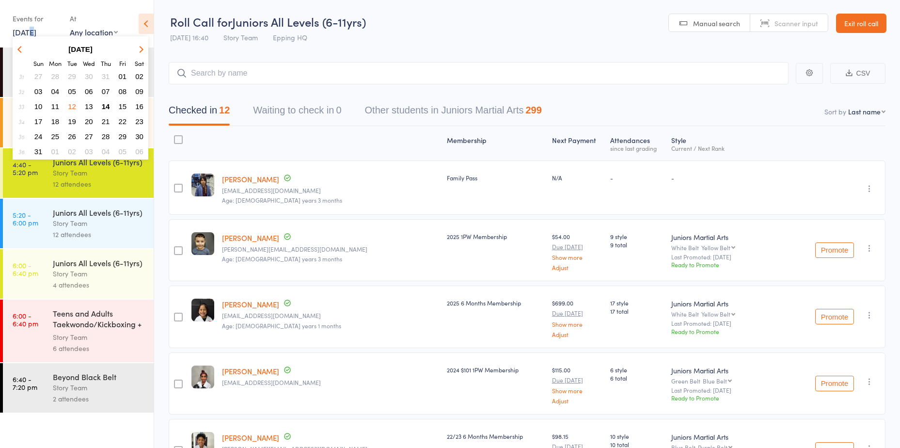
drag, startPoint x: 28, startPoint y: 35, endPoint x: 105, endPoint y: 91, distance: 95.4
click at [105, 91] on span "07" at bounding box center [106, 91] width 8 height 8
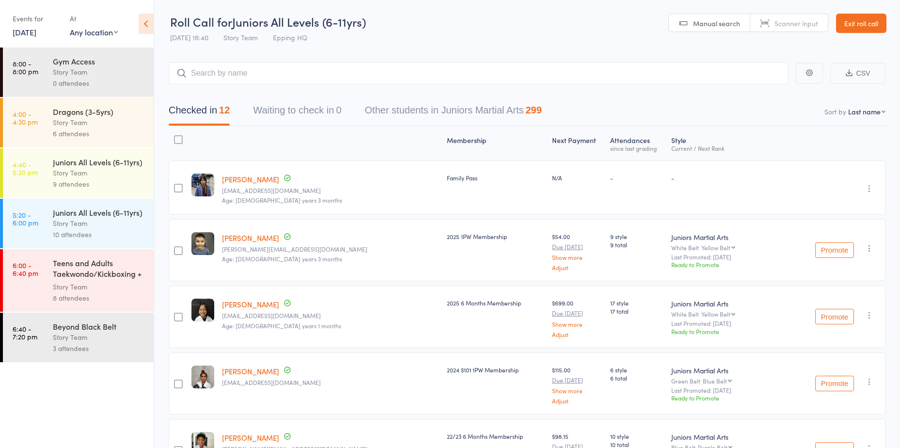
click at [28, 35] on link "[DATE]" at bounding box center [25, 32] width 24 height 11
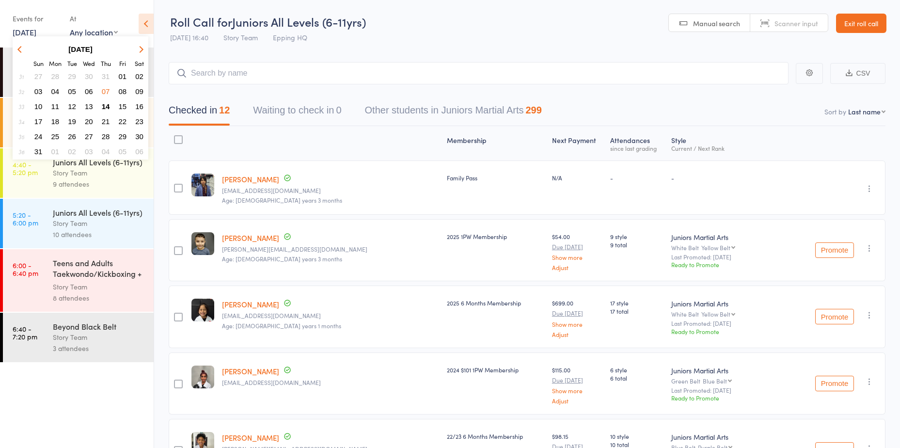
click at [106, 107] on span "14" at bounding box center [106, 106] width 8 height 8
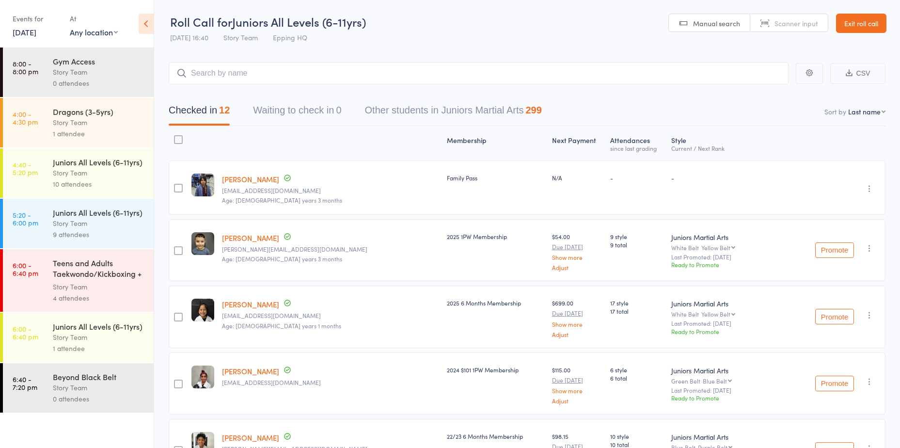
click at [80, 173] on div "Story Team" at bounding box center [99, 172] width 93 height 11
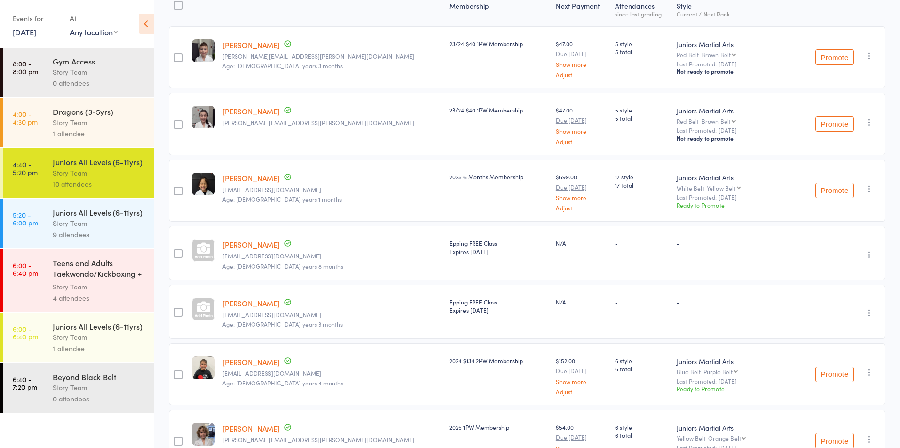
scroll to position [58, 0]
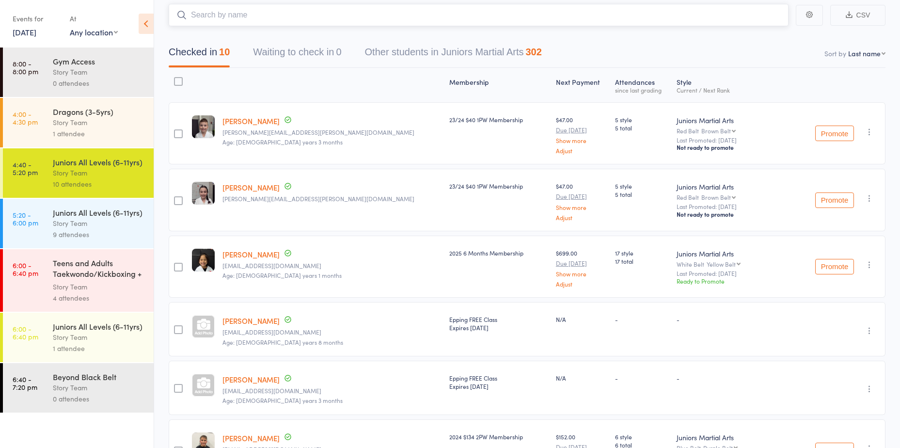
drag, startPoint x: 241, startPoint y: 17, endPoint x: 251, endPoint y: 19, distance: 9.4
click at [242, 17] on input "search" at bounding box center [479, 15] width 620 height 22
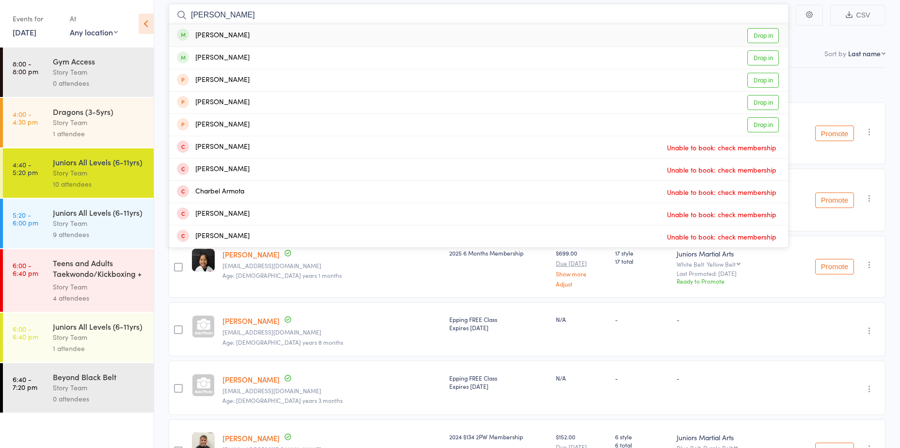
type input "[PERSON_NAME]"
click at [754, 29] on link "Drop in" at bounding box center [764, 35] width 32 height 15
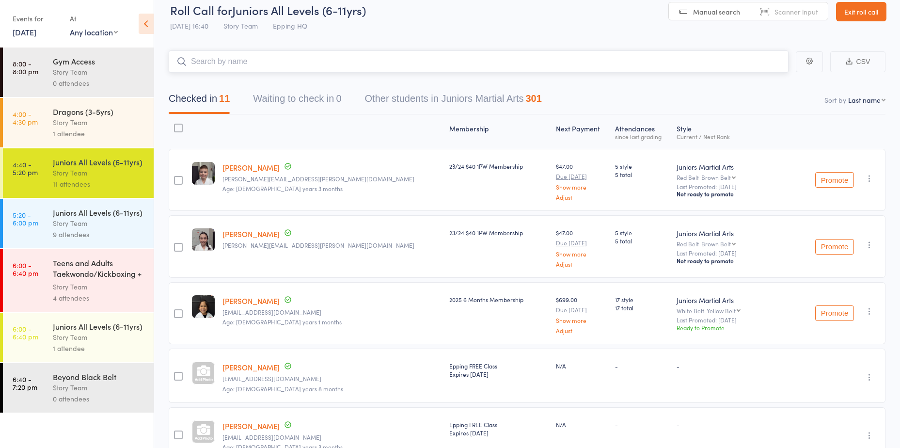
scroll to position [0, 0]
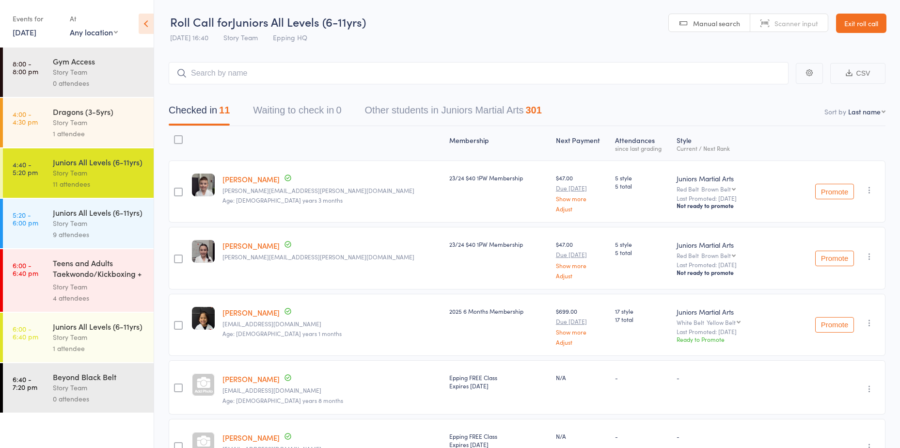
click at [107, 116] on div "Dragons (3-5yrs)" at bounding box center [99, 111] width 93 height 11
click at [82, 182] on div "11 attendees" at bounding box center [99, 183] width 93 height 11
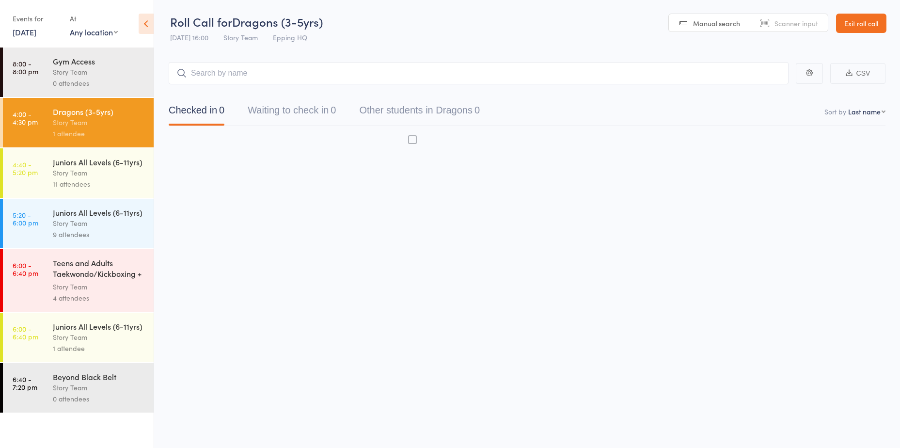
click at [84, 213] on div "Juniors All Levels (6-11yrs)" at bounding box center [99, 212] width 93 height 11
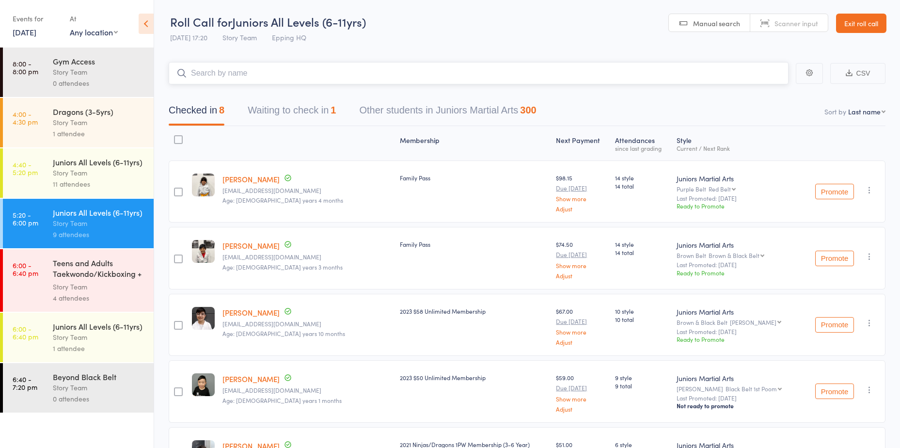
click at [313, 108] on button "Waiting to check in 1" at bounding box center [292, 113] width 88 height 26
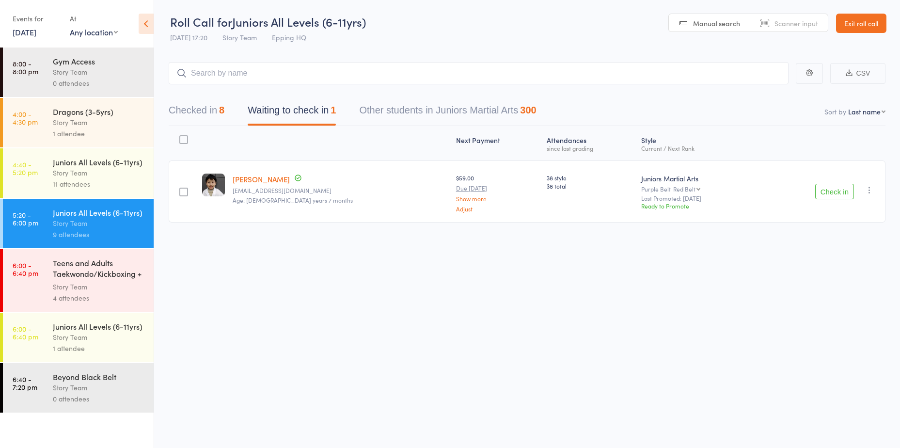
click at [828, 192] on button "Check in" at bounding box center [834, 192] width 39 height 16
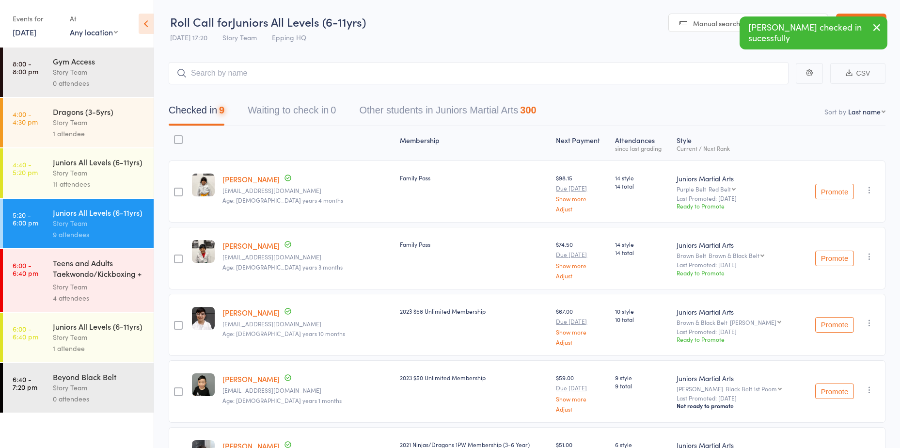
click at [201, 111] on button "Checked in 9" at bounding box center [197, 113] width 56 height 26
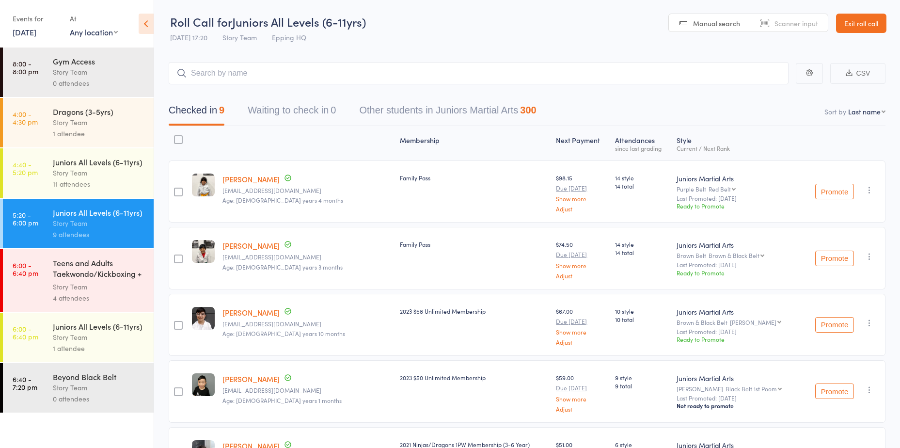
click at [95, 290] on div "Story Team" at bounding box center [99, 286] width 93 height 11
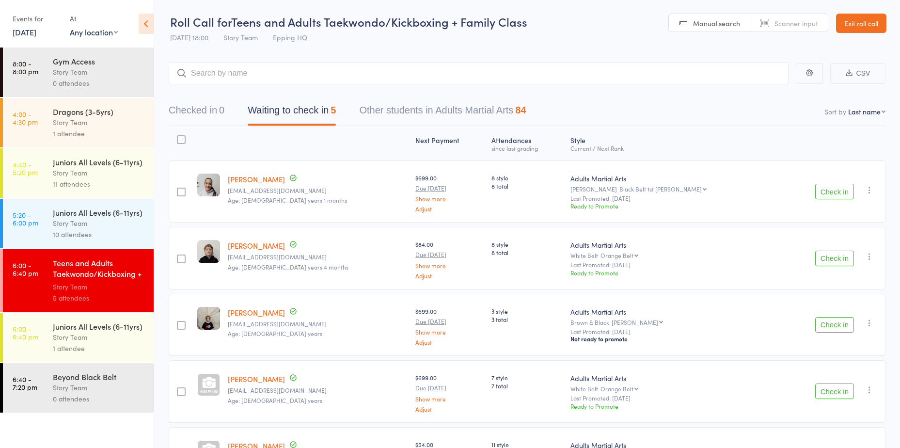
click at [825, 190] on button "Check in" at bounding box center [834, 192] width 39 height 16
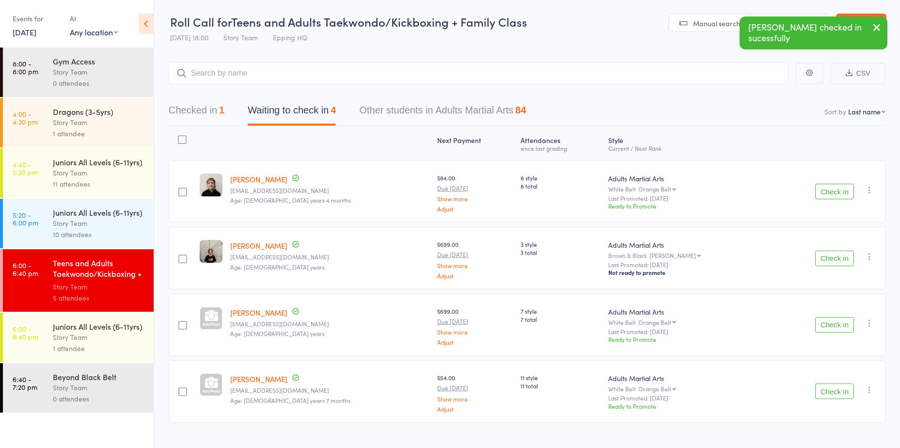
click at [838, 392] on button "Check in" at bounding box center [834, 391] width 39 height 16
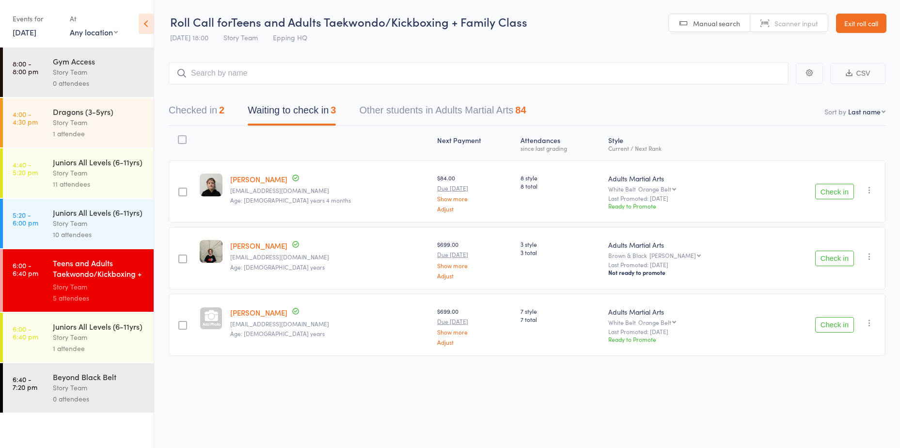
click at [56, 335] on div "Story Team" at bounding box center [99, 337] width 93 height 11
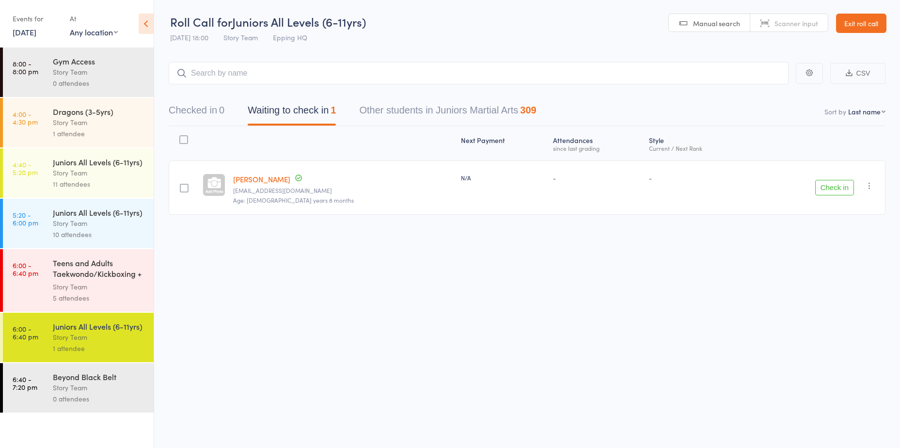
click at [99, 291] on div "Story Team" at bounding box center [99, 286] width 93 height 11
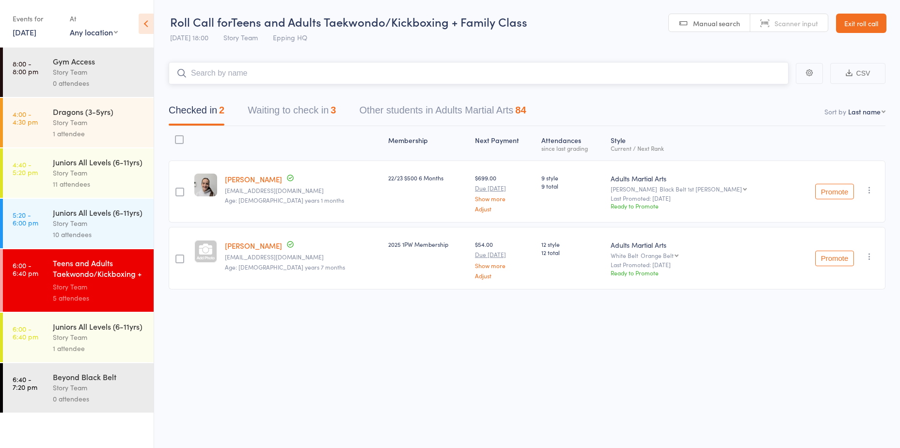
click at [284, 107] on button "Waiting to check in 3" at bounding box center [292, 113] width 88 height 26
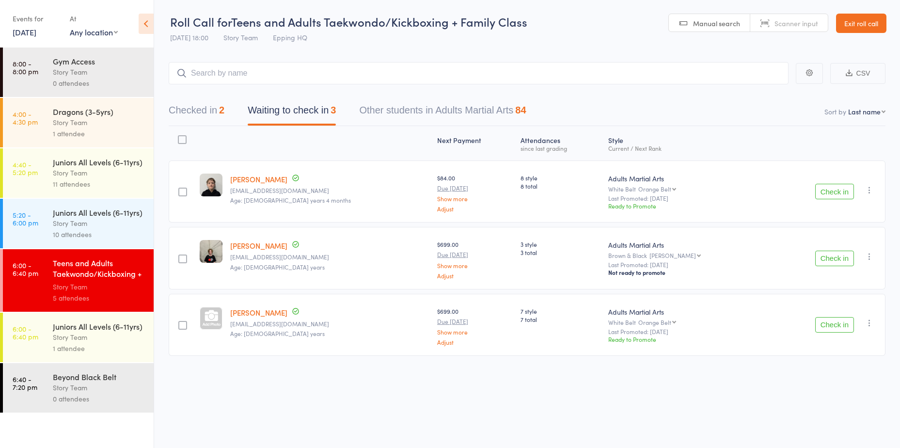
click at [837, 253] on button "Check in" at bounding box center [834, 259] width 39 height 16
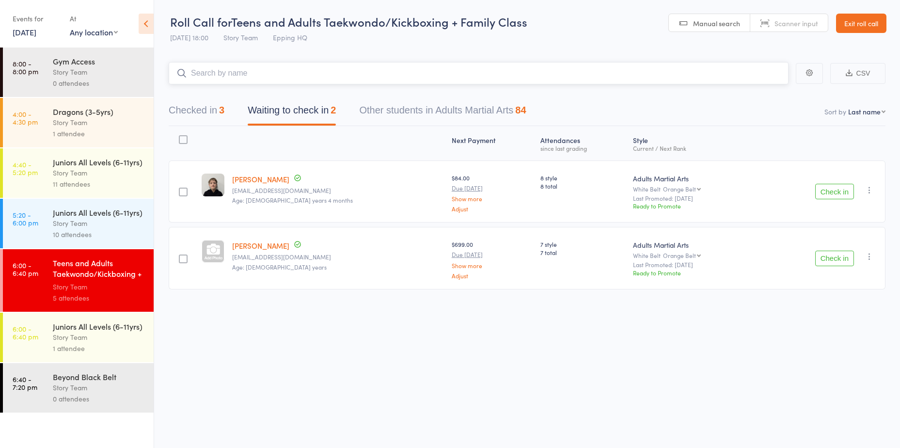
click at [261, 81] on input "search" at bounding box center [479, 73] width 620 height 22
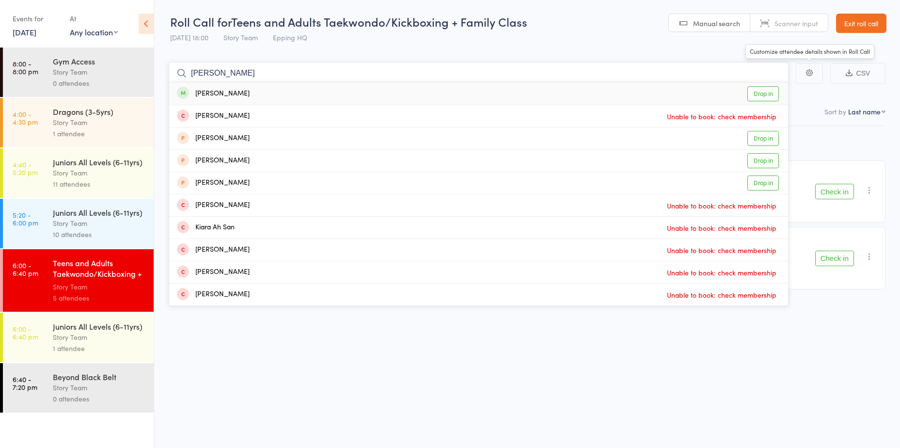
type input "[PERSON_NAME]"
click at [772, 93] on link "Drop in" at bounding box center [764, 93] width 32 height 15
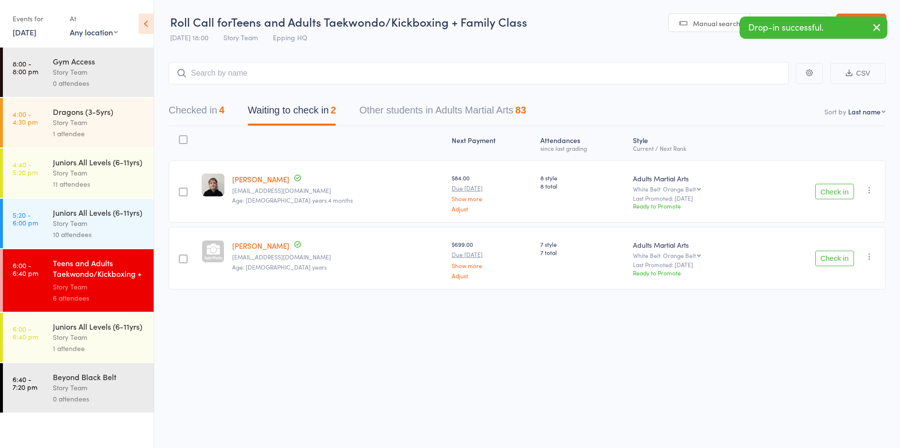
click at [842, 194] on button "Check in" at bounding box center [834, 192] width 39 height 16
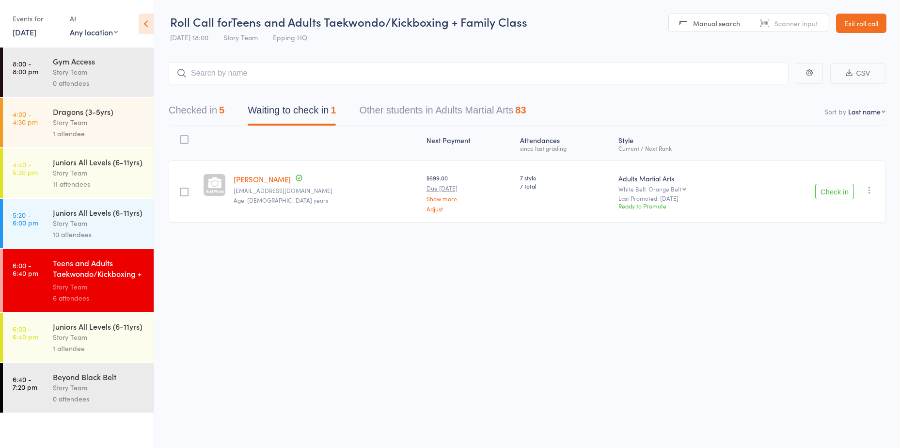
click at [827, 199] on button "Check in" at bounding box center [834, 192] width 39 height 16
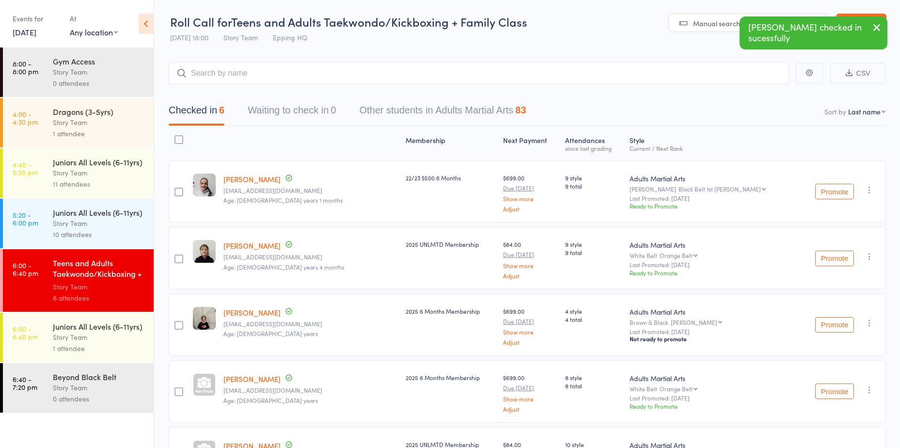
click at [82, 339] on div "Story Team" at bounding box center [99, 337] width 93 height 11
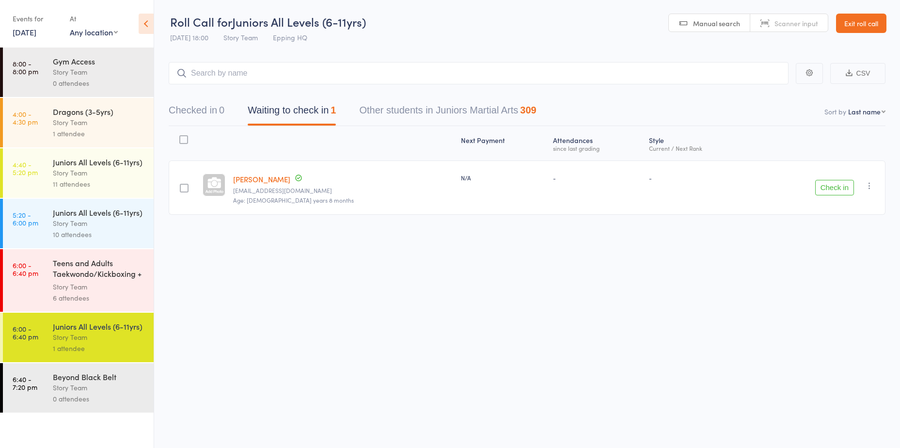
click at [831, 190] on button "Check in" at bounding box center [834, 188] width 39 height 16
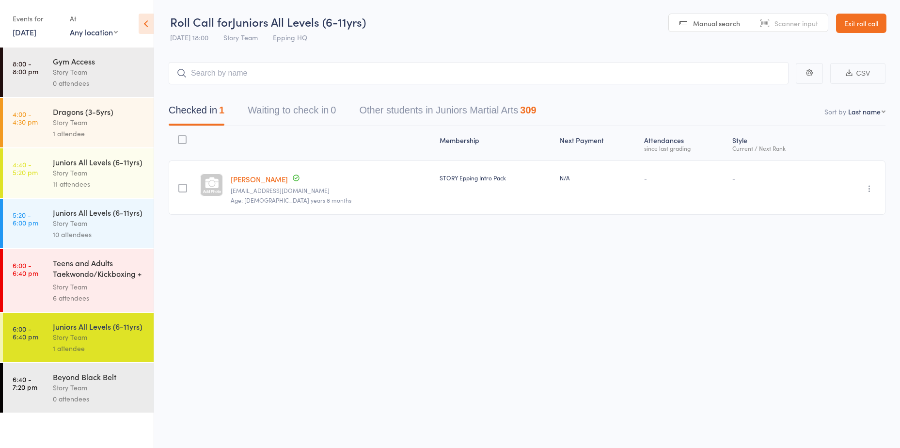
click at [111, 279] on div "Teens and Adults Taekwondo/Kickboxing + Family Cla..." at bounding box center [99, 269] width 93 height 24
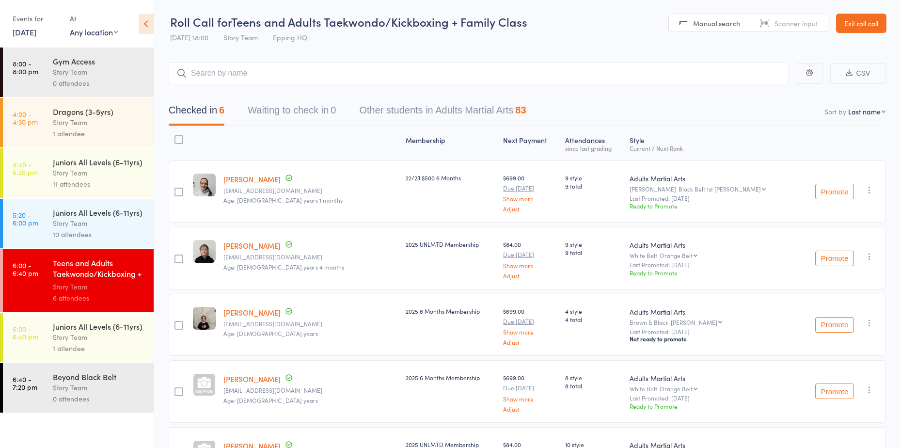
click at [289, 114] on button "Waiting to check in 0" at bounding box center [292, 113] width 88 height 26
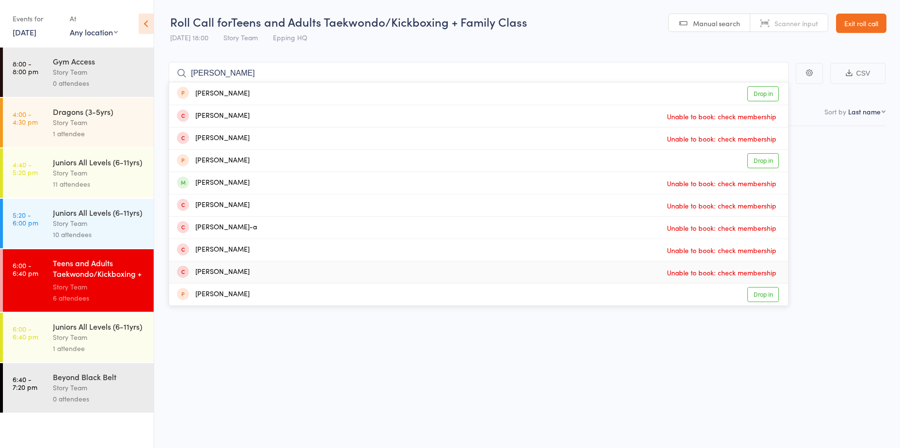
type input "[PERSON_NAME]"
click at [644, 348] on div "Roll Call for Teens and Adults Taekwondo/Kickboxing + Family Class 14 Aug 18:00…" at bounding box center [450, 224] width 900 height 448
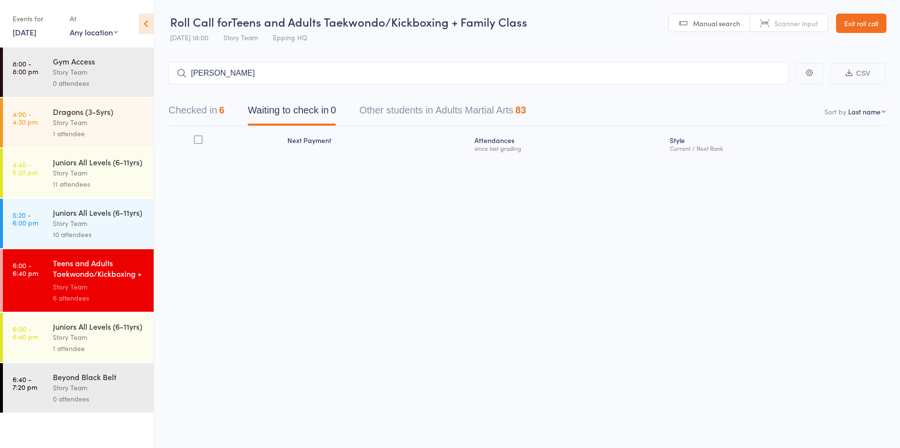
click at [104, 348] on div "1 attendee" at bounding box center [99, 348] width 93 height 11
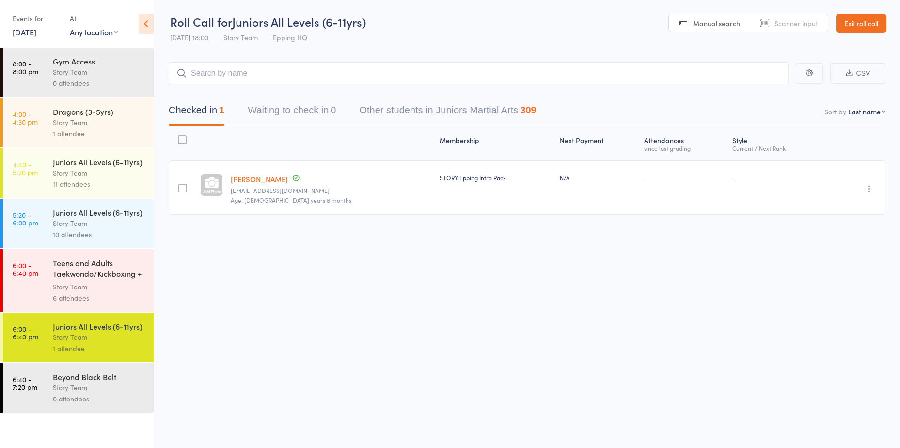
click at [79, 281] on div "Teens and Adults Taekwondo/Kickboxing + Family Cla..." at bounding box center [99, 269] width 93 height 24
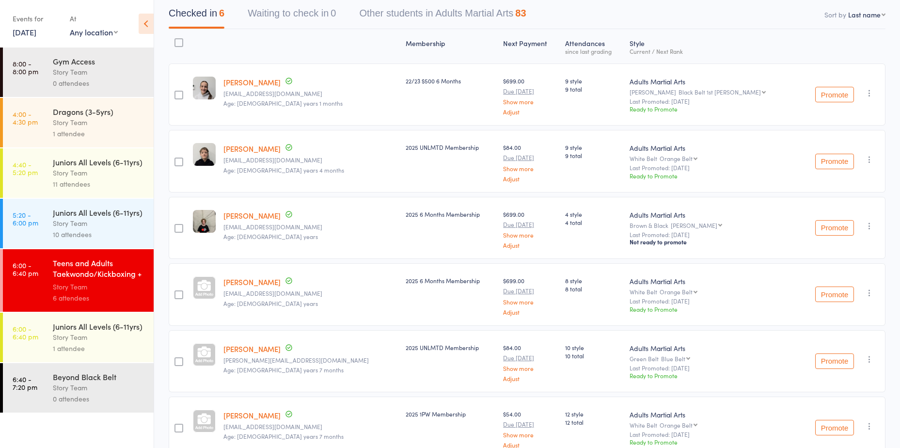
scroll to position [148, 0]
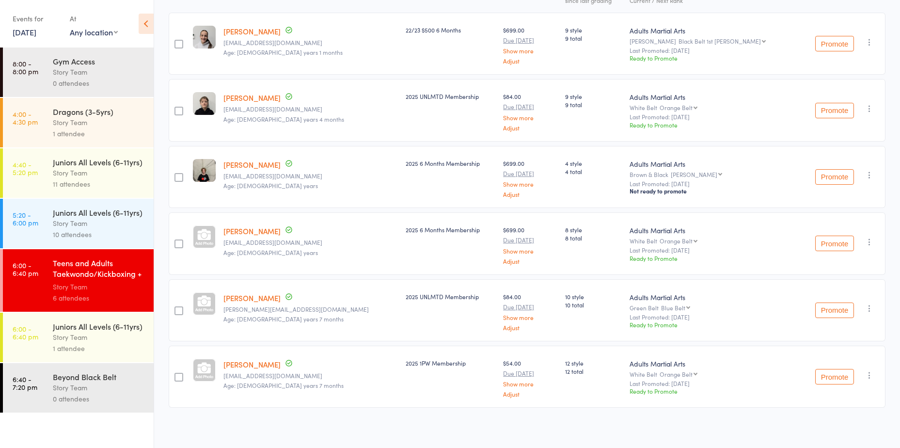
click at [65, 336] on div "Story Team" at bounding box center [99, 337] width 93 height 11
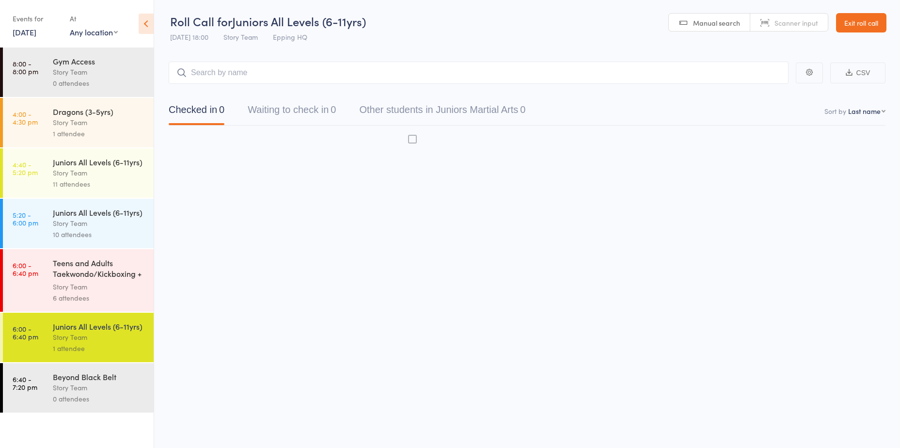
scroll to position [0, 0]
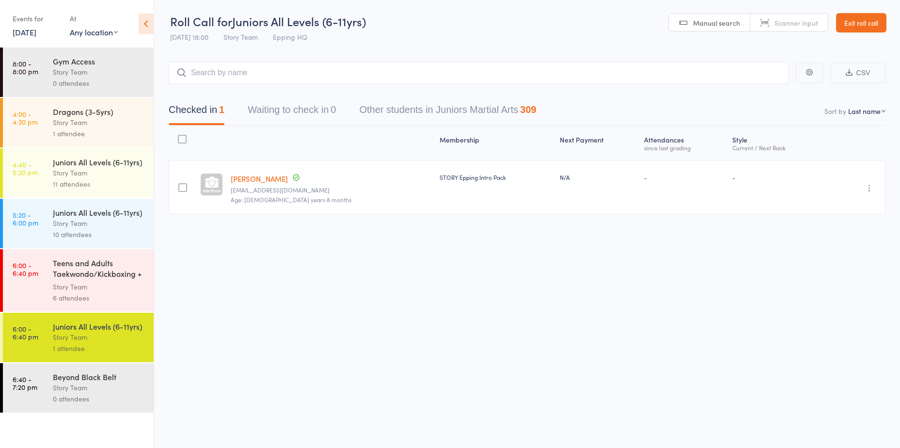
click at [302, 76] on input "search" at bounding box center [479, 73] width 620 height 22
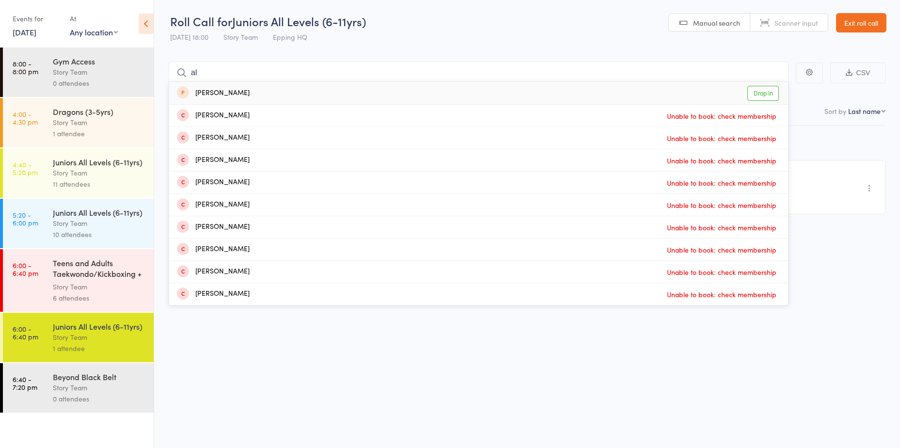
type input "a"
type input "ali min"
click at [754, 89] on link "Drop in" at bounding box center [764, 93] width 32 height 15
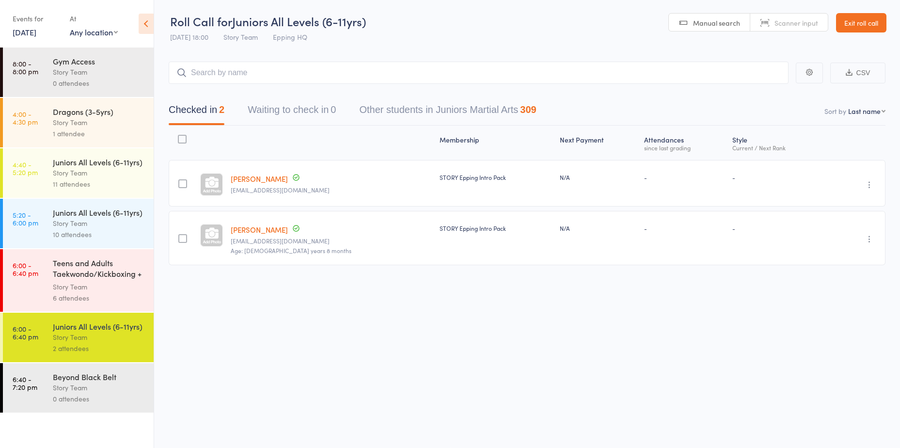
click at [95, 379] on div "Beyond Black Belt" at bounding box center [99, 376] width 93 height 11
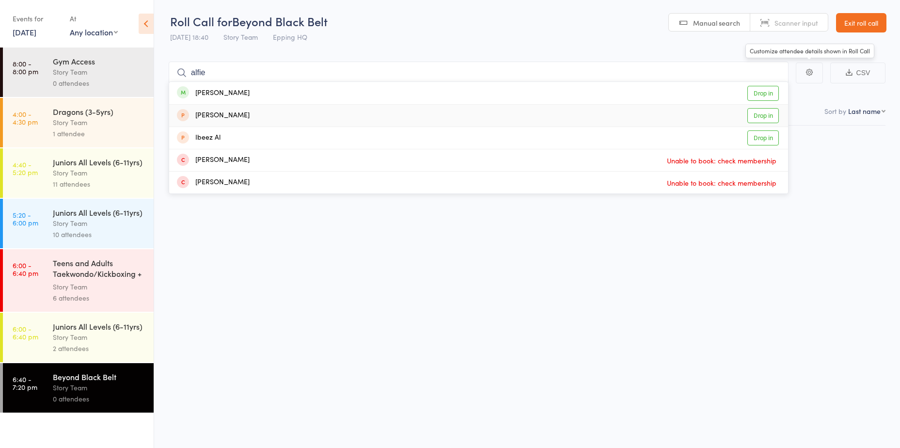
type input "alfie"
click at [765, 94] on link "Drop in" at bounding box center [764, 93] width 32 height 15
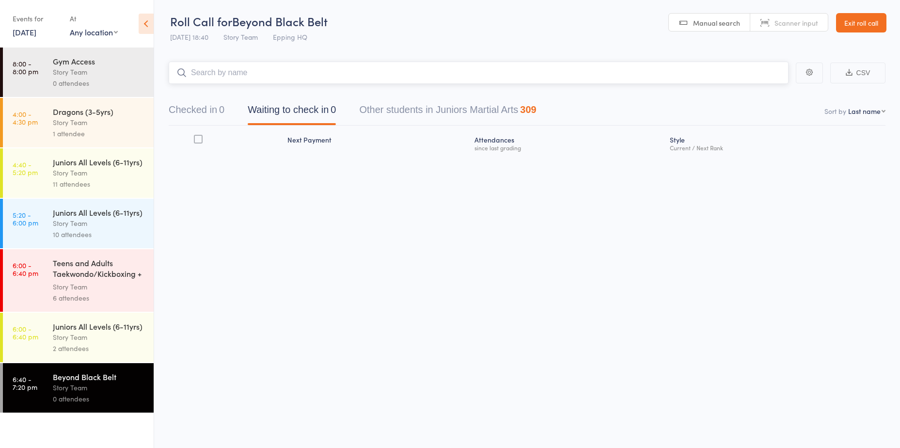
click at [251, 72] on input "search" at bounding box center [479, 73] width 620 height 22
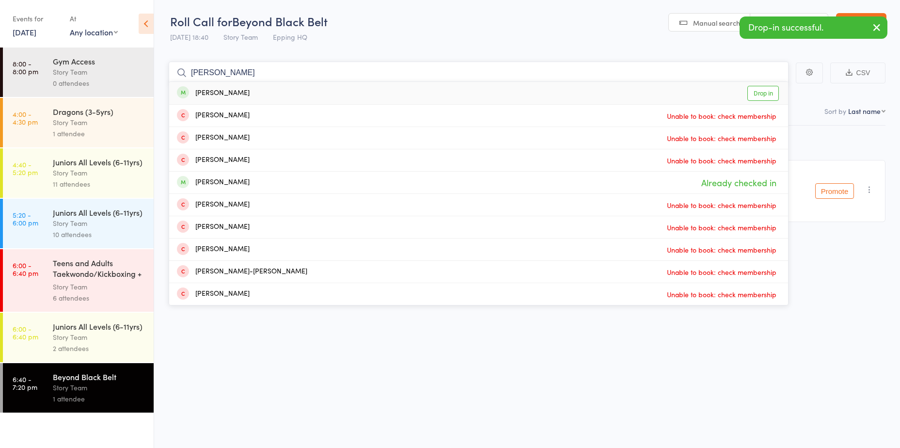
type input "joseph"
click at [757, 90] on link "Drop in" at bounding box center [764, 93] width 32 height 15
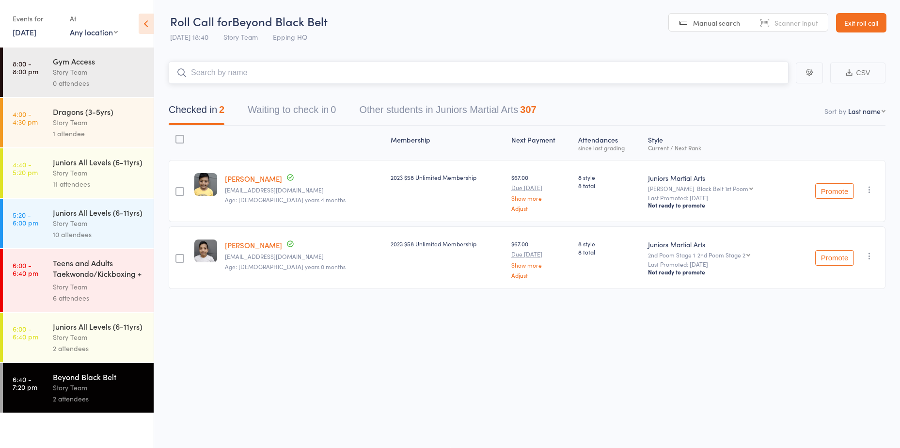
click at [255, 79] on input "search" at bounding box center [479, 73] width 620 height 22
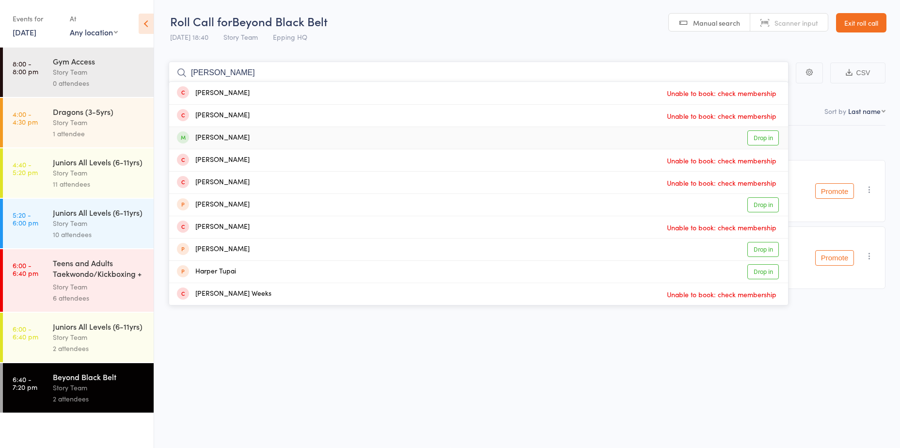
type input "hargun"
click at [762, 139] on link "Drop in" at bounding box center [764, 137] width 32 height 15
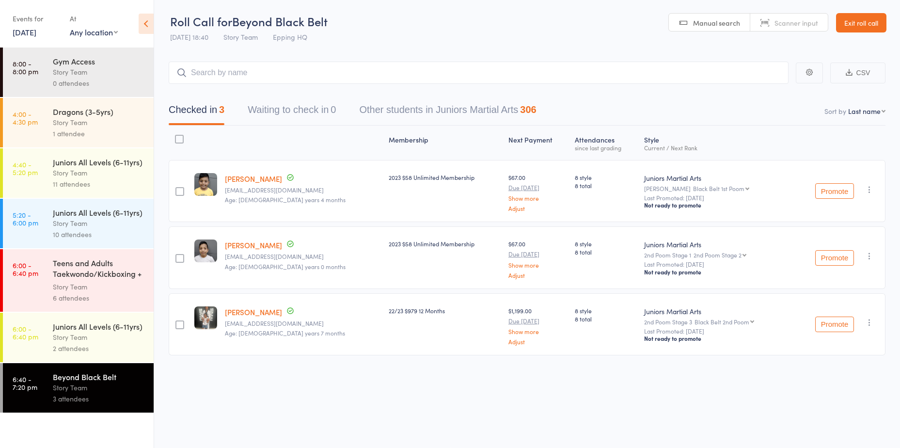
click at [70, 275] on div "Teens and Adults Taekwondo/Kickboxing + Family Cla..." at bounding box center [99, 269] width 93 height 24
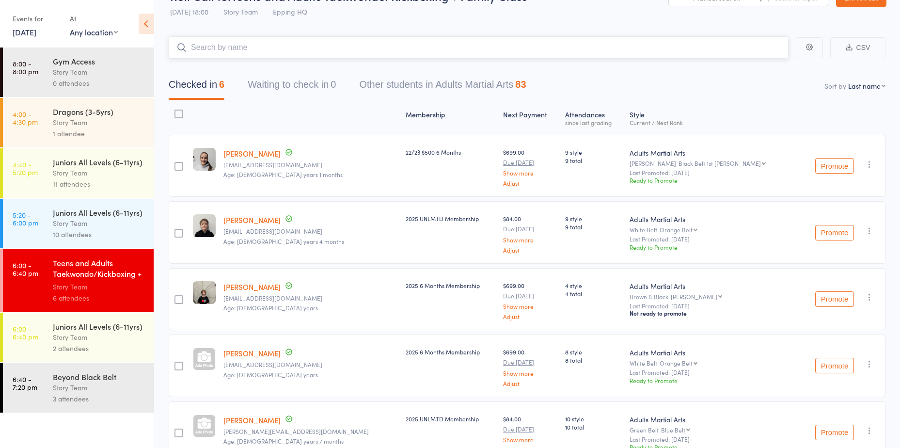
scroll to position [49, 0]
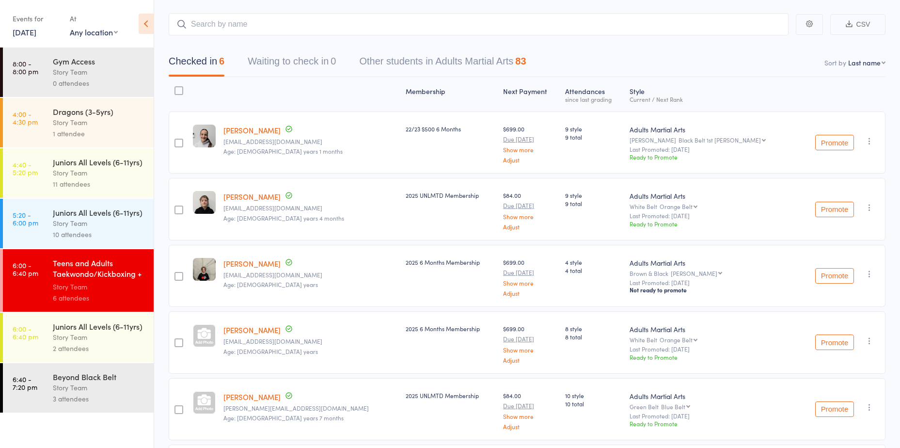
click at [258, 328] on link "Joseph Fajardo" at bounding box center [251, 330] width 57 height 10
click at [76, 379] on div "Beyond Black Belt" at bounding box center [99, 376] width 93 height 11
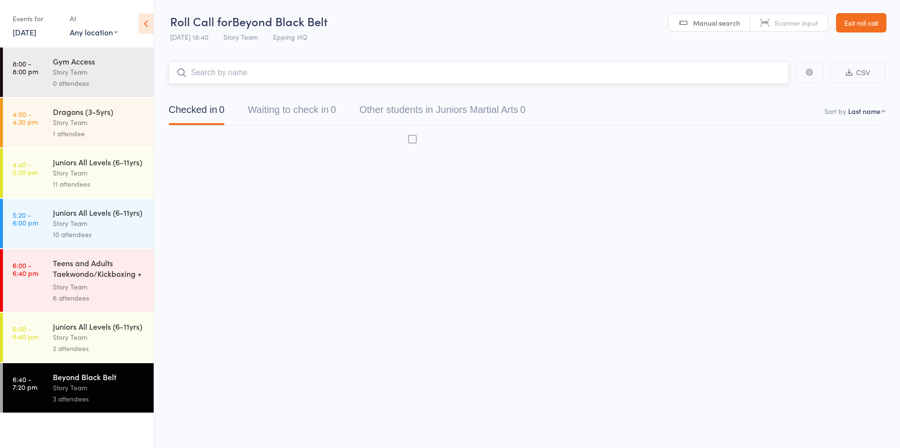
scroll to position [0, 0]
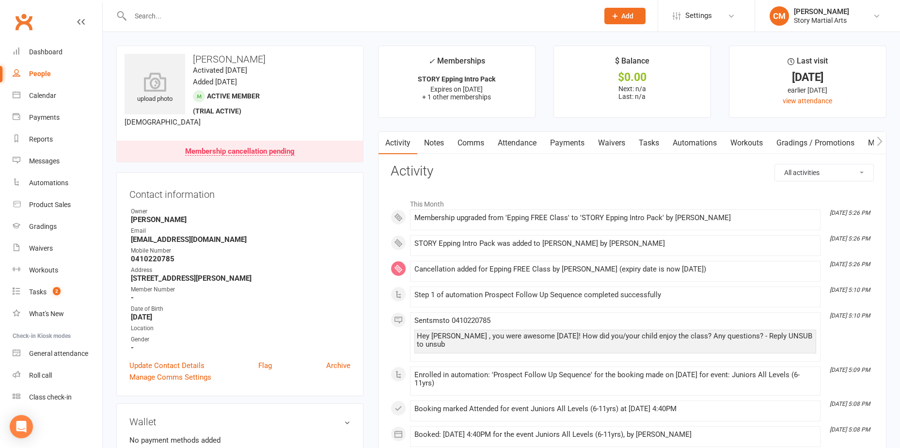
click at [566, 147] on link "Payments" at bounding box center [567, 143] width 48 height 22
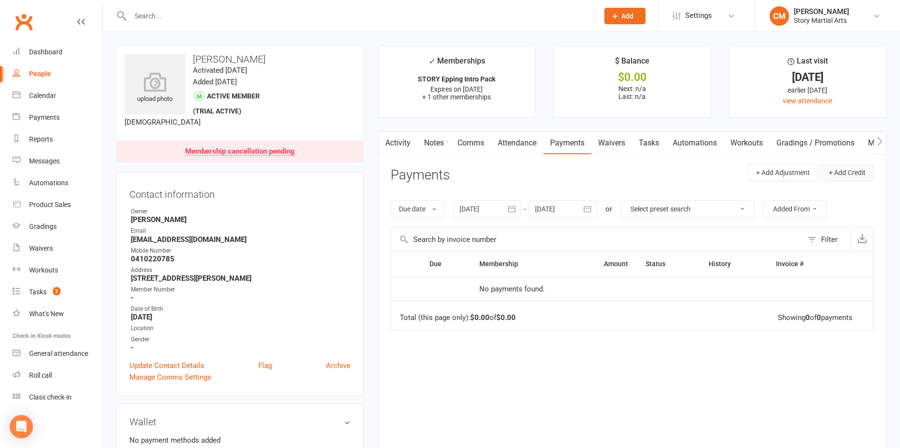
click at [847, 175] on button "+ Add Credit" at bounding box center [847, 172] width 53 height 17
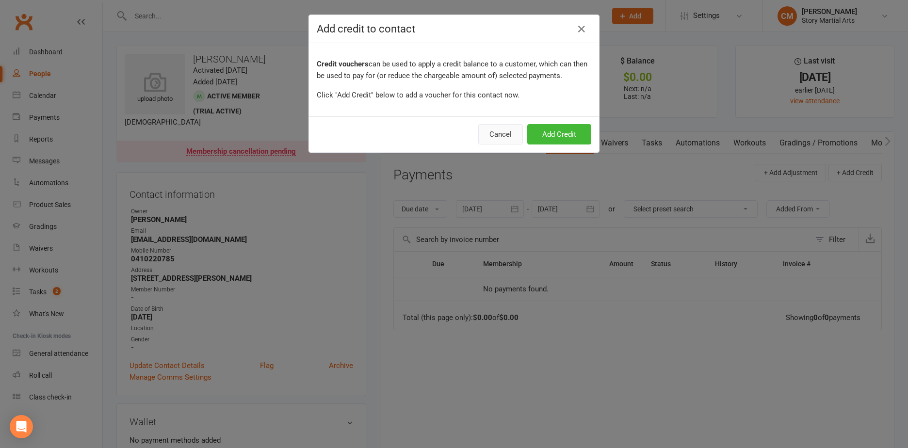
click at [494, 136] on button "Cancel" at bounding box center [500, 134] width 45 height 20
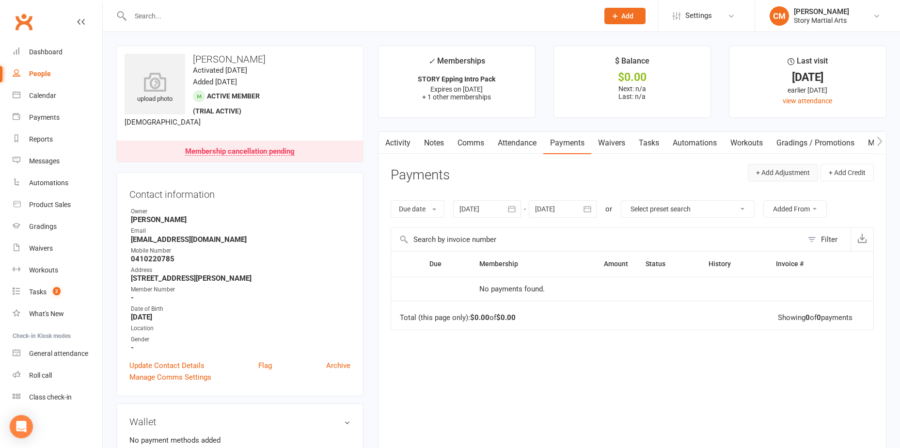
click at [778, 177] on button "+ Add Adjustment" at bounding box center [783, 172] width 70 height 17
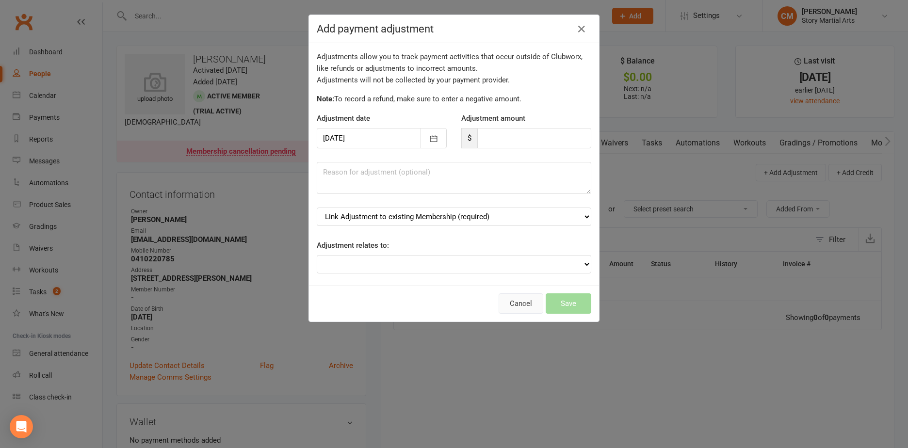
click at [518, 295] on button "Cancel" at bounding box center [520, 303] width 45 height 20
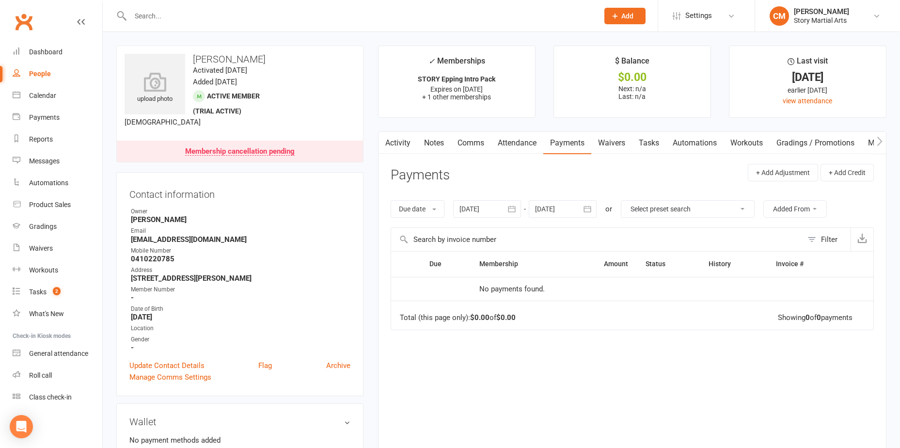
click at [391, 146] on link "Activity" at bounding box center [398, 143] width 39 height 22
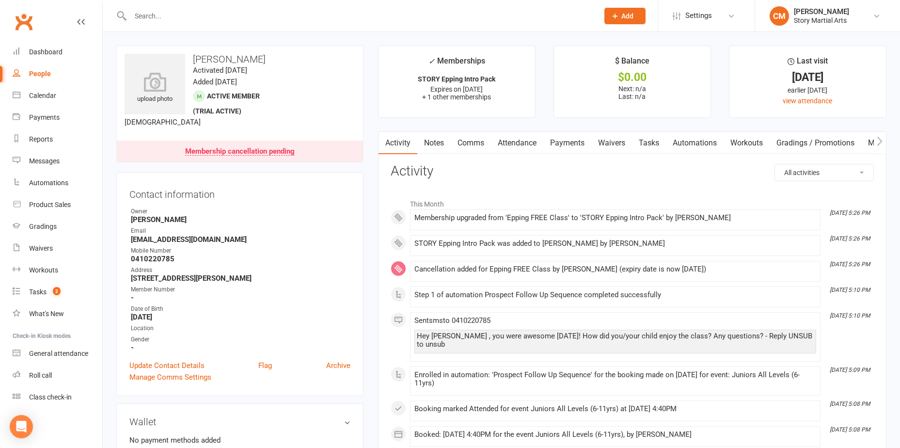
click at [441, 143] on link "Notes" at bounding box center [433, 143] width 33 height 22
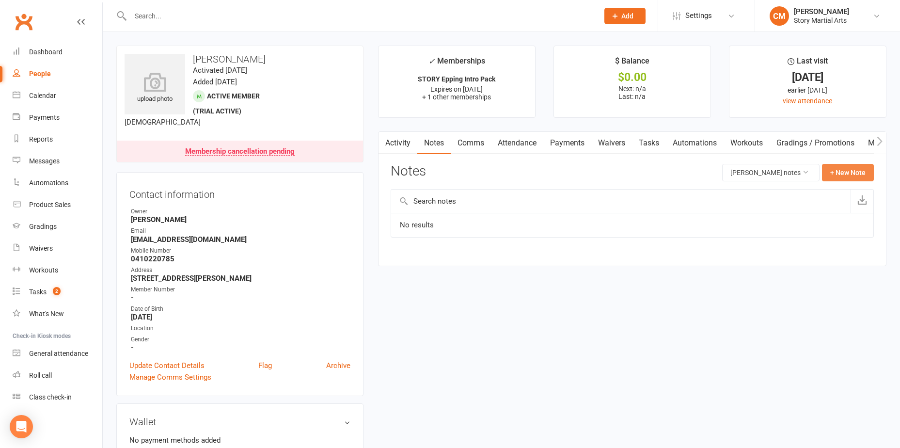
click at [864, 168] on button "+ New Note" at bounding box center [848, 172] width 52 height 17
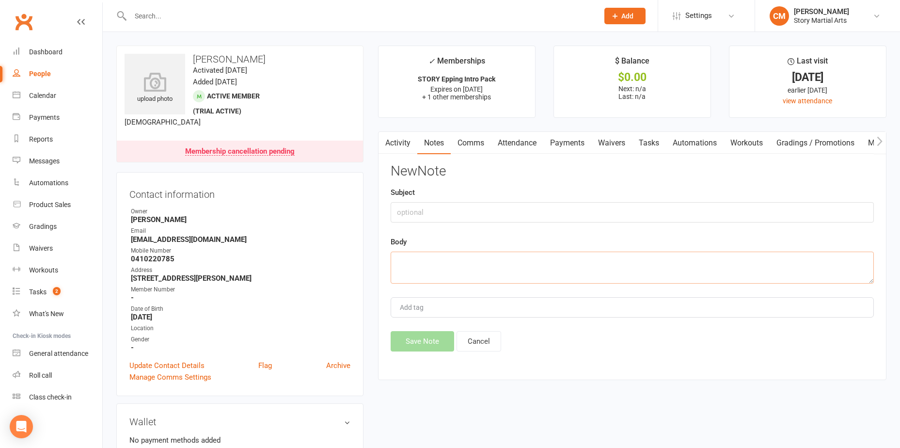
click at [443, 268] on textarea at bounding box center [632, 268] width 483 height 32
type textarea "Paid for trial via eftpos"
click at [423, 334] on button "Save Note" at bounding box center [423, 341] width 64 height 20
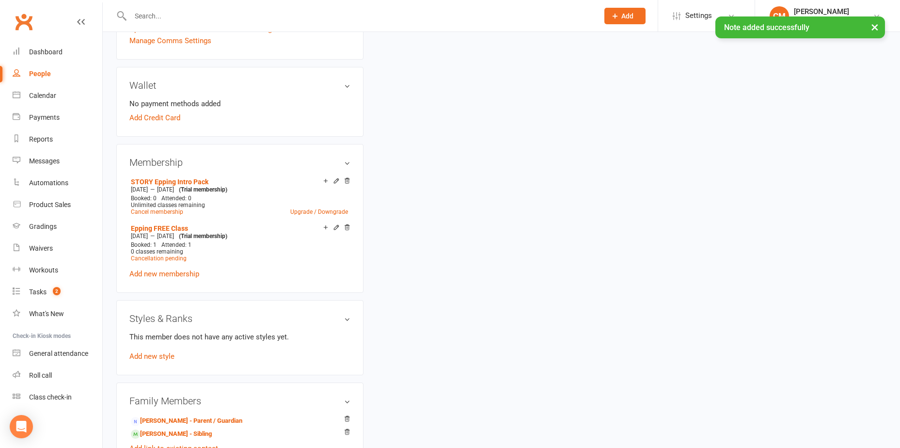
scroll to position [436, 0]
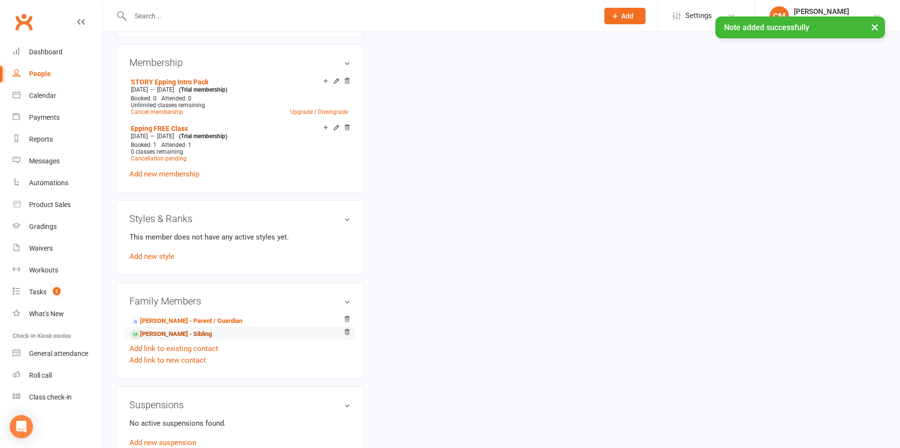
click at [166, 331] on link "[PERSON_NAME] - Sibling" at bounding box center [171, 334] width 81 height 10
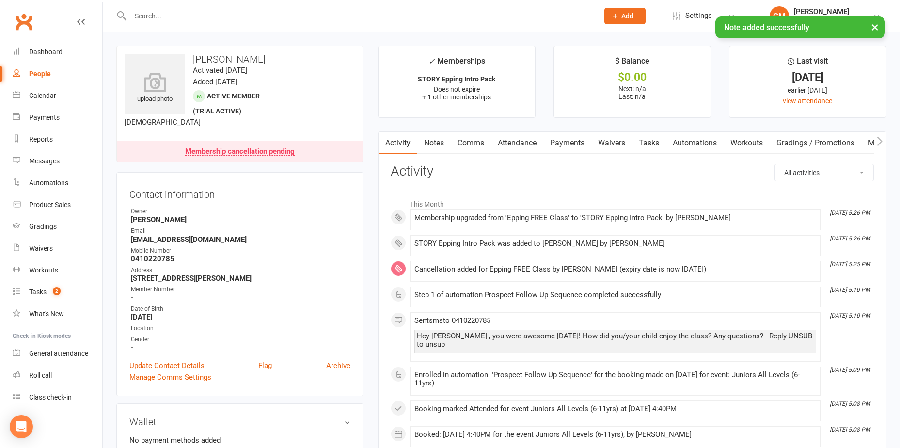
click at [482, 144] on link "Comms" at bounding box center [471, 143] width 40 height 22
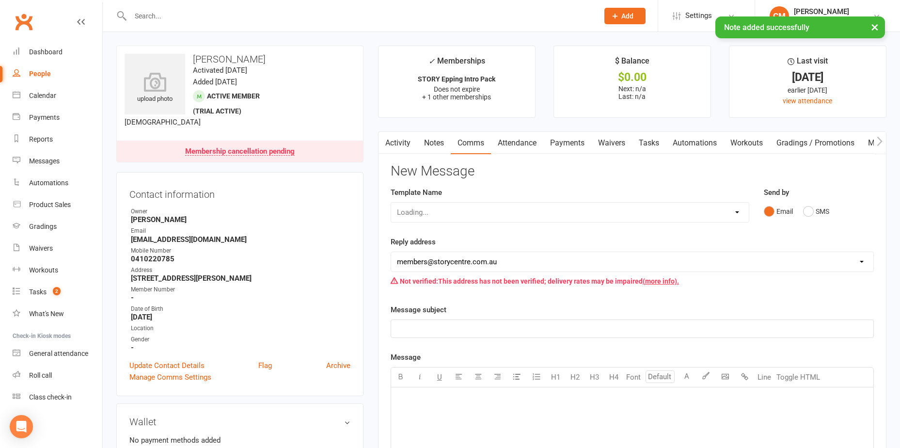
drag, startPoint x: 416, startPoint y: 133, endPoint x: 430, endPoint y: 139, distance: 14.1
click at [419, 133] on div "Activity Notes Comms Attendance Payments Waivers Tasks Automations Workouts Gra…" at bounding box center [739, 143] width 721 height 22
click at [430, 139] on link "Notes" at bounding box center [433, 143] width 33 height 22
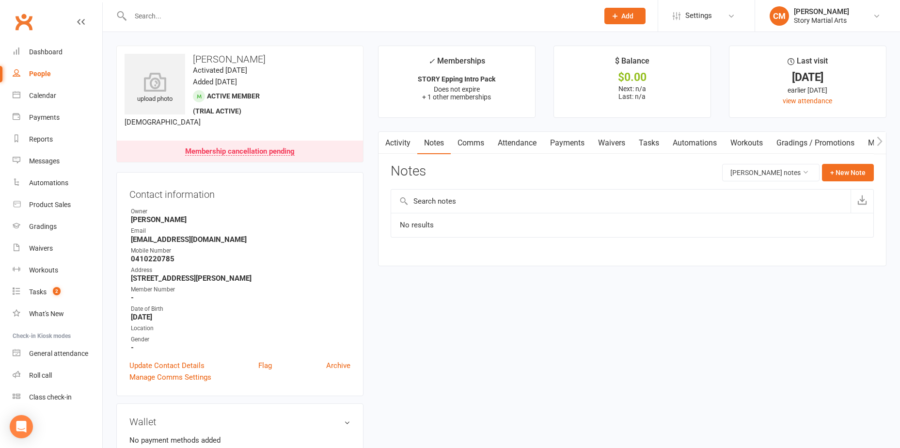
drag, startPoint x: 446, startPoint y: 223, endPoint x: 459, endPoint y: 223, distance: 12.6
click at [449, 223] on td "No results" at bounding box center [632, 225] width 482 height 24
click at [845, 164] on button "+ New Note" at bounding box center [848, 172] width 52 height 17
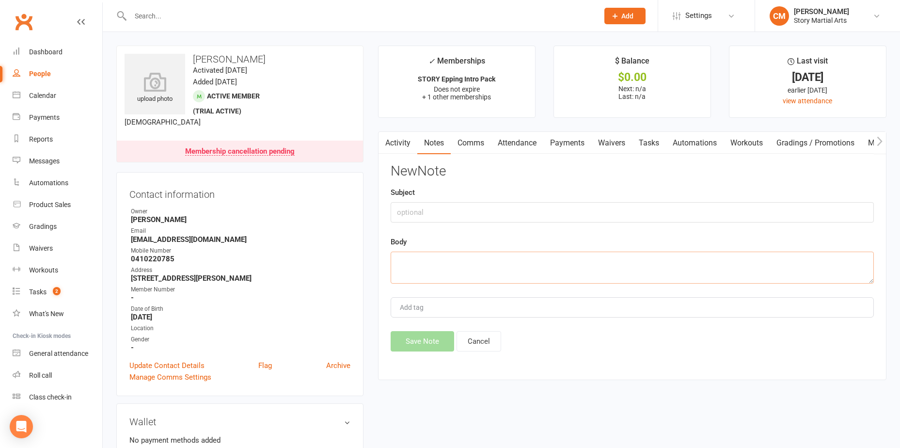
click at [424, 256] on textarea at bounding box center [632, 268] width 483 height 32
paste textarea "Paid for trial via eftpos"
type textarea "Paid for trial via eftpos"
click at [427, 336] on button "Save Note" at bounding box center [423, 341] width 64 height 20
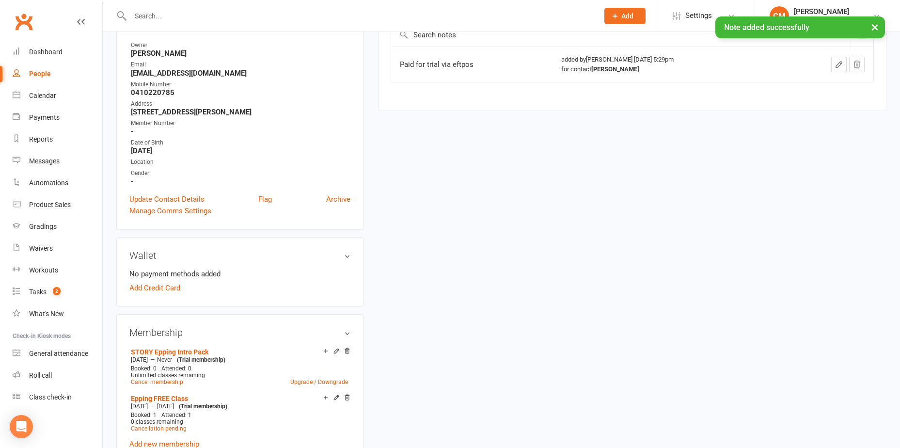
scroll to position [242, 0]
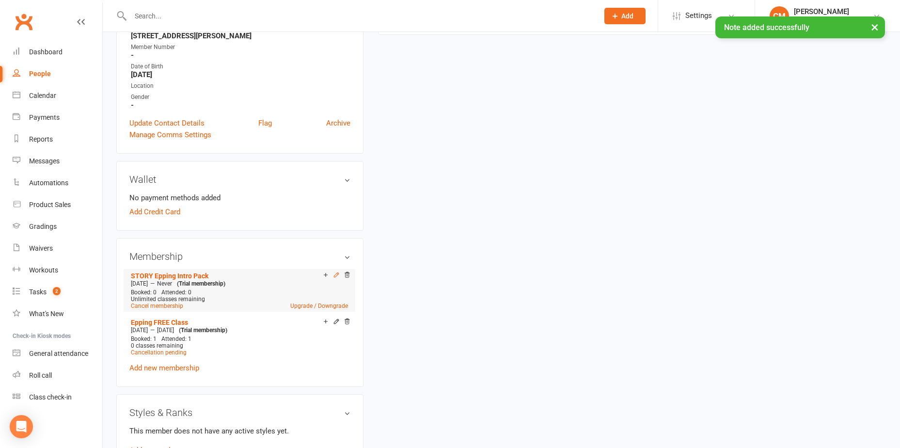
click at [336, 276] on icon at bounding box center [336, 274] width 7 height 7
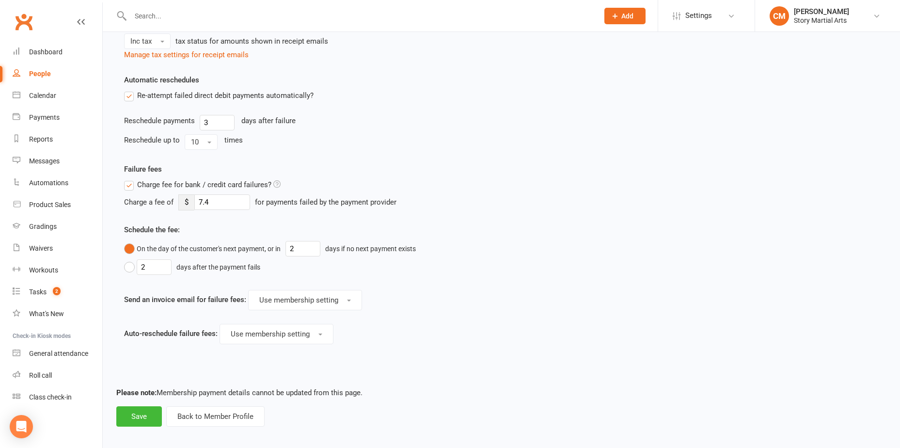
scroll to position [638, 0]
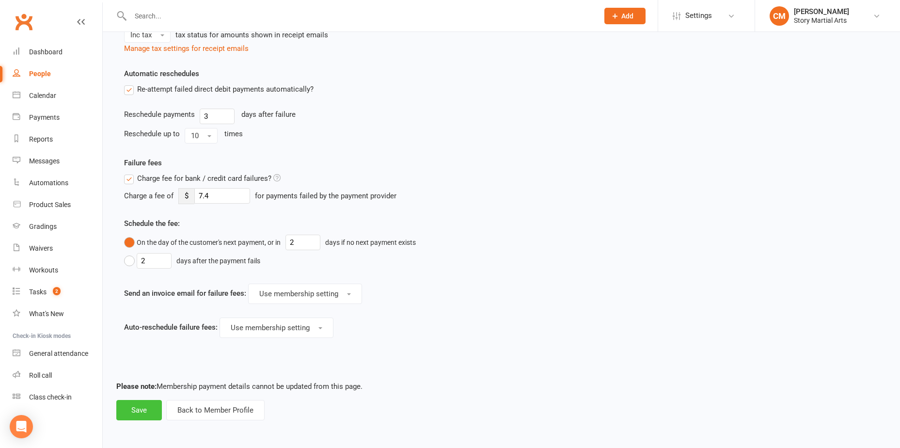
click at [150, 404] on button "Save" at bounding box center [139, 410] width 46 height 20
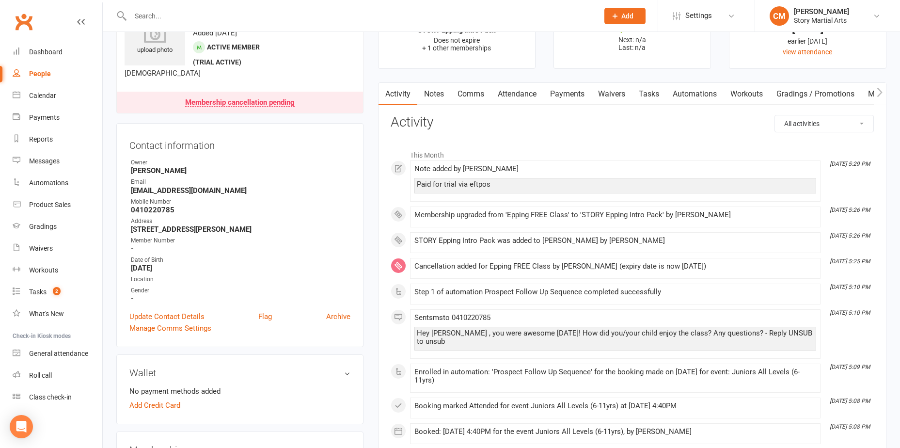
scroll to position [48, 0]
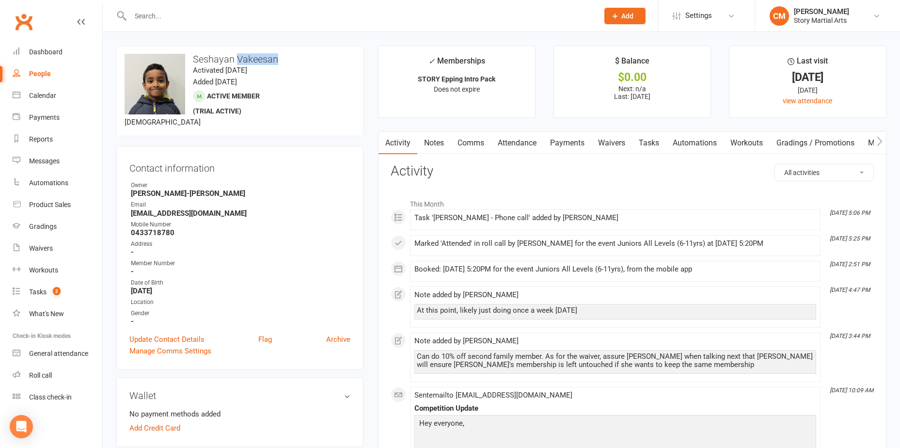
drag, startPoint x: 281, startPoint y: 59, endPoint x: 238, endPoint y: 58, distance: 43.2
click at [238, 58] on h3 "Seshayan Vakeesan" at bounding box center [240, 59] width 231 height 11
copy h3 "Vakeesan"
click at [215, 22] on input "text" at bounding box center [360, 16] width 464 height 14
paste input "Vakeesan"
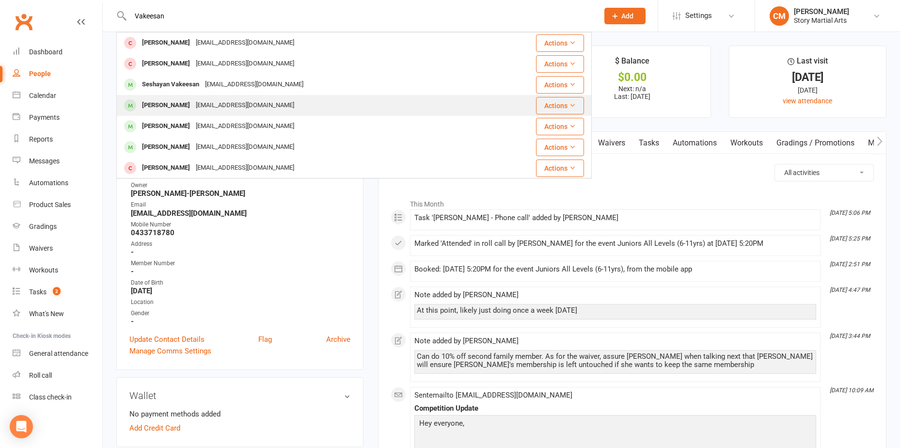
type input "Vakeesan"
click at [190, 107] on div "Jaidev Vakeesan" at bounding box center [166, 105] width 54 height 14
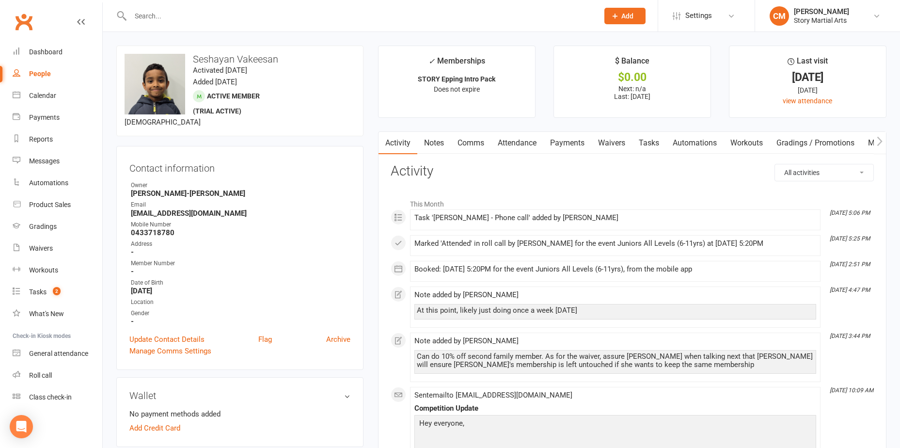
click at [536, 143] on link "Attendance" at bounding box center [517, 143] width 52 height 22
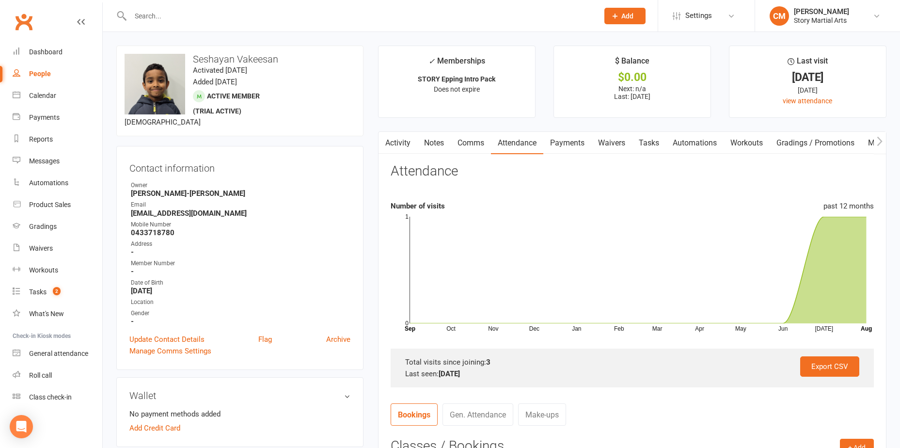
click at [452, 141] on link "Comms" at bounding box center [471, 143] width 40 height 22
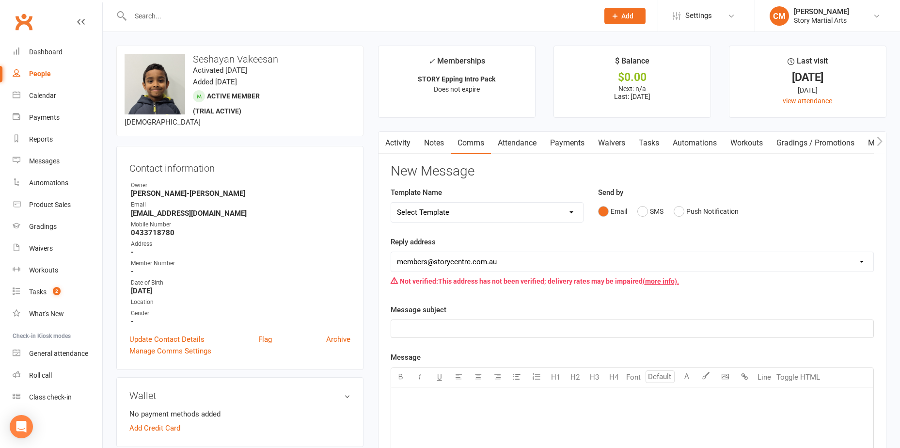
click at [511, 208] on select "Select Template [Email] Class Reminder (Trial)2025 [SMS] MIA SMS [Email] Paid t…" at bounding box center [487, 212] width 192 height 19
select select "1"
click at [391, 203] on select "Select Template [Email] Class Reminder (Trial)2025 [SMS] MIA SMS [Email] Paid t…" at bounding box center [487, 212] width 192 height 19
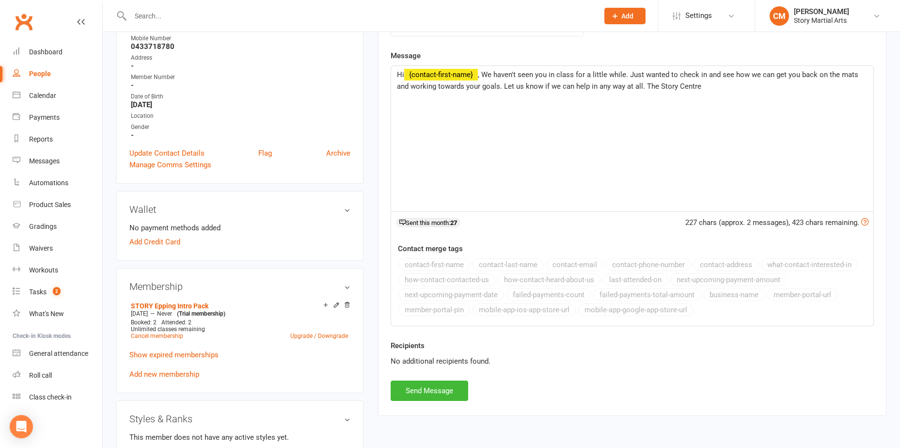
scroll to position [97, 0]
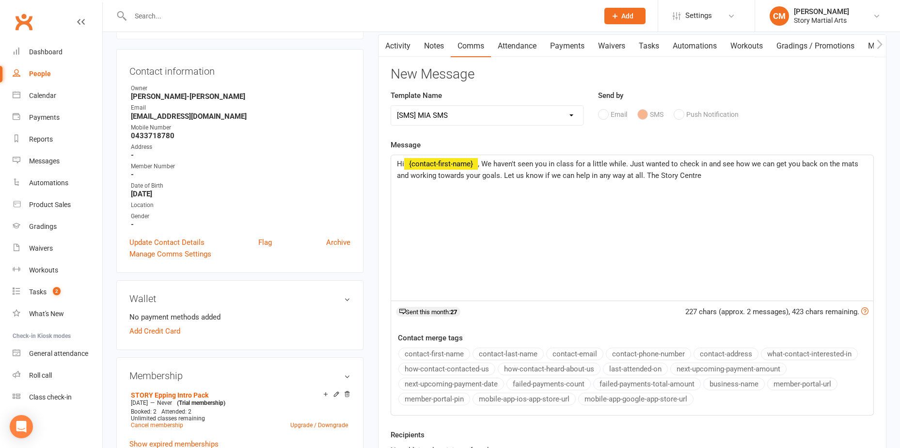
click at [495, 166] on span ", We haven't seen you in class for a little while. Just wanted to check in and …" at bounding box center [628, 170] width 463 height 20
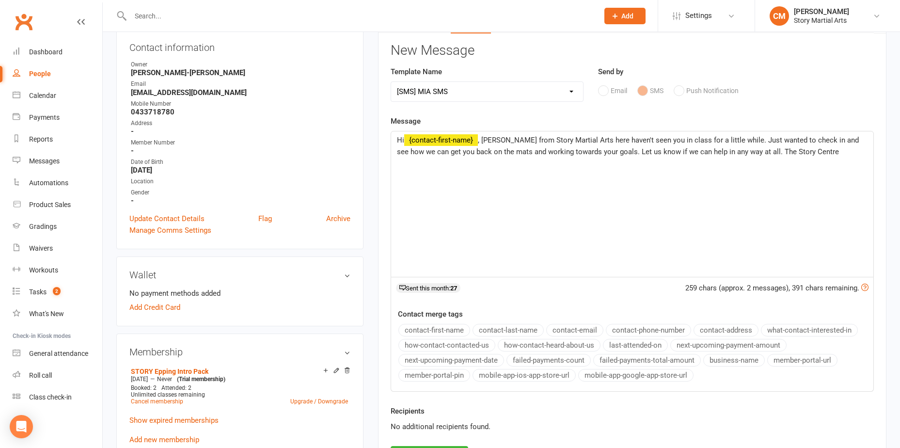
scroll to position [48, 0]
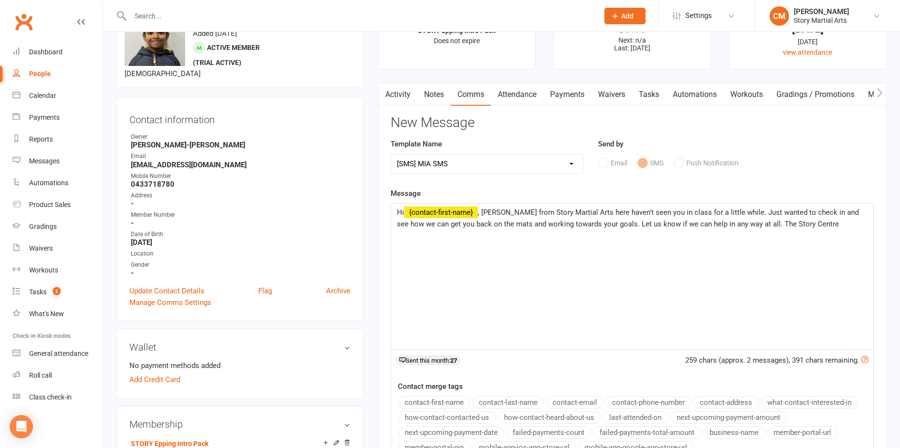
click at [483, 211] on span ", Casey from Story Martial Arts here haven't seen you in class for a little whi…" at bounding box center [629, 218] width 464 height 20
click at [590, 213] on span "Hi Subi, Casey from Story Martial Arts here haven't seen you in class for a lit…" at bounding box center [628, 218] width 462 height 20
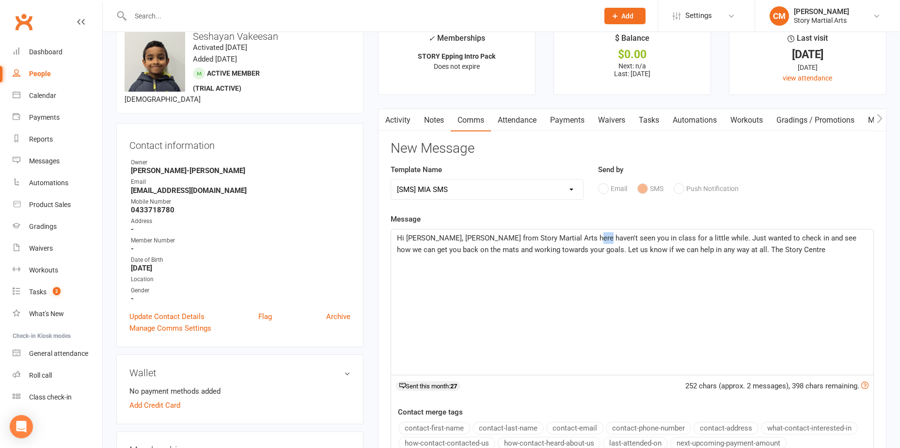
scroll to position [0, 0]
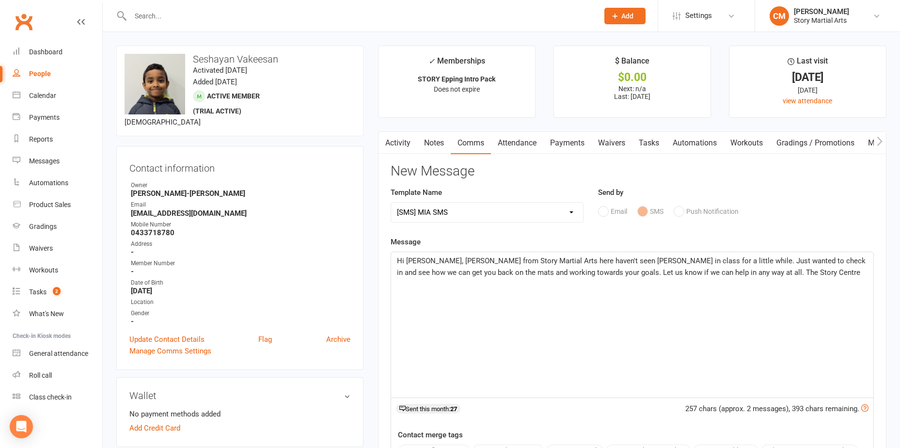
click at [686, 263] on span "Hi Subi, Casey from Story Martial Arts here haven't seen Seshayan in class for …" at bounding box center [632, 266] width 471 height 20
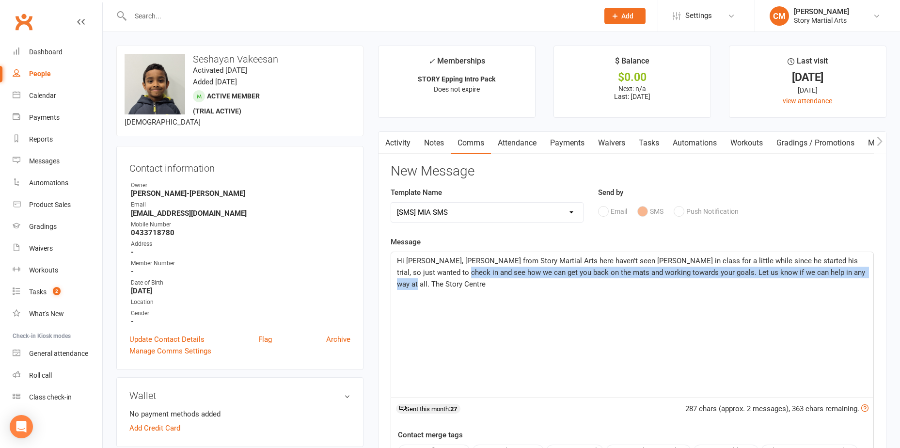
drag, startPoint x: 839, startPoint y: 272, endPoint x: 429, endPoint y: 273, distance: 409.7
click at [429, 274] on p "Hi Subi, Casey from Story Martial Arts here haven't seen Seshayan in class for …" at bounding box center [632, 272] width 471 height 35
click at [429, 273] on span "Hi Subi, Casey from Story Martial Arts here haven't seen Seshayan in class for …" at bounding box center [632, 272] width 470 height 32
click at [856, 278] on p "Hi Subi, Casey from Story Martial Arts here haven't seen Seshayan in class for …" at bounding box center [632, 272] width 471 height 35
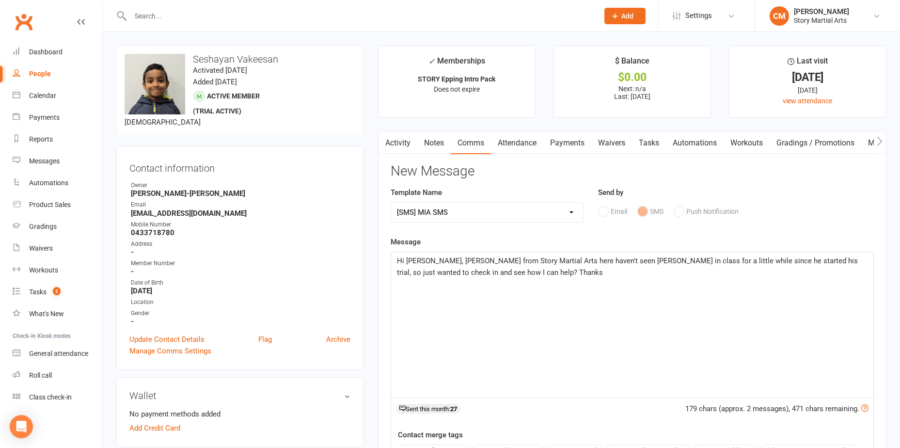
click at [535, 260] on span "Hi Subi, Casey from Story Martial Arts here haven't seen Seshayan in class for …" at bounding box center [628, 266] width 463 height 20
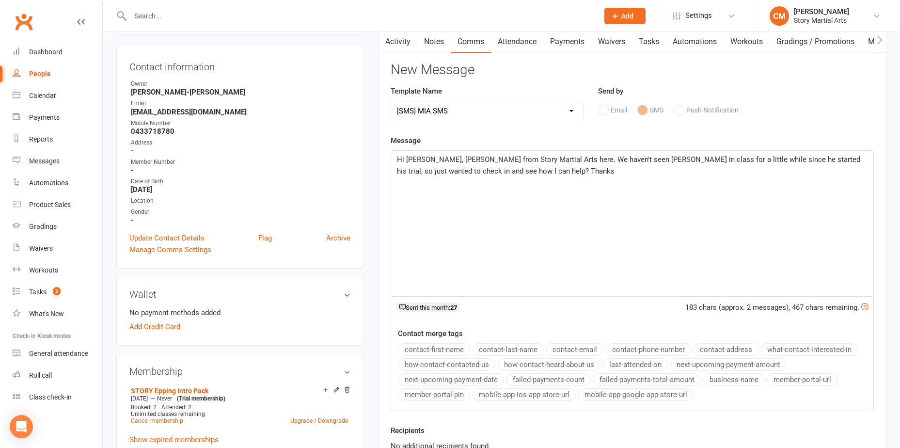
scroll to position [242, 0]
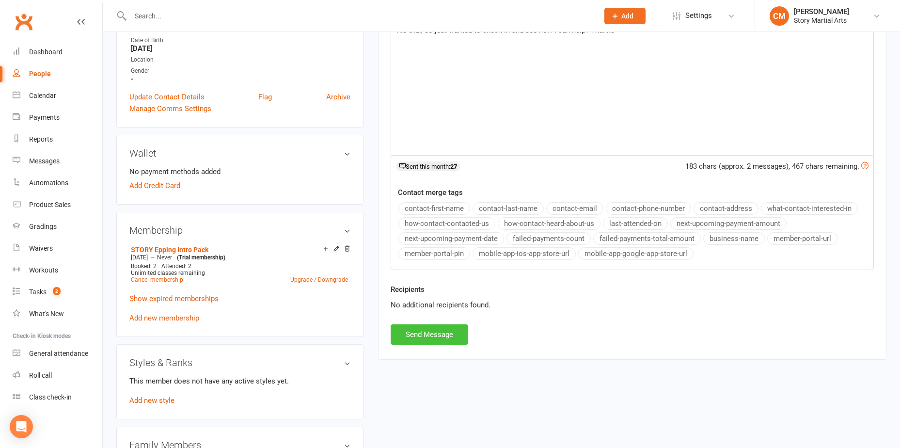
click at [436, 337] on button "Send Message" at bounding box center [430, 334] width 78 height 20
select select
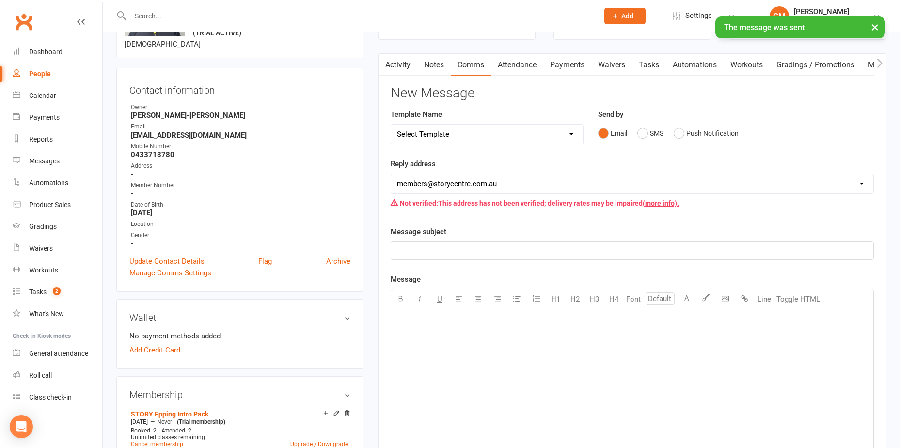
scroll to position [48, 0]
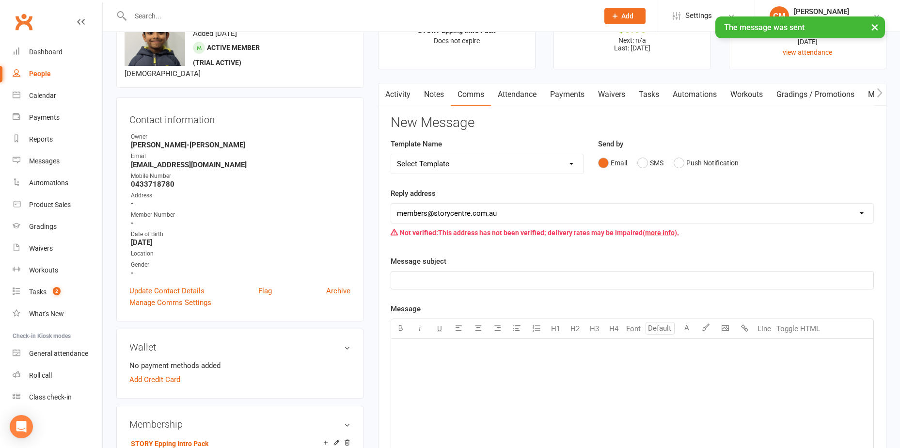
click at [386, 93] on icon "button" at bounding box center [385, 93] width 6 height 10
click at [399, 91] on link "Activity" at bounding box center [398, 94] width 39 height 22
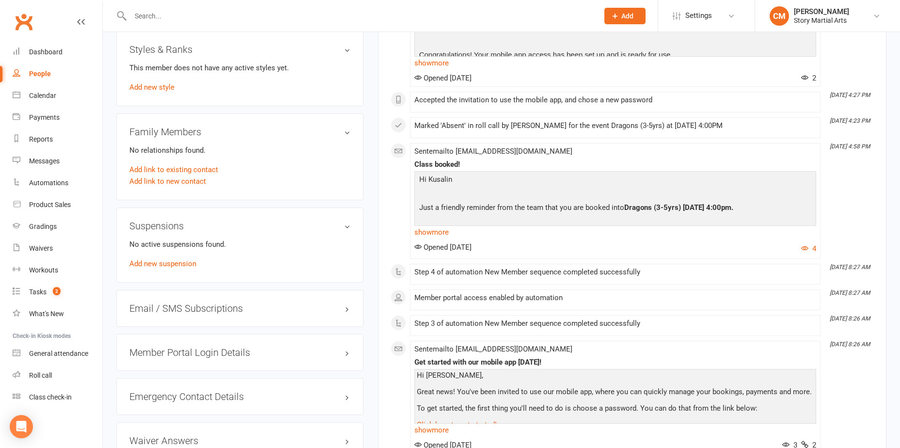
scroll to position [485, 0]
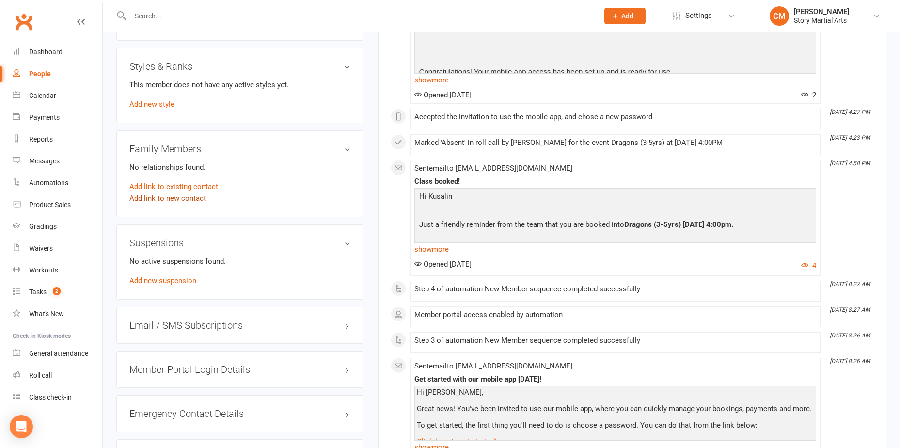
click at [176, 198] on link "Add link to new contact" at bounding box center [167, 198] width 77 height 12
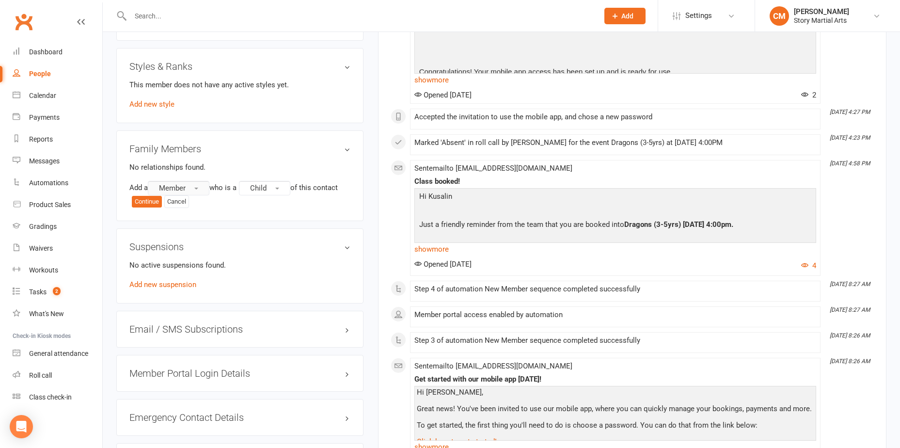
click at [192, 185] on button "Member" at bounding box center [179, 188] width 62 height 15
drag, startPoint x: 193, startPoint y: 245, endPoint x: 221, endPoint y: 226, distance: 33.1
click at [193, 245] on span "Non-attending contact" at bounding box center [192, 247] width 72 height 9
click at [309, 184] on span "Child" at bounding box center [304, 188] width 16 height 9
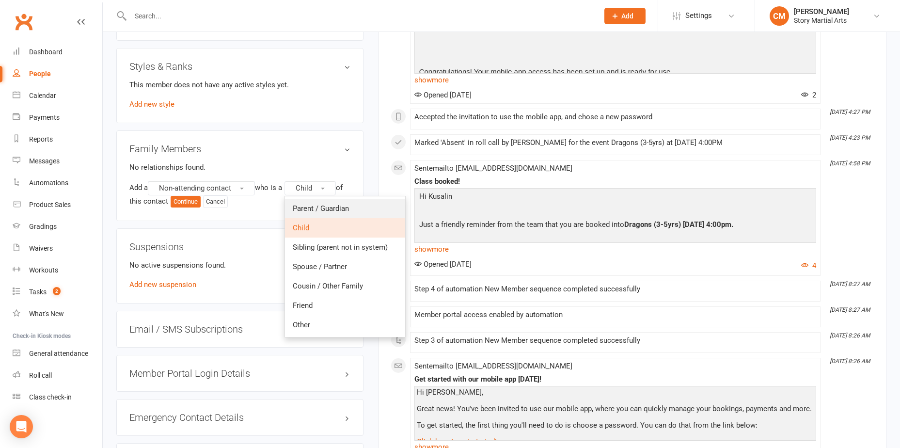
click at [370, 214] on link "Parent / Guardian" at bounding box center [345, 208] width 120 height 19
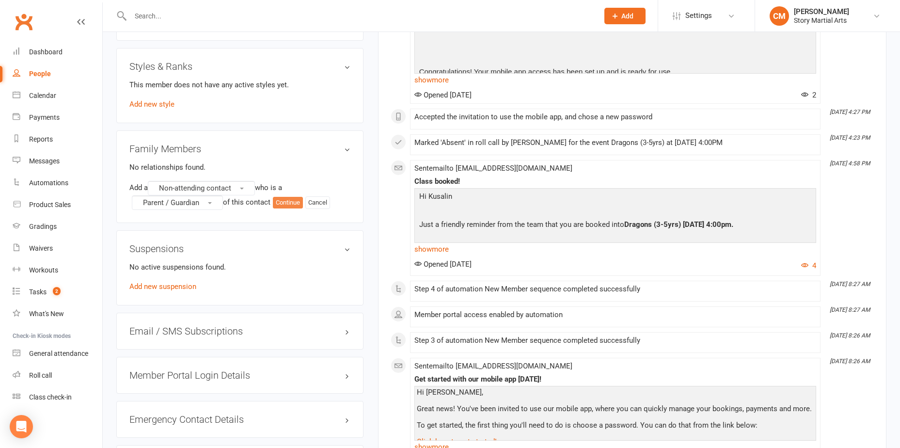
click at [292, 207] on button "Continue" at bounding box center [288, 203] width 30 height 12
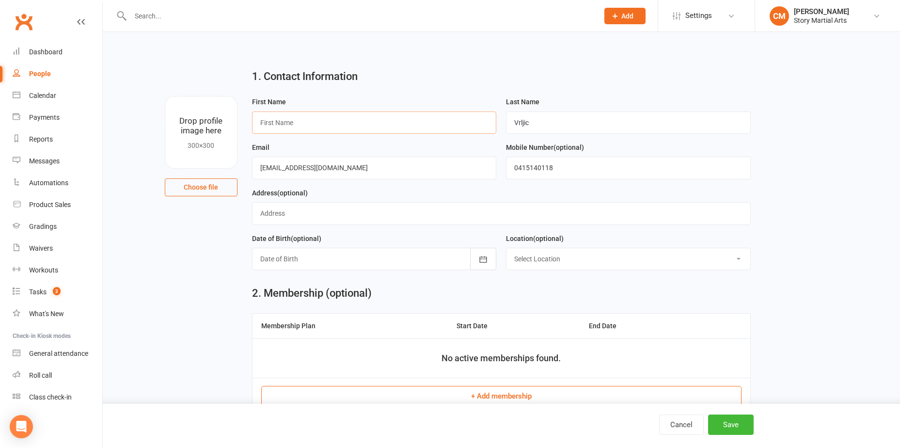
click at [323, 129] on input "text" at bounding box center [374, 123] width 245 height 22
click at [675, 433] on button "Cancel" at bounding box center [681, 425] width 45 height 20
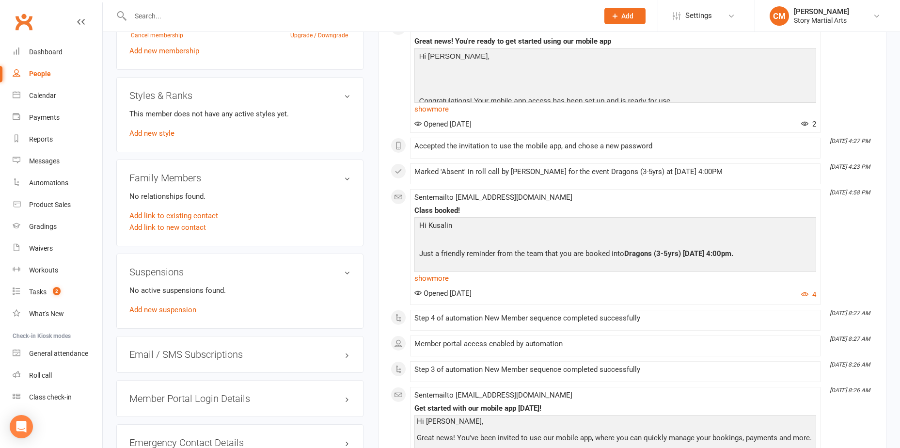
scroll to position [436, 0]
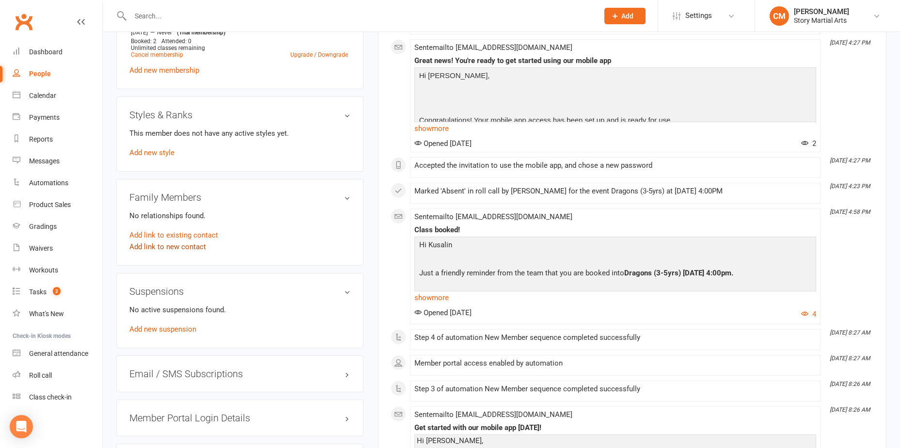
click at [175, 248] on link "Add link to new contact" at bounding box center [167, 247] width 77 height 12
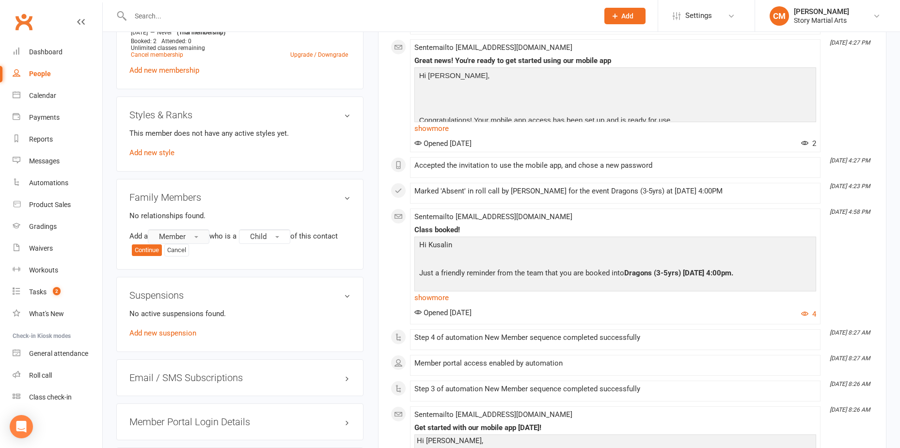
click at [190, 239] on button "Member" at bounding box center [179, 236] width 62 height 15
click at [197, 253] on link "Member" at bounding box center [196, 256] width 96 height 19
click at [161, 253] on button "Continue" at bounding box center [147, 250] width 30 height 12
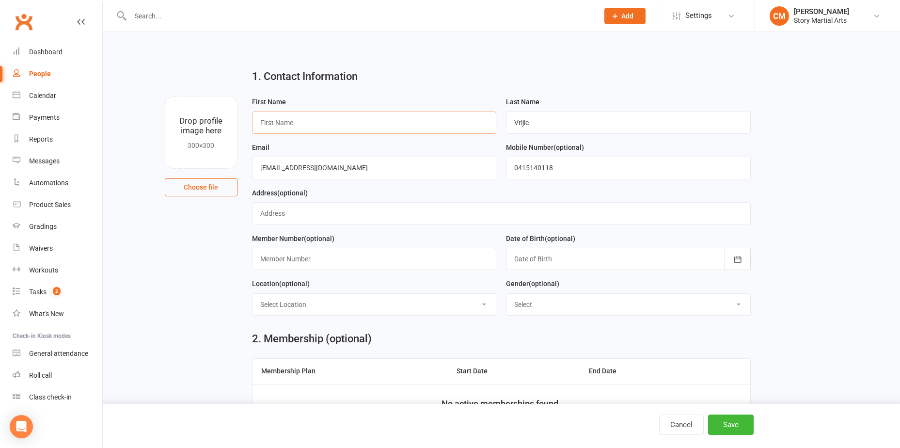
click at [317, 127] on input "text" at bounding box center [374, 123] width 245 height 22
click at [674, 424] on button "Cancel" at bounding box center [681, 425] width 45 height 20
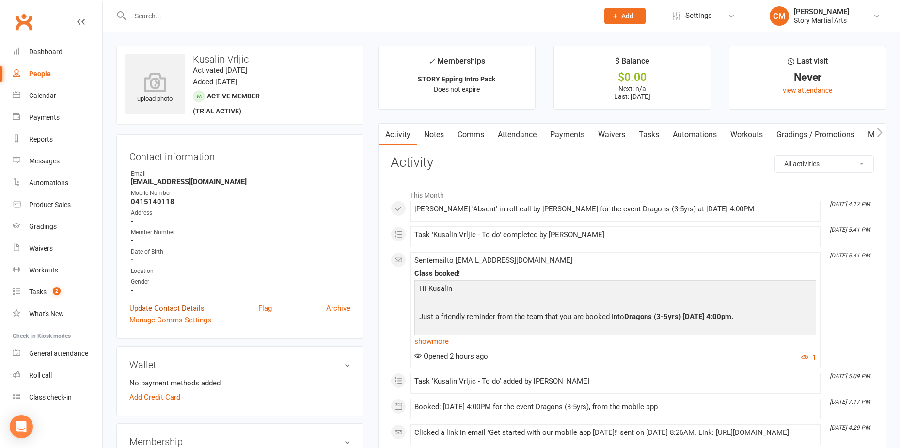
click at [171, 306] on link "Update Contact Details" at bounding box center [166, 309] width 75 height 12
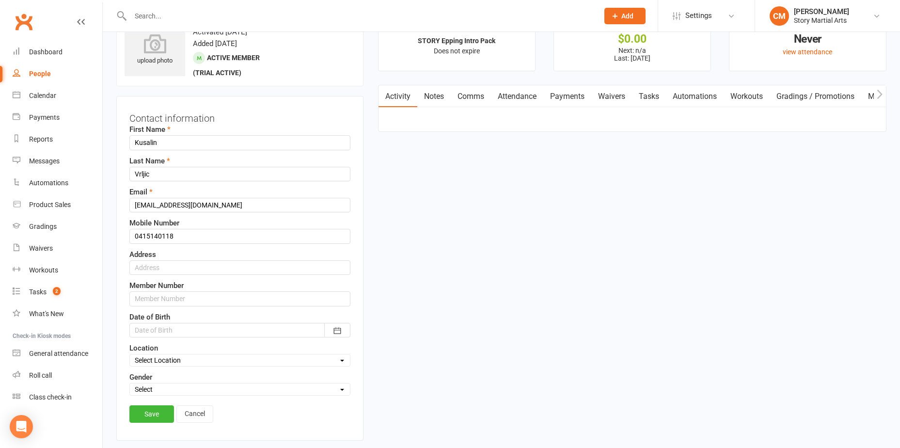
scroll to position [46, 0]
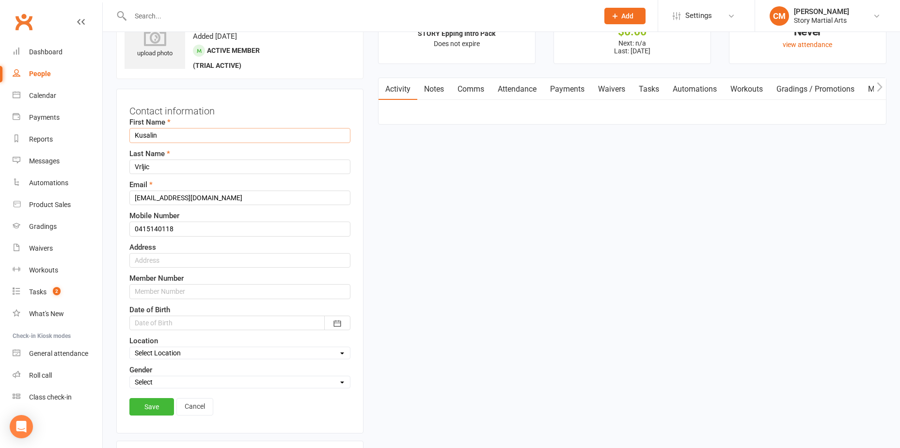
drag, startPoint x: 181, startPoint y: 139, endPoint x: 128, endPoint y: 138, distance: 53.3
click at [128, 138] on div "Contact information First Name Kusalin Last Name Vrljic Email kusalin-park@hotm…" at bounding box center [239, 261] width 247 height 345
type input "Felix"
click at [146, 410] on link "Save" at bounding box center [151, 406] width 45 height 17
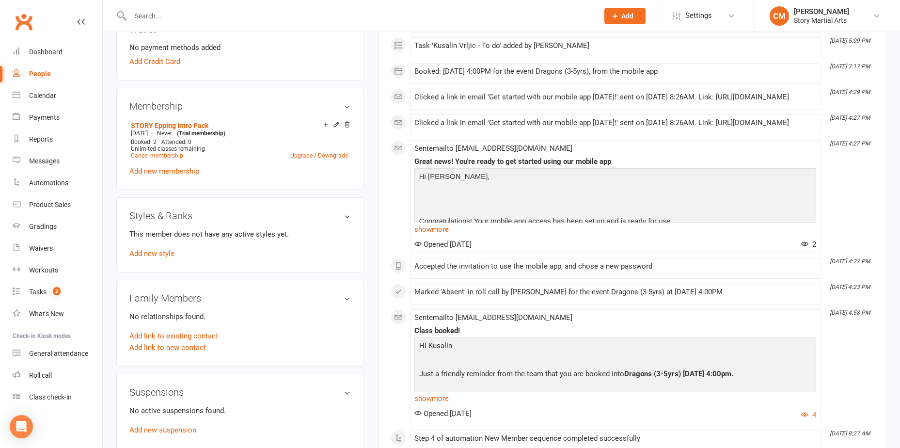
scroll to position [336, 0]
click at [178, 343] on link "Add link to new contact" at bounding box center [167, 347] width 77 height 12
click at [190, 338] on button "Member" at bounding box center [179, 336] width 62 height 15
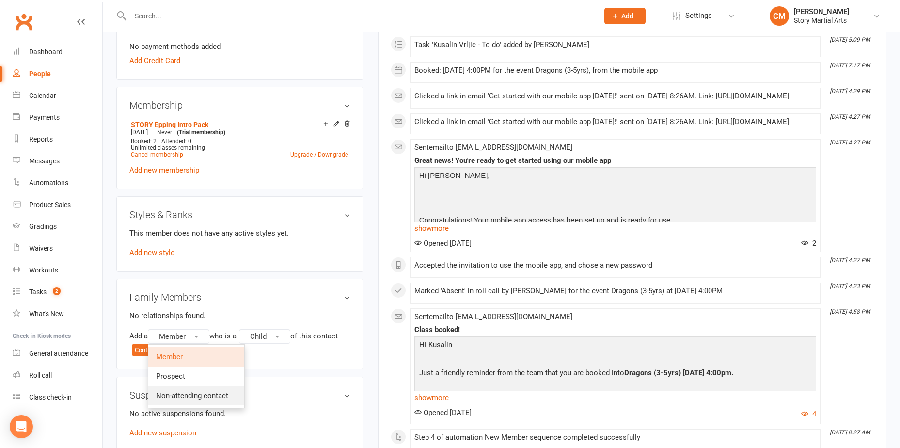
click at [204, 394] on span "Non-attending contact" at bounding box center [192, 395] width 72 height 9
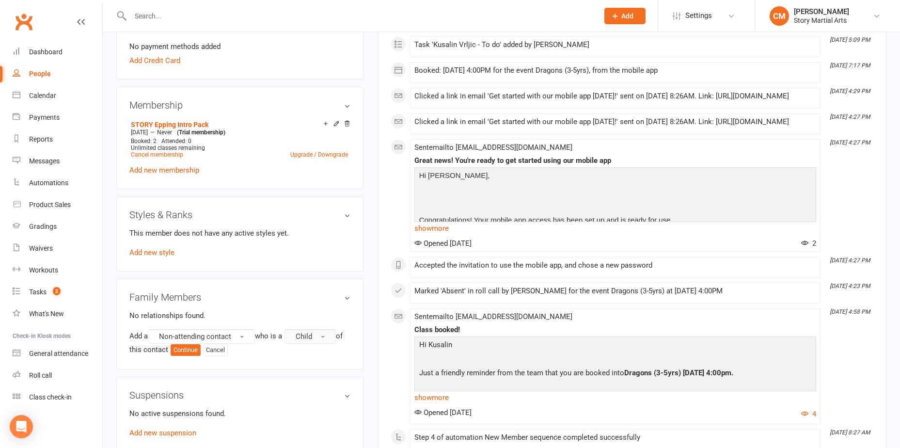
click at [296, 334] on button "Child" at bounding box center [310, 336] width 51 height 15
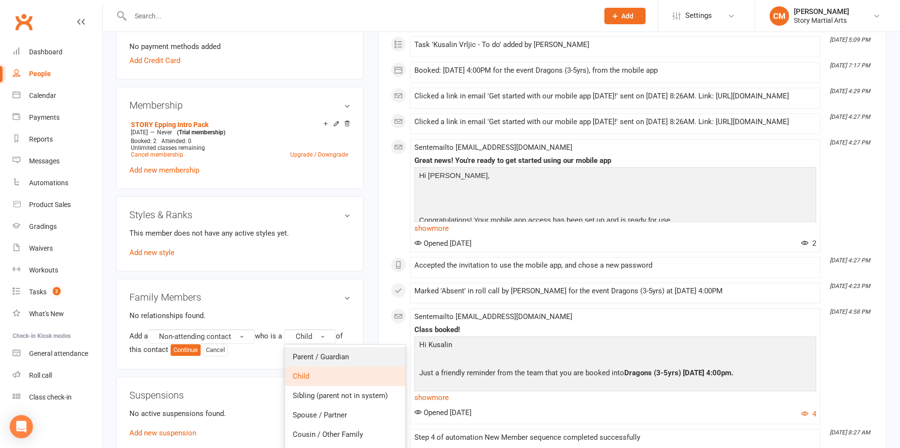
click at [310, 363] on link "Parent / Guardian" at bounding box center [345, 356] width 120 height 19
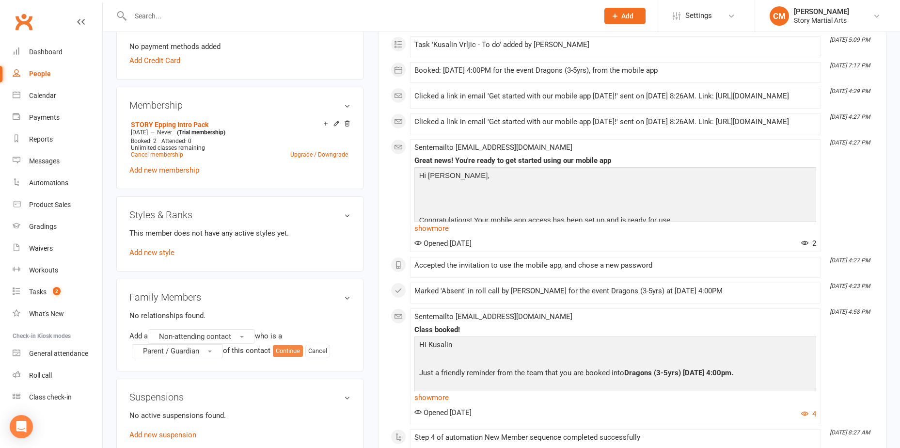
click at [287, 350] on button "Continue" at bounding box center [288, 351] width 30 height 12
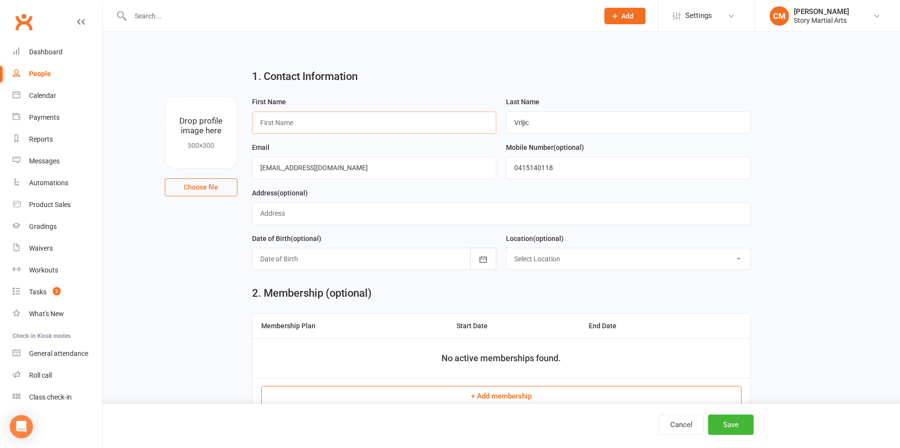
drag, startPoint x: 303, startPoint y: 123, endPoint x: 330, endPoint y: 124, distance: 26.7
click at [303, 123] on input "text" at bounding box center [374, 123] width 245 height 22
drag, startPoint x: 327, startPoint y: 127, endPoint x: 163, endPoint y: 133, distance: 164.0
click at [163, 96] on div "Drop profile image here 300×300 Choose file First Name FelixA Last Name Vrljic …" at bounding box center [501, 96] width 770 height 0
paste input "Kusalin"
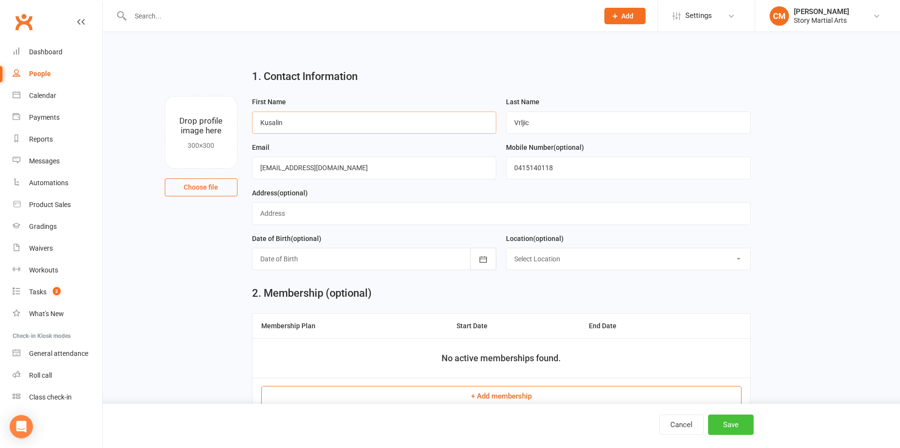
type input "Kusalin"
click at [721, 421] on button "Save" at bounding box center [731, 425] width 46 height 20
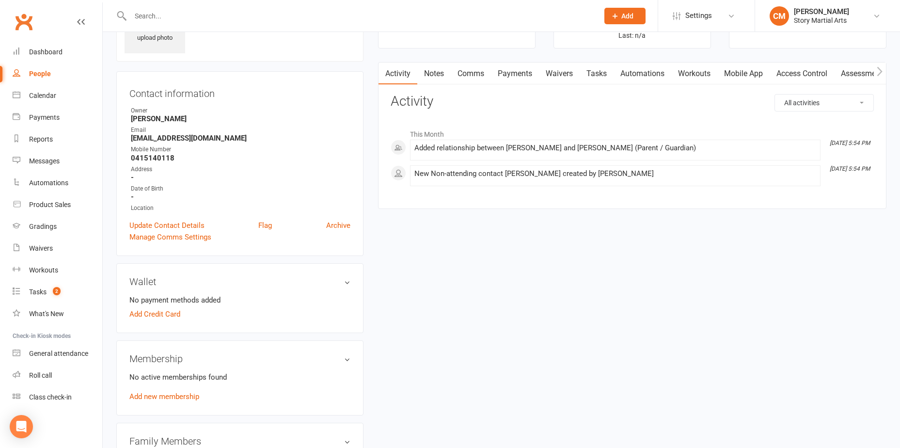
scroll to position [145, 0]
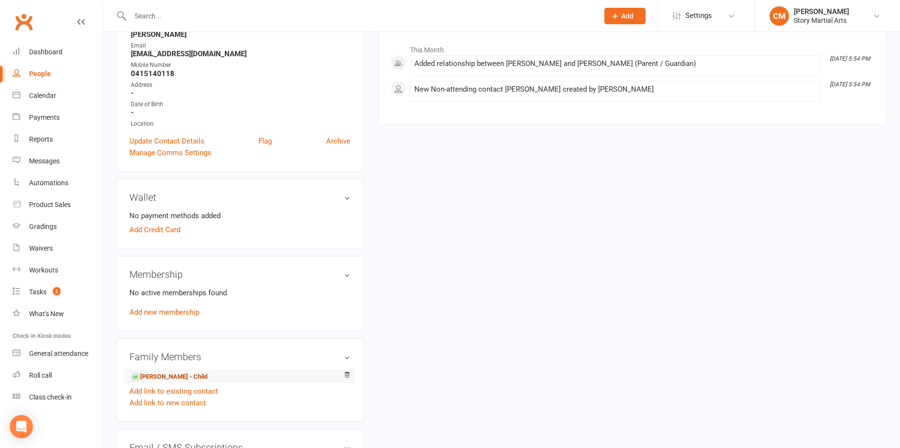
click at [175, 374] on link "Felix Vrljic - Child" at bounding box center [169, 377] width 77 height 10
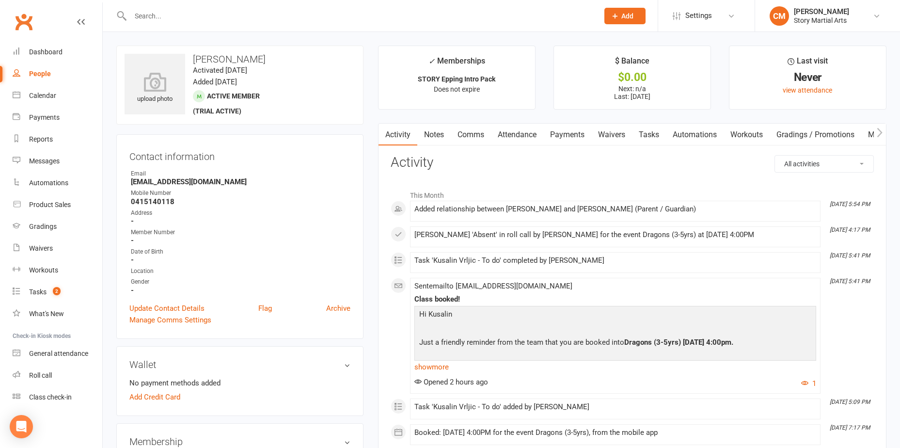
click at [438, 137] on link "Notes" at bounding box center [433, 135] width 33 height 22
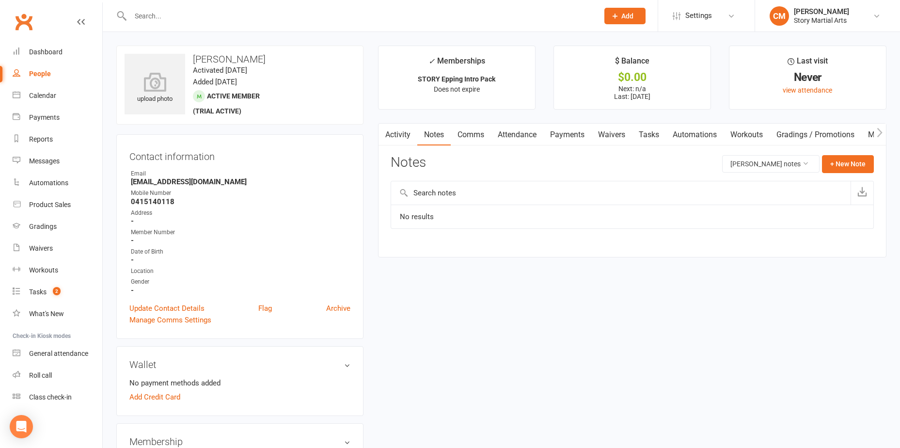
click at [531, 134] on link "Attendance" at bounding box center [517, 135] width 52 height 22
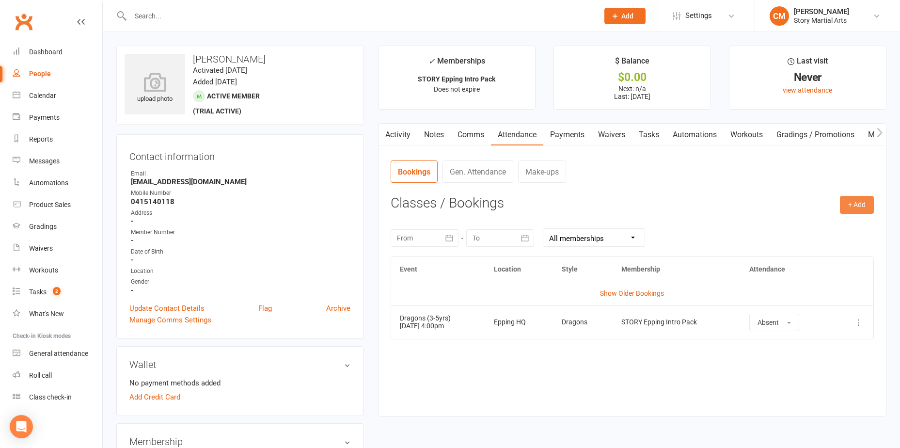
click at [868, 208] on button "+ Add" at bounding box center [857, 204] width 34 height 17
click at [843, 229] on link "Book Event" at bounding box center [826, 226] width 96 height 19
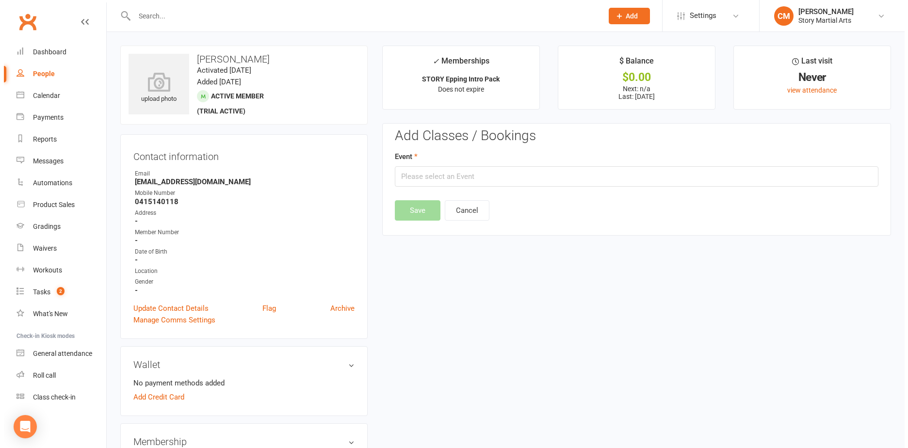
scroll to position [75, 0]
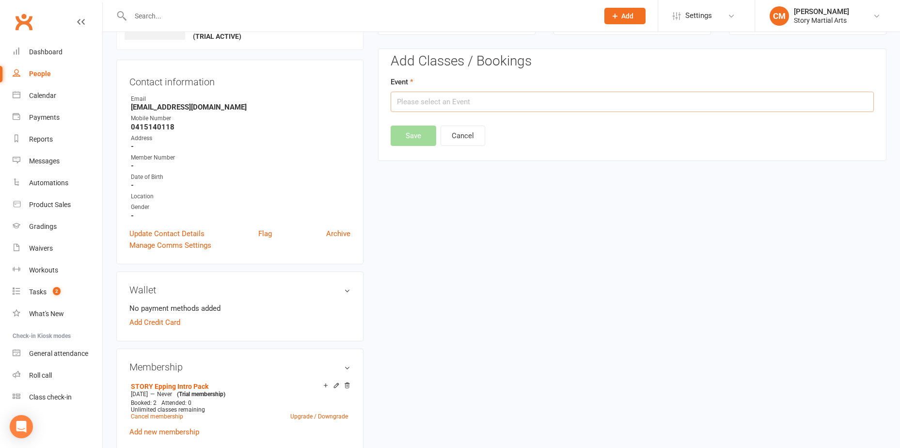
click at [508, 106] on input "text" at bounding box center [632, 102] width 483 height 20
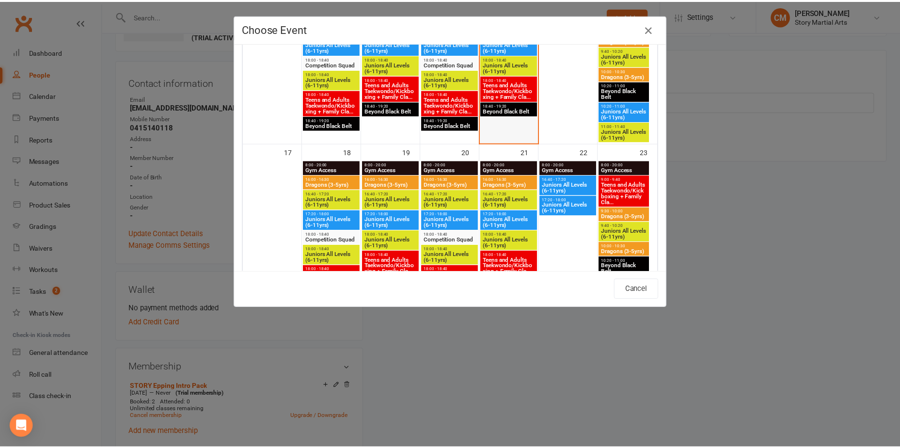
scroll to position [533, 0]
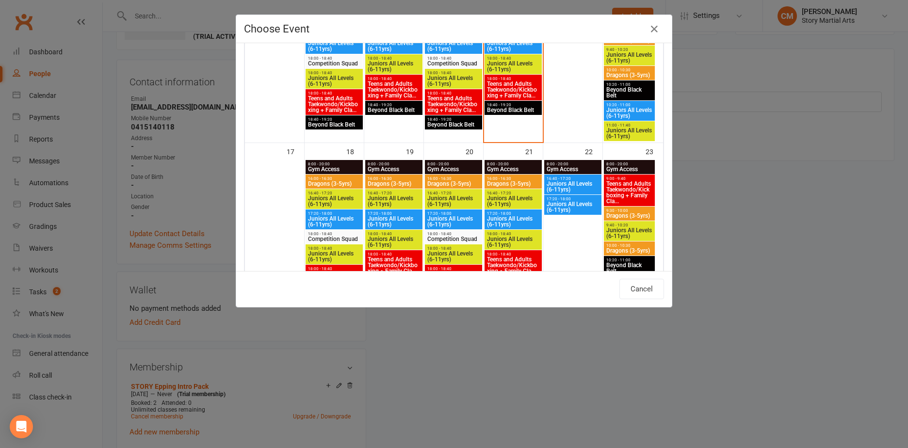
click at [521, 185] on span "Dragons (3-5yrs)" at bounding box center [512, 184] width 53 height 6
type input "Dragons (3-5yrs) - Aug 21, 2025 4:00:00 PM"
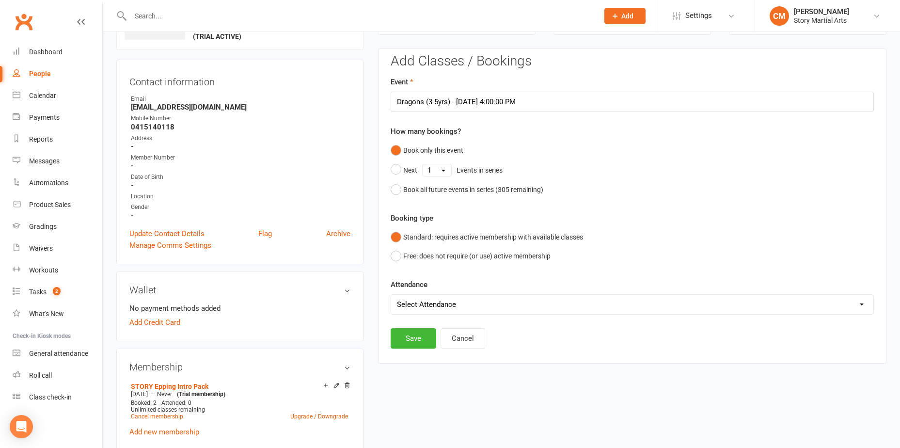
click at [434, 316] on div "Add Classes / Bookings Event Dragons (3-5yrs) - Aug 21, 2025 4:00:00 PM How man…" at bounding box center [632, 201] width 483 height 295
click at [418, 341] on button "Save" at bounding box center [414, 338] width 46 height 20
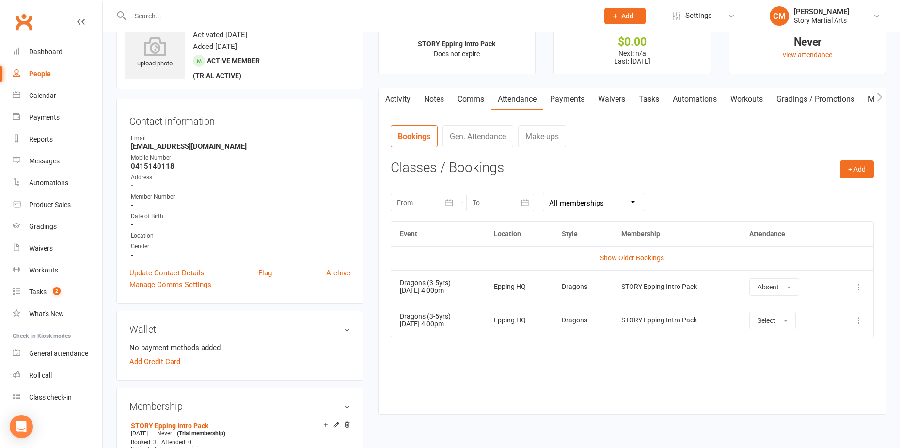
scroll to position [0, 0]
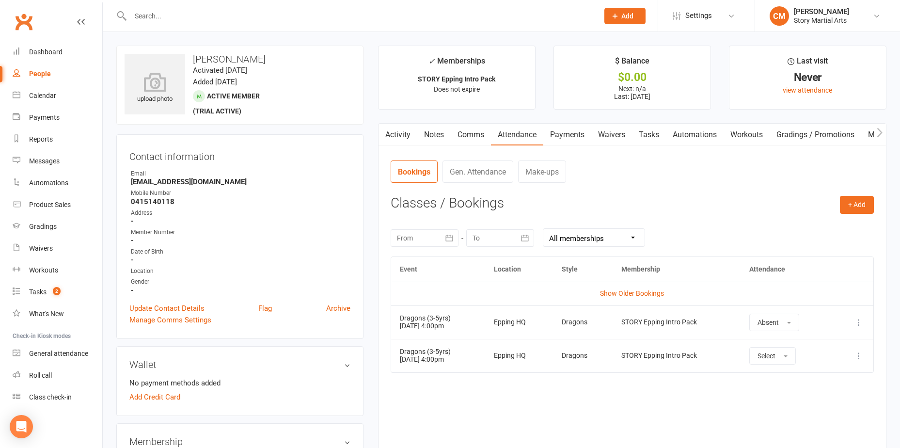
click at [436, 131] on link "Notes" at bounding box center [433, 135] width 33 height 22
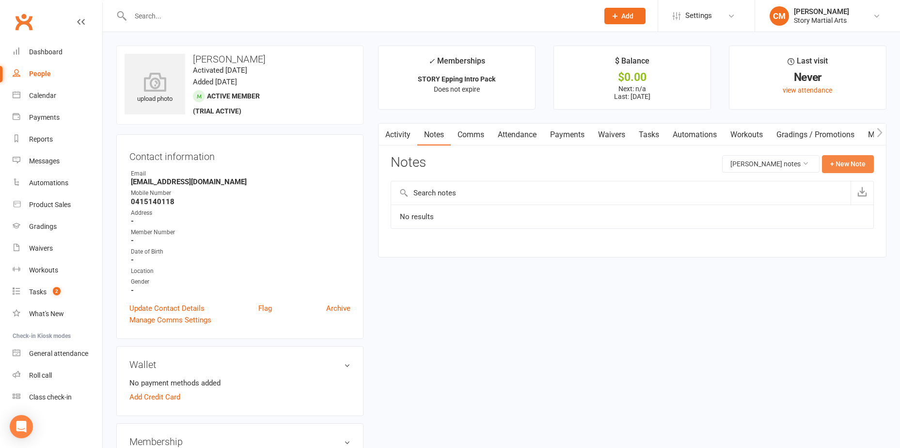
click at [840, 165] on button "+ New Note" at bounding box center [848, 163] width 52 height 17
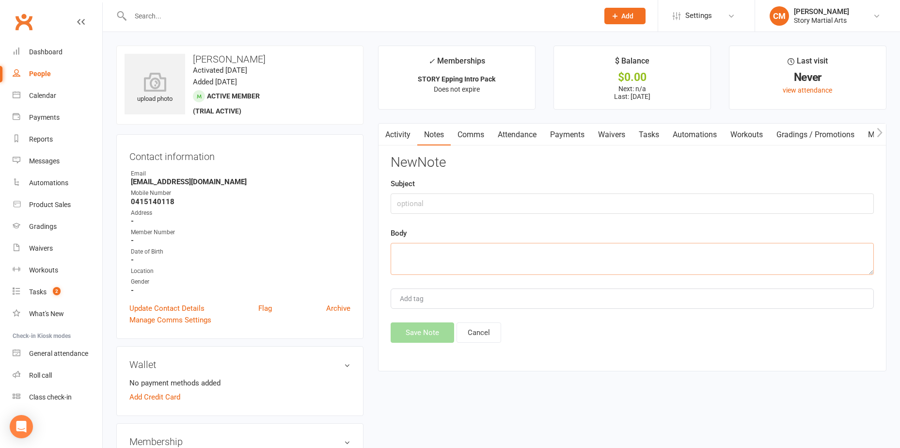
click at [460, 251] on textarea at bounding box center [632, 259] width 483 height 32
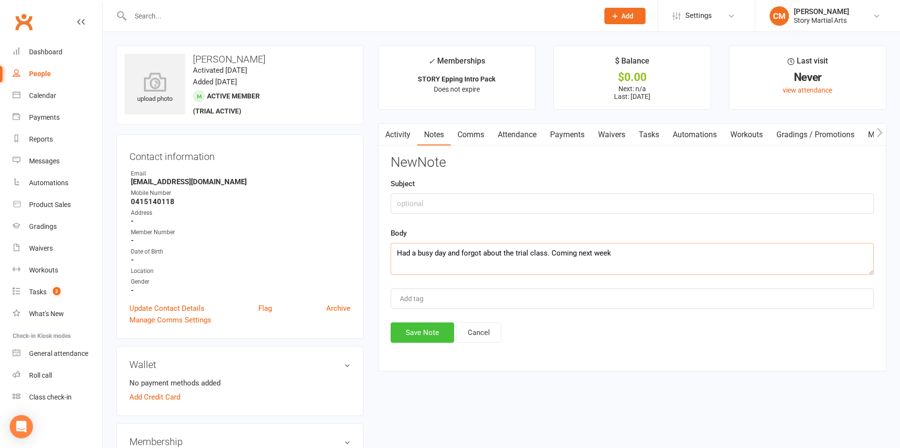
type textarea "Had a busy day and forgot about the trial class. Coming next week"
click at [430, 336] on button "Save Note" at bounding box center [423, 332] width 64 height 20
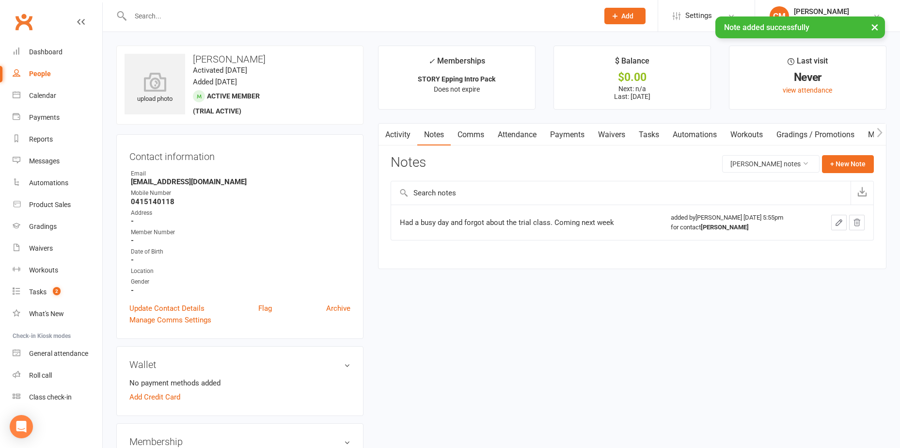
click at [407, 133] on link "Activity" at bounding box center [398, 135] width 39 height 22
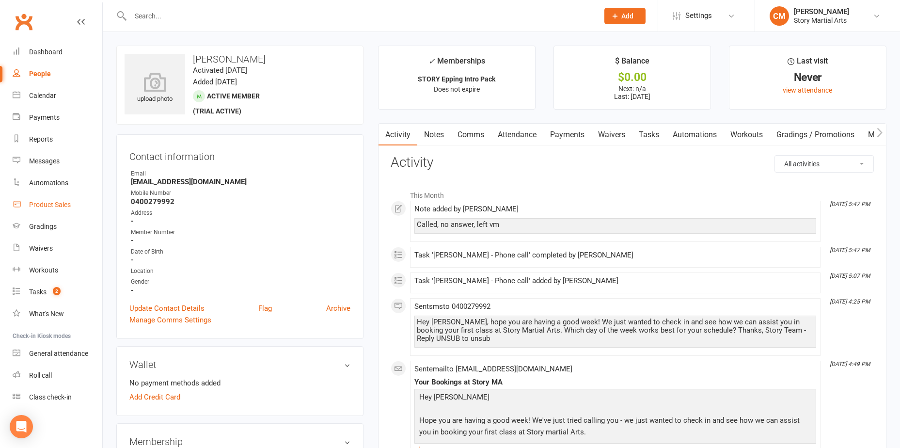
click at [50, 206] on div "Product Sales" at bounding box center [50, 205] width 42 height 8
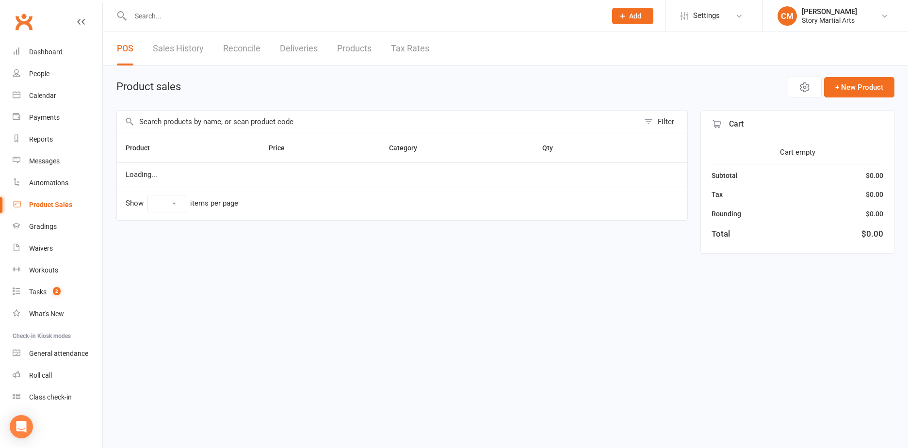
select select "10"
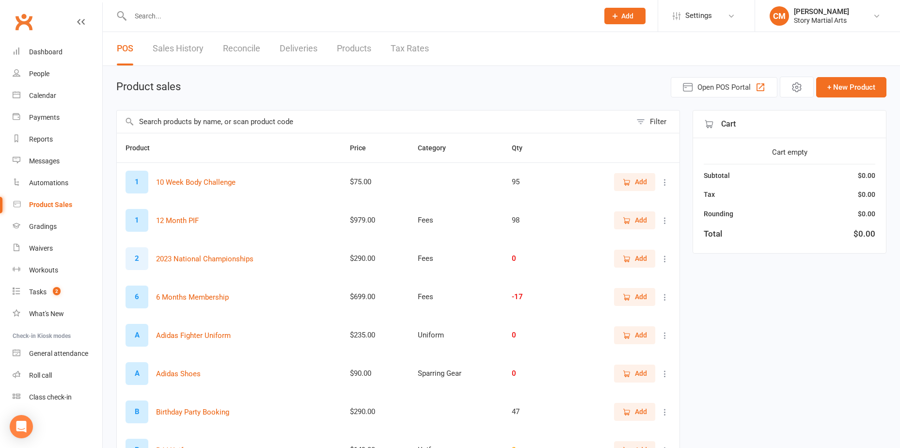
click at [187, 127] on input "text" at bounding box center [374, 122] width 515 height 22
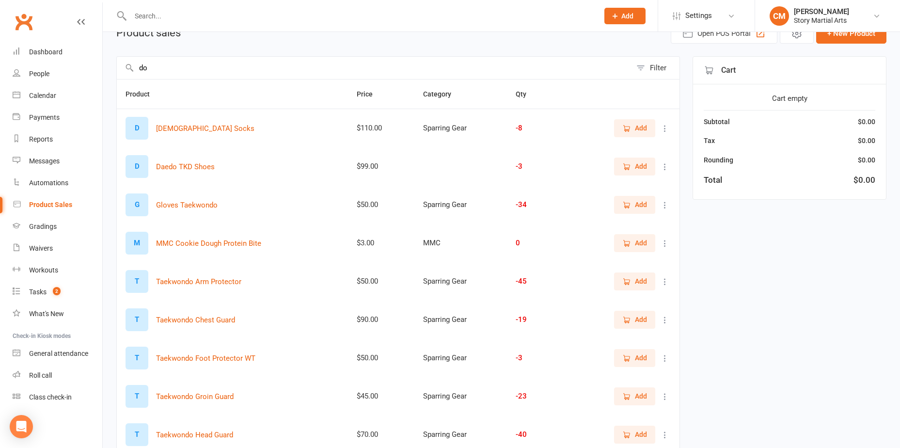
scroll to position [28, 0]
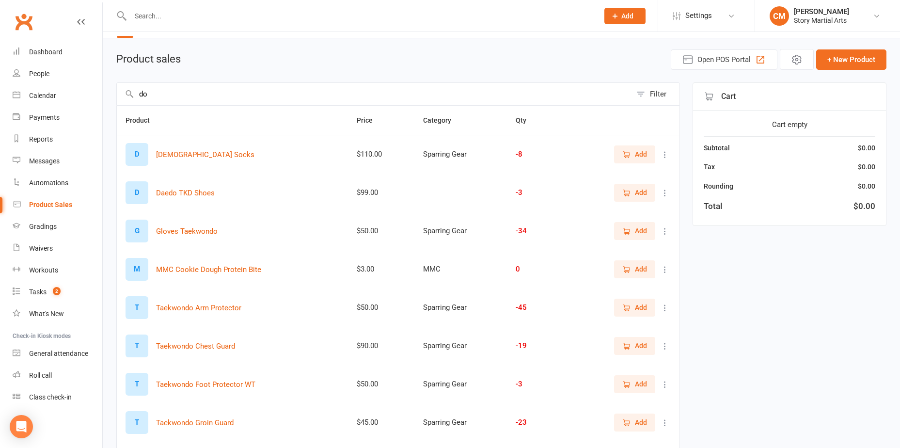
type input "d"
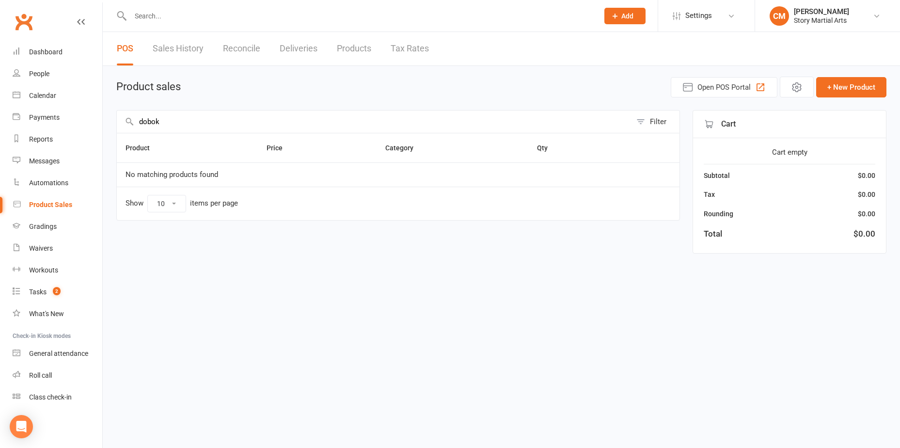
scroll to position [0, 0]
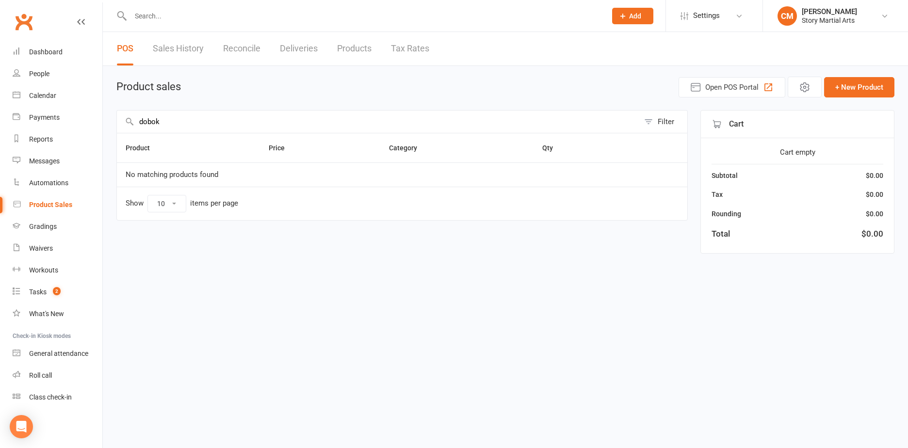
type input "dobok"
drag, startPoint x: 158, startPoint y: 123, endPoint x: 90, endPoint y: 131, distance: 68.4
click at [90, 131] on ui-view "Prospect Member Non-attending contact Class / event Appointment Grading event T…" at bounding box center [454, 134] width 908 height 265
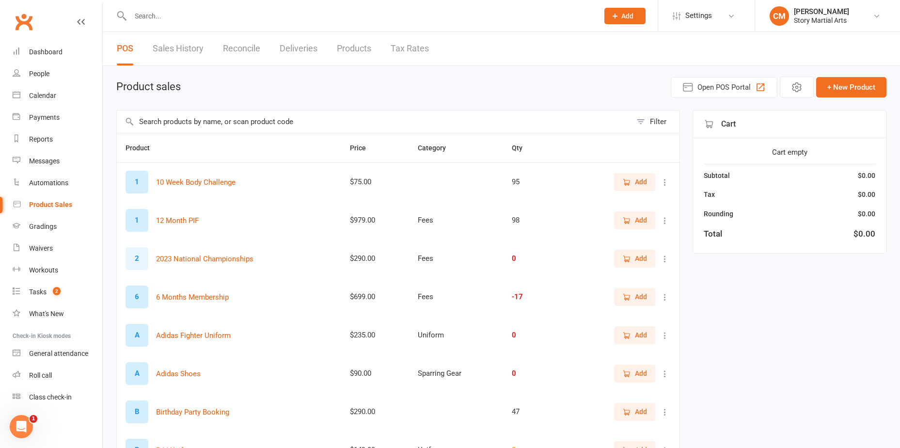
click at [239, 22] on input "text" at bounding box center [360, 16] width 464 height 14
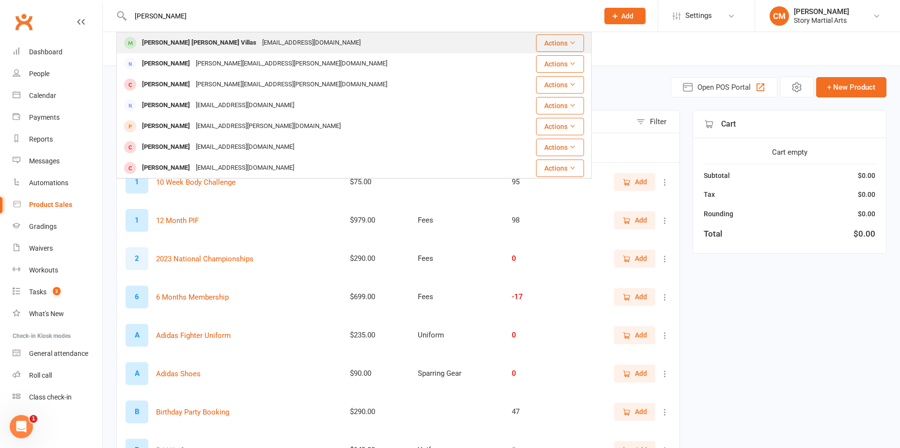
type input "[PERSON_NAME]"
click at [259, 44] on div "[EMAIL_ADDRESS][DOMAIN_NAME]" at bounding box center [311, 43] width 104 height 14
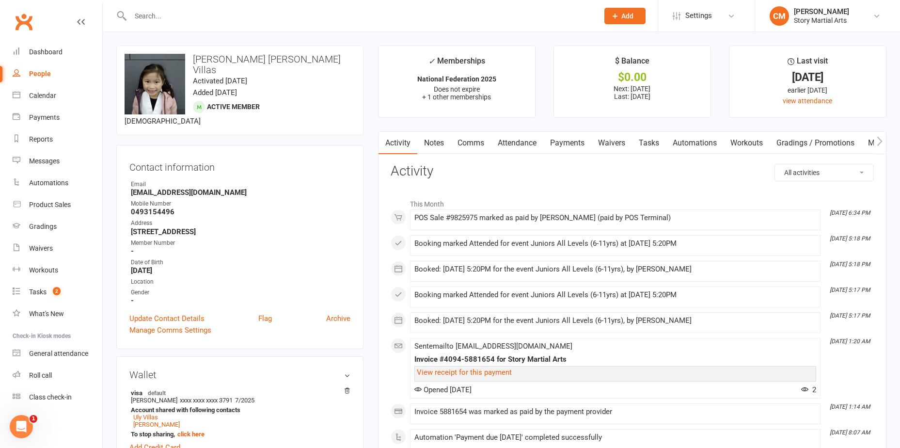
click at [582, 136] on link "Payments" at bounding box center [567, 143] width 48 height 22
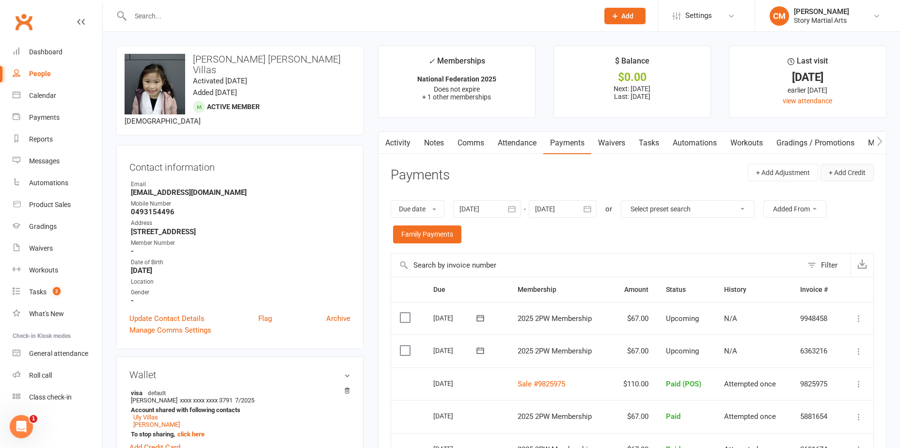
click at [845, 173] on button "+ Add Credit" at bounding box center [847, 172] width 53 height 17
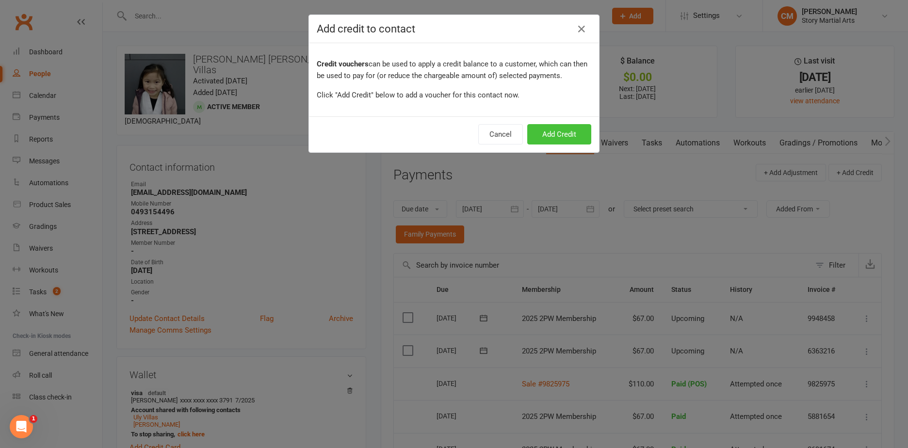
click at [548, 140] on button "Add Credit" at bounding box center [559, 134] width 64 height 20
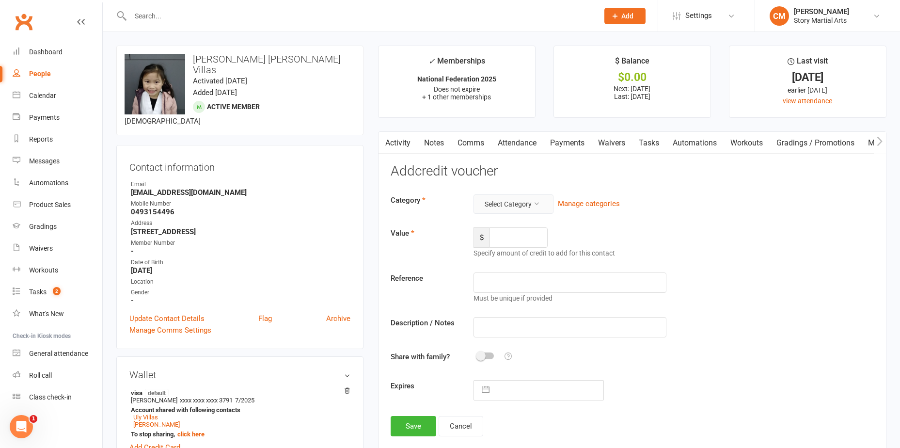
click at [524, 207] on button "Select Category" at bounding box center [514, 203] width 80 height 19
click at [513, 225] on link "General" at bounding box center [498, 226] width 96 height 19
click at [521, 246] on input "number" at bounding box center [519, 237] width 58 height 20
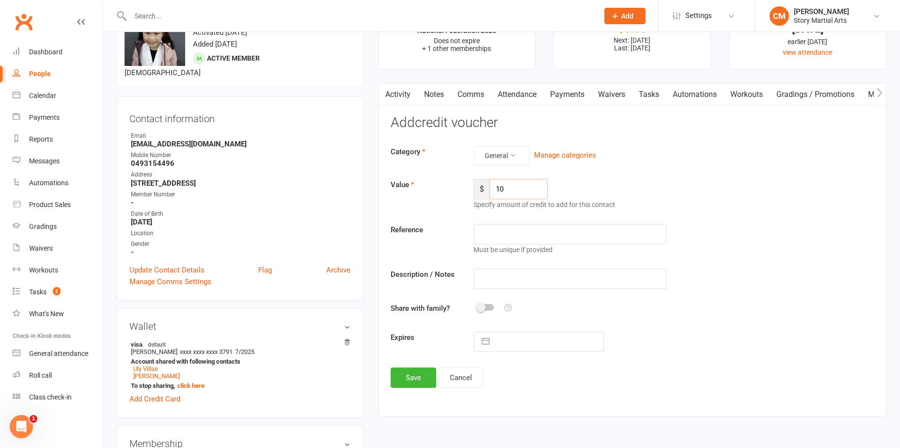
type input "10"
click at [518, 286] on input "text" at bounding box center [570, 279] width 193 height 20
type input "Paid $120 via EFTOPOS, accidentally overcharged for uniform"
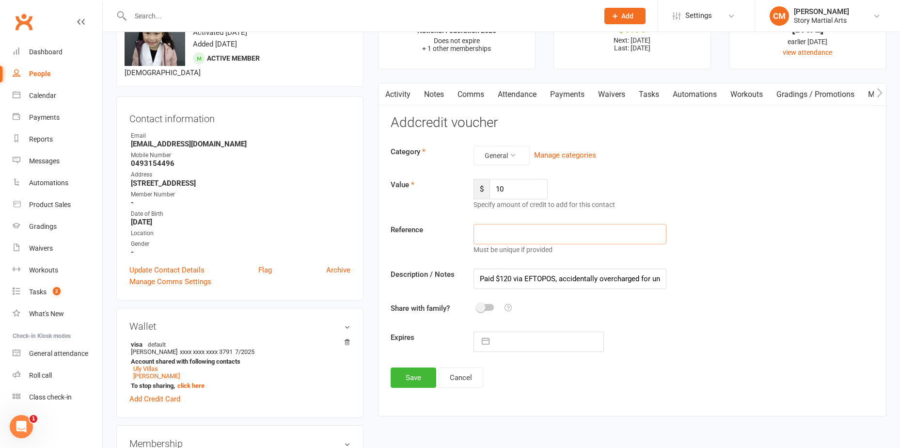
click at [534, 239] on input "text" at bounding box center [570, 234] width 193 height 20
click at [427, 369] on button "Save" at bounding box center [414, 377] width 46 height 20
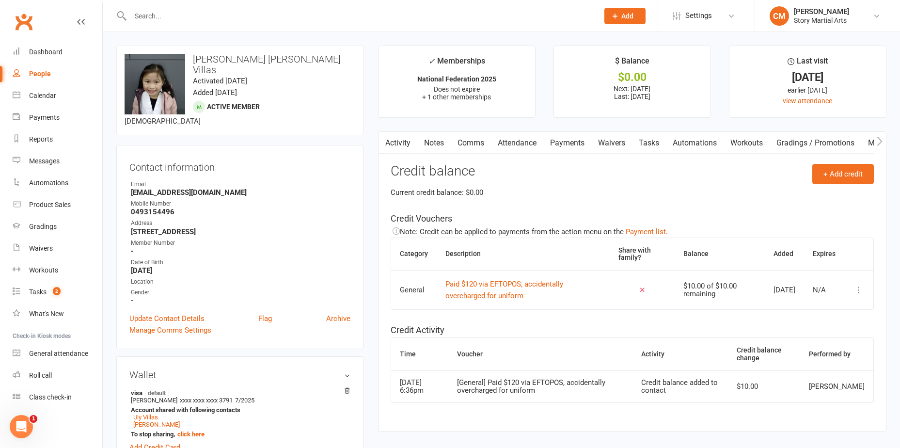
click at [576, 139] on link "Payments" at bounding box center [567, 143] width 48 height 22
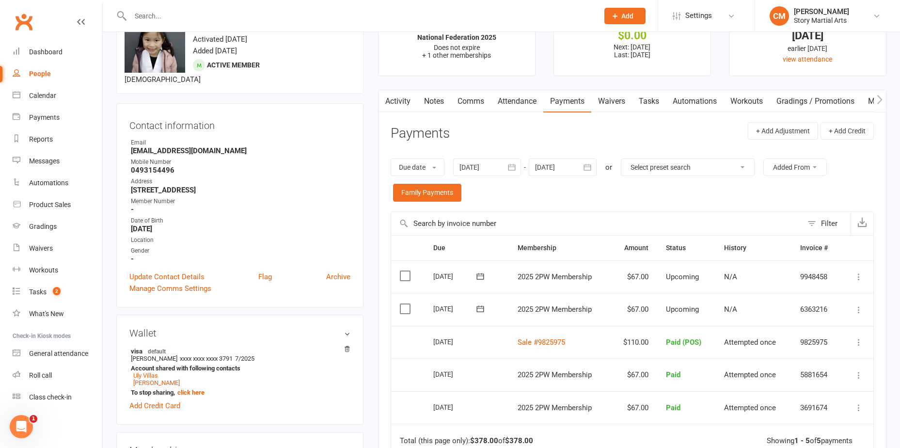
scroll to position [97, 0]
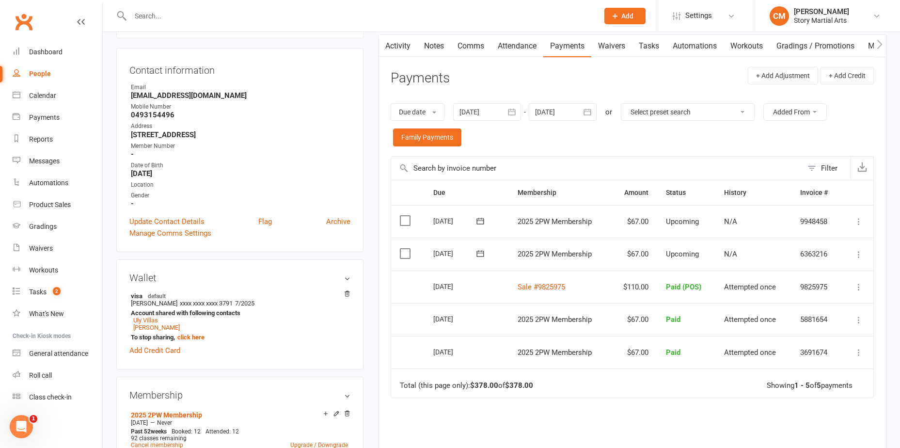
click at [860, 259] on button at bounding box center [859, 255] width 12 height 12
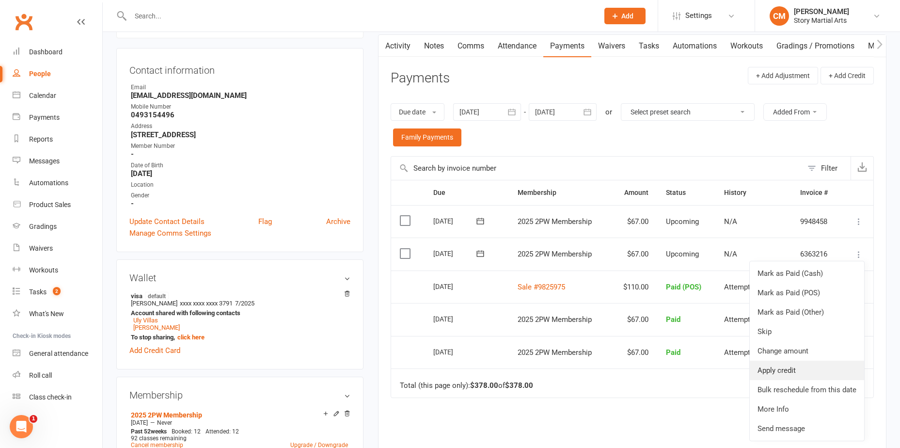
click at [782, 369] on link "Apply credit" at bounding box center [807, 370] width 114 height 19
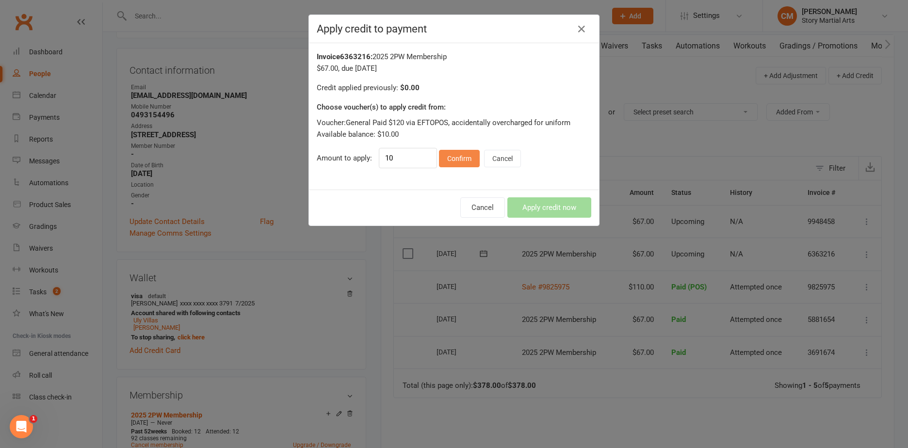
click at [457, 159] on button "Confirm" at bounding box center [459, 158] width 41 height 17
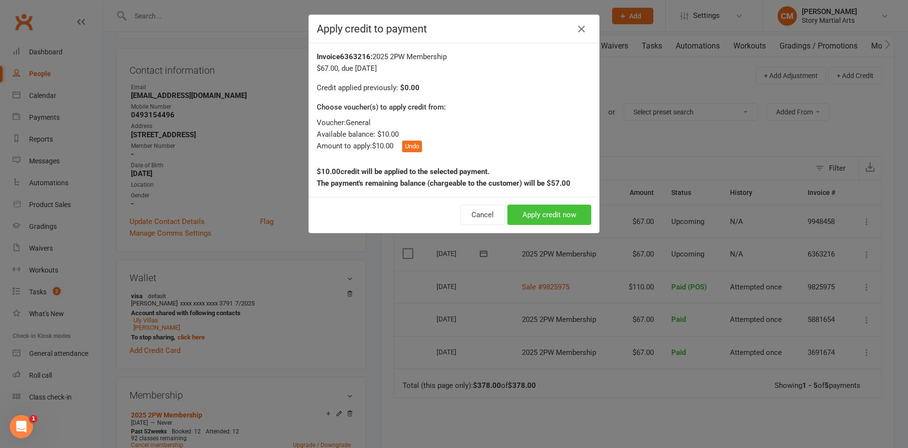
click at [538, 218] on button "Apply credit now" at bounding box center [549, 215] width 84 height 20
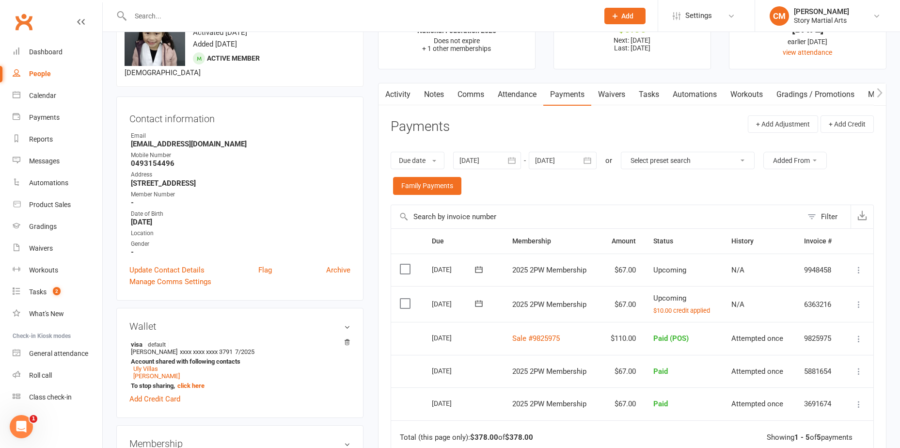
scroll to position [0, 0]
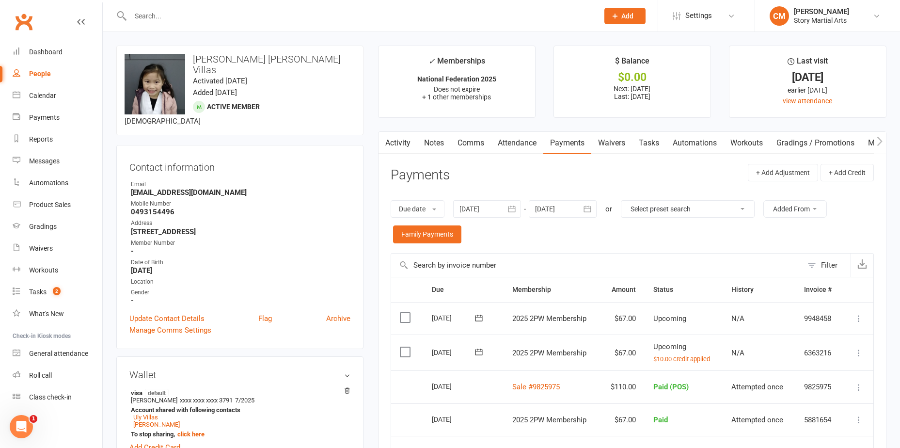
click at [399, 146] on link "Activity" at bounding box center [398, 143] width 39 height 22
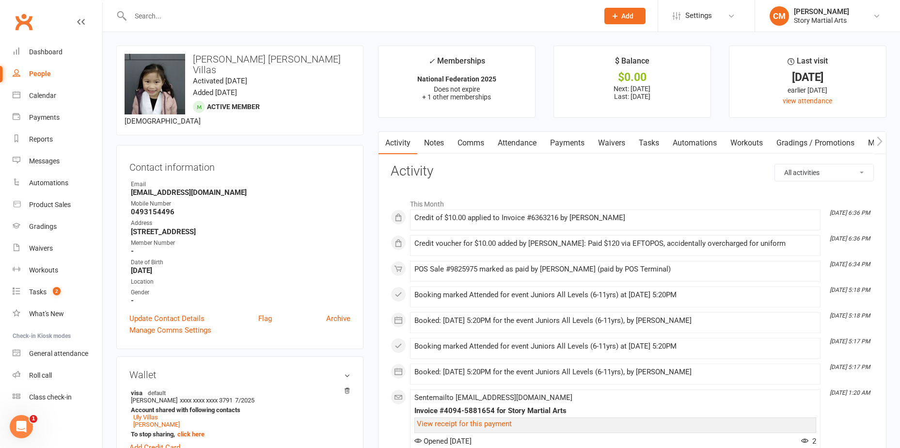
click at [443, 144] on link "Notes" at bounding box center [433, 143] width 33 height 22
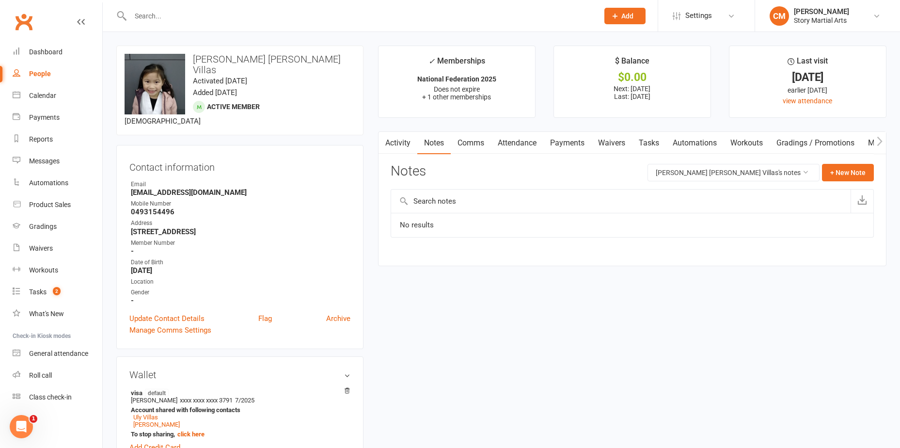
click at [454, 225] on td "No results" at bounding box center [632, 225] width 482 height 24
click at [474, 138] on link "Comms" at bounding box center [471, 143] width 40 height 22
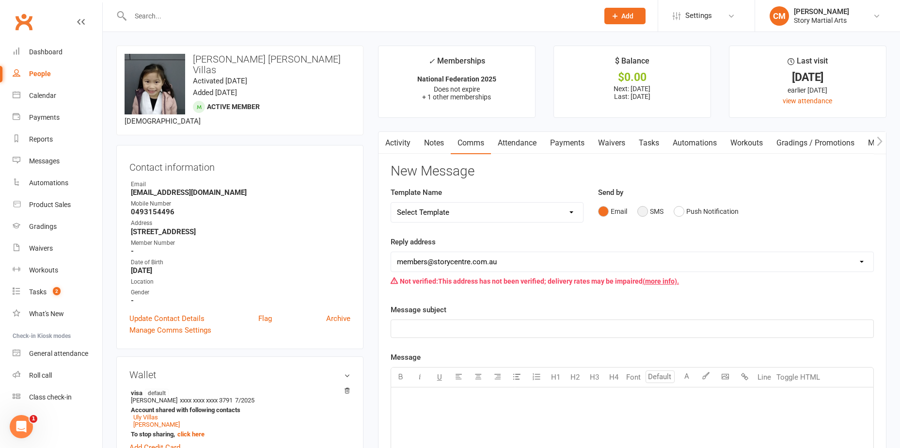
click at [643, 211] on button "SMS" at bounding box center [651, 211] width 26 height 18
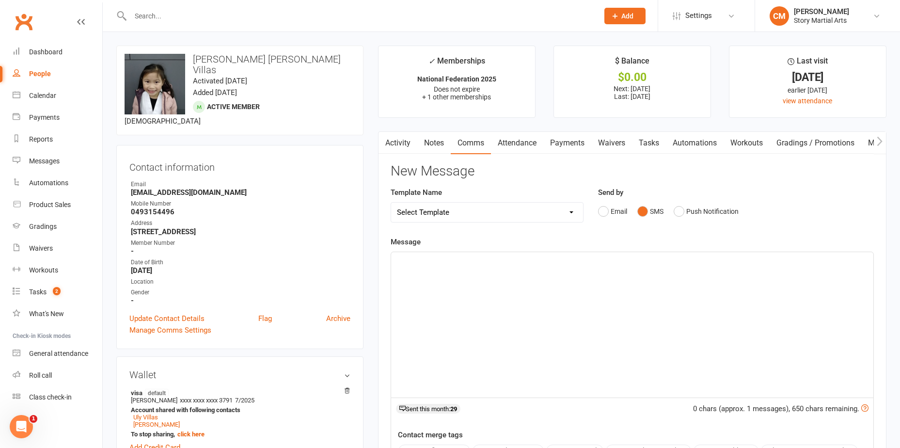
click at [437, 266] on p "﻿" at bounding box center [632, 261] width 471 height 12
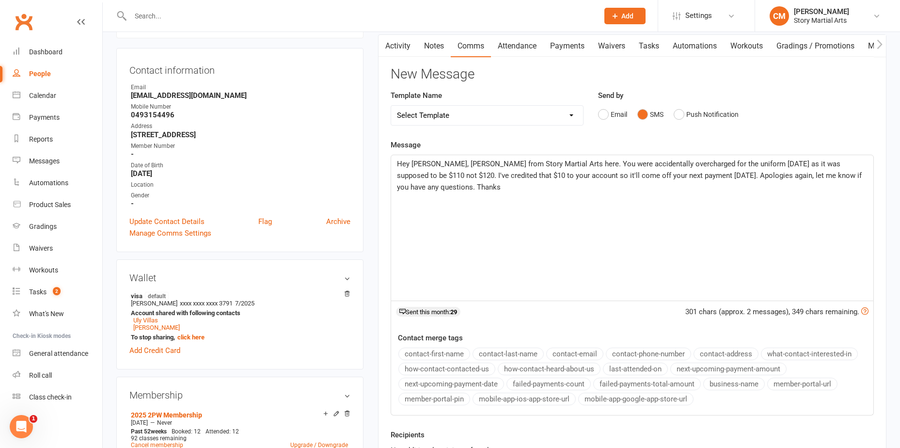
scroll to position [291, 0]
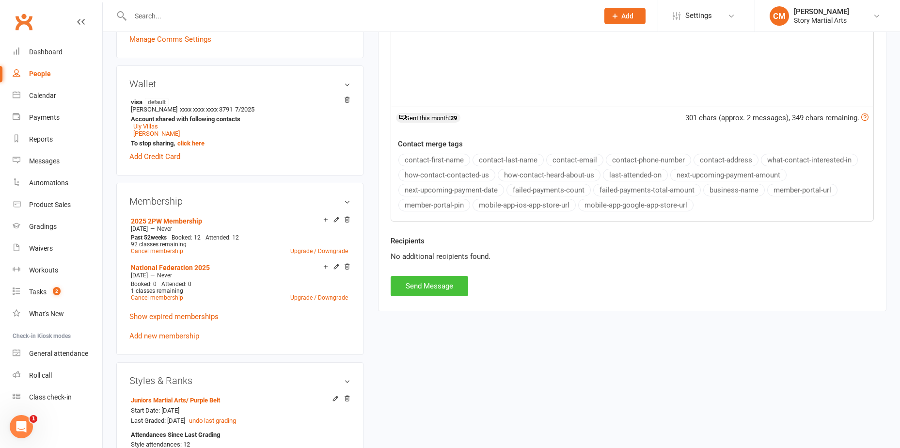
click at [447, 287] on button "Send Message" at bounding box center [430, 286] width 78 height 20
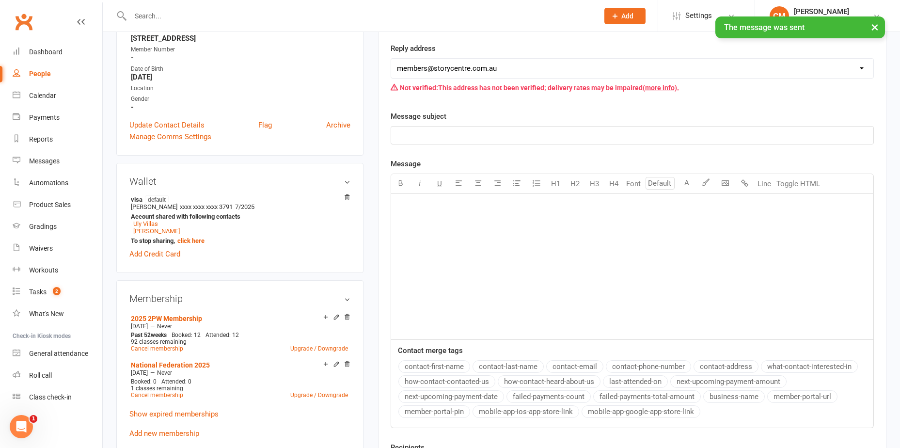
scroll to position [48, 0]
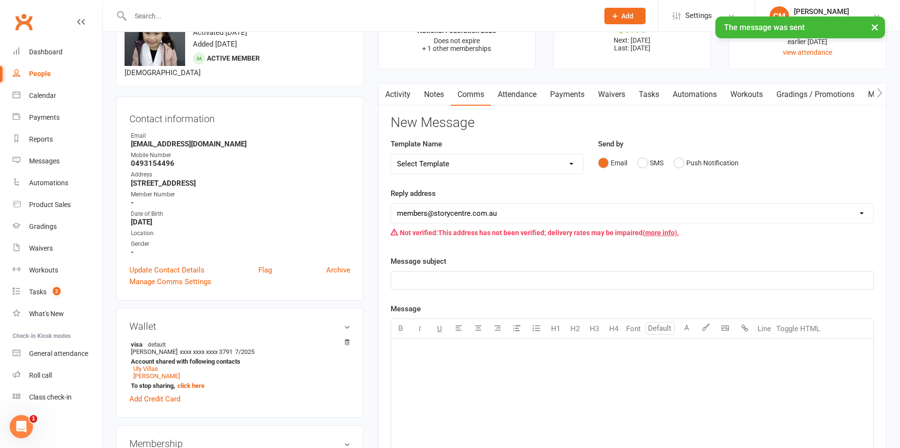
click at [407, 104] on link "Activity" at bounding box center [398, 94] width 39 height 22
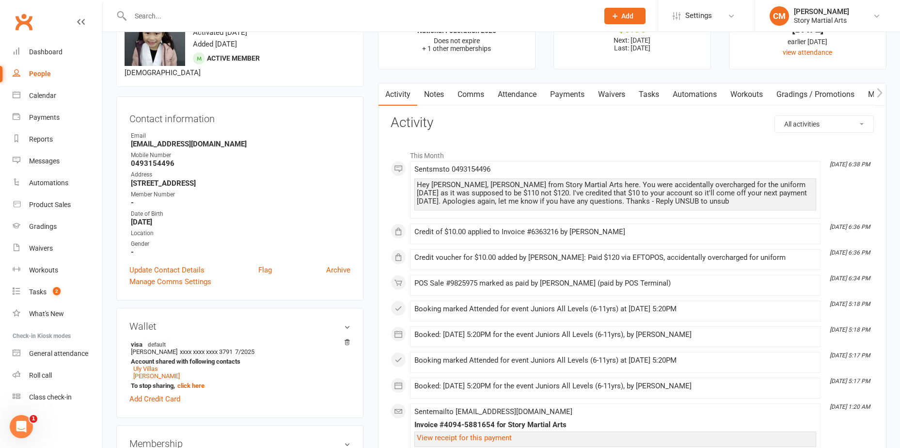
click at [561, 99] on link "Payments" at bounding box center [567, 94] width 48 height 22
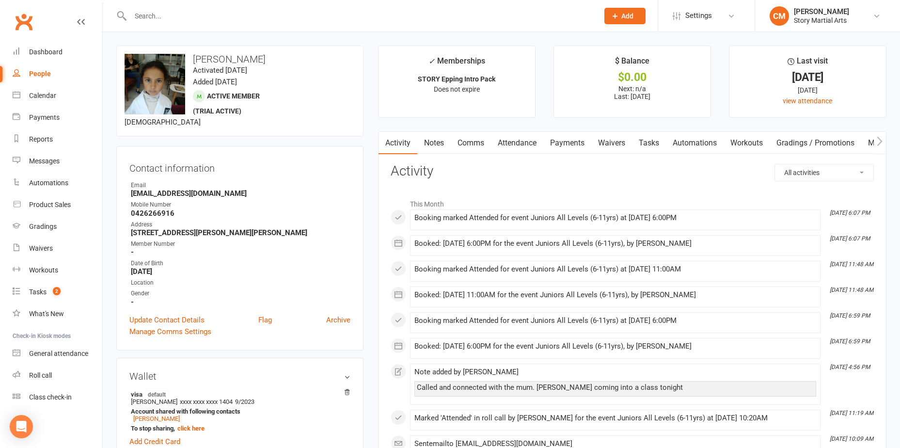
click at [431, 143] on link "Notes" at bounding box center [433, 143] width 33 height 22
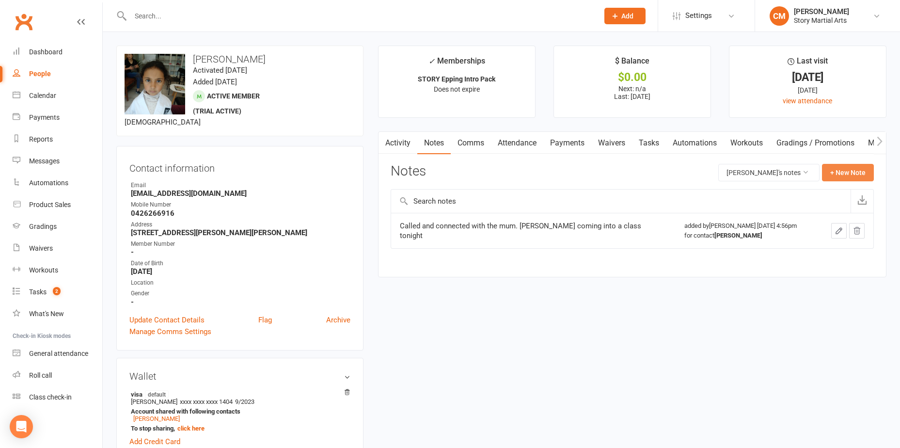
click at [858, 176] on button "+ New Note" at bounding box center [848, 172] width 52 height 17
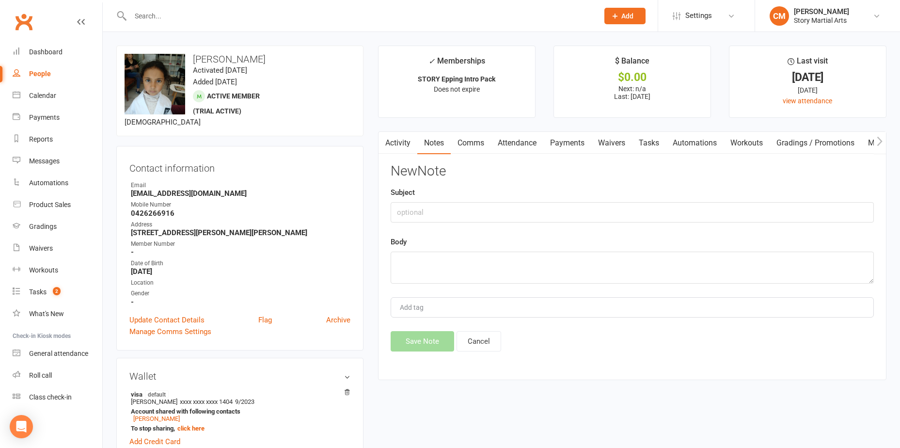
click at [407, 140] on link "Activity" at bounding box center [398, 143] width 39 height 22
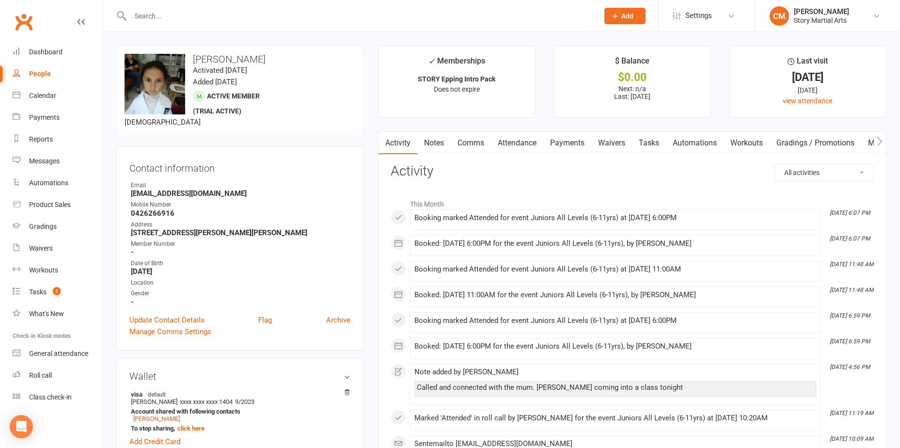
click at [427, 139] on link "Notes" at bounding box center [433, 143] width 33 height 22
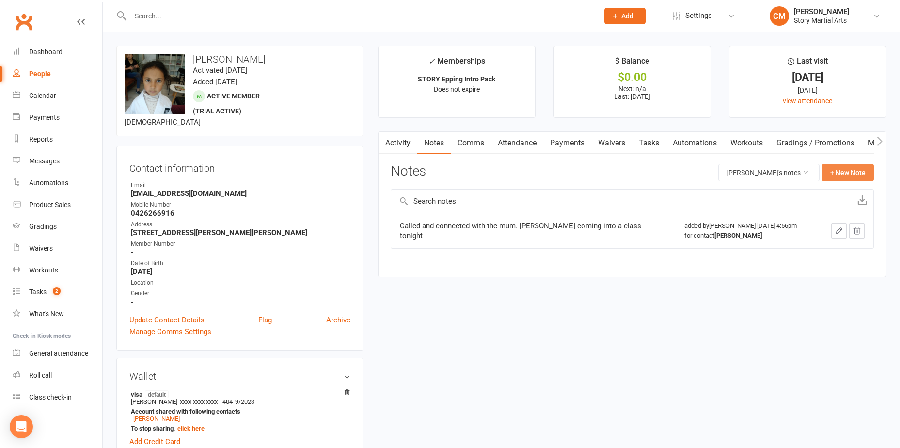
click at [843, 171] on button "+ New Note" at bounding box center [848, 172] width 52 height 17
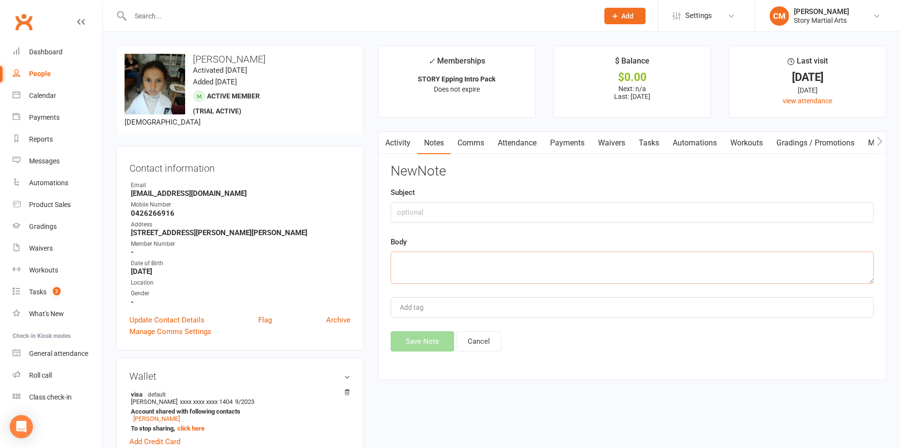
click at [497, 274] on textarea at bounding box center [632, 268] width 483 height 32
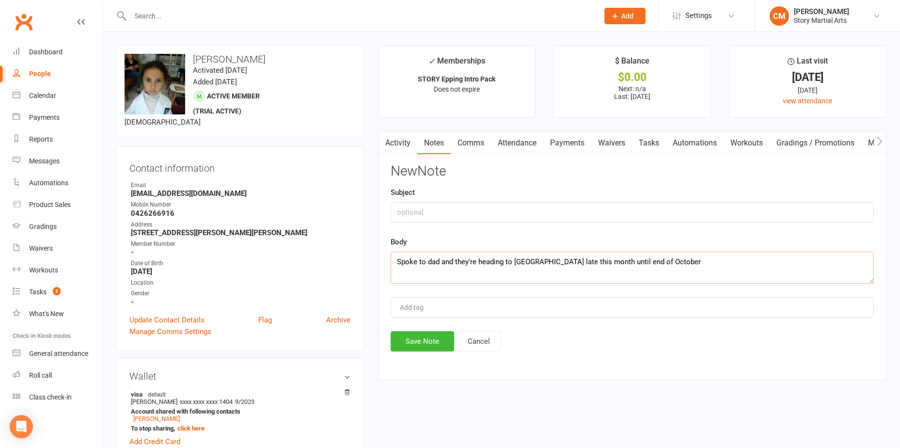
click at [703, 264] on textarea "Spoke to dad and they're heading to [GEOGRAPHIC_DATA] late this month until end…" at bounding box center [632, 268] width 483 height 32
type textarea "Spoke to dad and they're heading to [GEOGRAPHIC_DATA] late this month until end…"
click at [435, 341] on button "Save Note" at bounding box center [423, 341] width 64 height 20
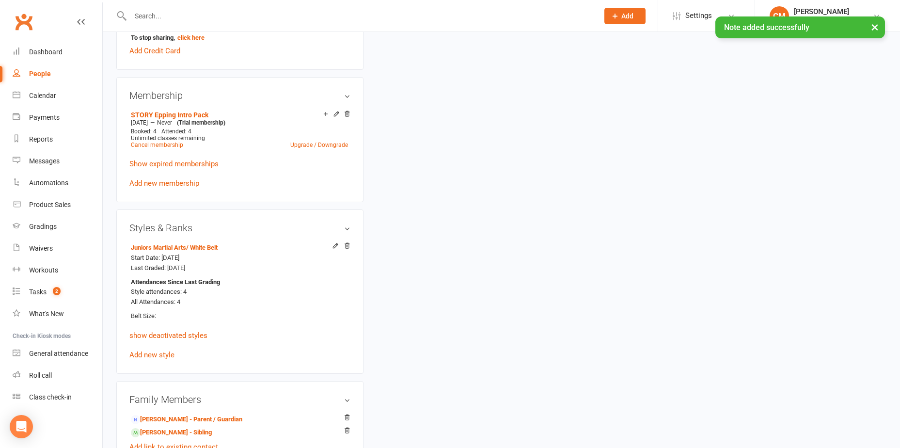
scroll to position [630, 0]
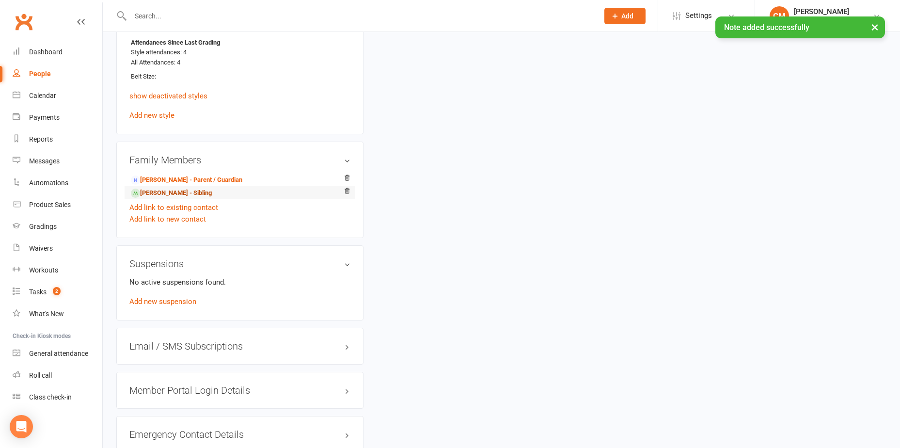
click at [171, 194] on link "[PERSON_NAME] - Sibling" at bounding box center [171, 193] width 81 height 10
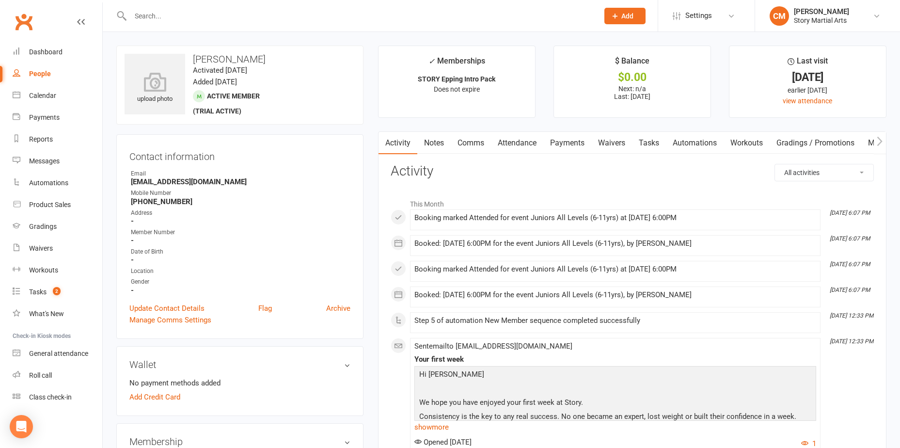
click at [432, 142] on link "Notes" at bounding box center [433, 143] width 33 height 22
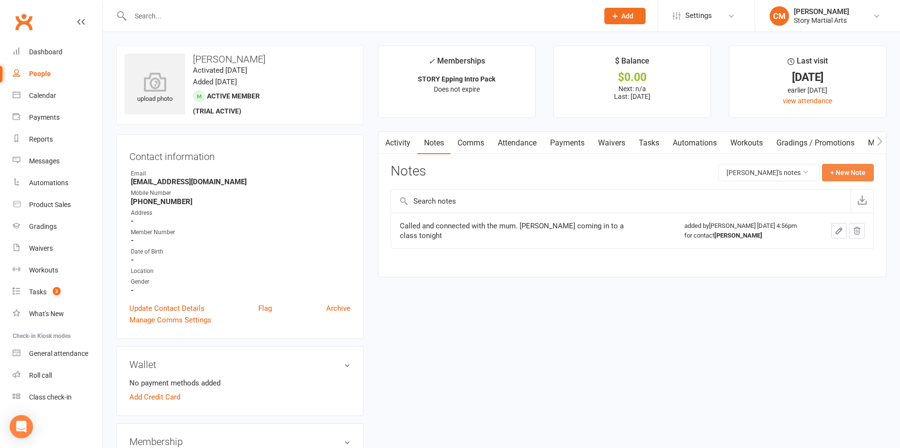
click at [850, 172] on button "+ New Note" at bounding box center [848, 172] width 52 height 17
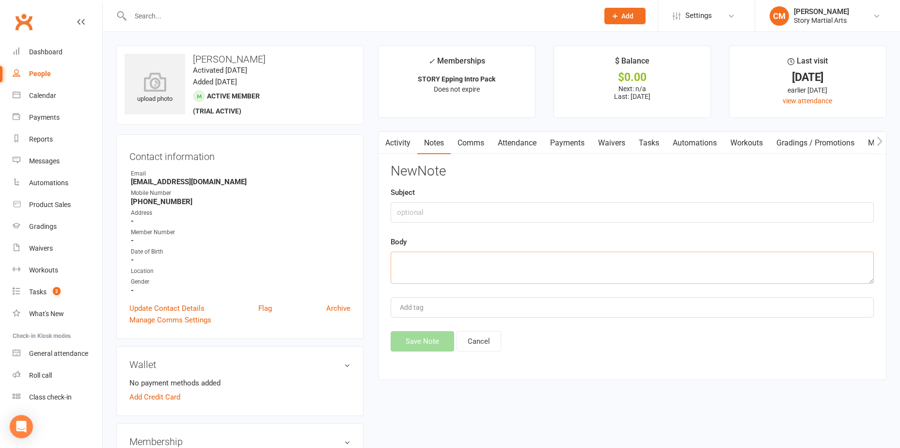
click at [443, 273] on textarea at bounding box center [632, 268] width 483 height 32
paste textarea "Spoke to dad and they're heading to [GEOGRAPHIC_DATA] late this month until end…"
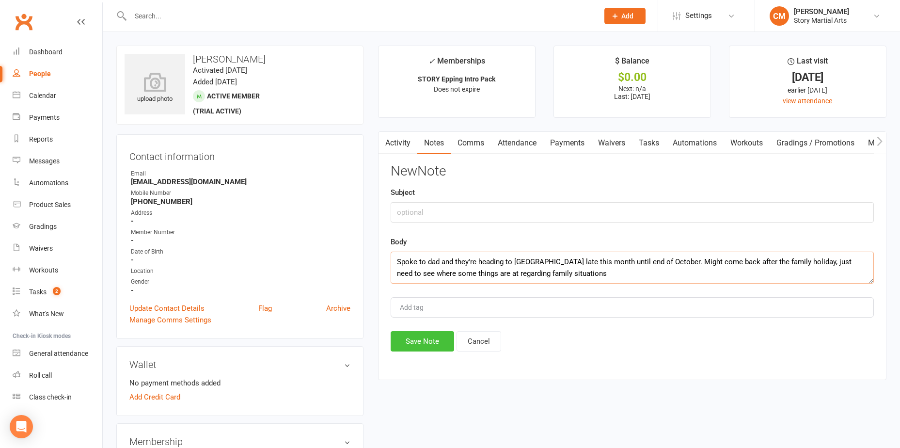
type textarea "Spoke to dad and they're heading to [GEOGRAPHIC_DATA] late this month until end…"
click at [416, 336] on button "Save Note" at bounding box center [423, 341] width 64 height 20
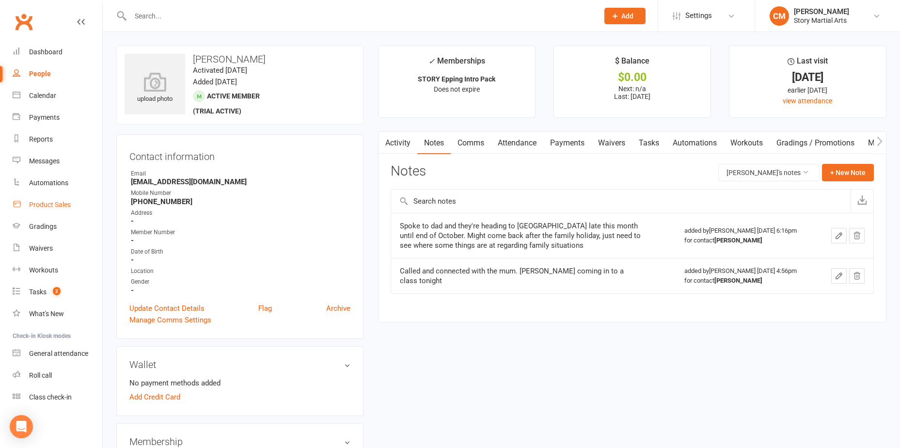
click at [53, 204] on div "Product Sales" at bounding box center [50, 205] width 42 height 8
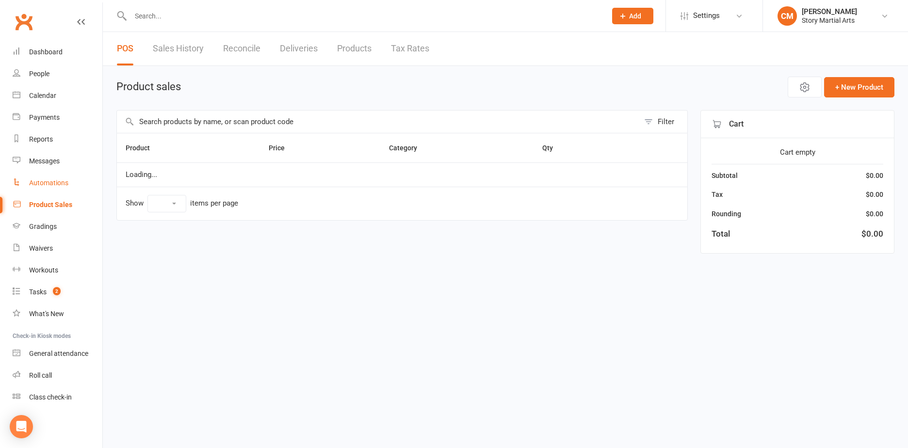
select select "10"
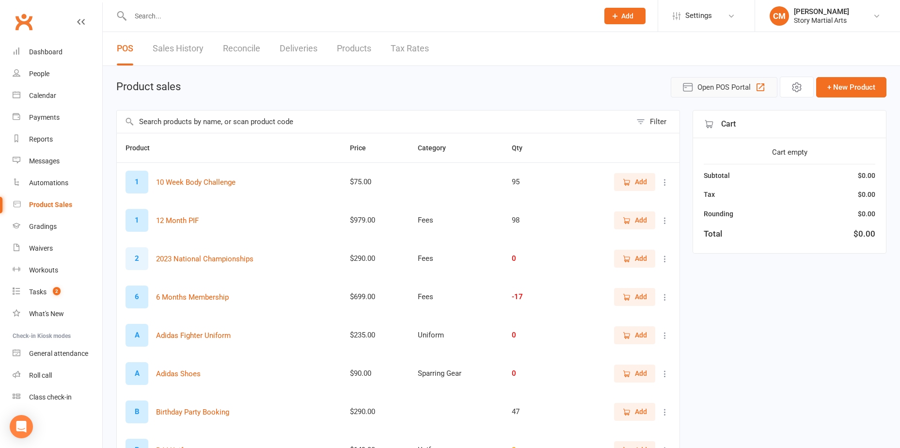
click at [741, 88] on span "Open POS Portal" at bounding box center [724, 87] width 53 height 12
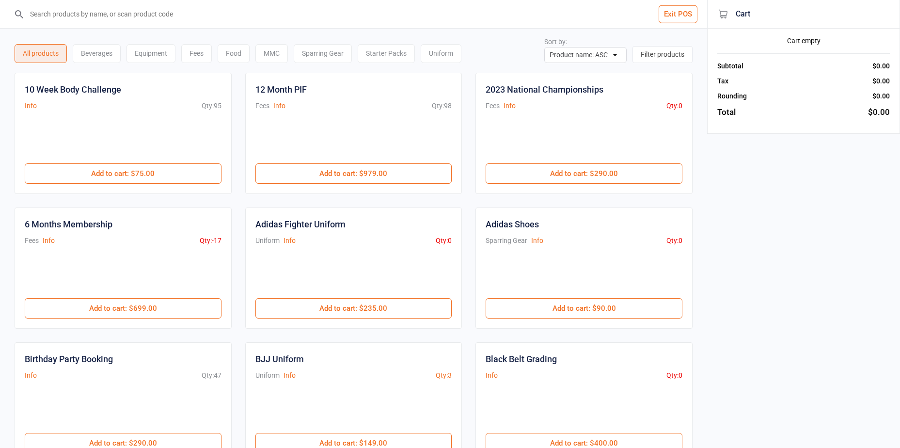
click at [158, 20] on input "search" at bounding box center [359, 14] width 669 height 28
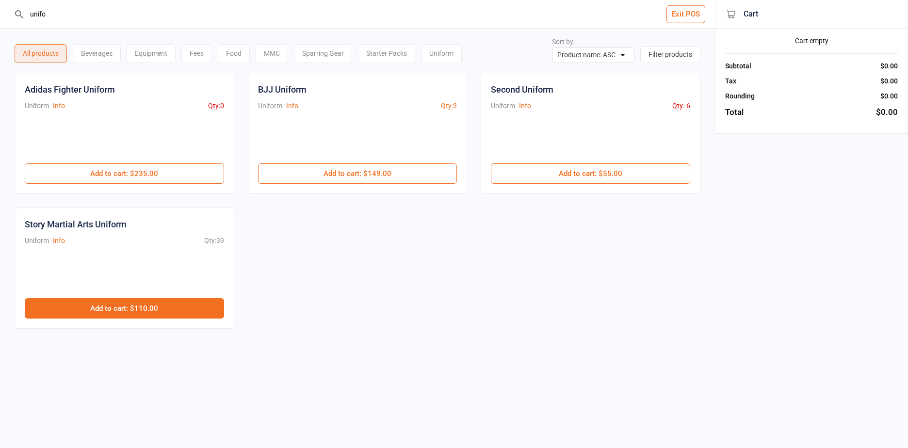
type input "unifo"
click at [143, 302] on button "Add to cart : $110.00" at bounding box center [124, 308] width 199 height 20
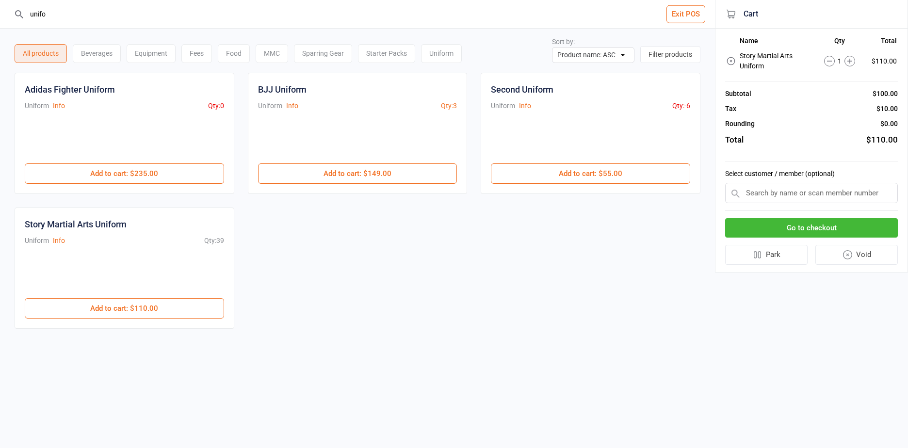
click at [821, 193] on input "text" at bounding box center [811, 193] width 173 height 20
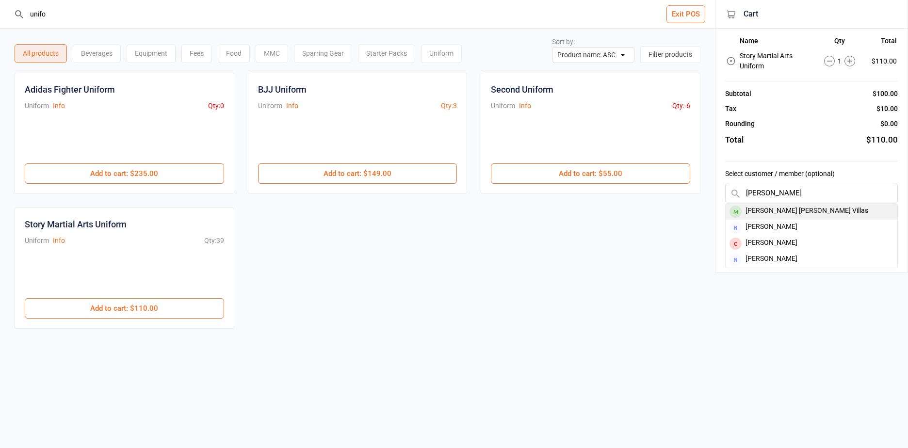
type input "[PERSON_NAME]"
click at [807, 210] on div "[PERSON_NAME] [PERSON_NAME] Villas" at bounding box center [811, 212] width 172 height 16
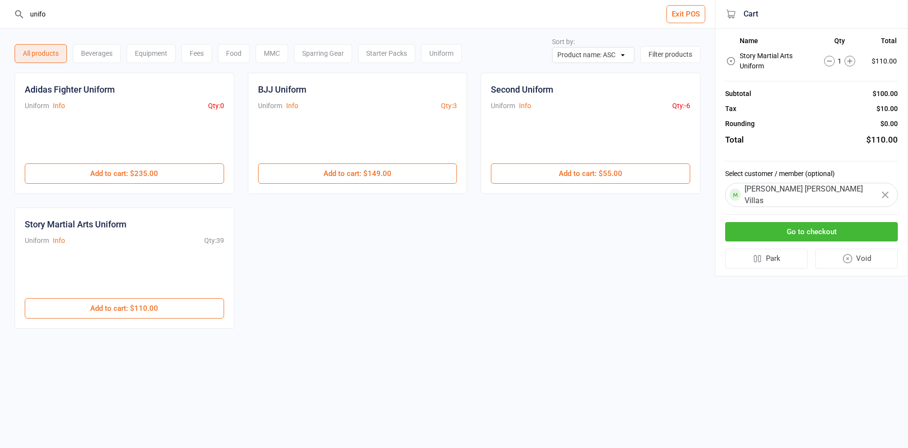
click at [806, 223] on button "Go to checkout" at bounding box center [811, 232] width 173 height 20
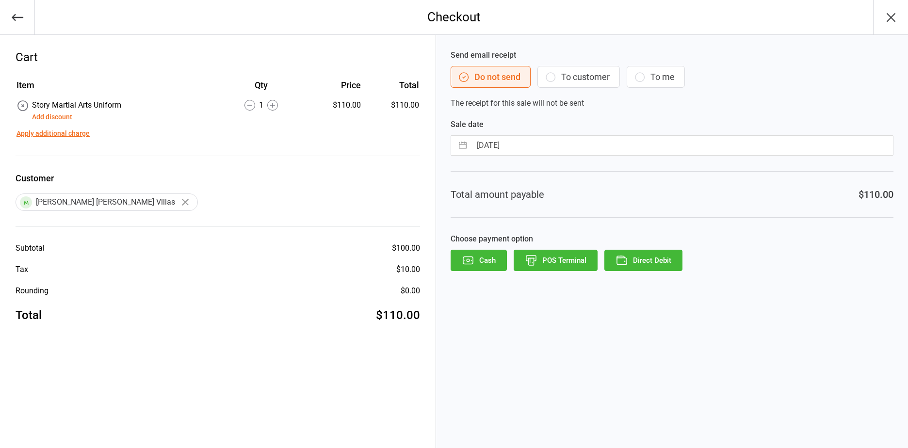
click at [552, 261] on button "POS Terminal" at bounding box center [555, 260] width 84 height 21
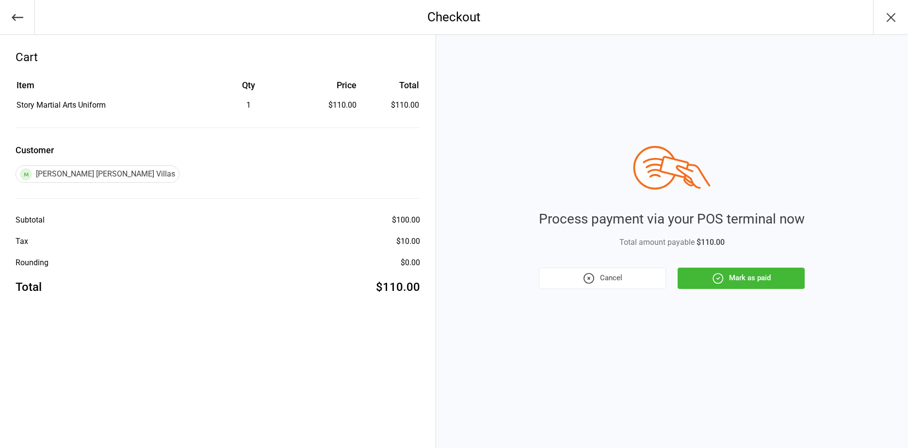
click at [707, 278] on button "Mark as paid" at bounding box center [740, 278] width 127 height 21
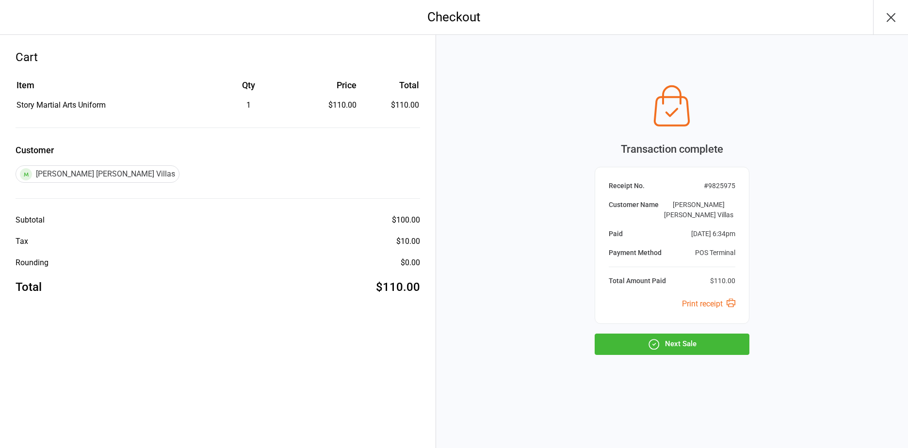
click at [675, 334] on button "Next Sale" at bounding box center [671, 344] width 155 height 21
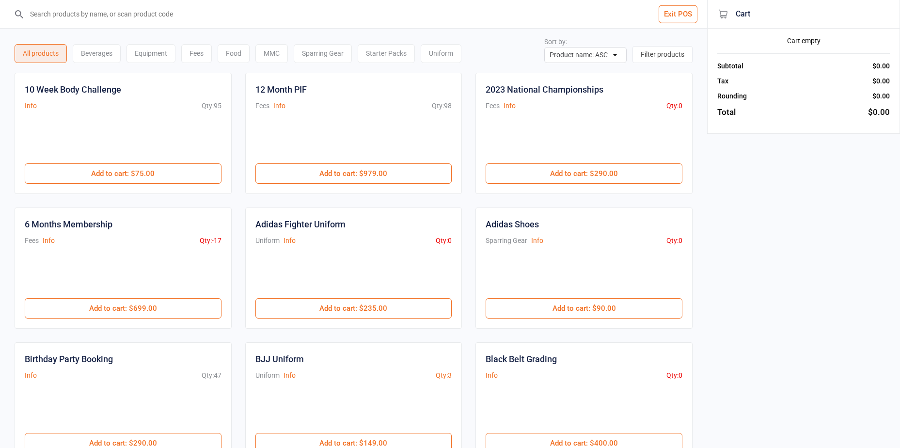
click at [130, 16] on input "search" at bounding box center [359, 14] width 669 height 28
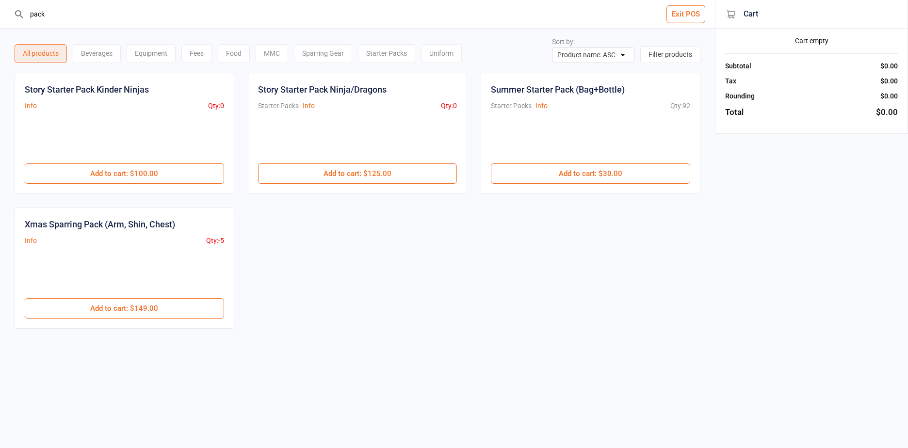
drag, startPoint x: 113, startPoint y: 15, endPoint x: 0, endPoint y: 5, distance: 113.9
click at [0, 5] on html "pack Exit POS All products Beverages Equipment Fees Food MMC Sparring Gear Star…" at bounding box center [454, 224] width 908 height 448
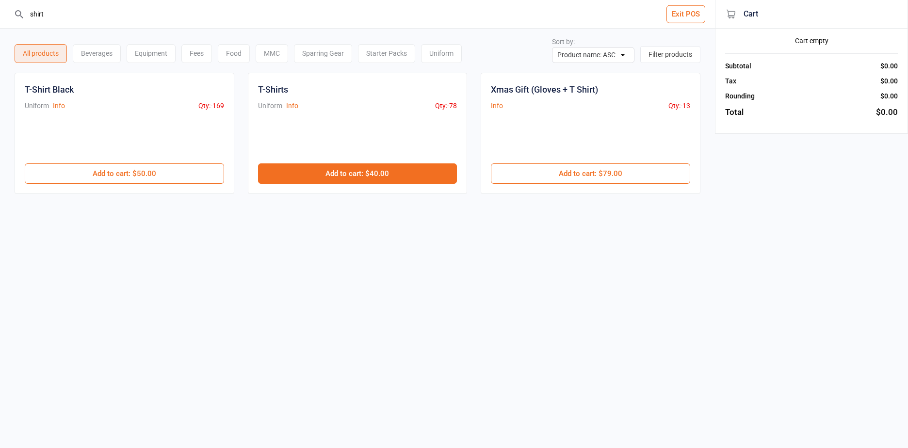
type input "shirt"
click at [312, 172] on button "Add to cart : $40.00" at bounding box center [357, 173] width 199 height 20
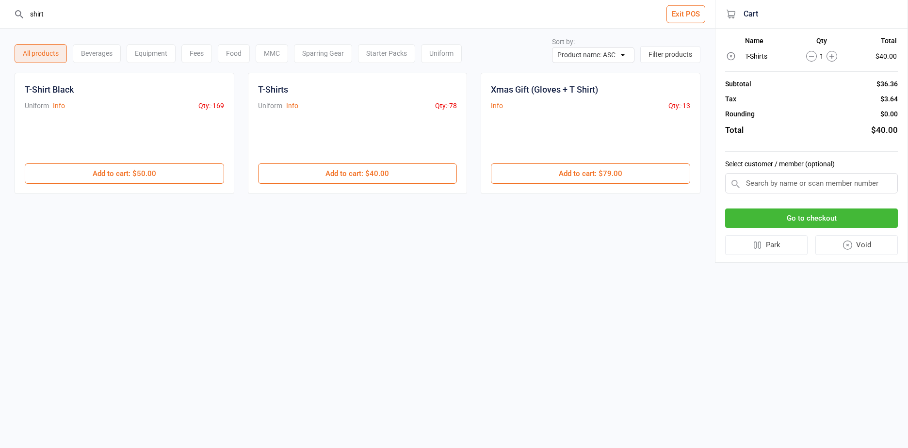
click at [766, 188] on input "text" at bounding box center [811, 183] width 173 height 20
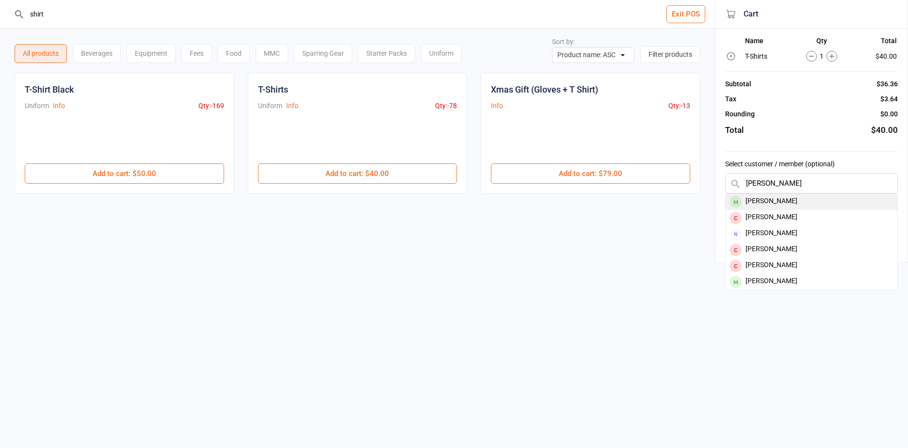
type input "[PERSON_NAME]"
click at [782, 206] on div "[PERSON_NAME]" at bounding box center [811, 202] width 172 height 16
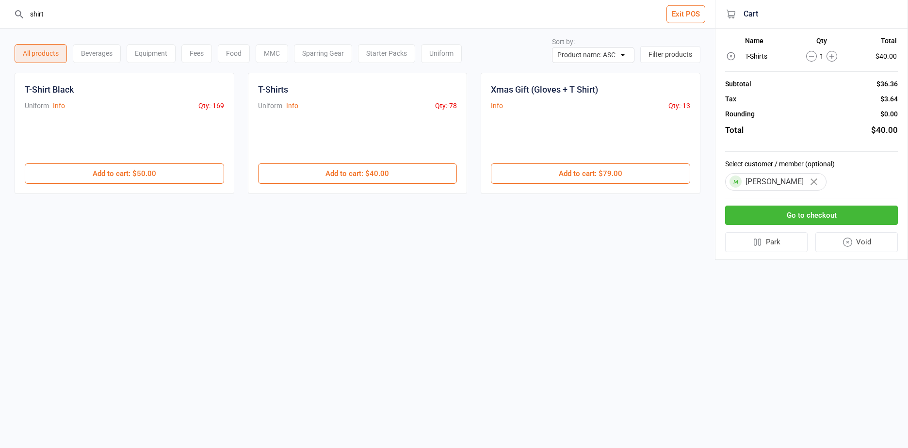
click at [817, 215] on button "Go to checkout" at bounding box center [811, 216] width 173 height 20
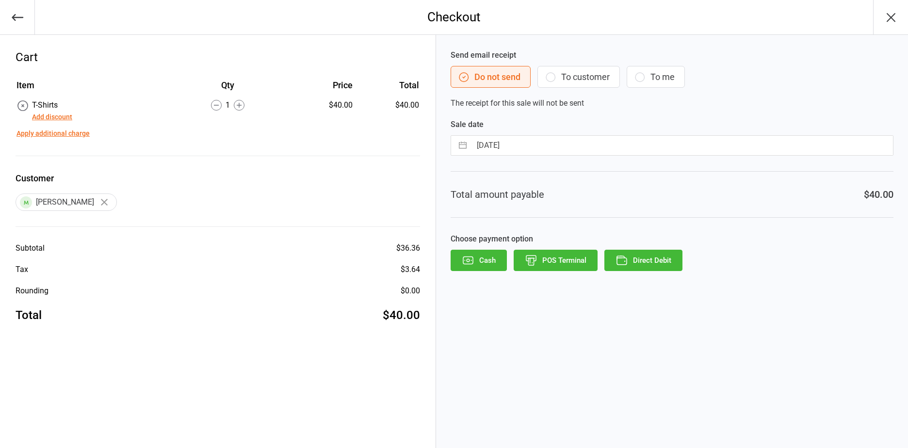
select select "6"
select select "2025"
select select "7"
select select "2025"
select select "8"
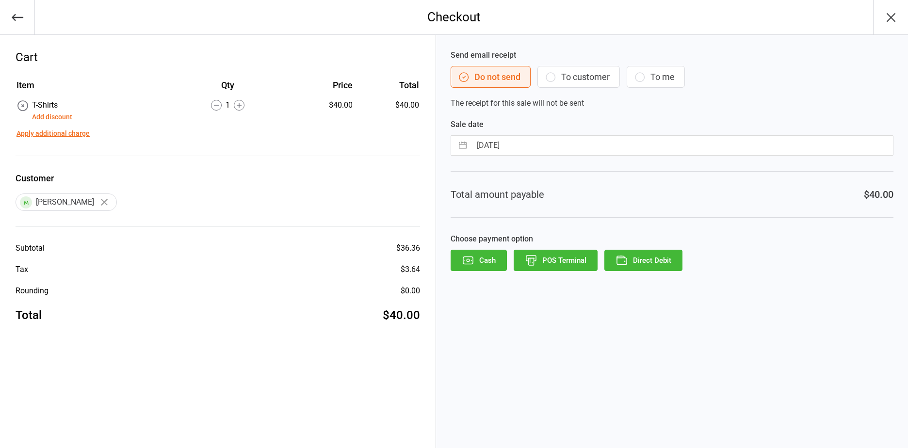
select select "2025"
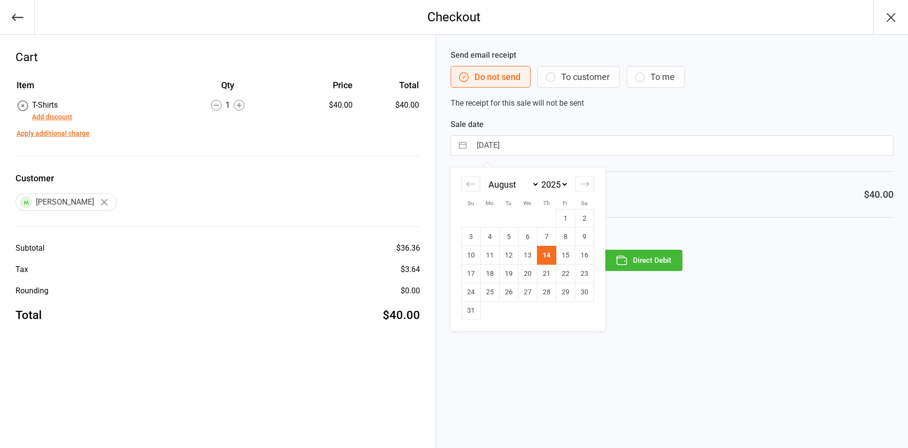
click at [531, 142] on input "[DATE]" at bounding box center [681, 145] width 421 height 19
click at [471, 187] on icon "Move backward to switch to the previous month." at bounding box center [470, 183] width 9 height 9
select select "5"
select select "2025"
click at [533, 288] on td "30" at bounding box center [527, 292] width 19 height 18
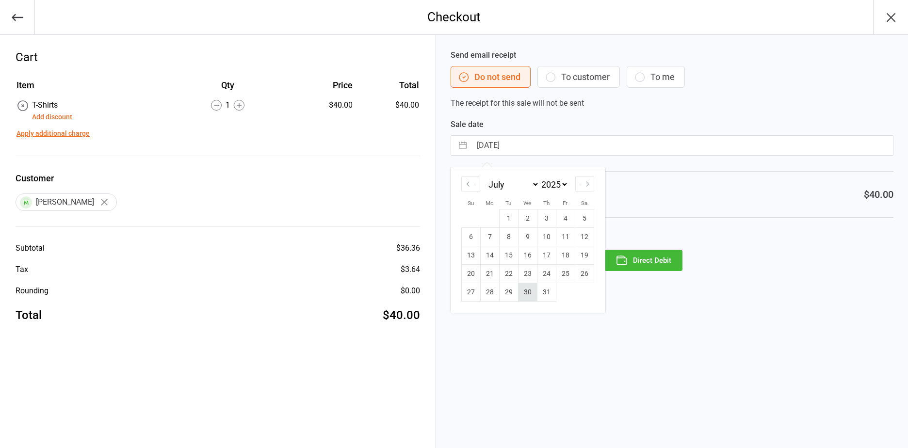
type input "30 Jul 2025"
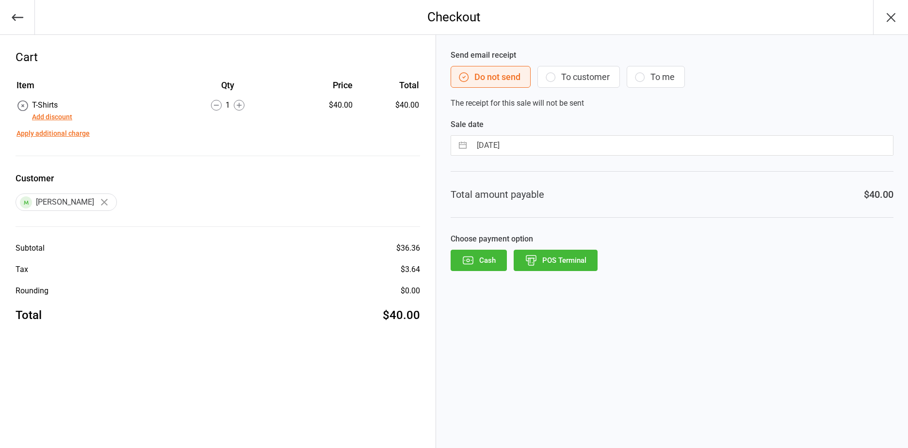
click at [562, 257] on button "POS Terminal" at bounding box center [555, 260] width 84 height 21
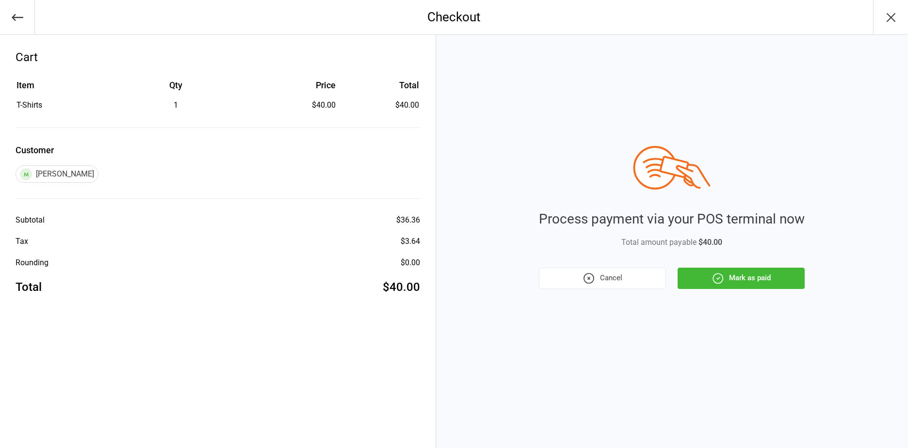
click at [747, 284] on button "Mark as paid" at bounding box center [740, 278] width 127 height 21
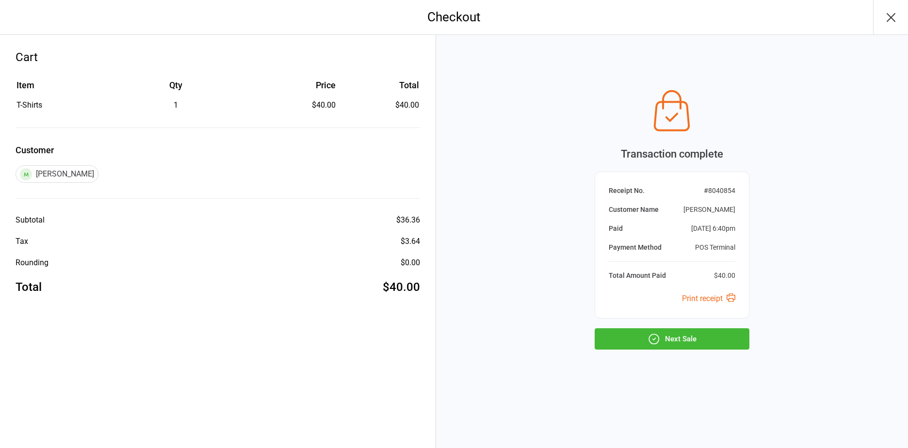
click at [670, 343] on button "Next Sale" at bounding box center [671, 338] width 155 height 21
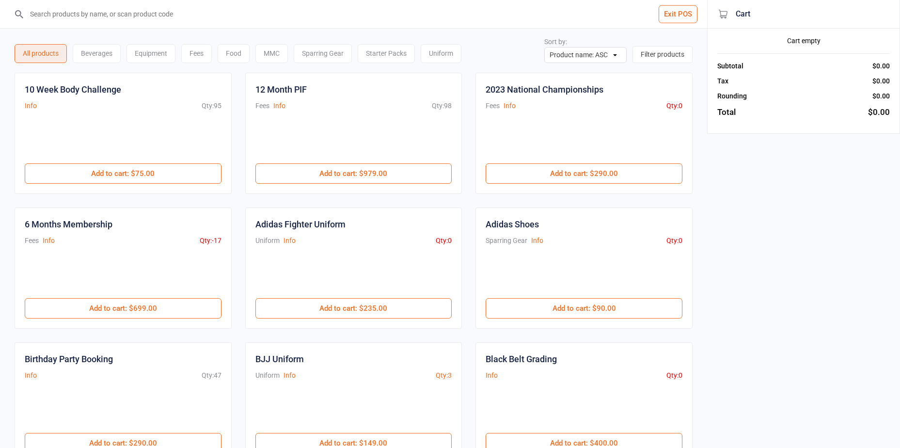
click at [687, 14] on button "Exit POS" at bounding box center [678, 14] width 39 height 18
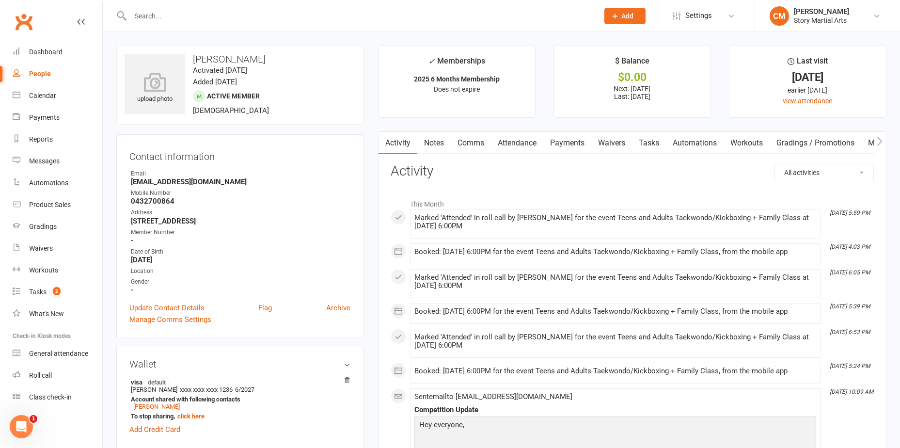
click at [566, 143] on link "Payments" at bounding box center [567, 143] width 48 height 22
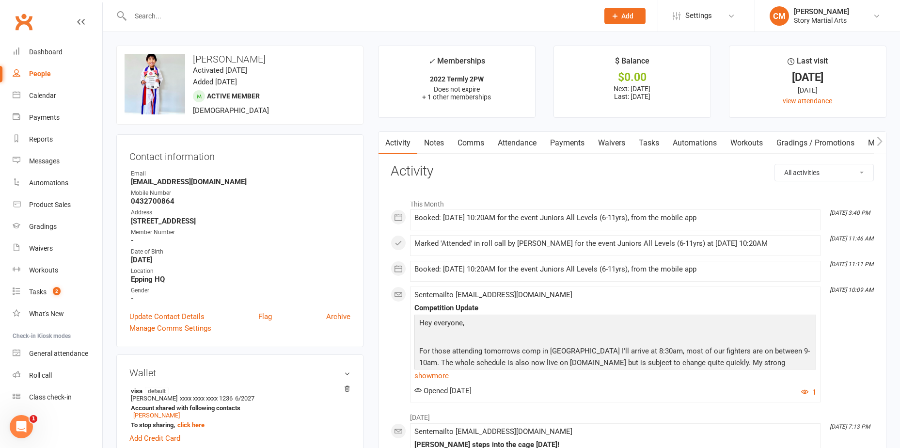
click at [584, 146] on link "Payments" at bounding box center [567, 143] width 48 height 22
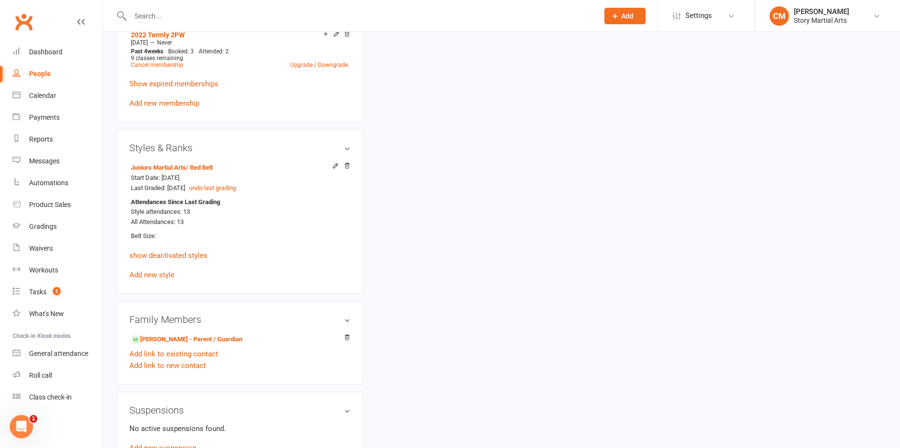
scroll to position [533, 0]
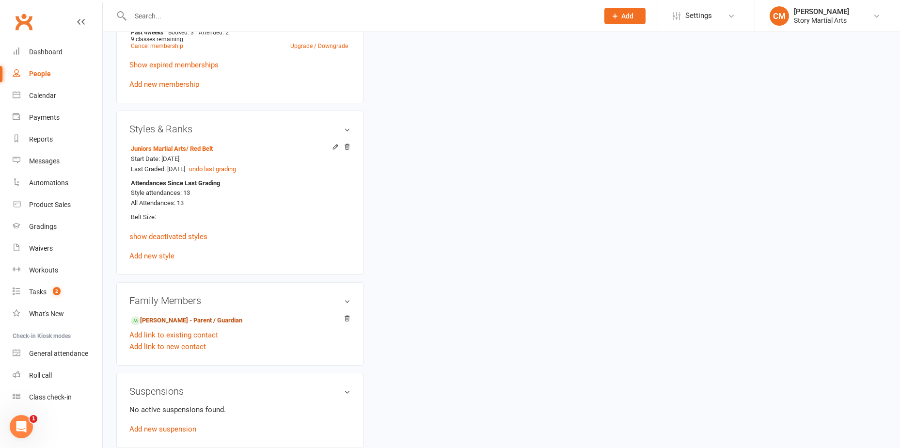
click at [219, 318] on link "[PERSON_NAME] - Parent / Guardian" at bounding box center [187, 321] width 112 height 10
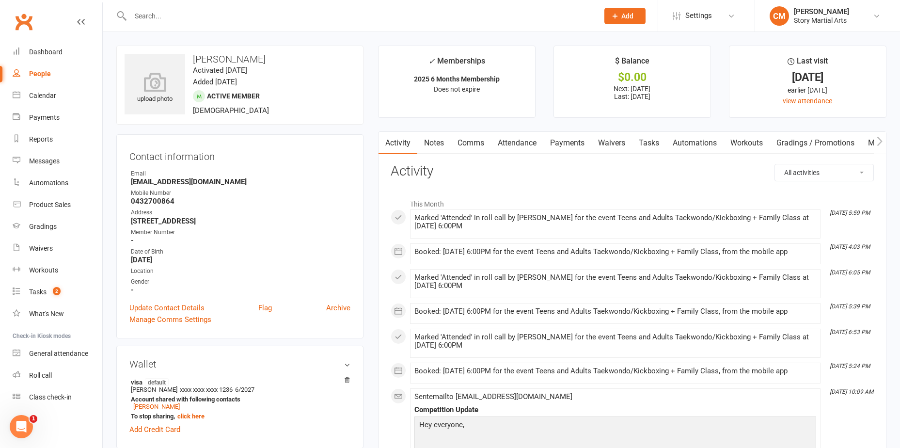
click at [618, 141] on link "Waivers" at bounding box center [611, 143] width 41 height 22
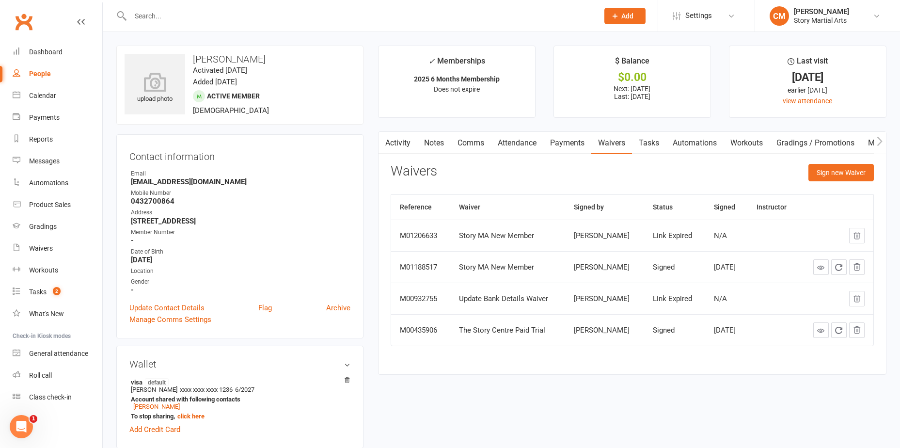
click at [564, 139] on link "Payments" at bounding box center [567, 143] width 48 height 22
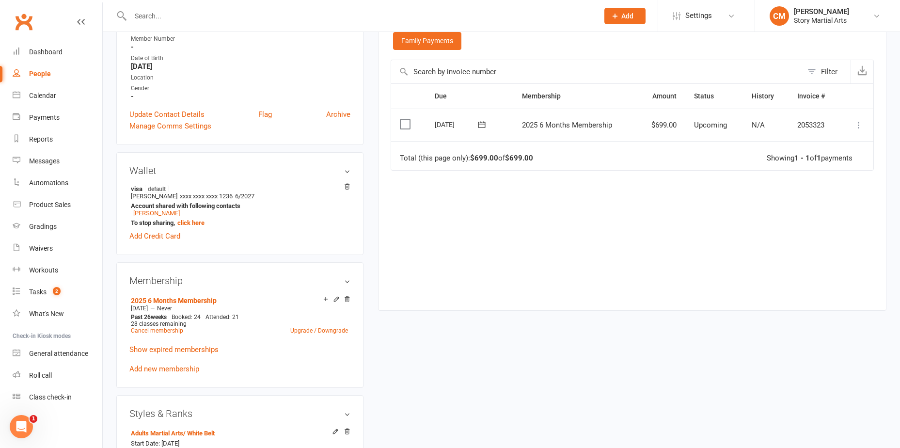
scroll to position [194, 0]
click at [335, 299] on icon at bounding box center [336, 299] width 4 height 4
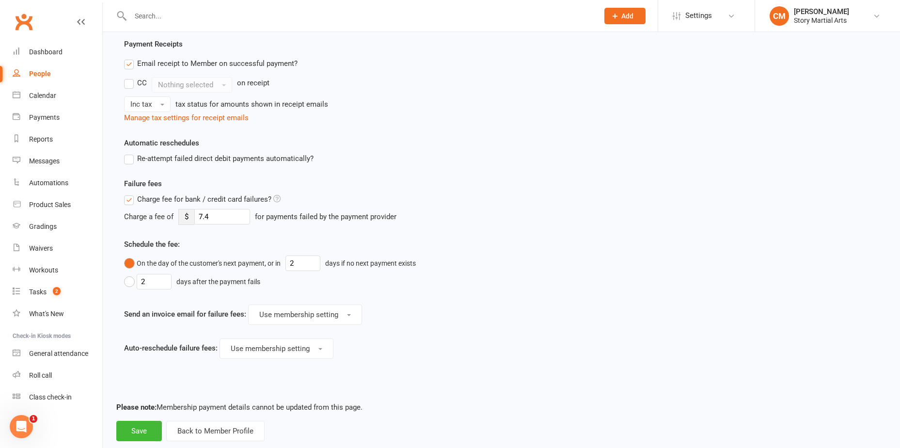
scroll to position [577, 0]
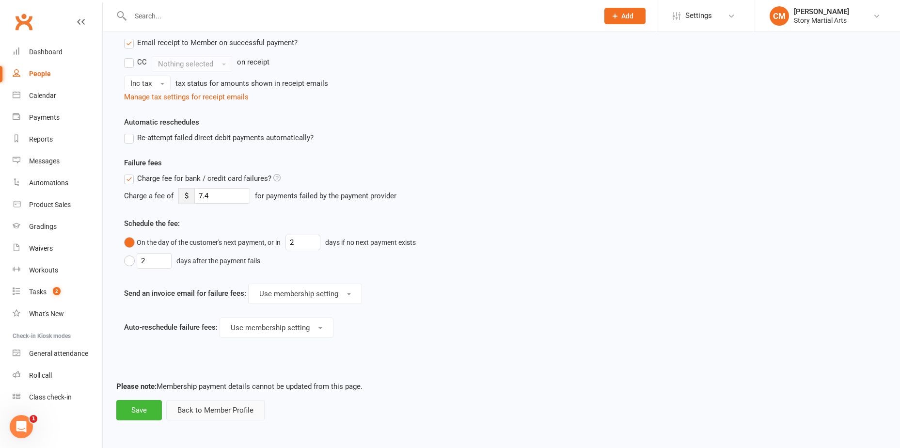
click at [234, 405] on button "Back to Member Profile" at bounding box center [215, 410] width 98 height 20
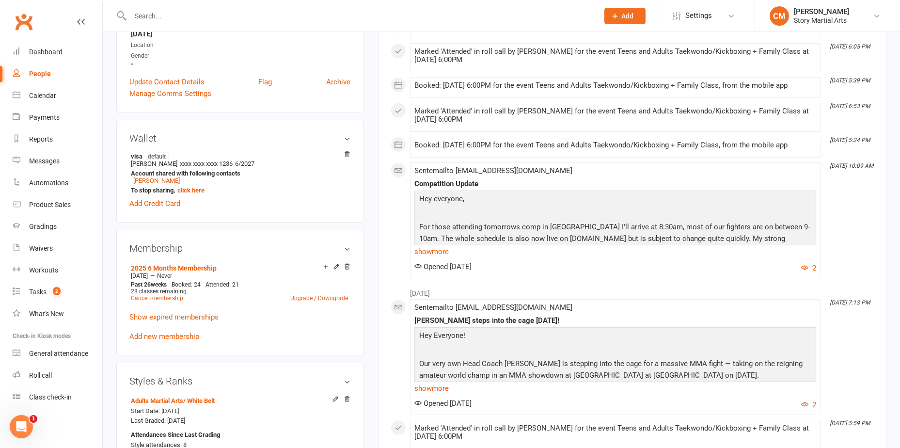
scroll to position [242, 0]
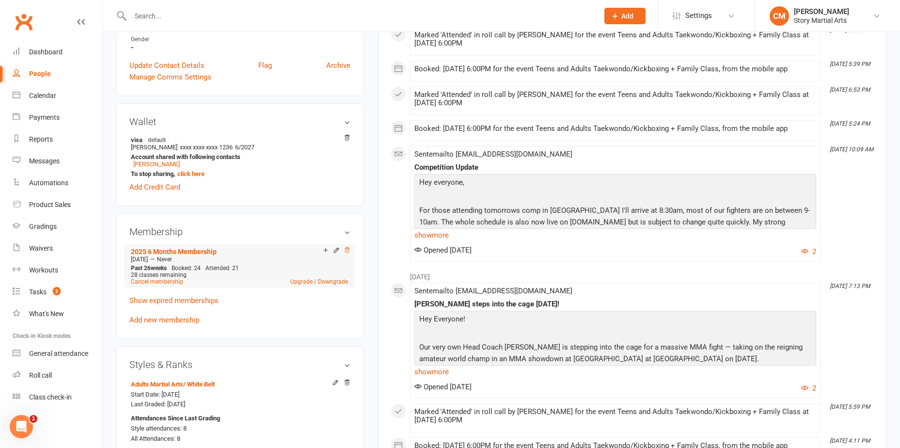
click at [347, 249] on icon at bounding box center [347, 250] width 7 height 7
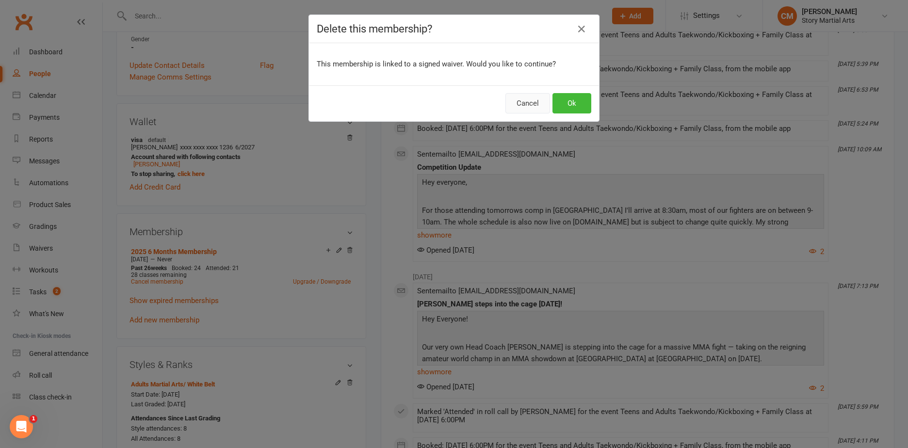
click at [514, 104] on button "Cancel" at bounding box center [527, 103] width 45 height 20
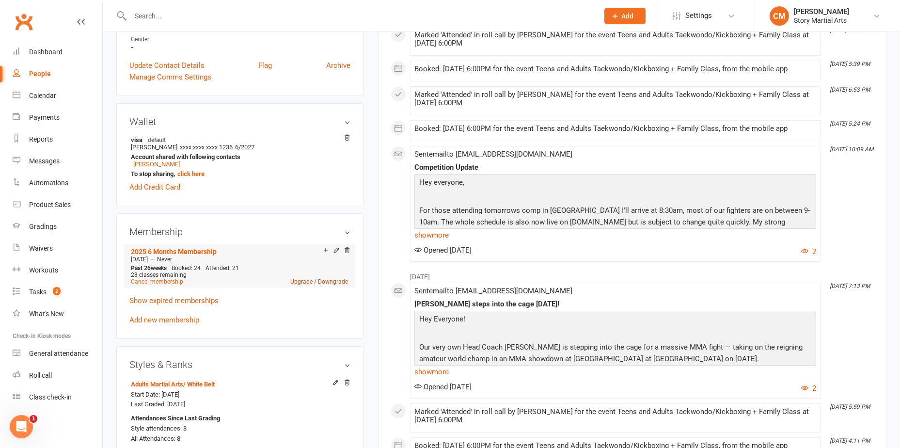
click at [325, 281] on link "Upgrade / Downgrade" at bounding box center [319, 281] width 58 height 7
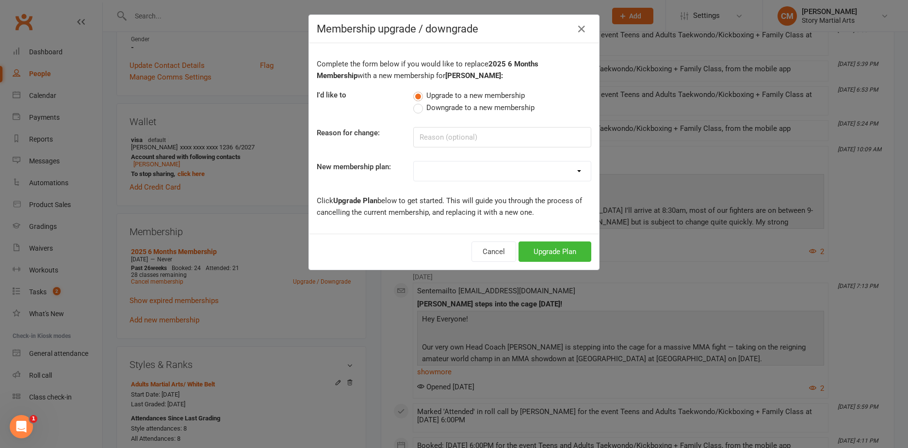
click at [453, 173] on select "STORY Epping Intro Pack Family Pass Story Gym Access 2025 1PW Membership 2025 6…" at bounding box center [502, 170] width 177 height 19
click at [460, 114] on div "Complete the form below if you would like to replace 2025 6 Months Membership w…" at bounding box center [454, 138] width 290 height 191
click at [454, 109] on span "Downgrade to a new membership" at bounding box center [480, 107] width 108 height 10
click at [419, 102] on input "Downgrade to a new membership" at bounding box center [416, 102] width 6 height 0
click at [451, 173] on select "STORY Epping Intro Pack Family Pass Story Gym Access 2025 1PW Membership 2025 6…" at bounding box center [502, 170] width 177 height 19
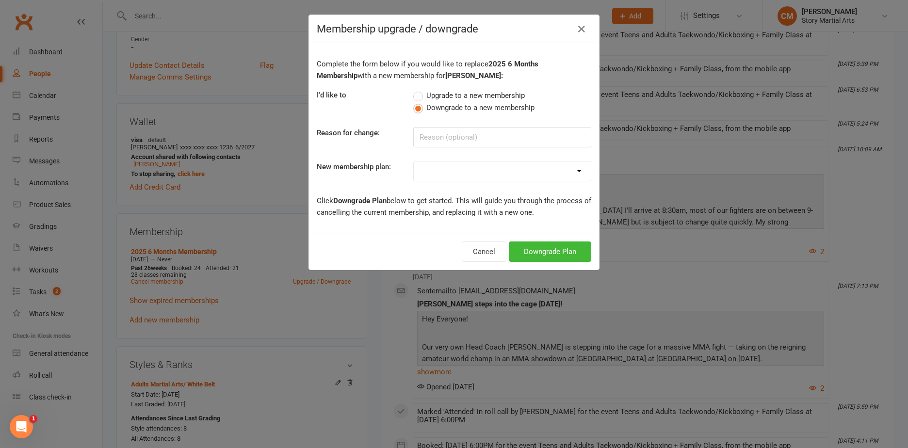
click at [376, 114] on div "Complete the form below if you would like to replace 2025 6 Months Membership w…" at bounding box center [454, 138] width 290 height 191
click at [470, 247] on button "Cancel" at bounding box center [484, 251] width 45 height 20
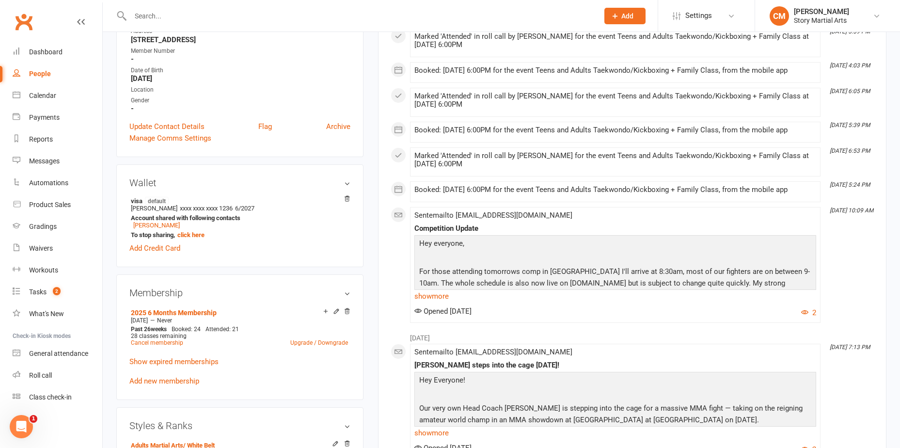
scroll to position [0, 0]
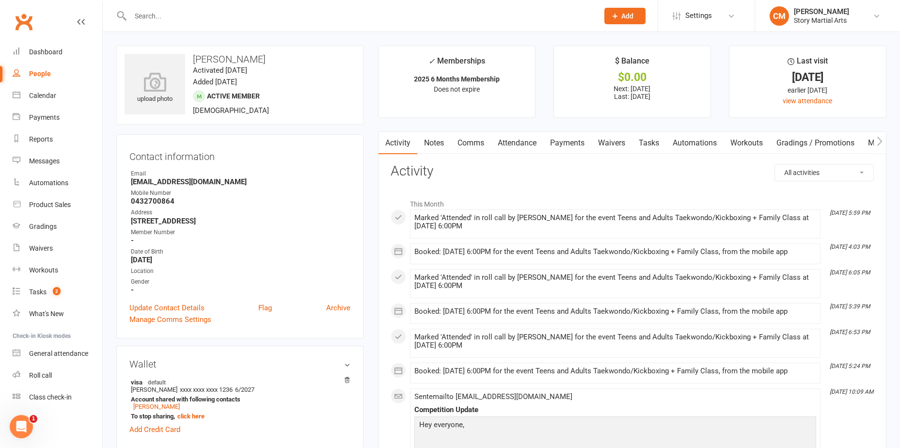
click at [590, 143] on link "Payments" at bounding box center [567, 143] width 48 height 22
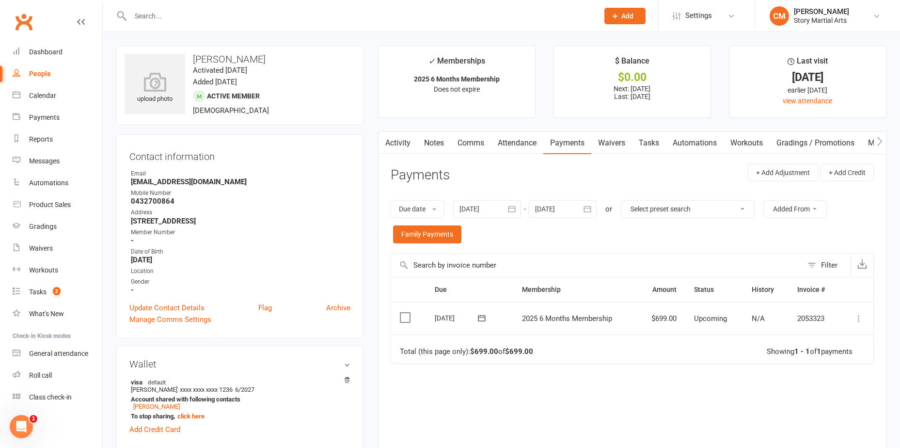
click at [860, 319] on icon at bounding box center [859, 319] width 10 height 10
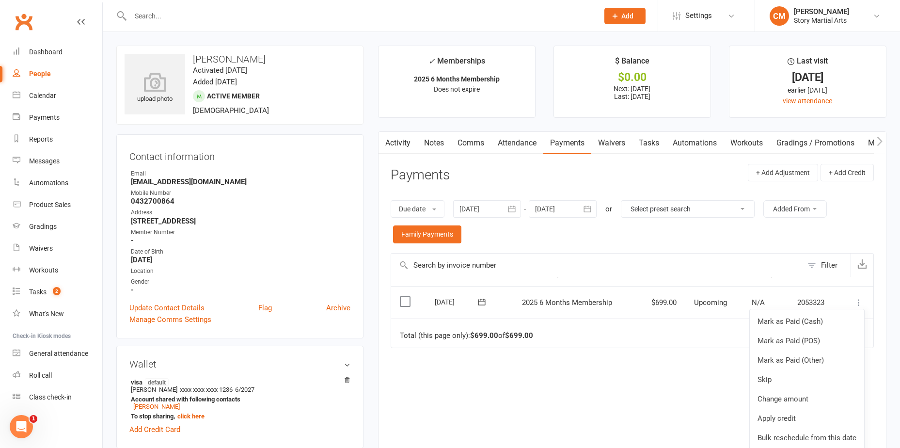
click at [649, 390] on div "Due Contact Membership Amount Status History Invoice # Select this 22 Aug 2025 …" at bounding box center [632, 383] width 483 height 212
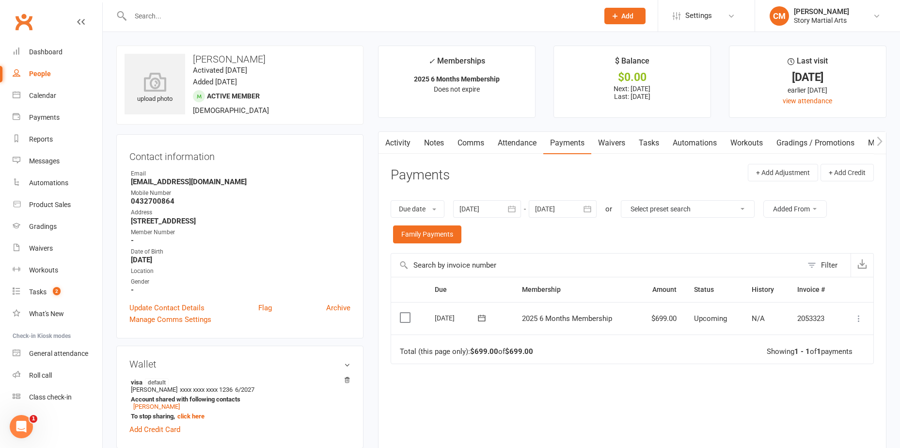
scroll to position [0, 0]
click at [425, 139] on link "Notes" at bounding box center [433, 143] width 33 height 22
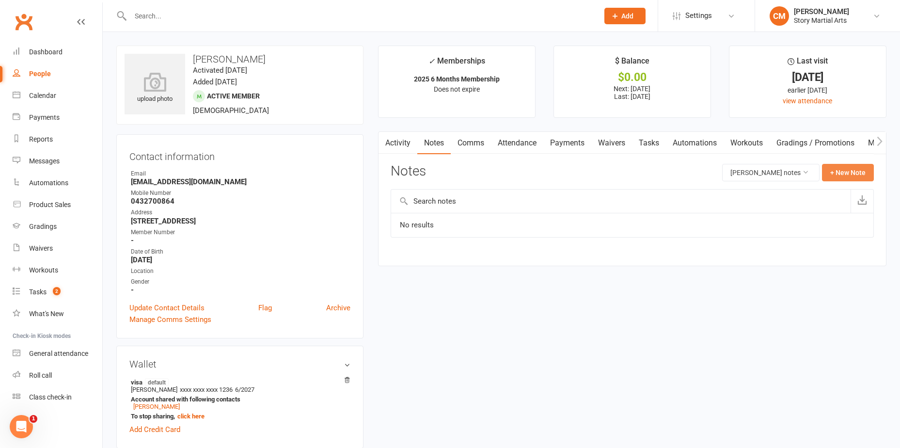
click at [838, 178] on button "+ New Note" at bounding box center [848, 172] width 52 height 17
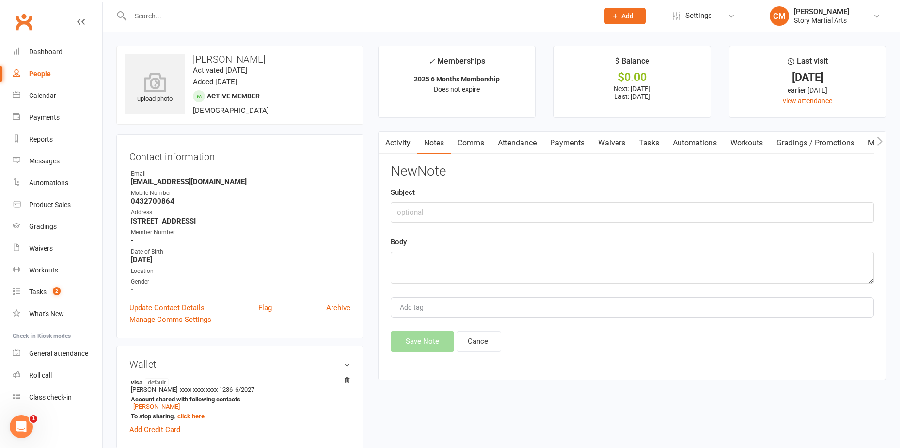
click at [511, 290] on div "New Note Subject Body Add tag Save Note Cancel" at bounding box center [632, 258] width 483 height 188
click at [502, 284] on div "New Note Subject Body Add tag Save Note Cancel" at bounding box center [632, 258] width 483 height 188
click at [478, 272] on textarea at bounding box center [632, 268] width 483 height 32
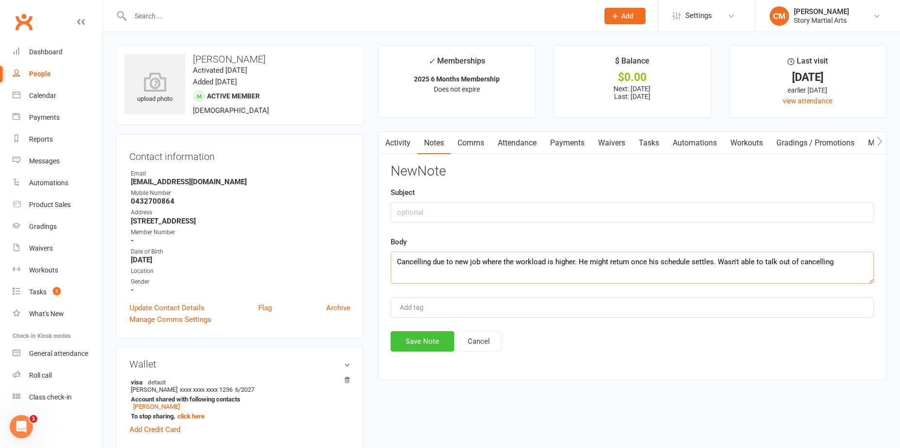
type textarea "Cancelling due to new job where the workload is higher. He might return once hi…"
click at [435, 346] on button "Save Note" at bounding box center [423, 341] width 64 height 20
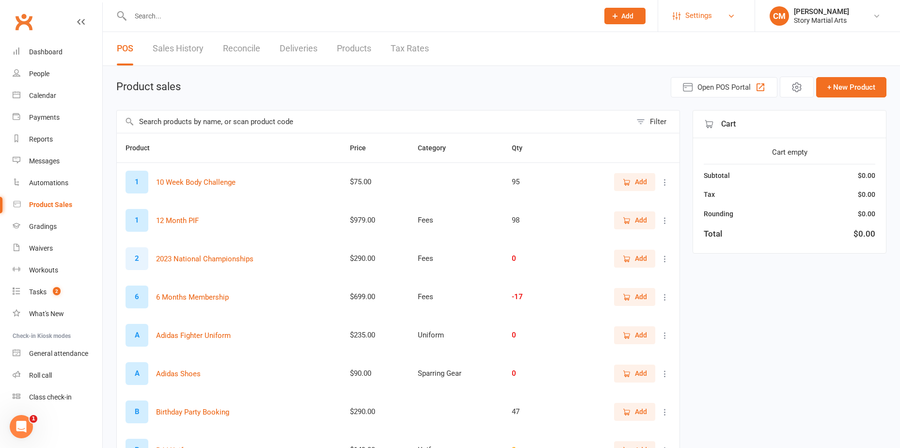
click at [698, 10] on span "Settings" at bounding box center [699, 16] width 27 height 22
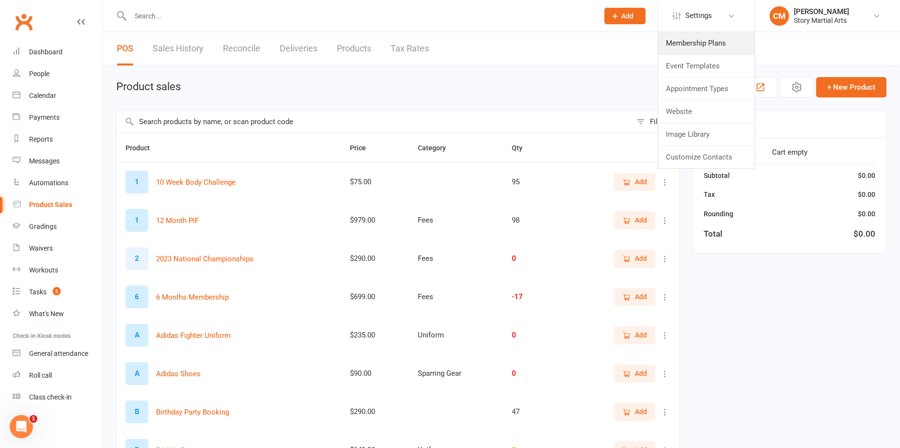
click at [697, 37] on link "Membership Plans" at bounding box center [706, 43] width 96 height 22
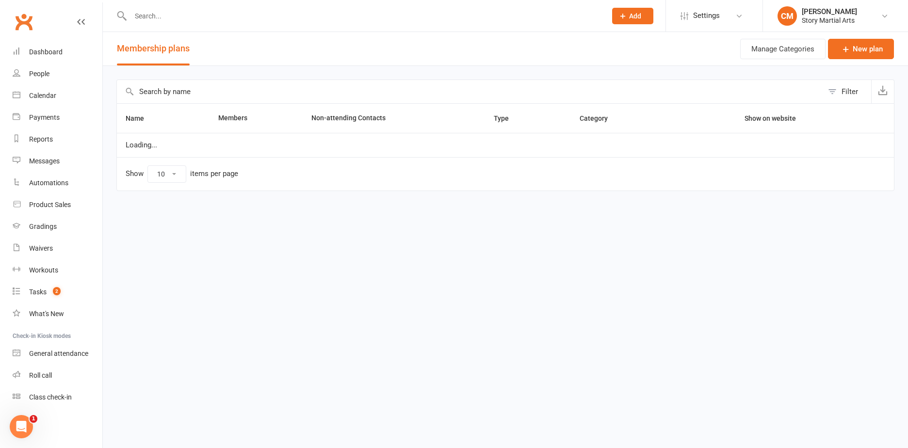
select select "25"
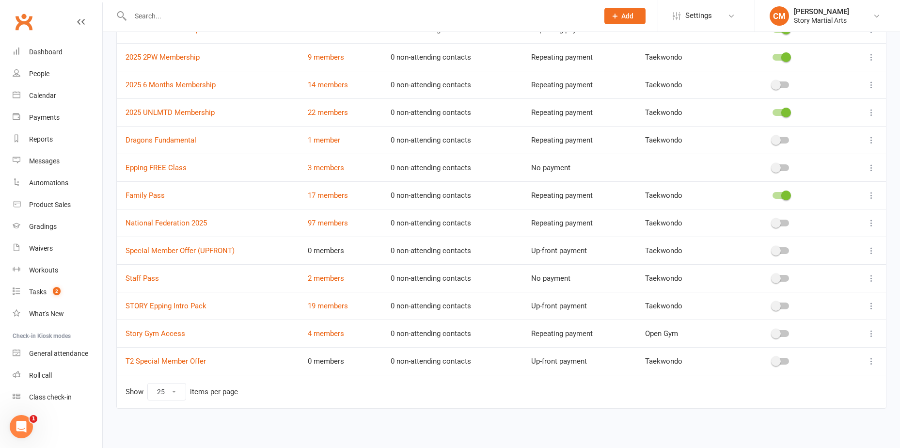
scroll to position [147, 0]
click at [312, 303] on link "19 members" at bounding box center [328, 304] width 40 height 9
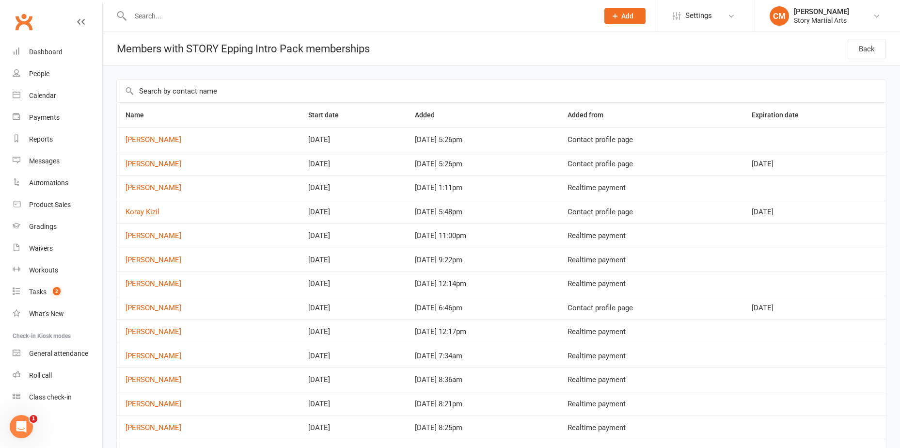
scroll to position [177, 0]
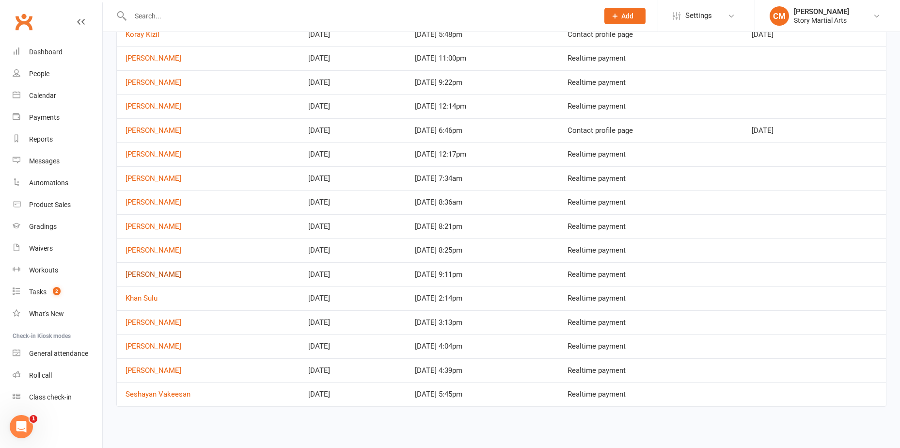
click at [150, 276] on link "Mackye Buchanan" at bounding box center [154, 274] width 56 height 9
click at [155, 202] on link "Kamaljeet Kaur" at bounding box center [154, 202] width 56 height 9
click at [150, 180] on link "[PERSON_NAME]" at bounding box center [154, 178] width 56 height 9
drag, startPoint x: 156, startPoint y: 155, endPoint x: 171, endPoint y: 145, distance: 17.8
click at [156, 155] on link "Ayaan Prakash" at bounding box center [154, 154] width 56 height 9
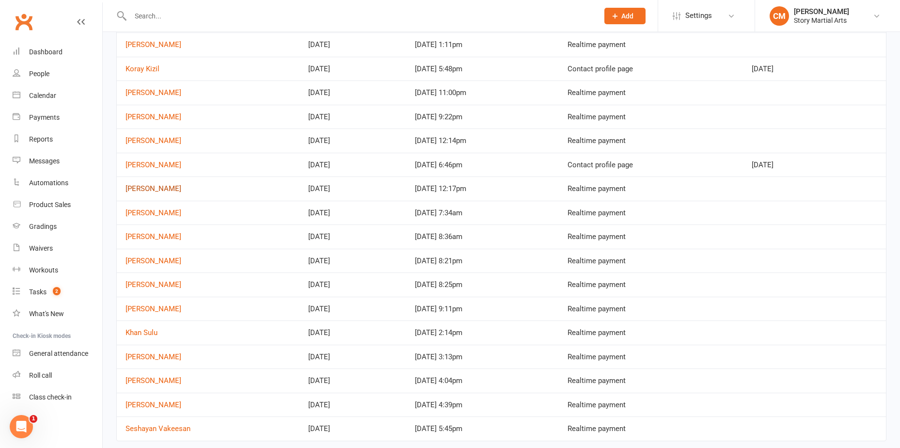
scroll to position [129, 0]
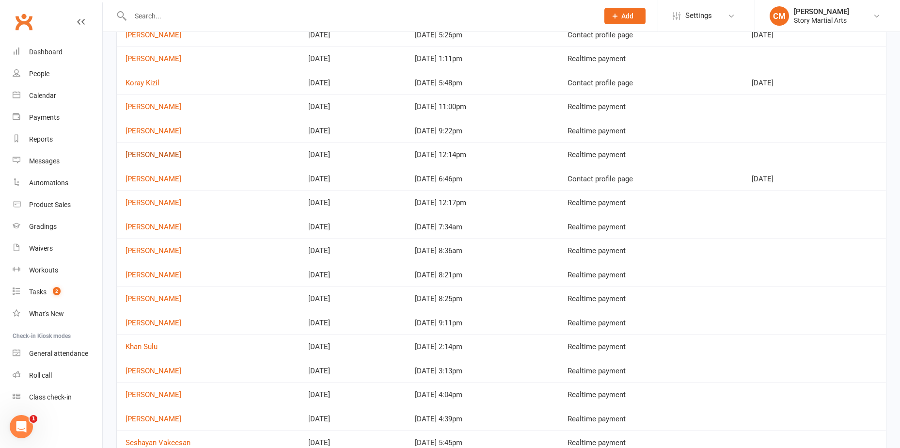
click at [145, 159] on link "Esha Palikhey" at bounding box center [154, 154] width 56 height 9
click at [151, 133] on link "Eve Sutjito" at bounding box center [154, 131] width 56 height 9
click at [150, 179] on link "Swati Prakash" at bounding box center [154, 179] width 56 height 9
click at [153, 110] on link "Emma Secchi" at bounding box center [154, 106] width 56 height 9
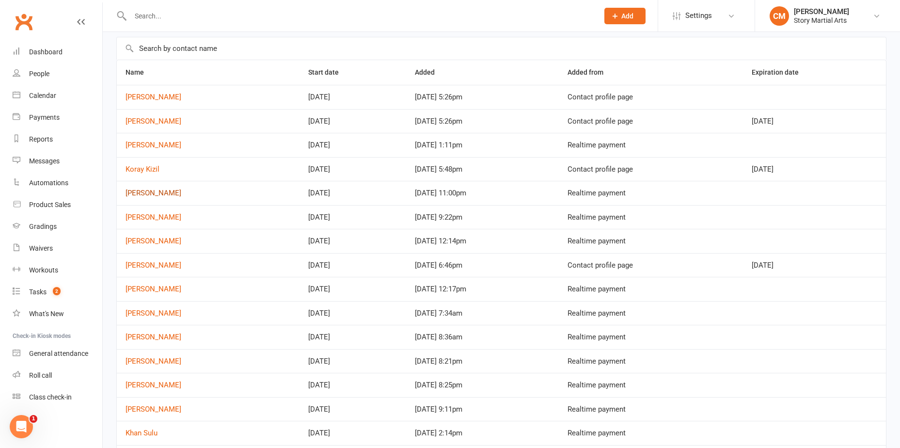
scroll to position [32, 0]
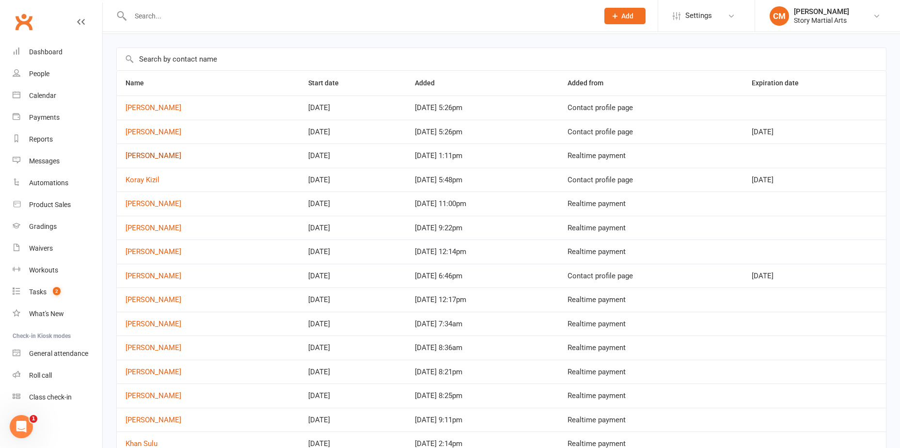
click at [152, 157] on link "Harris Kasapidis" at bounding box center [154, 155] width 56 height 9
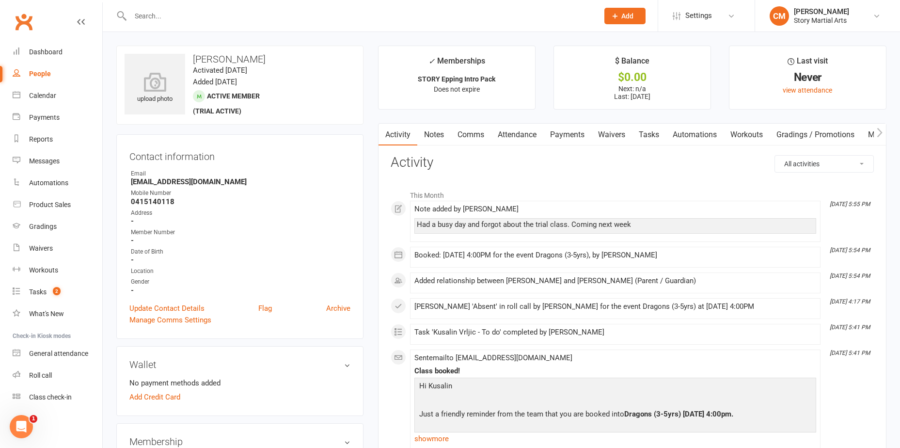
click at [569, 129] on link "Payments" at bounding box center [567, 135] width 48 height 22
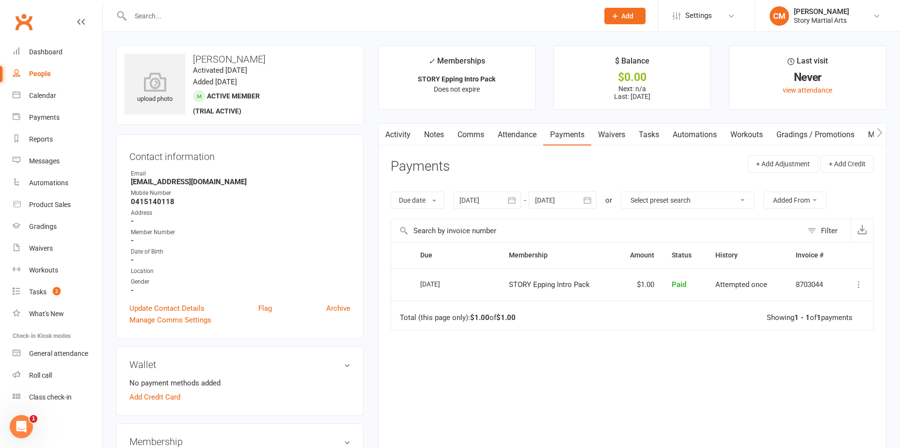
click at [521, 135] on link "Attendance" at bounding box center [517, 135] width 52 height 22
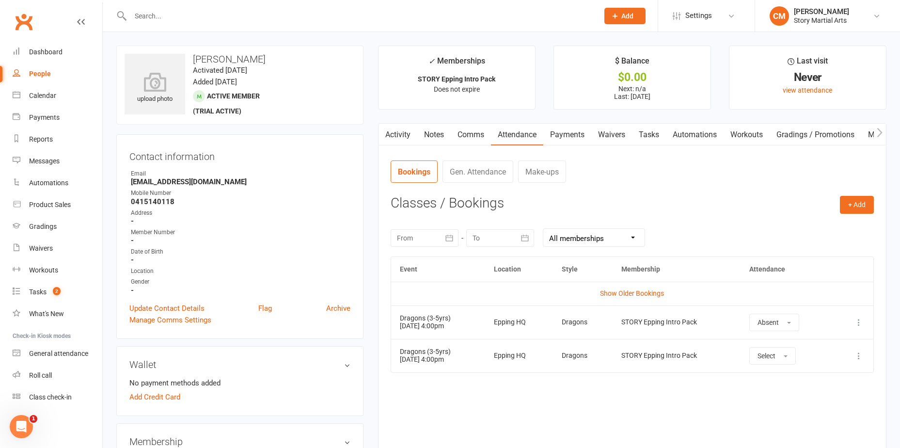
drag, startPoint x: 462, startPoint y: 358, endPoint x: 401, endPoint y: 350, distance: 60.7
click at [401, 350] on td "Dragons (3-5yrs) [DATE] 4:00pm" at bounding box center [438, 355] width 94 height 33
copy td "Dragons (3-5yrs) [DATE] 4:00pm"
click at [401, 129] on link "Activity" at bounding box center [398, 135] width 39 height 22
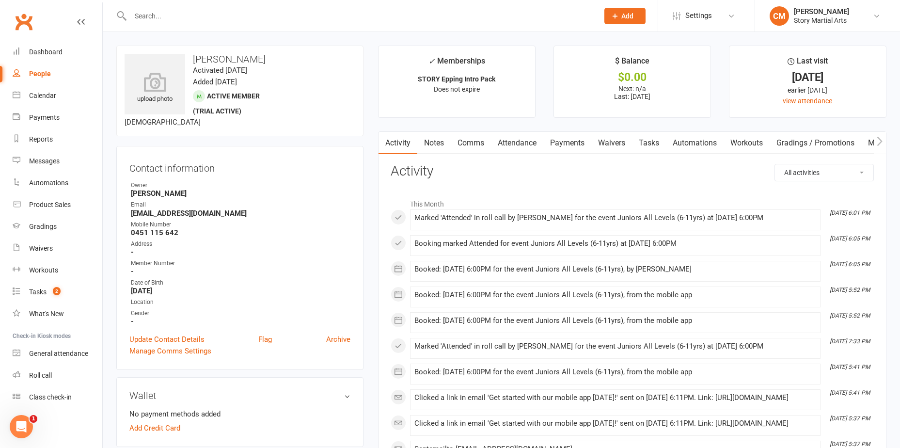
click at [601, 141] on link "Waivers" at bounding box center [611, 143] width 41 height 22
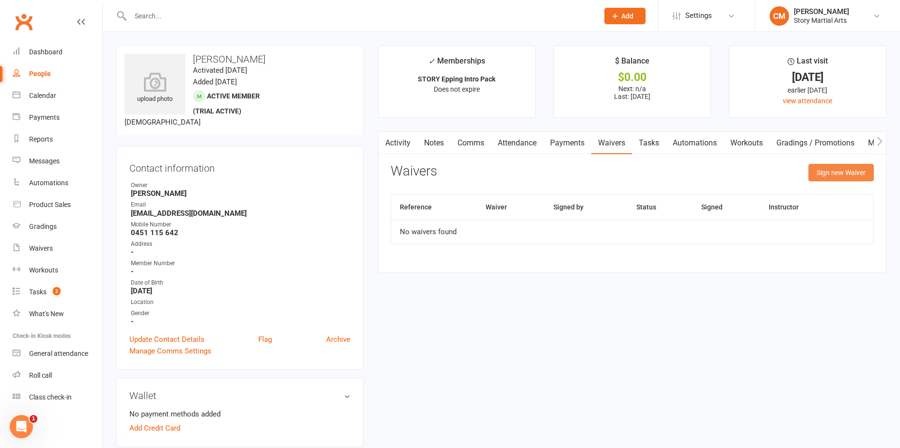
click at [823, 169] on button "Sign new Waiver" at bounding box center [841, 172] width 65 height 17
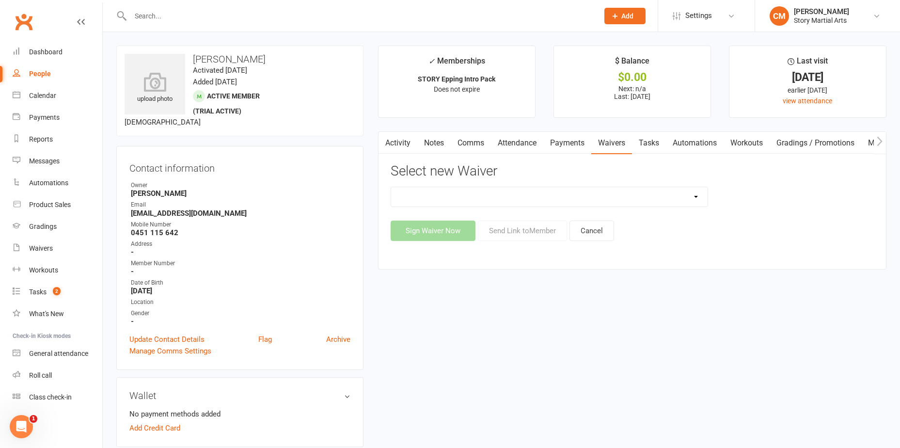
click at [514, 201] on select "Story. Fitness Membership Waiver Story Little Ninjas Waiver Story MA New Member…" at bounding box center [549, 196] width 317 height 19
select select "3781"
click at [391, 187] on select "Story. Fitness Membership Waiver Story Little Ninjas Waiver Story MA New Member…" at bounding box center [549, 196] width 317 height 19
click at [505, 231] on button "Send Link to Member" at bounding box center [522, 231] width 89 height 20
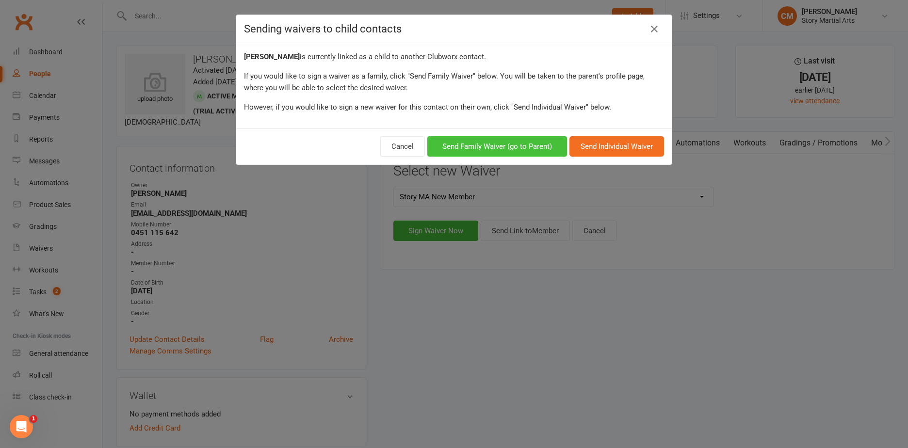
click at [497, 147] on button "Send Family Waiver (go to Parent)" at bounding box center [497, 146] width 140 height 20
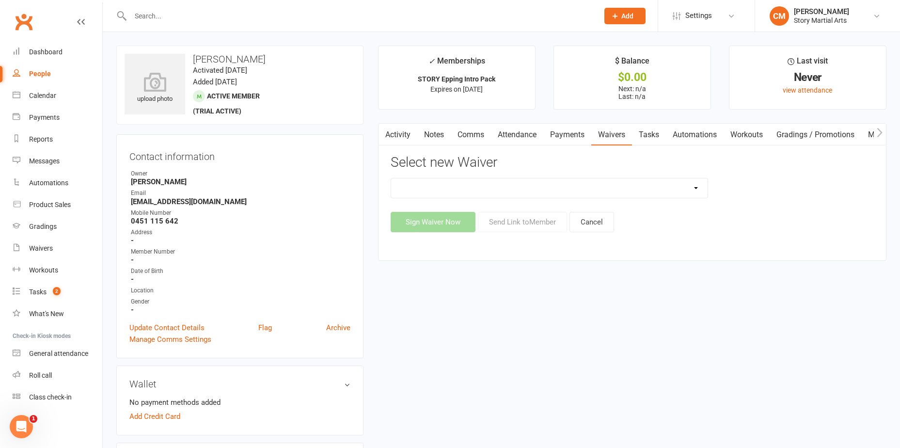
click at [508, 187] on select "Story. Fitness Membership Waiver Story Little Ninjas Waiver Story MA New Member…" at bounding box center [549, 187] width 317 height 19
select select "3781"
click at [391, 178] on select "Story. Fitness Membership Waiver Story Little Ninjas Waiver Story MA New Member…" at bounding box center [549, 187] width 317 height 19
click at [506, 223] on button "Send Link to Member" at bounding box center [522, 222] width 89 height 20
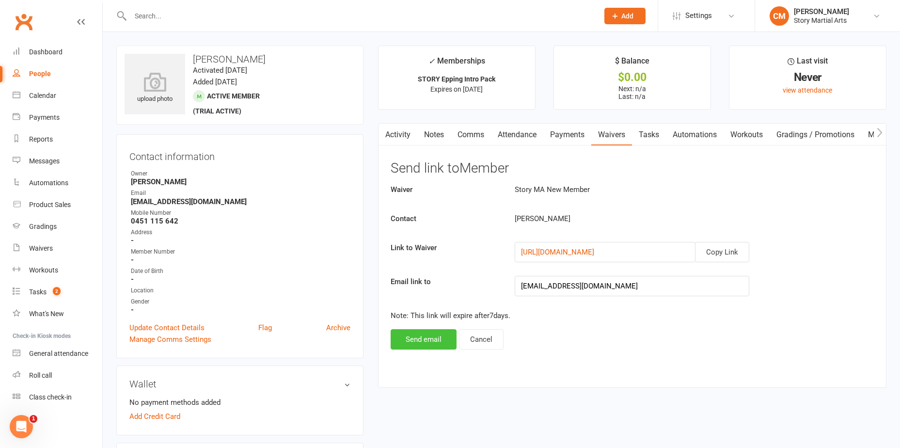
click at [421, 341] on button "Send email" at bounding box center [424, 339] width 66 height 20
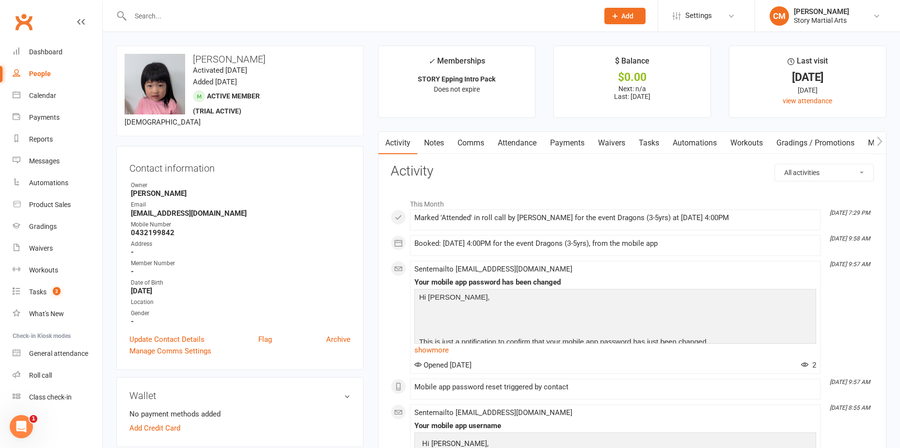
click at [527, 145] on link "Attendance" at bounding box center [517, 143] width 52 height 22
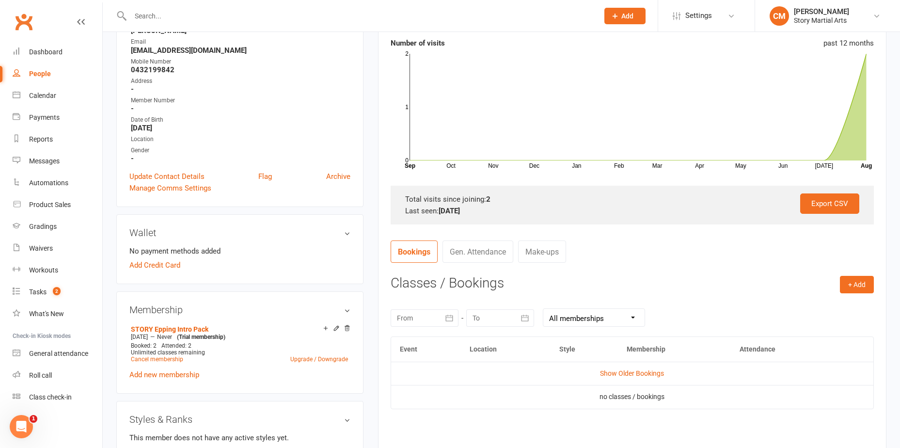
scroll to position [194, 0]
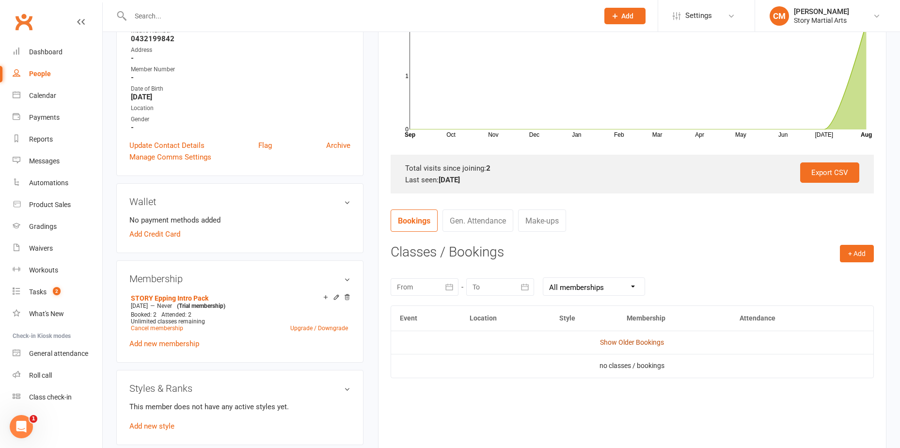
click at [608, 340] on link "Show Older Bookings" at bounding box center [632, 342] width 64 height 8
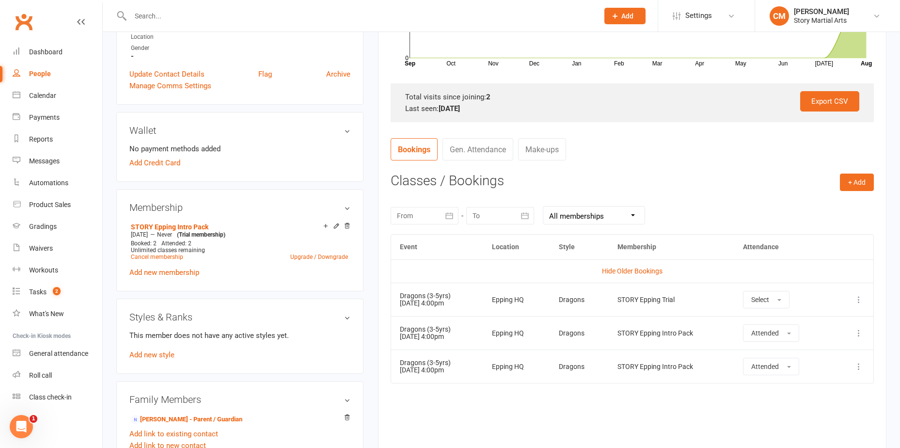
scroll to position [339, 0]
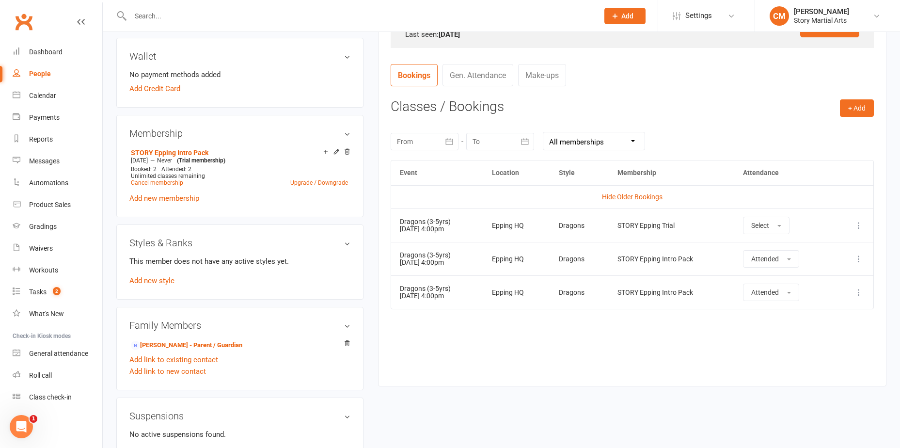
click at [570, 348] on div "Event Location Style Membership Attendance Hide Older Bookings Dragons (3-5yrs)…" at bounding box center [632, 266] width 483 height 212
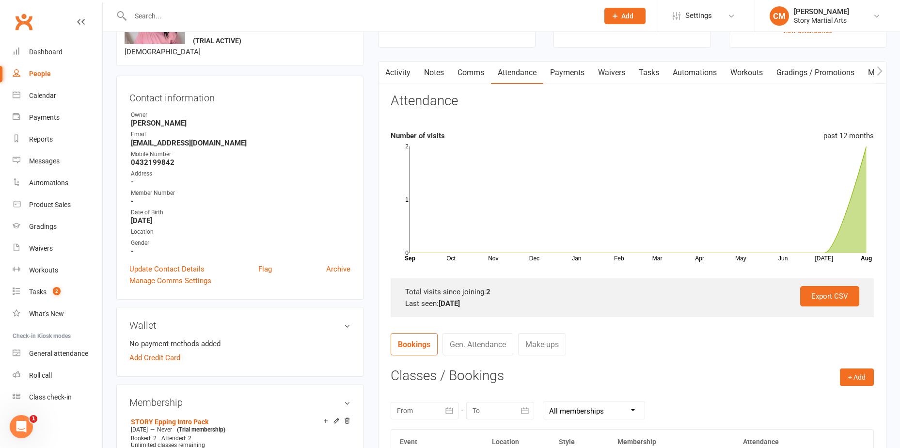
scroll to position [0, 0]
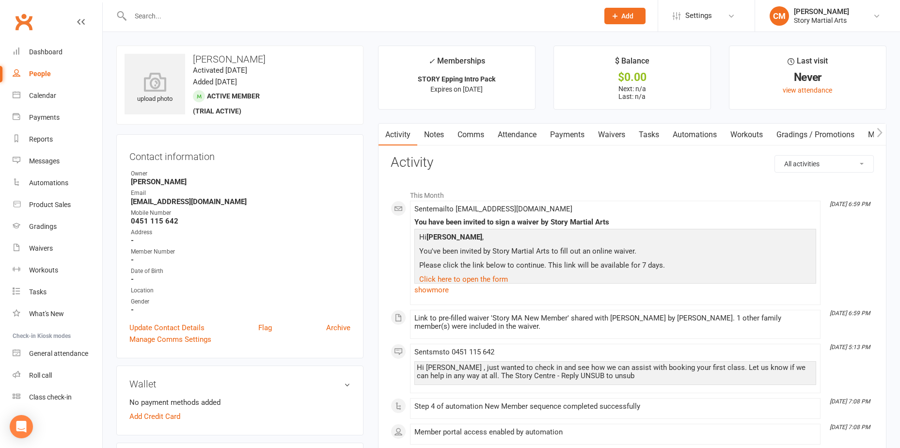
click at [481, 137] on link "Comms" at bounding box center [471, 135] width 40 height 22
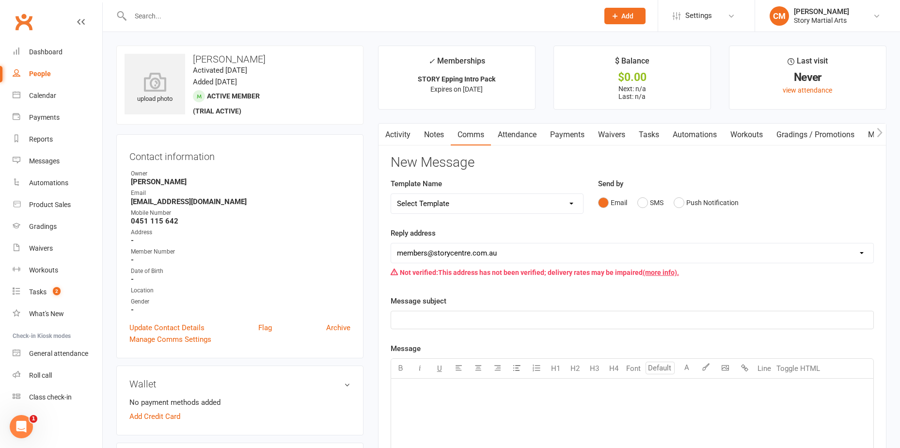
click at [430, 202] on select "Select Template [Email] Class Reminder (Trial)2025 [SMS] MIA SMS [Email] Paid t…" at bounding box center [487, 203] width 192 height 19
click at [654, 202] on button "SMS" at bounding box center [651, 202] width 26 height 18
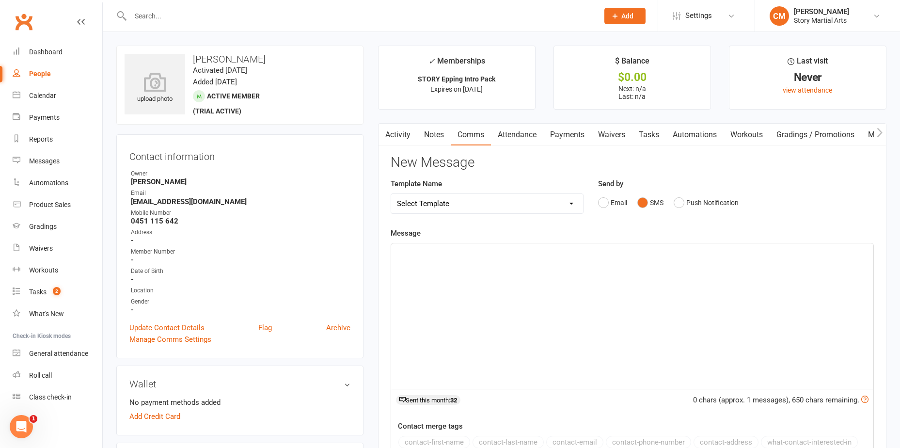
click at [504, 285] on div "﻿" at bounding box center [632, 315] width 482 height 145
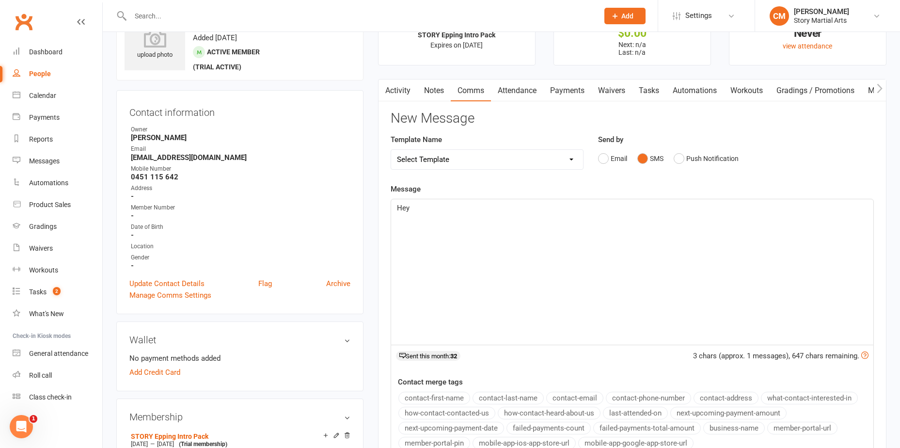
scroll to position [97, 0]
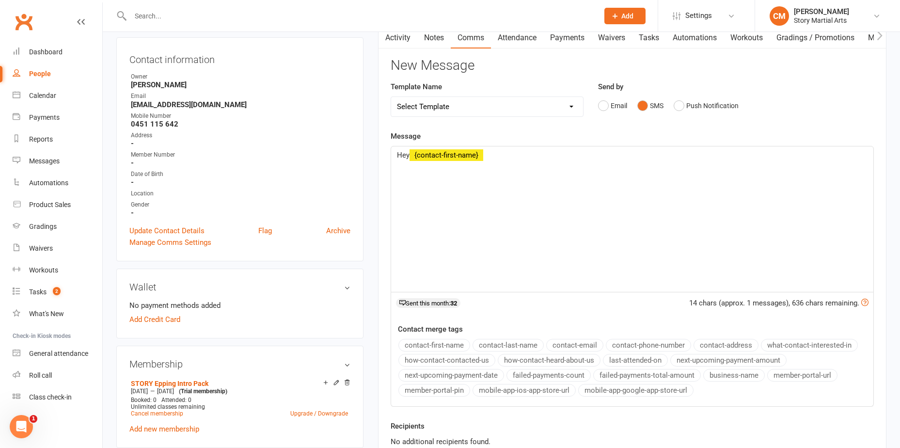
click at [446, 343] on button "contact-first-name" at bounding box center [435, 345] width 72 height 13
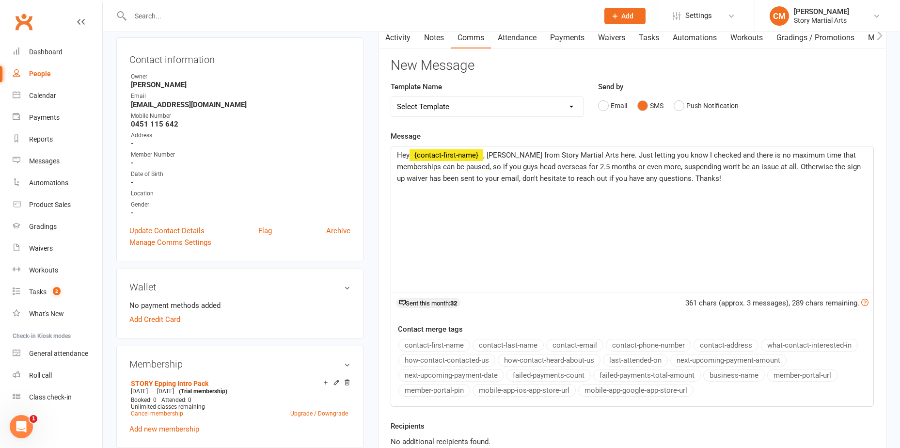
click at [784, 167] on span ", Casey from Story Martial Arts here. Just letting you know I checked and there…" at bounding box center [630, 167] width 466 height 32
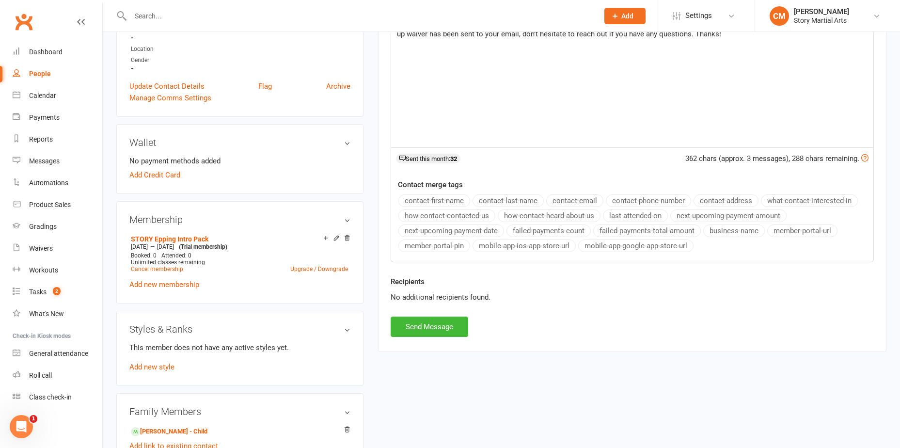
scroll to position [242, 0]
click at [447, 330] on button "Send Message" at bounding box center [430, 326] width 78 height 20
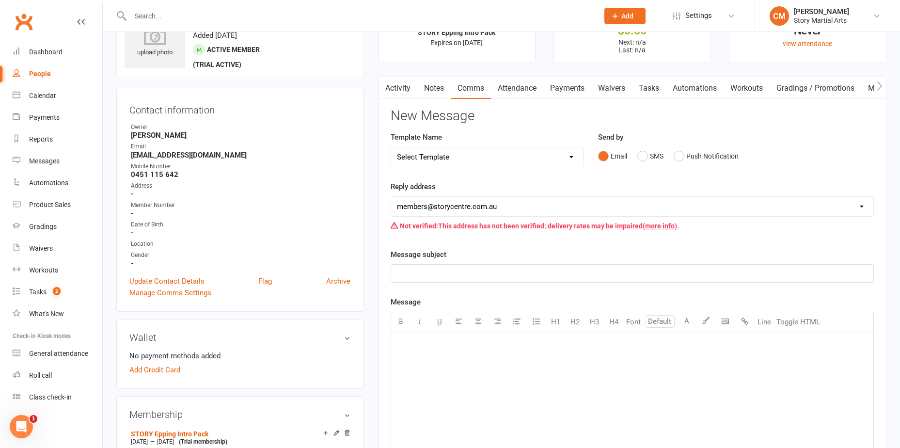
scroll to position [0, 0]
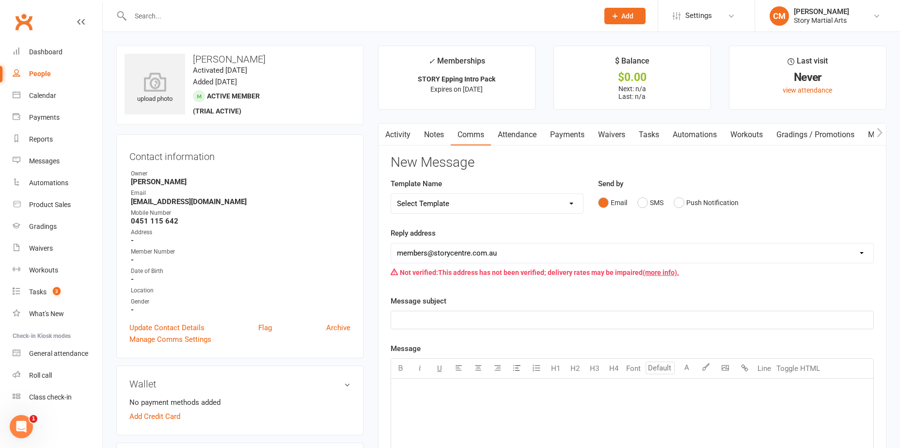
click at [404, 138] on link "Activity" at bounding box center [398, 135] width 39 height 22
